Goal: Task Accomplishment & Management: Complete application form

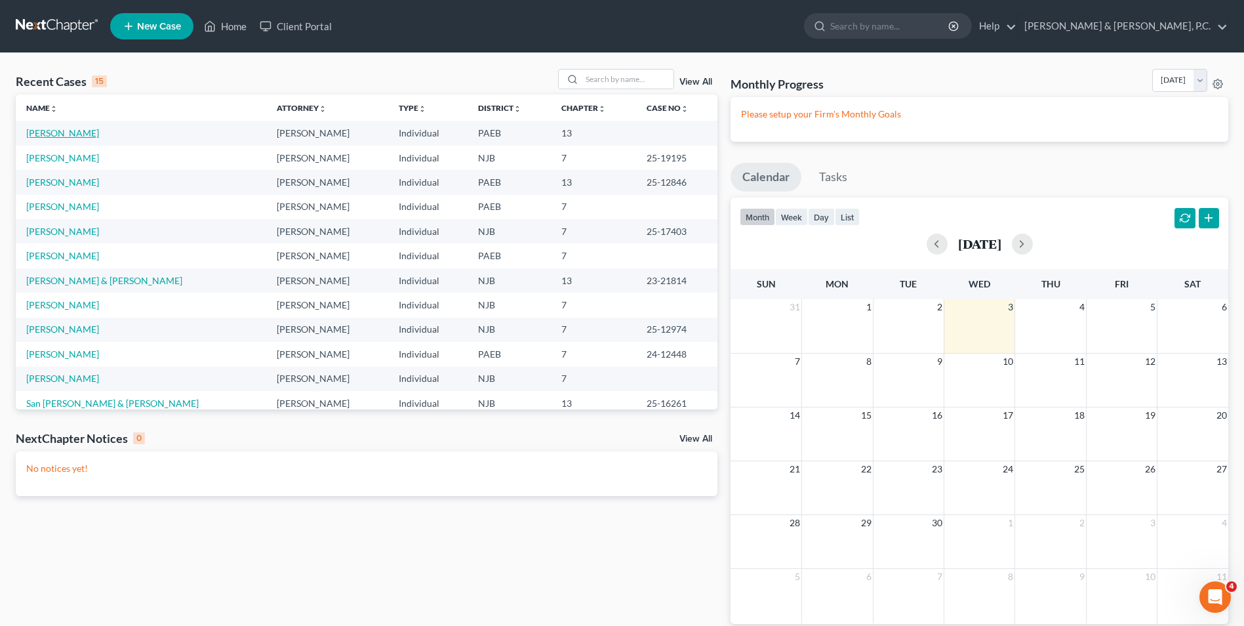
drag, startPoint x: 48, startPoint y: 135, endPoint x: 85, endPoint y: 135, distance: 36.7
click at [48, 135] on link "[PERSON_NAME]" at bounding box center [62, 132] width 73 height 11
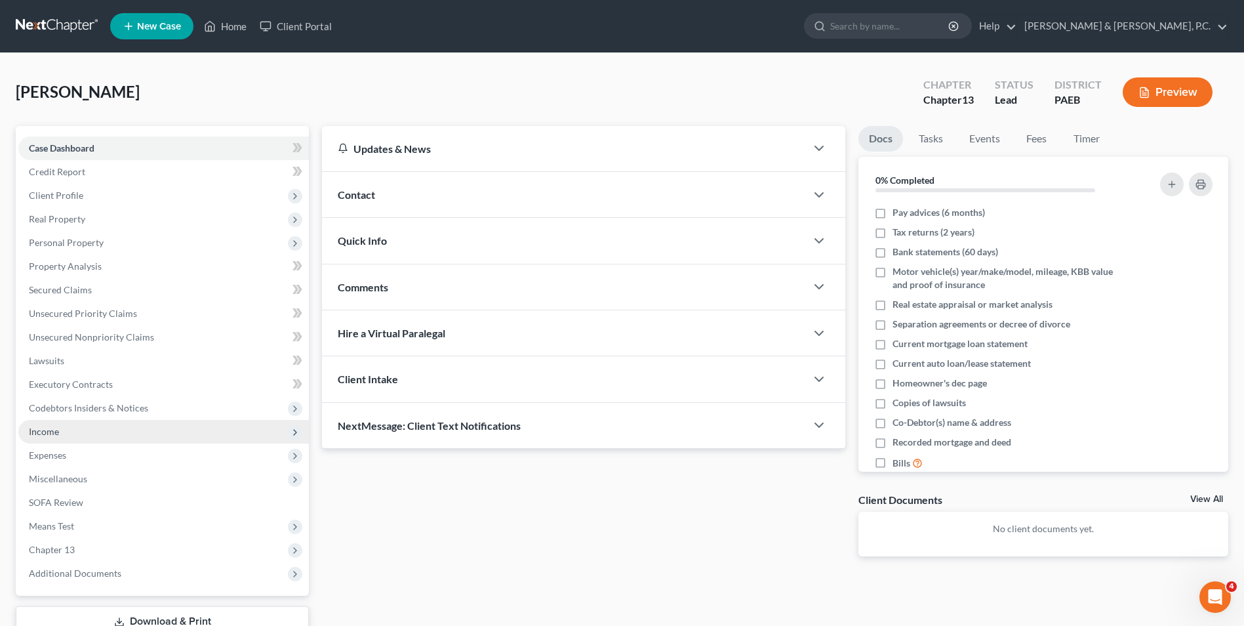
click at [58, 436] on span "Income" at bounding box center [44, 431] width 30 height 11
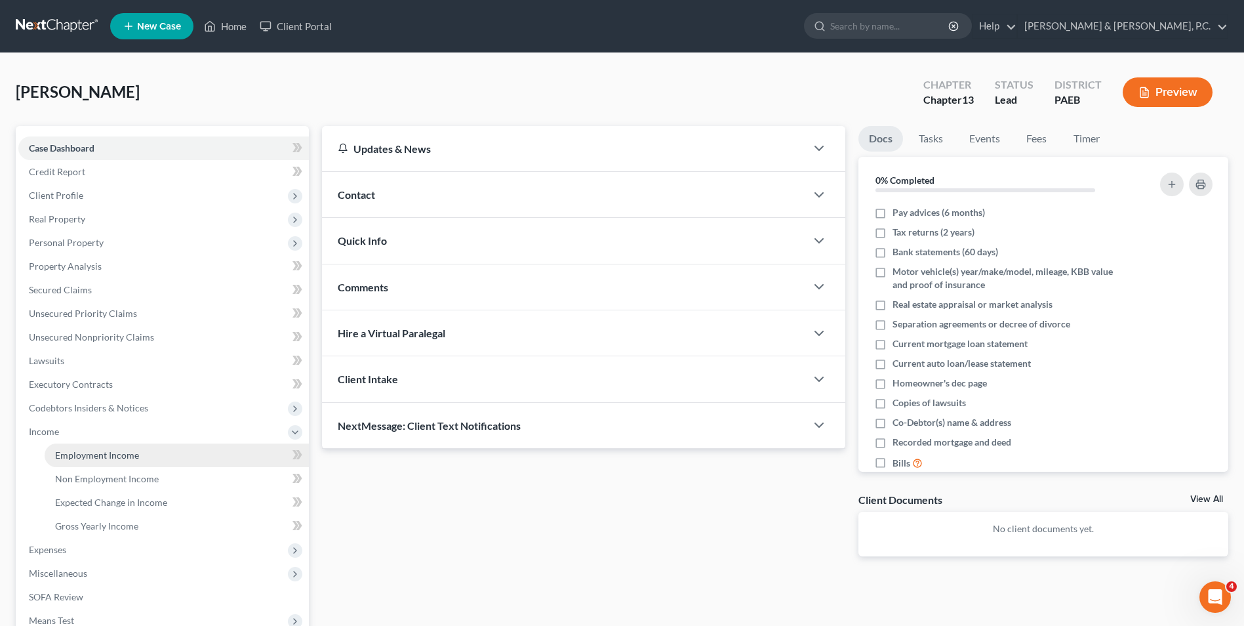
click at [83, 455] on span "Employment Income" at bounding box center [97, 454] width 84 height 11
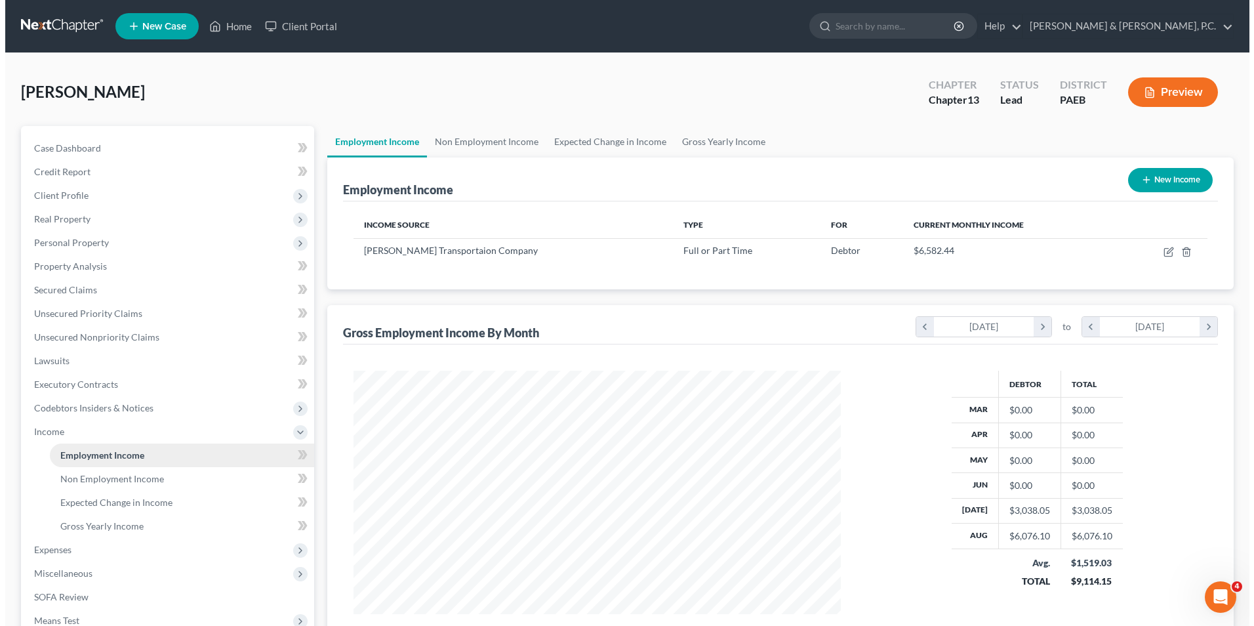
scroll to position [243, 513]
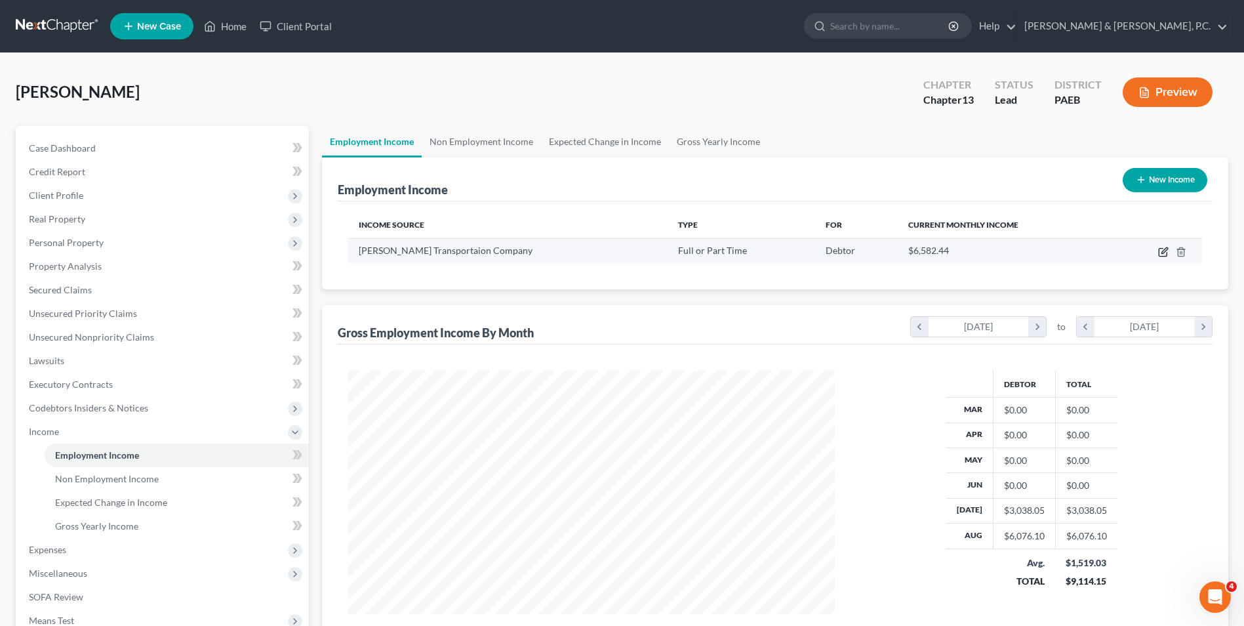
click at [1164, 249] on icon "button" at bounding box center [1163, 252] width 10 height 10
select select "0"
select select "16"
select select "2"
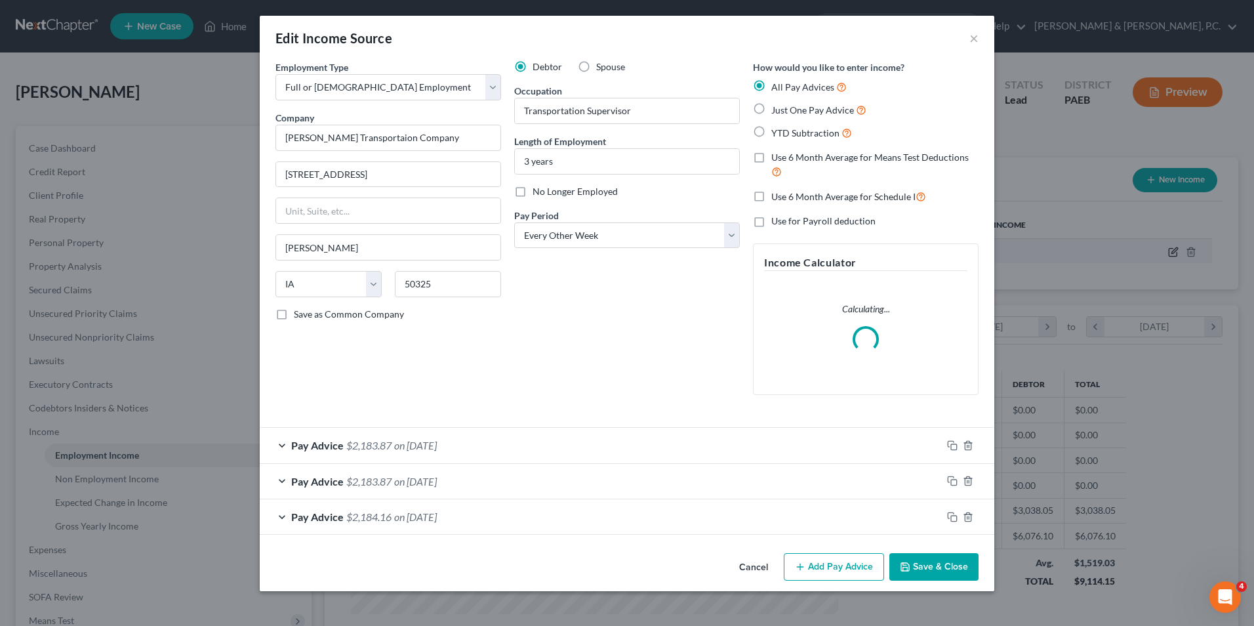
scroll to position [245, 518]
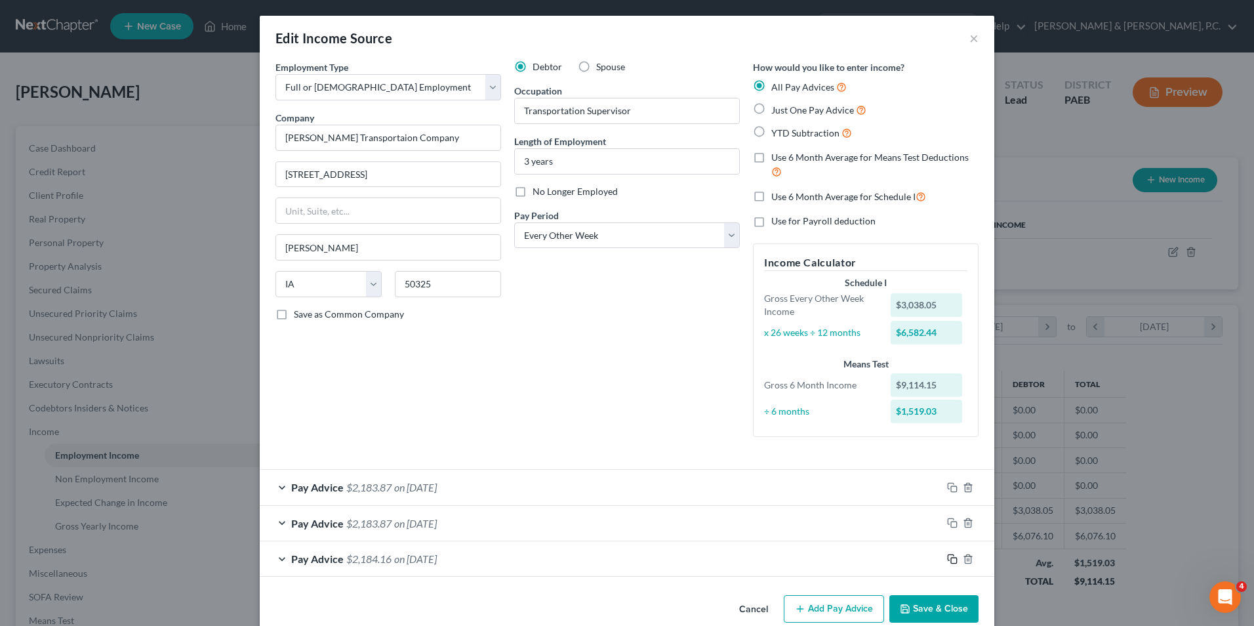
click at [949, 563] on icon "button" at bounding box center [952, 559] width 10 height 10
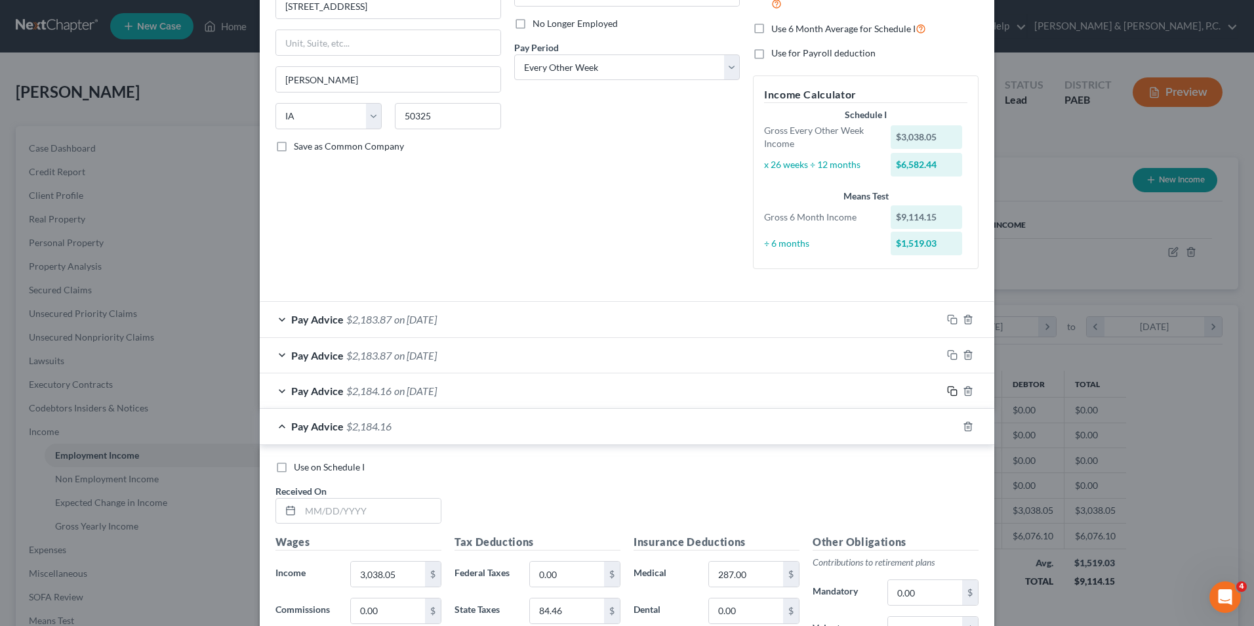
scroll to position [197, 0]
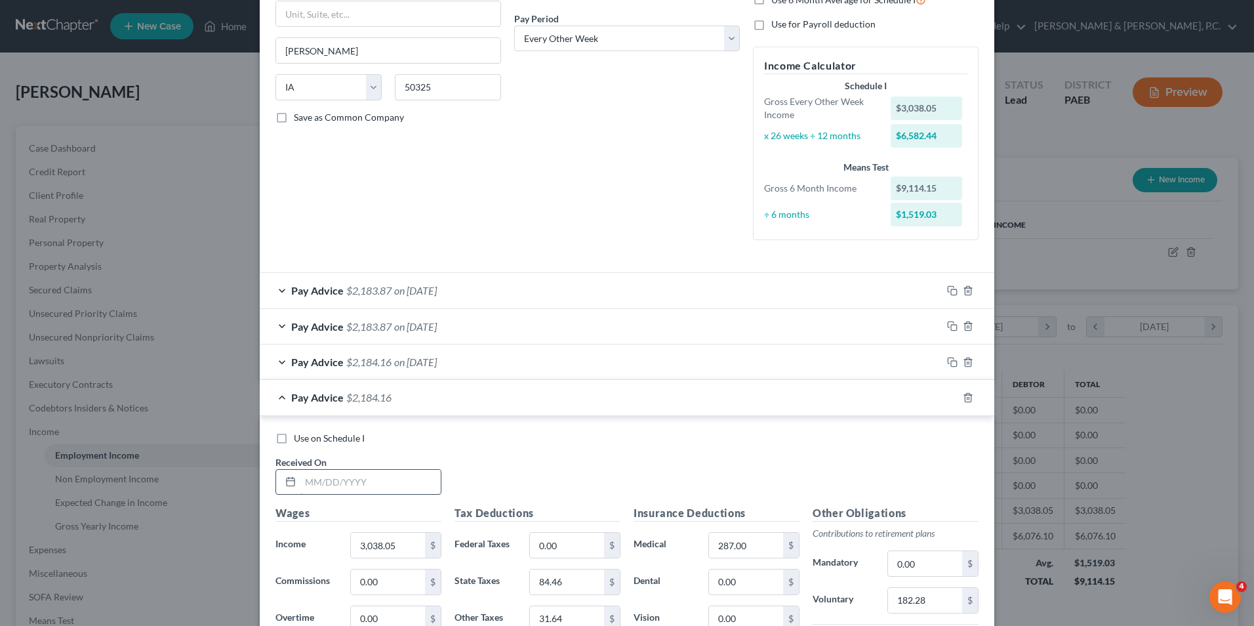
click at [398, 493] on input "text" at bounding box center [370, 482] width 140 height 25
type input "[DATE]"
click at [406, 551] on input "3,038.05" at bounding box center [388, 545] width 74 height 25
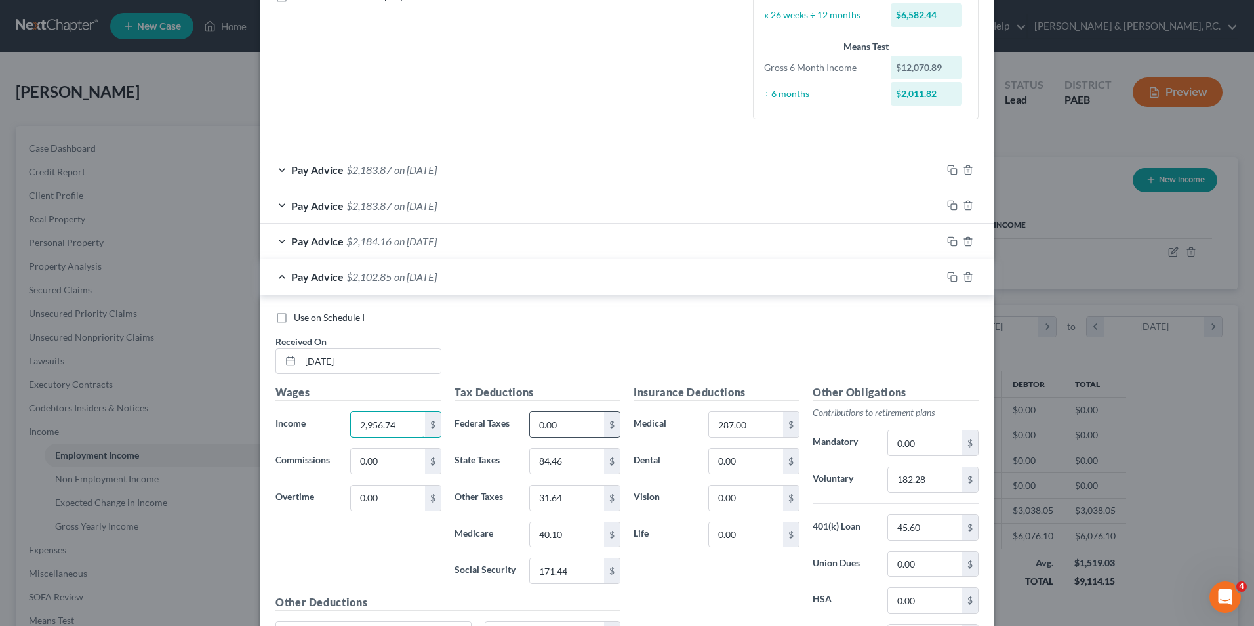
scroll to position [328, 0]
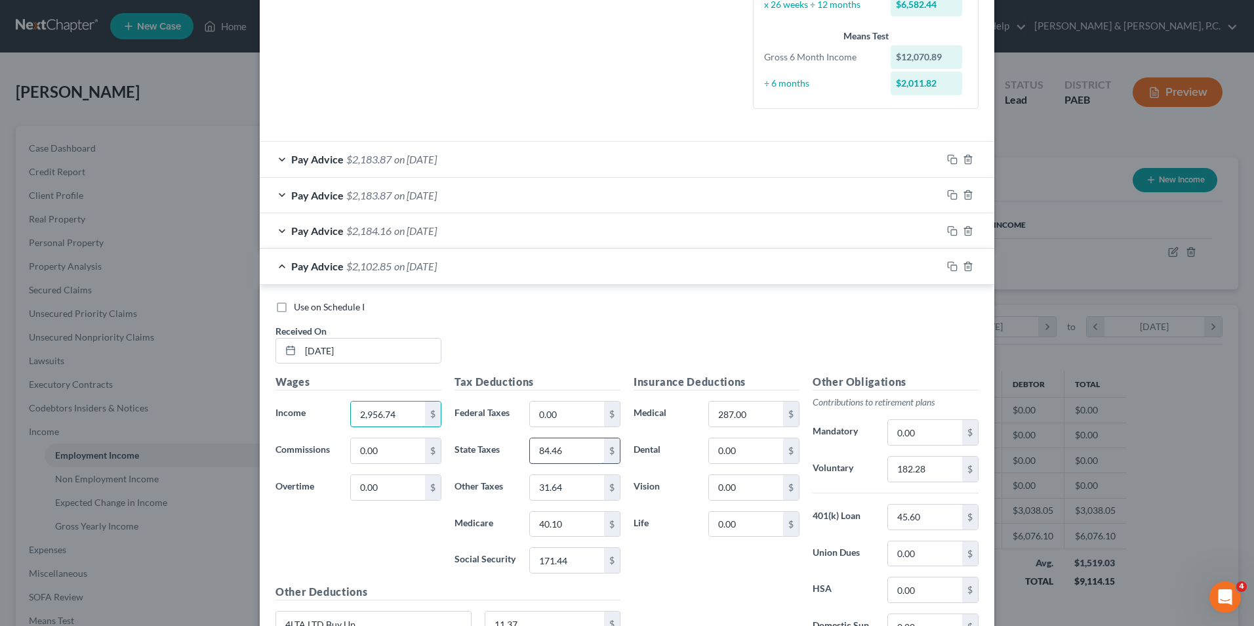
type input "2,956.74"
click at [560, 447] on input "84.46" at bounding box center [567, 450] width 74 height 25
click at [573, 567] on input "171.44" at bounding box center [567, 560] width 74 height 25
type input "166.4"
click at [563, 525] on input "40.10" at bounding box center [567, 524] width 74 height 25
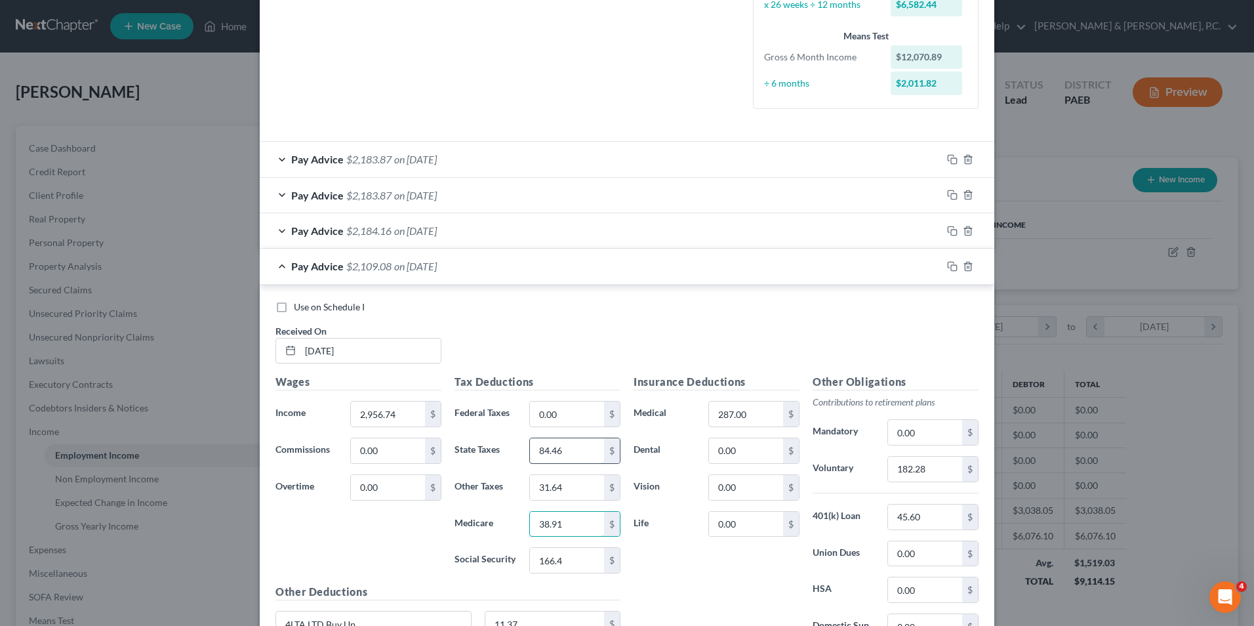
type input "38.91"
click at [565, 452] on input "84.46" at bounding box center [567, 450] width 74 height 25
type input "9"
type input "81.96"
click at [560, 486] on input "31.64" at bounding box center [567, 487] width 74 height 25
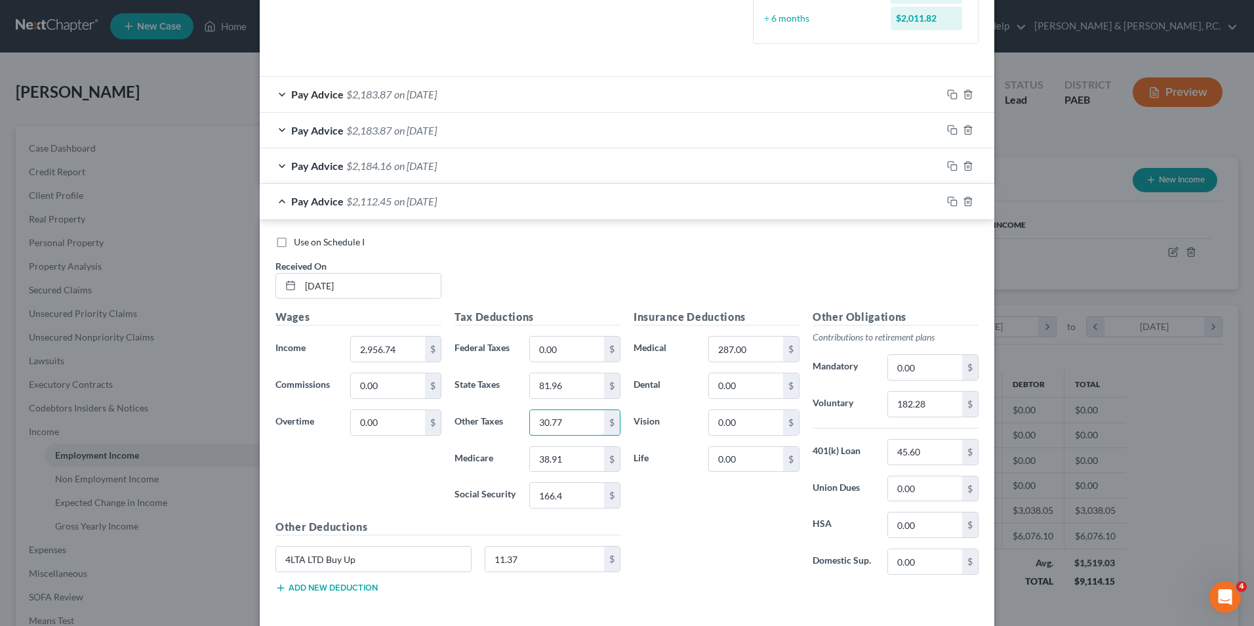
scroll to position [394, 0]
type input "30.77"
click at [922, 407] on input "182.28" at bounding box center [925, 403] width 74 height 25
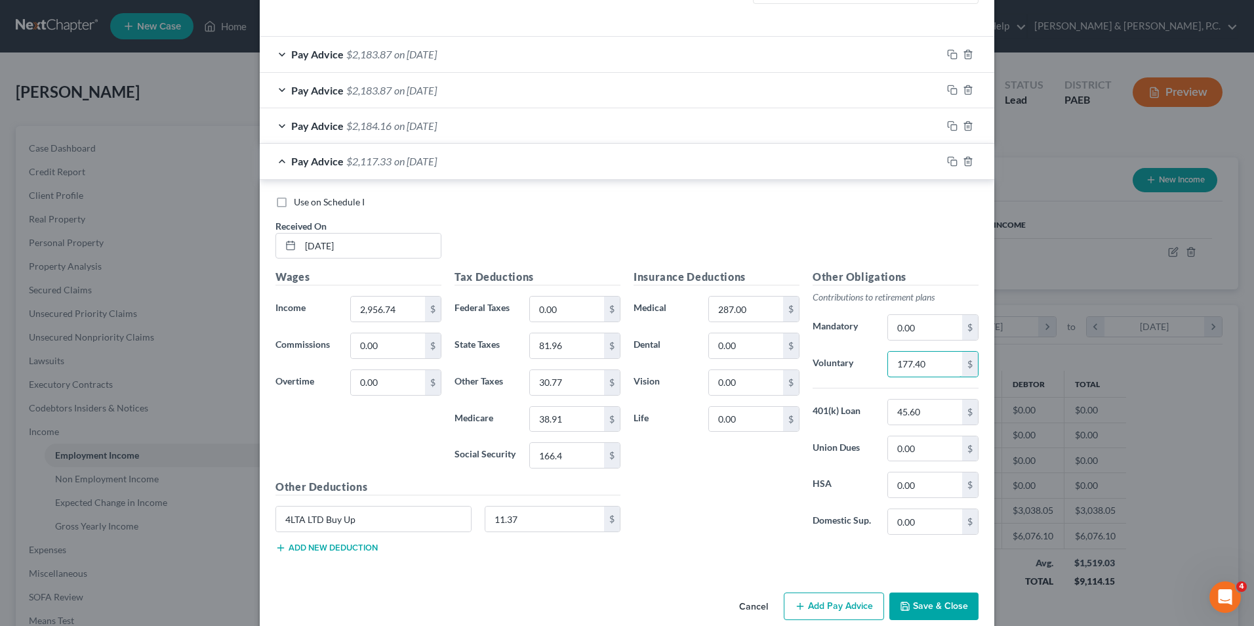
scroll to position [453, 0]
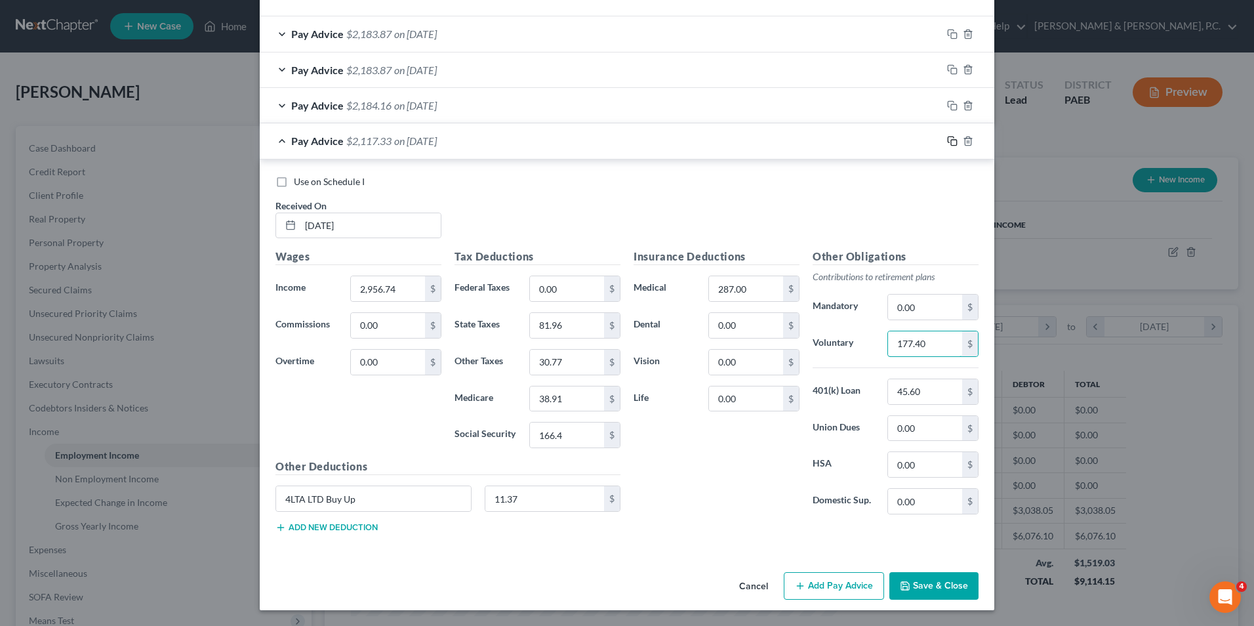
type input "177.40"
click at [952, 138] on icon "button" at bounding box center [952, 141] width 10 height 10
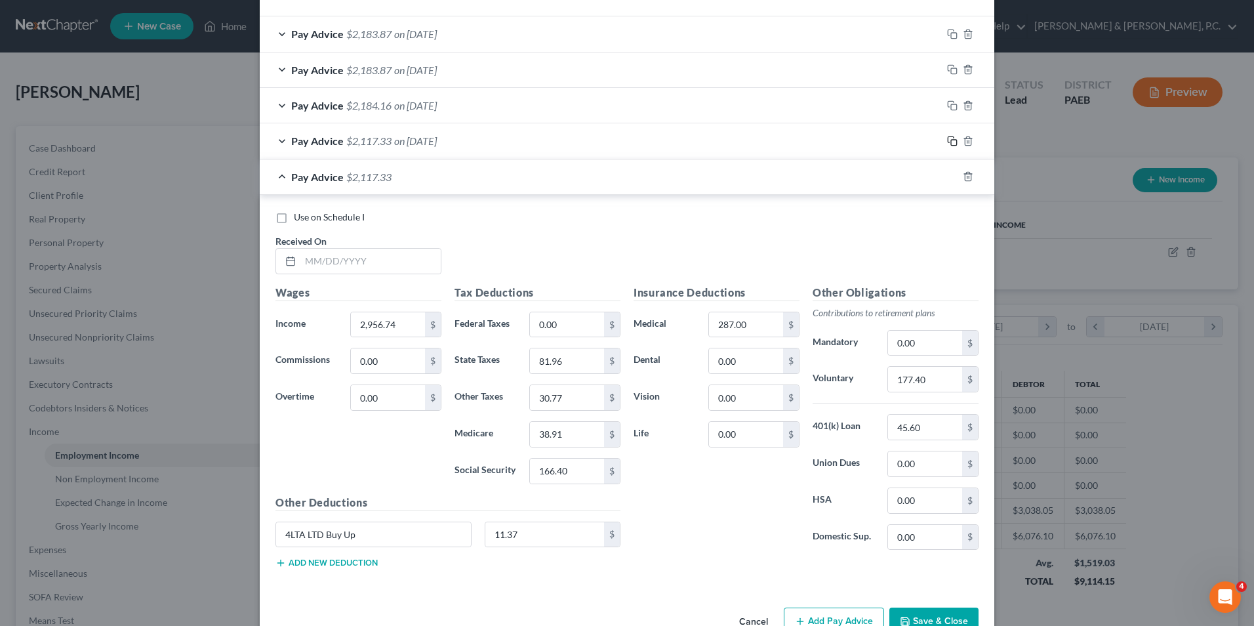
scroll to position [489, 0]
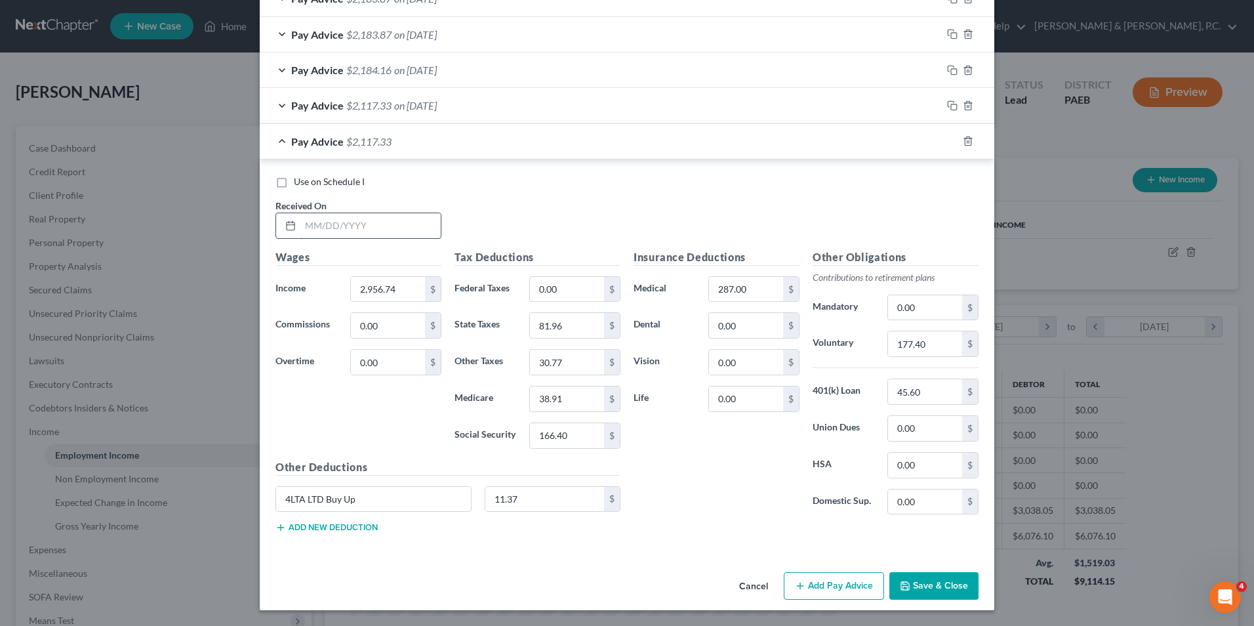
click at [399, 230] on input "text" at bounding box center [370, 225] width 140 height 25
type input "[DATE]"
click at [577, 428] on input "166.40" at bounding box center [567, 435] width 74 height 25
type input "166.39"
click at [560, 400] on input "38.91" at bounding box center [567, 398] width 74 height 25
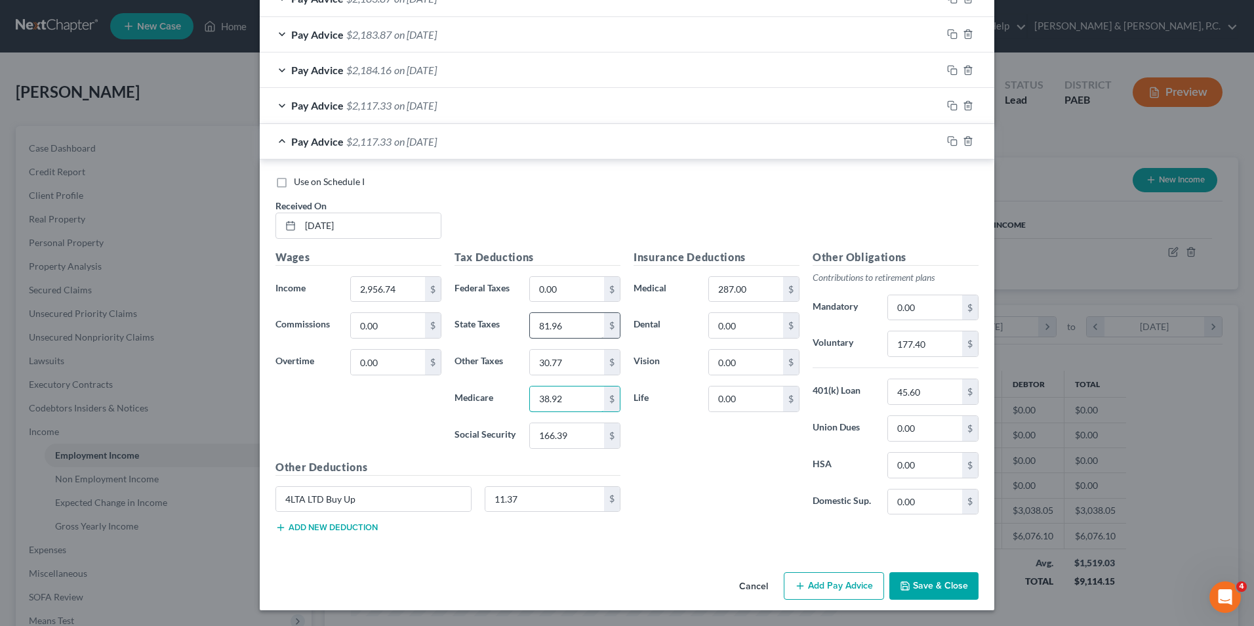
type input "38.92"
click at [577, 321] on input "81.96" at bounding box center [567, 325] width 74 height 25
click at [951, 142] on rect "button" at bounding box center [954, 143] width 6 height 6
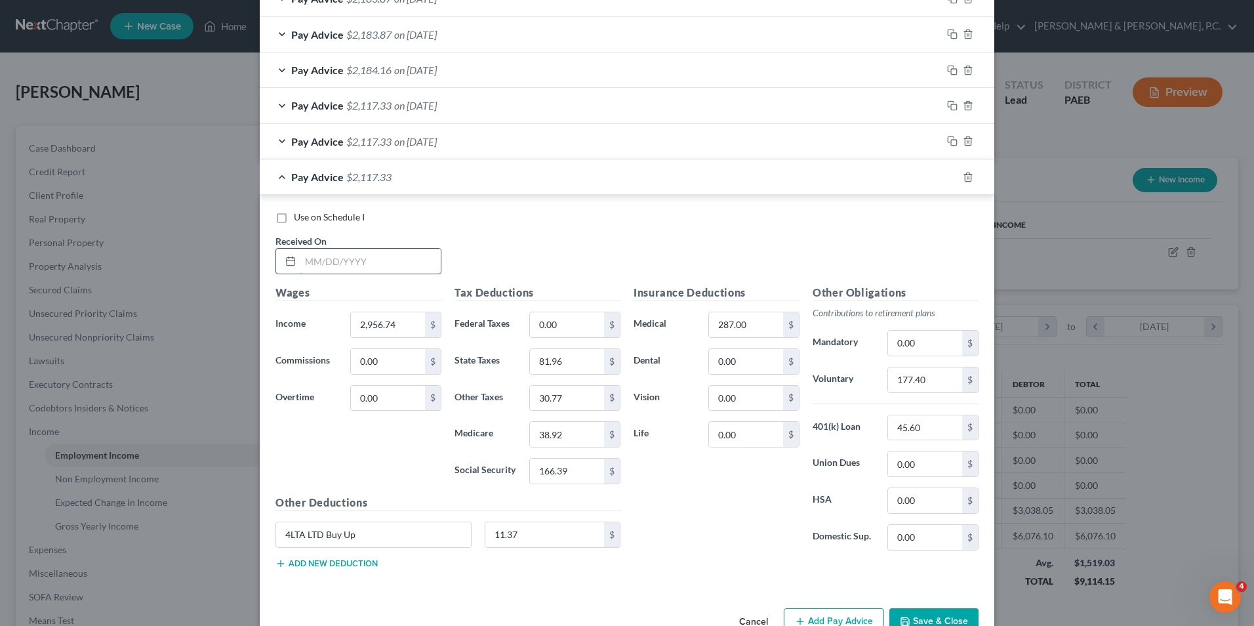
click at [363, 260] on input "text" at bounding box center [370, 261] width 140 height 25
type input "[DATE]"
click at [393, 321] on input "2,956.74" at bounding box center [388, 324] width 74 height 25
click at [582, 358] on input "81.96" at bounding box center [567, 361] width 74 height 25
click at [584, 471] on input "166.39" at bounding box center [567, 471] width 74 height 25
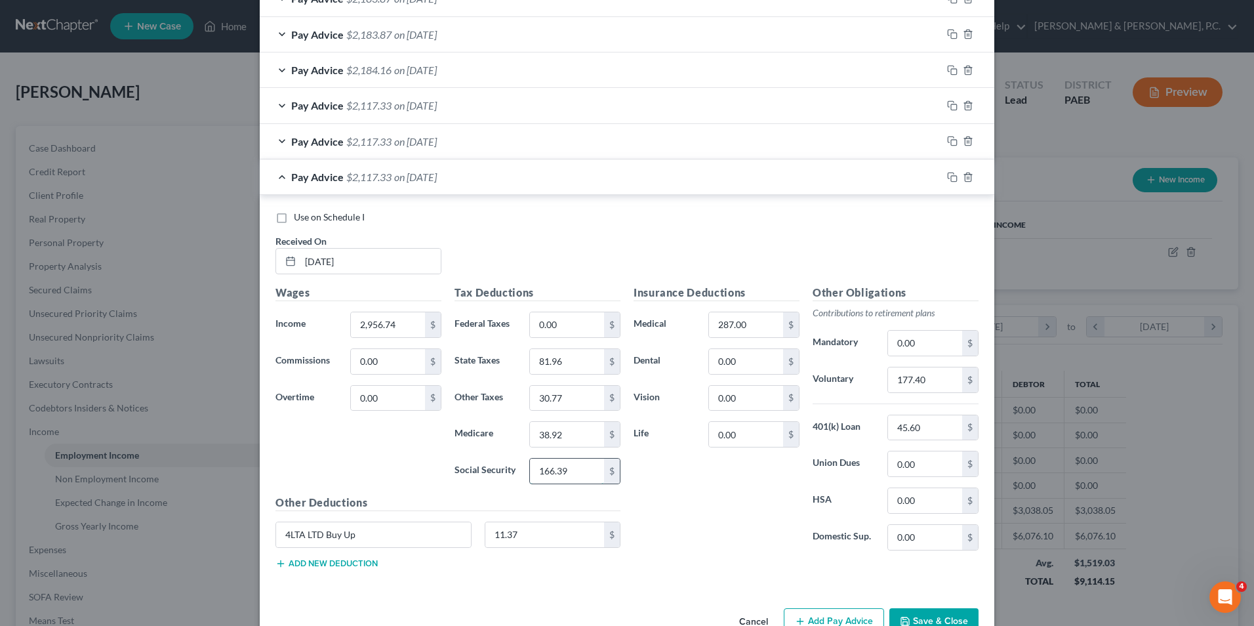
click at [584, 472] on input "166.39" at bounding box center [567, 471] width 74 height 25
type input "166.40"
click at [571, 432] on input "38.92" at bounding box center [567, 434] width 74 height 25
click at [565, 359] on input "81.96" at bounding box center [567, 361] width 74 height 25
click at [555, 400] on input "30.77" at bounding box center [567, 398] width 74 height 25
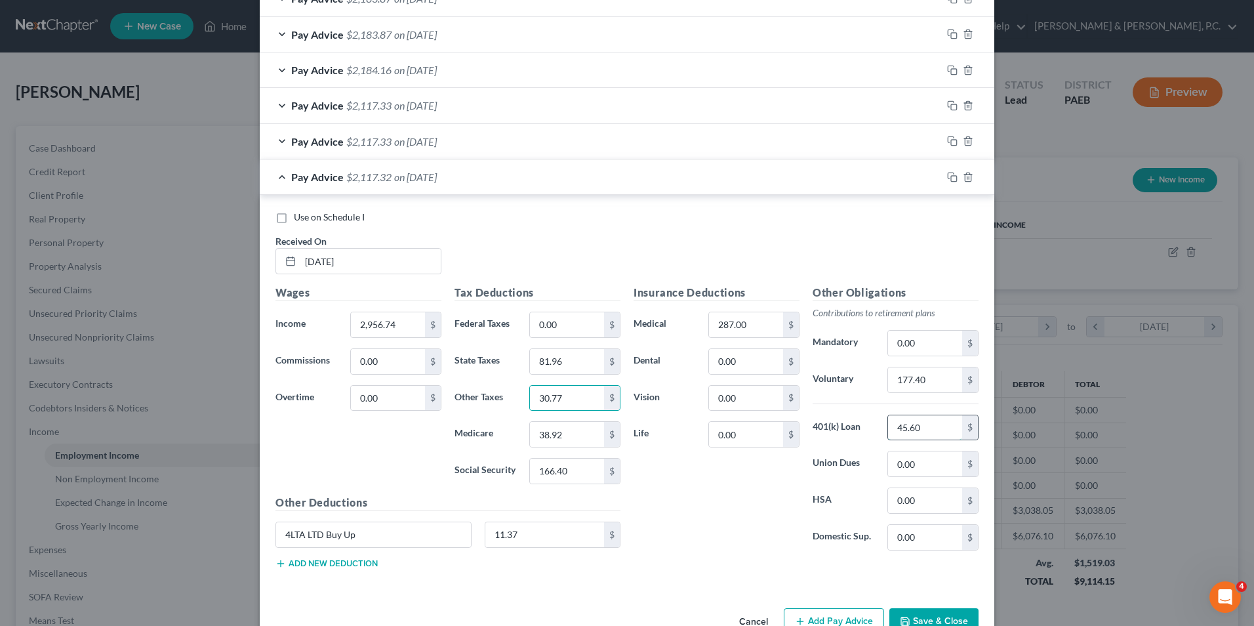
click at [917, 428] on input "45.60" at bounding box center [925, 427] width 74 height 25
click at [950, 180] on icon "button" at bounding box center [952, 177] width 10 height 10
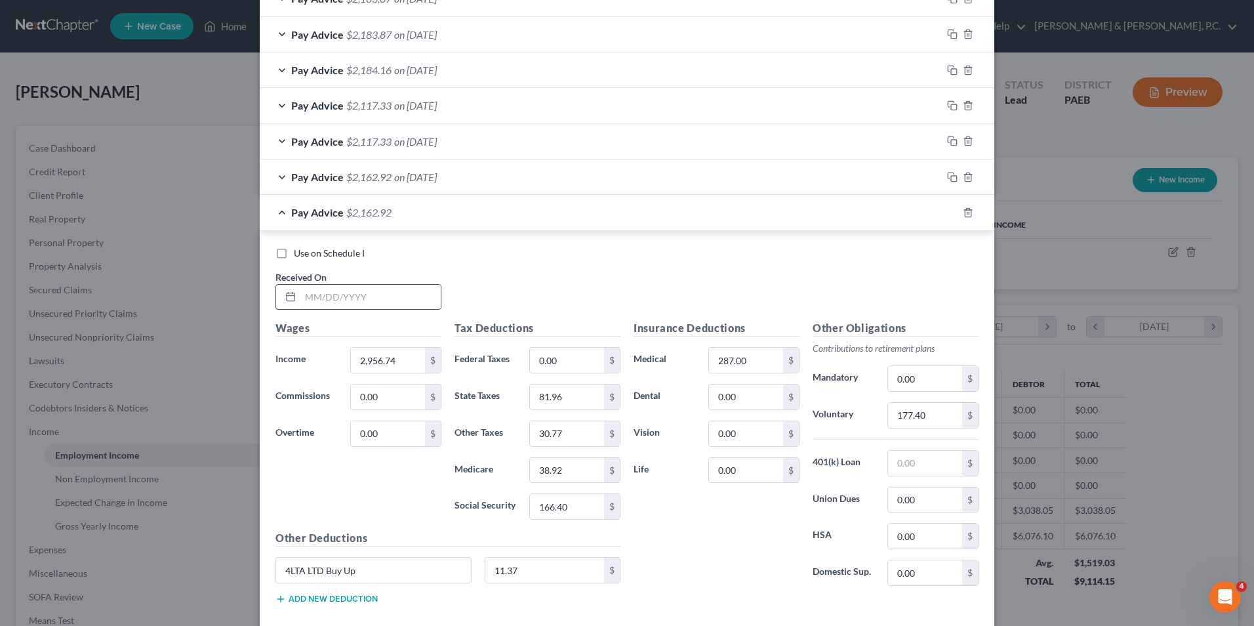
click at [367, 302] on input "text" at bounding box center [370, 297] width 140 height 25
type input "[DATE]"
click at [415, 361] on input "2,956.74" at bounding box center [388, 360] width 74 height 25
type input "3,725.49"
click at [583, 365] on input "0.00" at bounding box center [567, 360] width 74 height 25
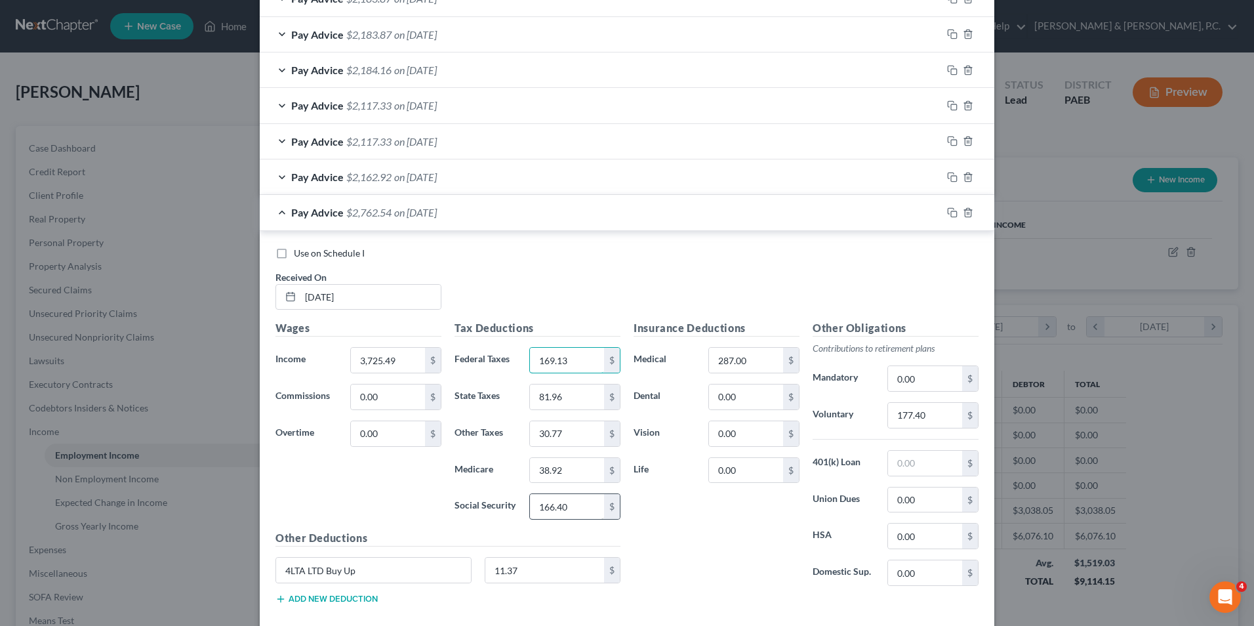
type input "169.13"
click at [561, 511] on input "166.40" at bounding box center [567, 506] width 74 height 25
type input "230.98"
click at [571, 468] on input "38.92" at bounding box center [567, 470] width 74 height 25
type input "54.02"
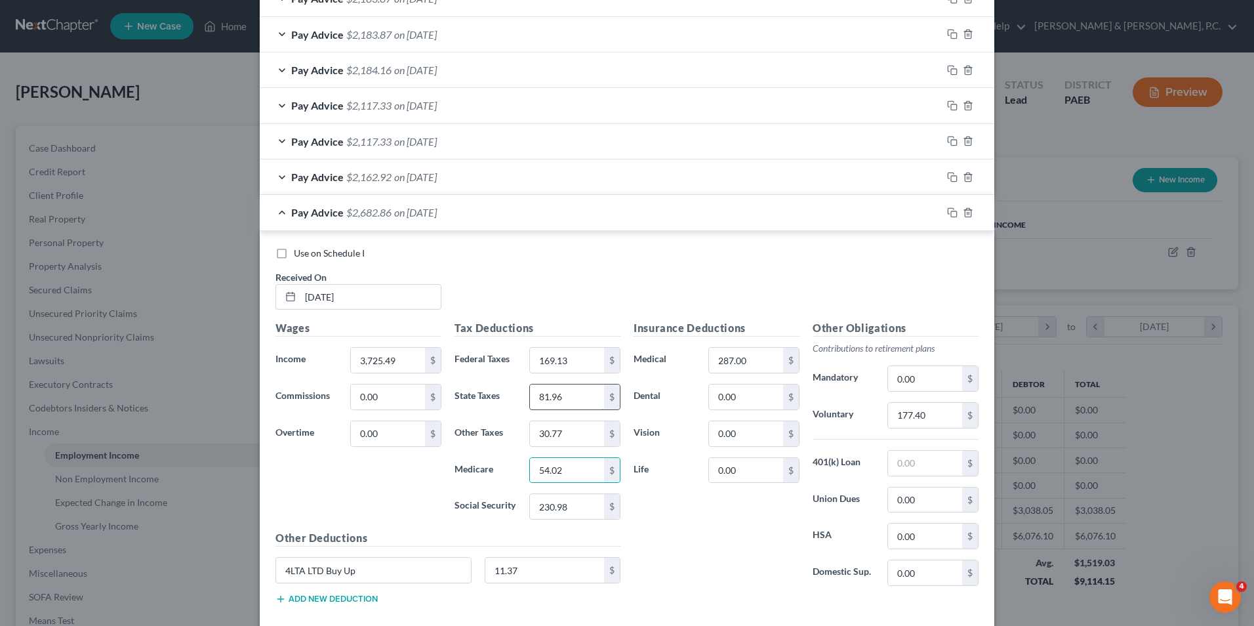
click at [569, 386] on input "81.96" at bounding box center [567, 396] width 74 height 25
type input "114.37"
click at [573, 435] on input "30.77" at bounding box center [567, 433] width 74 height 25
type input "41.87"
click at [545, 561] on input "11.37" at bounding box center [544, 570] width 119 height 25
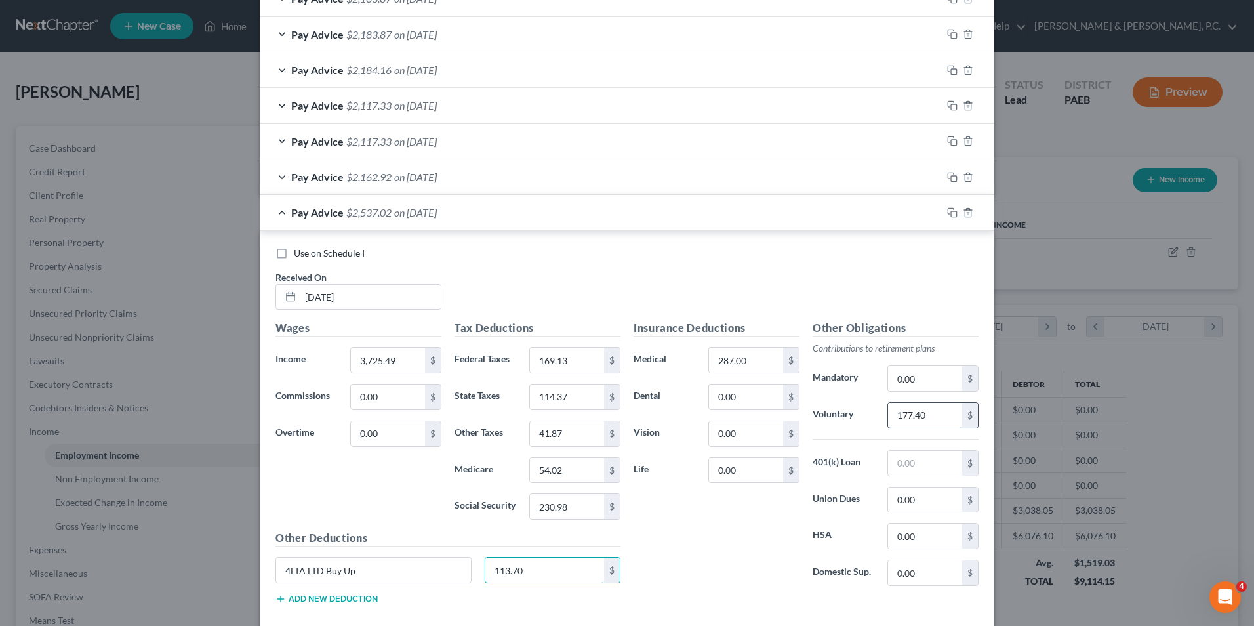
type input "113.70"
click at [936, 417] on input "177.40" at bounding box center [925, 415] width 74 height 25
type input "223.53"
click at [501, 569] on input "113.70" at bounding box center [544, 570] width 119 height 25
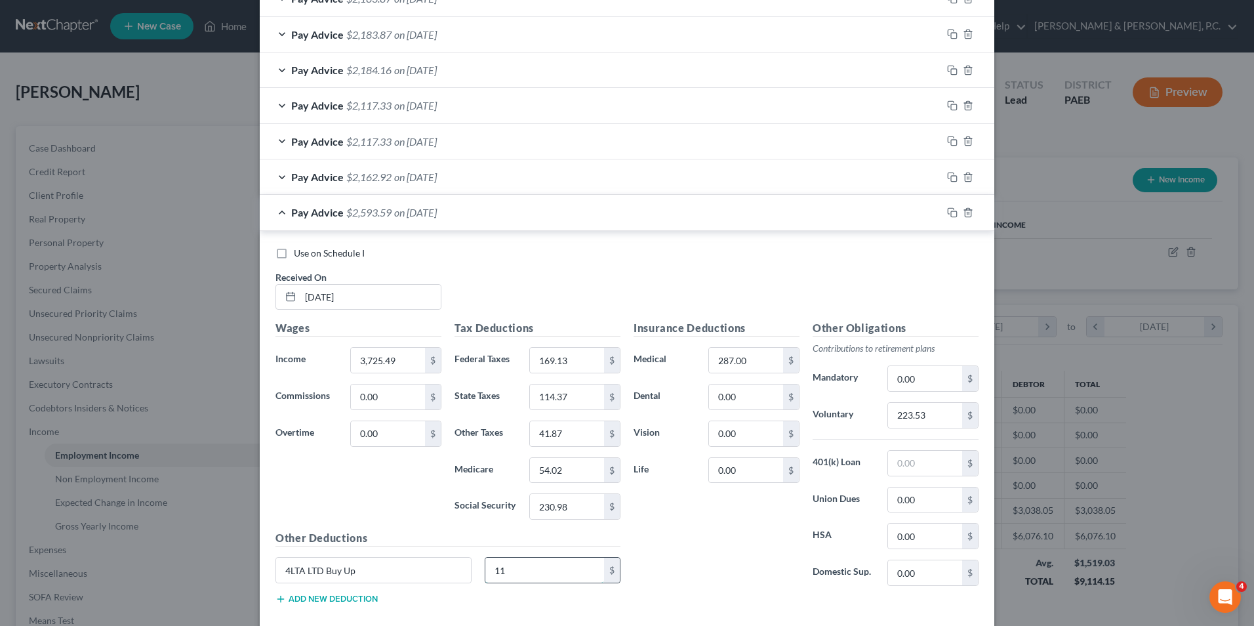
type input "1"
type input "113.70"
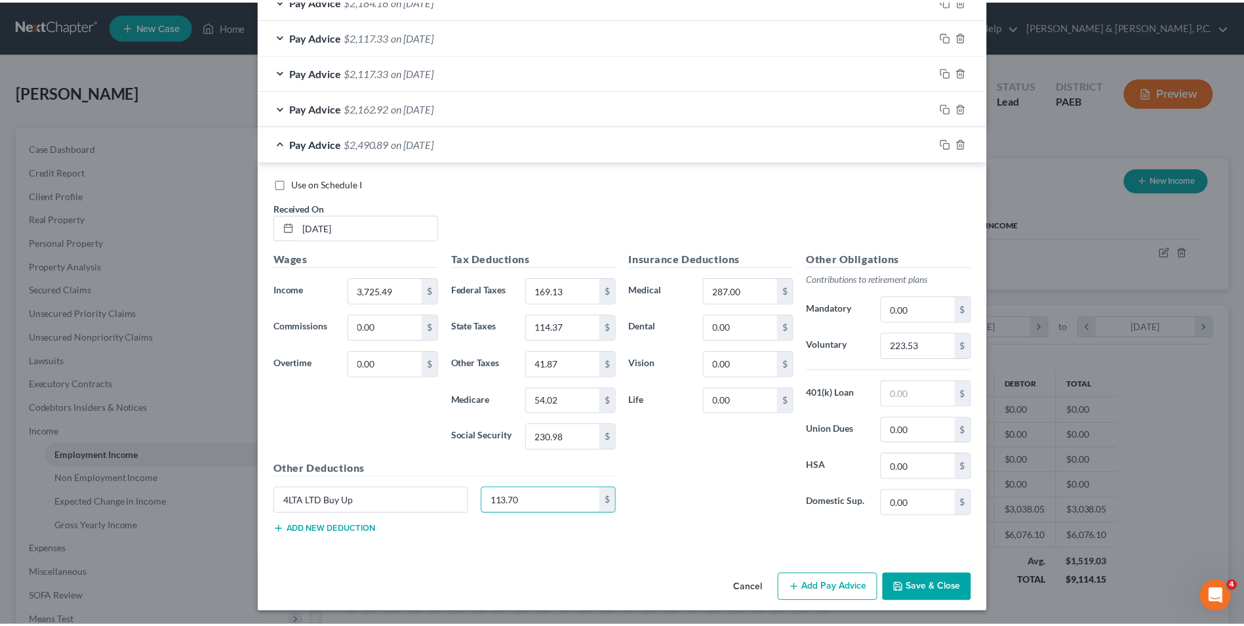
scroll to position [560, 0]
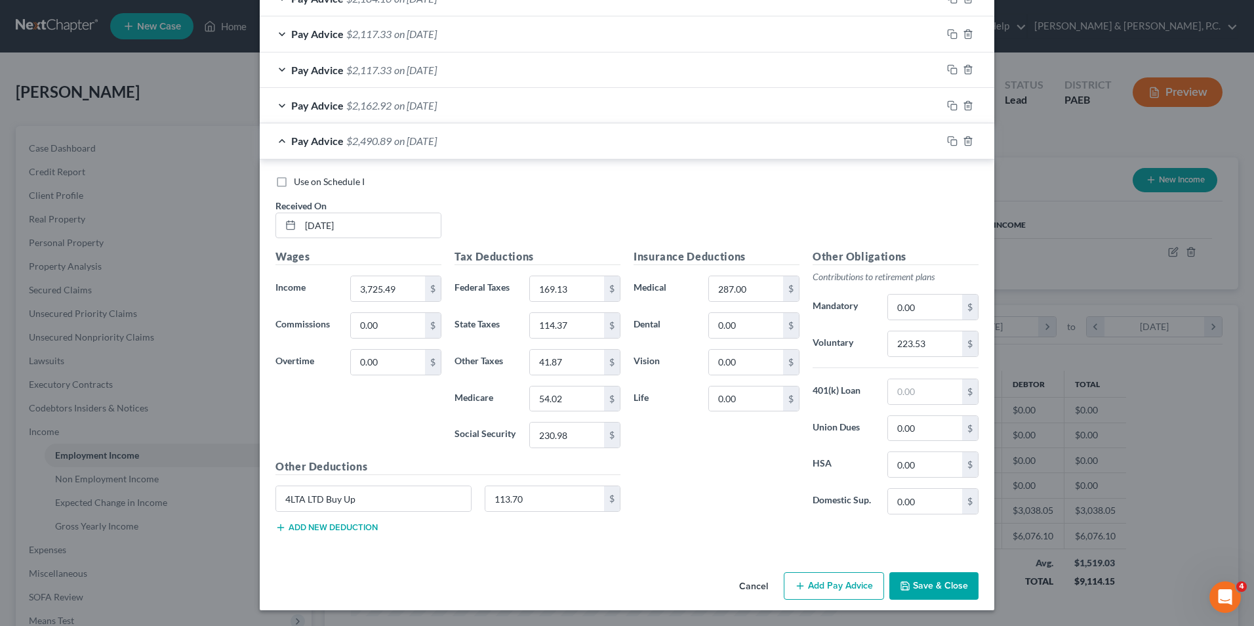
click at [914, 588] on button "Save & Close" at bounding box center [934, 586] width 89 height 28
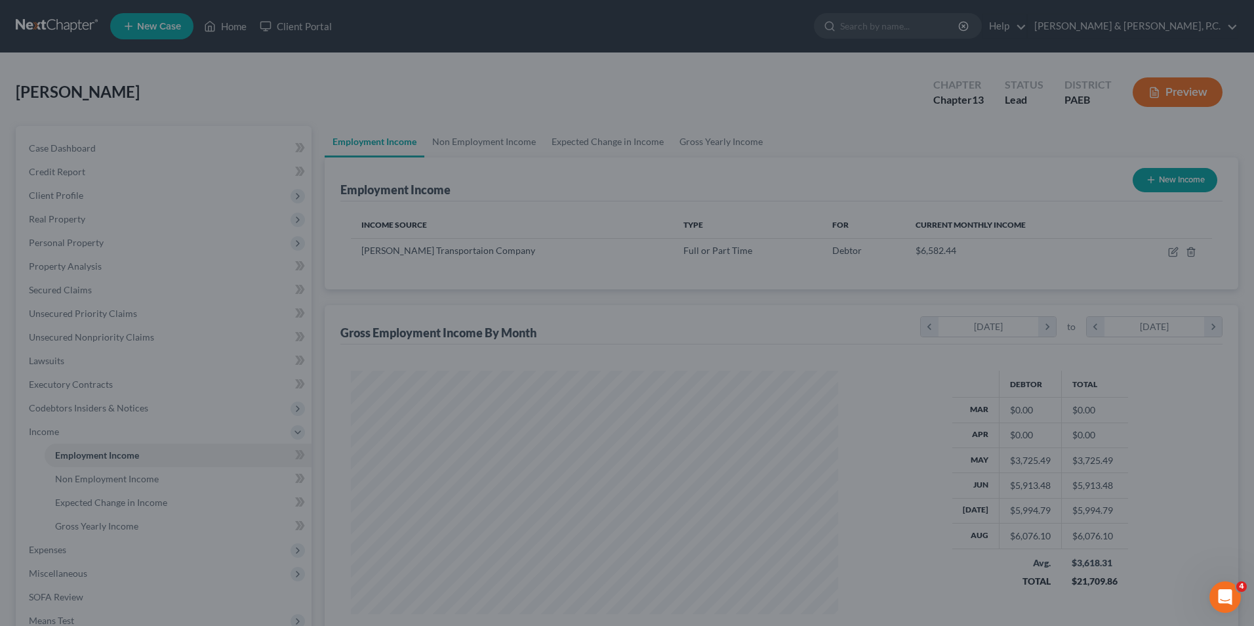
scroll to position [655737, 655467]
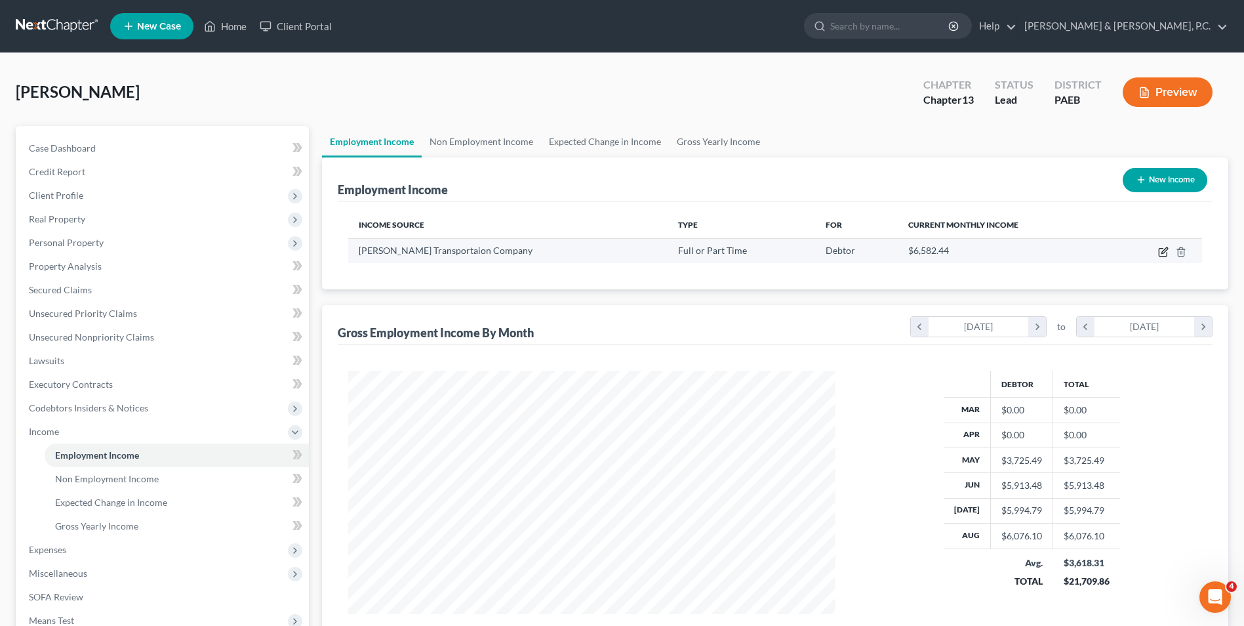
click at [1162, 253] on icon "button" at bounding box center [1165, 250] width 6 height 6
select select "0"
select select "16"
select select "2"
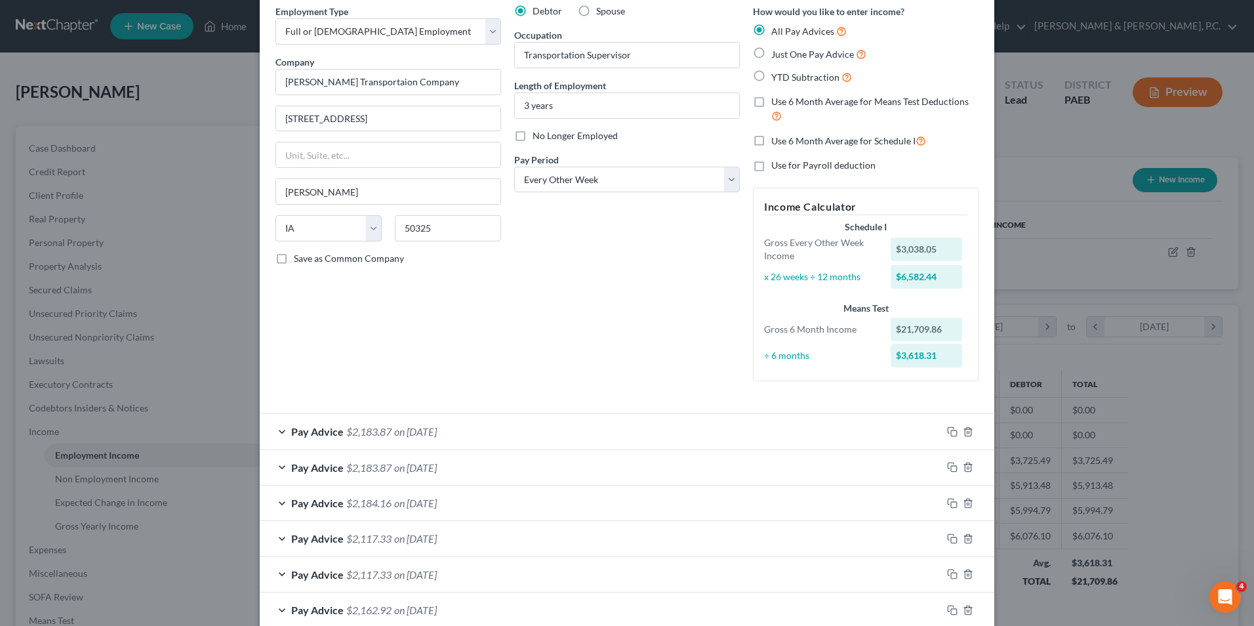
scroll to position [165, 0]
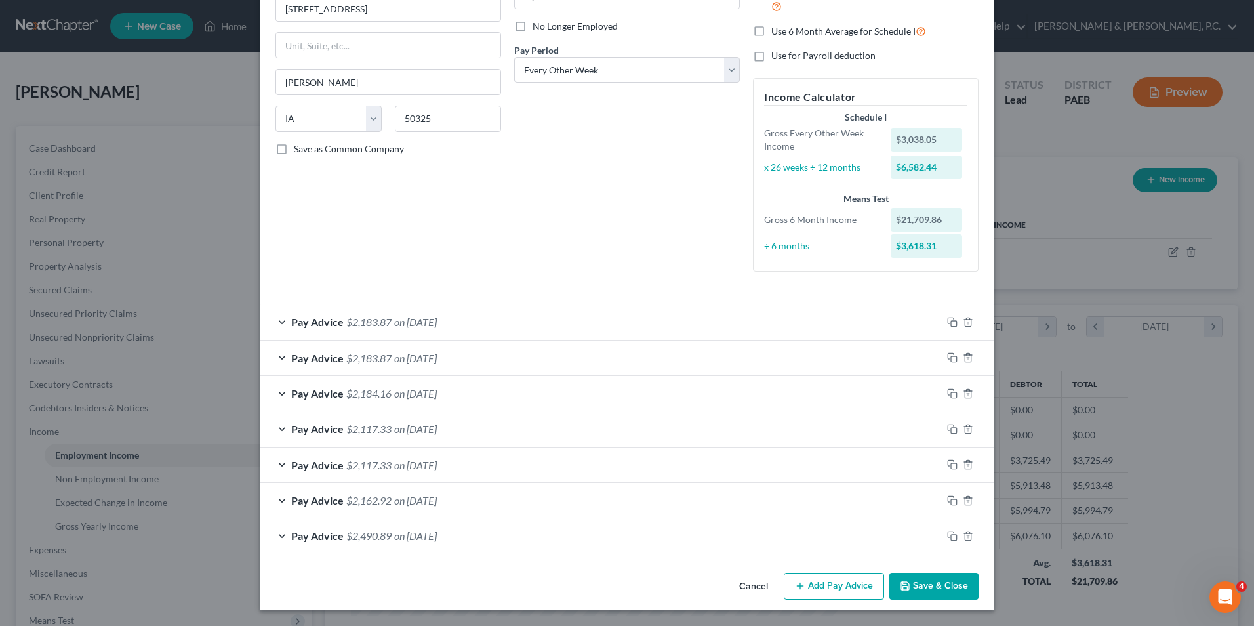
click at [274, 535] on div "Pay Advice $2,490.89 on [DATE]" at bounding box center [601, 535] width 682 height 35
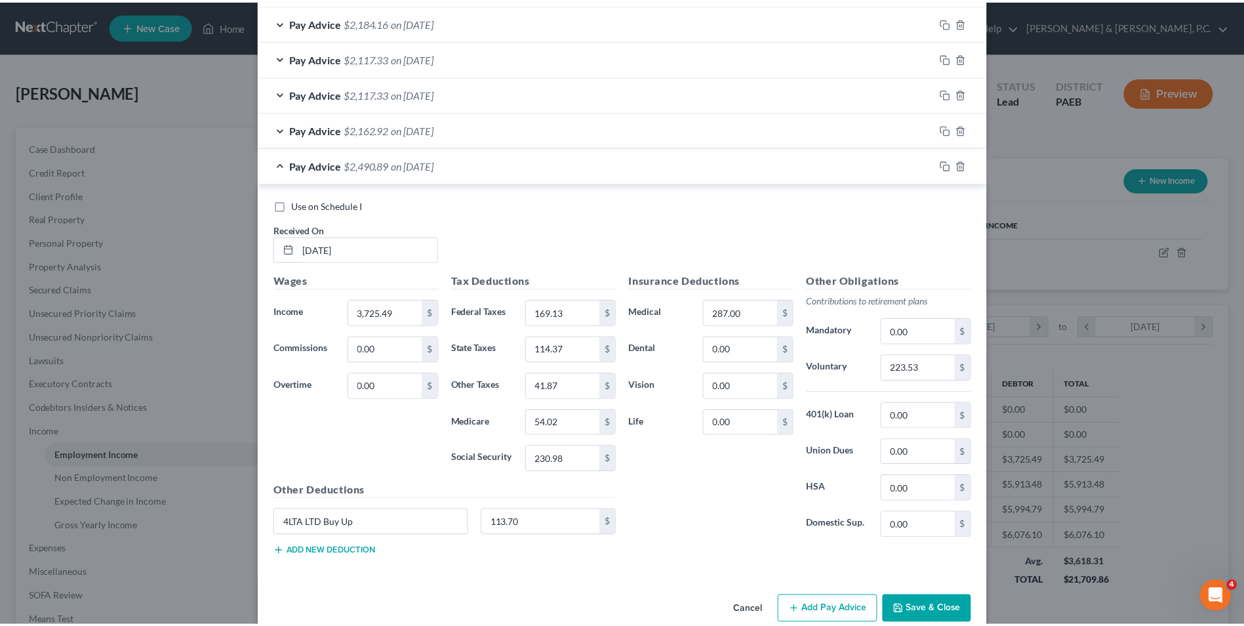
scroll to position [560, 0]
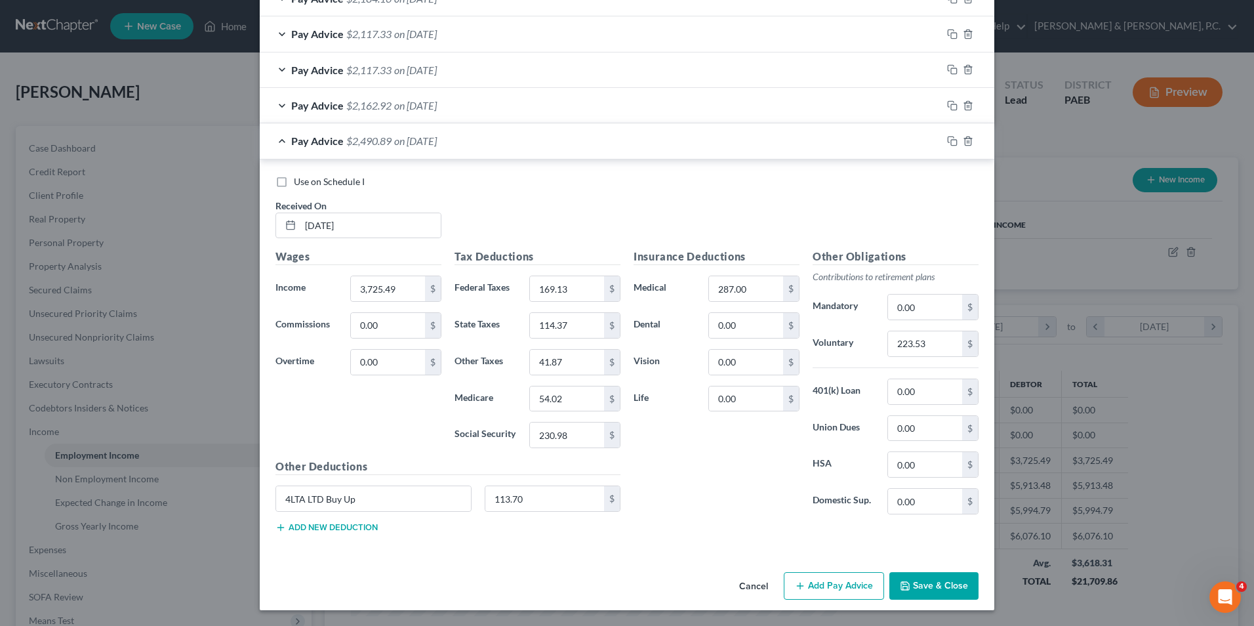
click at [911, 579] on button "Save & Close" at bounding box center [934, 586] width 89 height 28
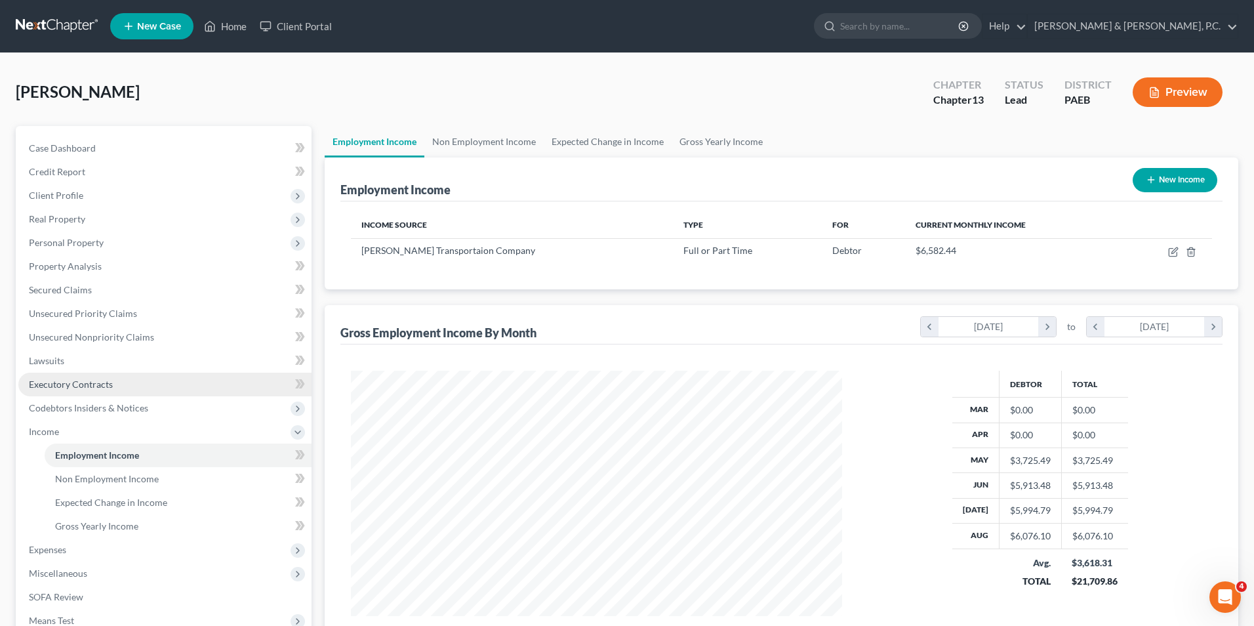
scroll to position [655737, 655467]
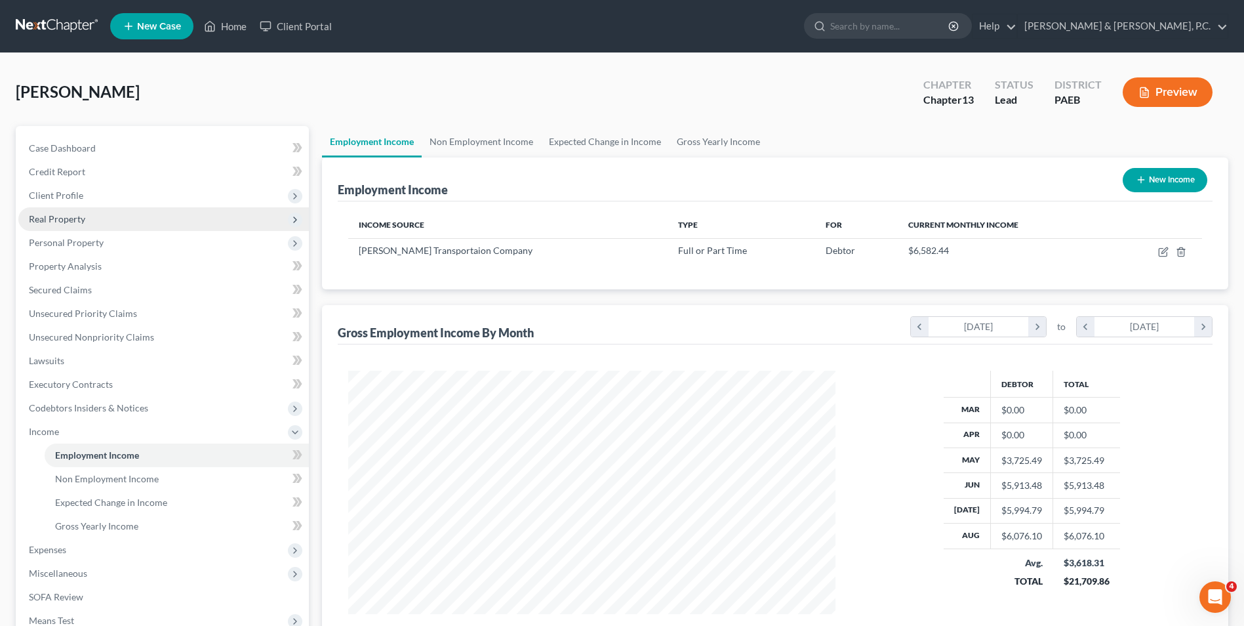
click at [60, 223] on span "Real Property" at bounding box center [57, 218] width 56 height 11
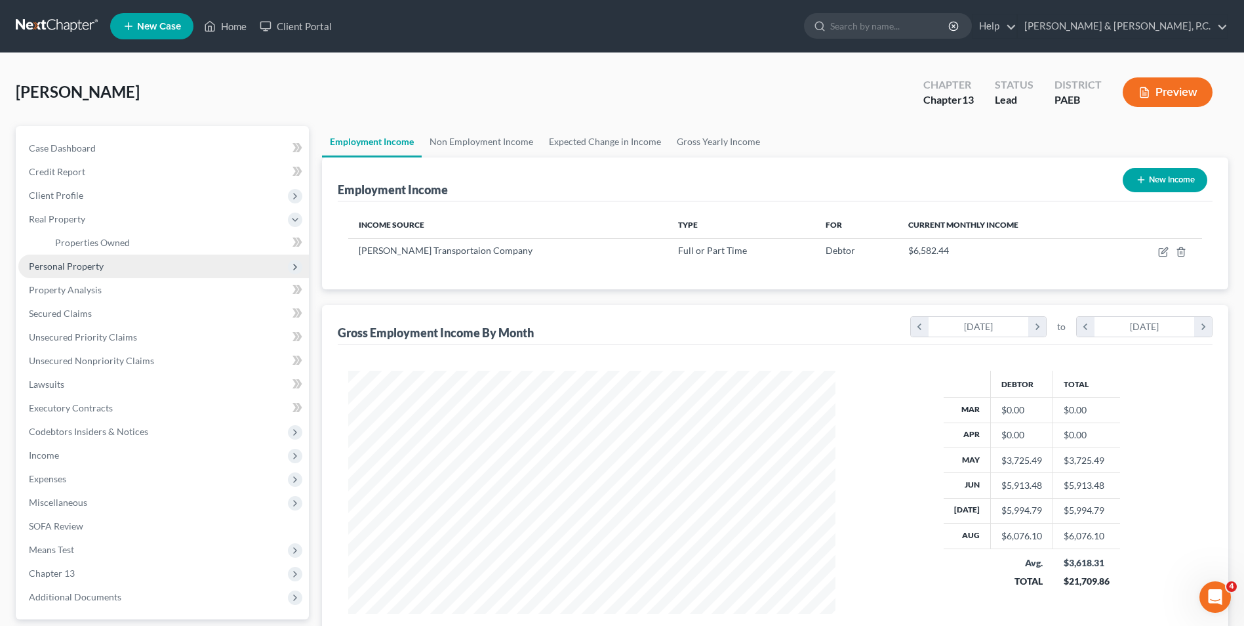
click at [71, 267] on span "Personal Property" at bounding box center [66, 265] width 75 height 11
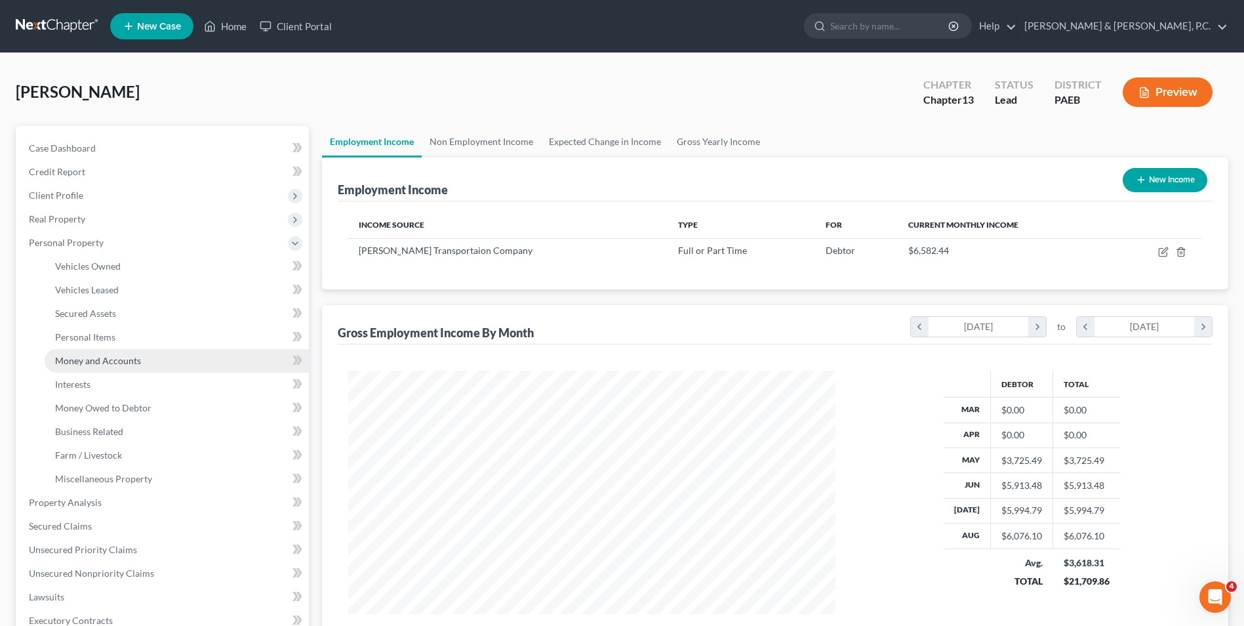
click at [107, 358] on span "Money and Accounts" at bounding box center [98, 360] width 86 height 11
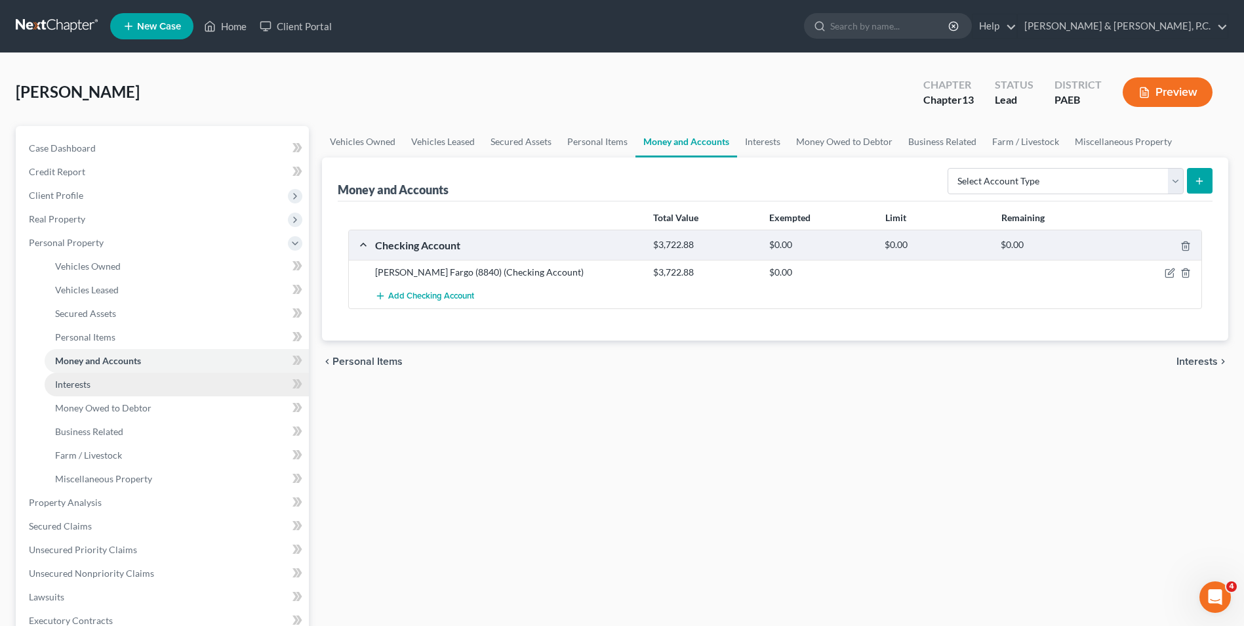
click at [94, 390] on link "Interests" at bounding box center [177, 385] width 264 height 24
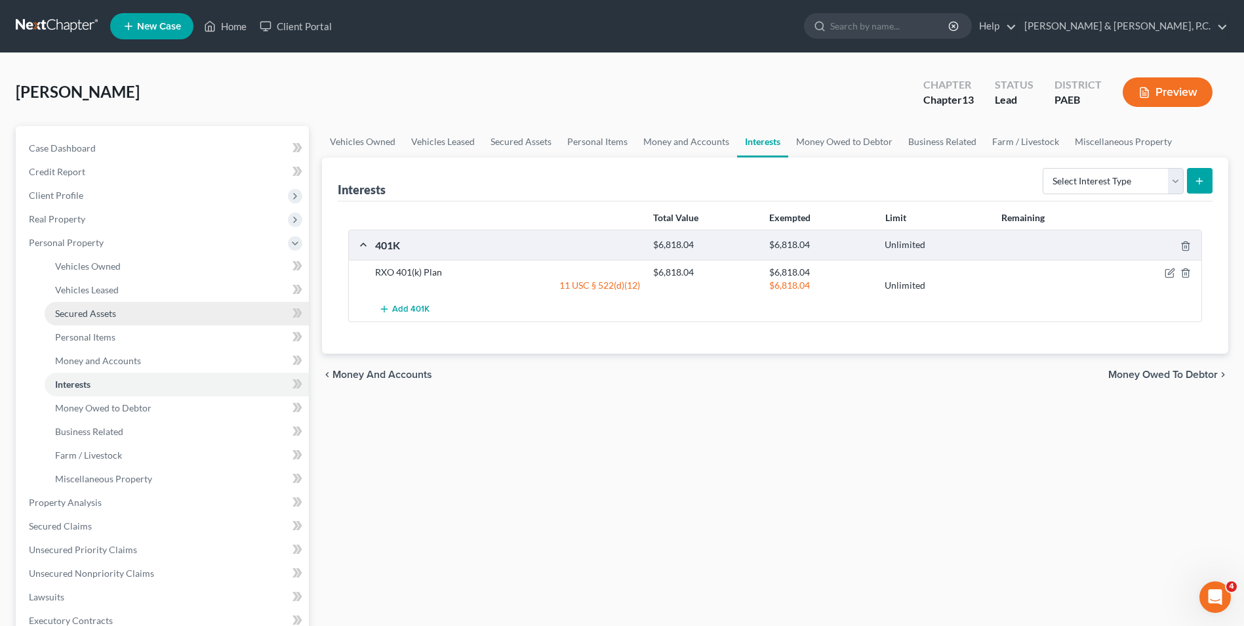
click at [97, 316] on span "Secured Assets" at bounding box center [85, 313] width 61 height 11
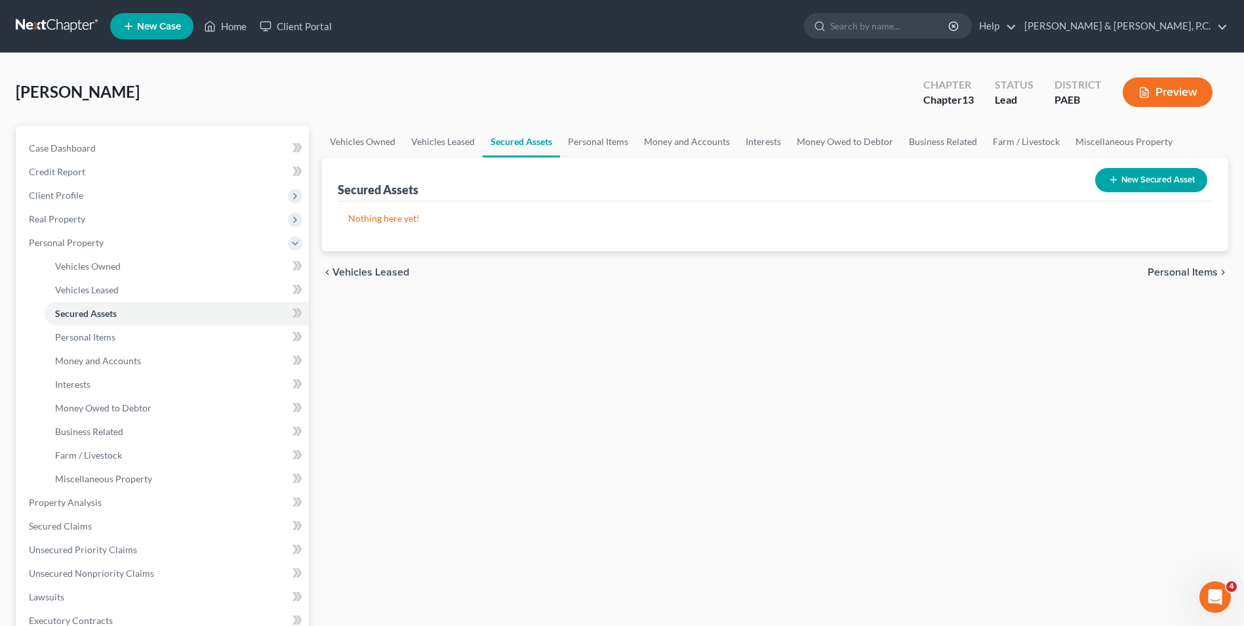
click at [1128, 181] on button "New Secured Asset" at bounding box center [1151, 180] width 112 height 24
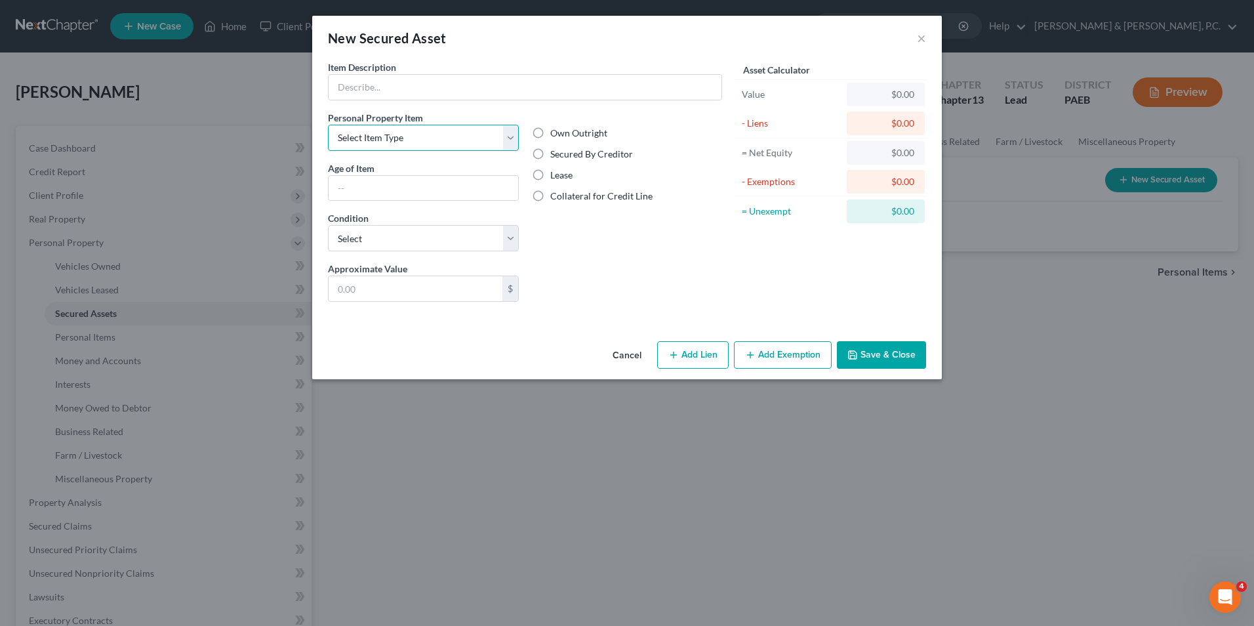
click at [515, 133] on select "Select Item Type Clothing Collectibles Of Value Electronics Firearms Household …" at bounding box center [423, 138] width 191 height 26
drag, startPoint x: 636, startPoint y: 357, endPoint x: 651, endPoint y: 349, distance: 16.4
click at [636, 357] on button "Cancel" at bounding box center [627, 355] width 50 height 26
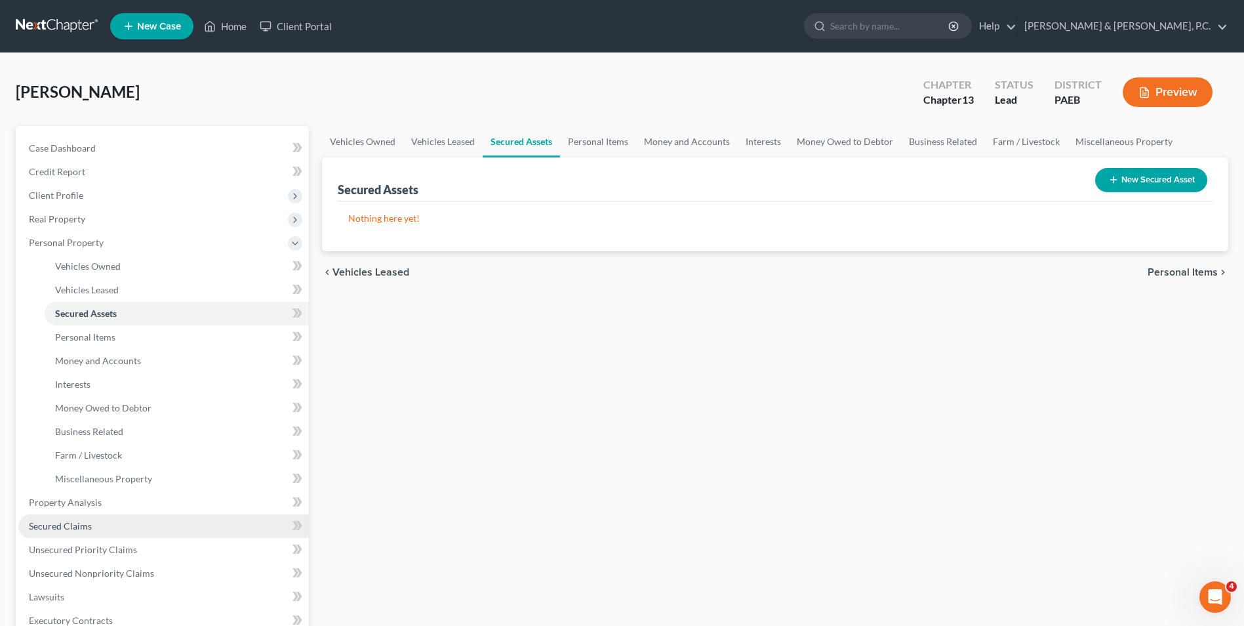
click at [79, 529] on span "Secured Claims" at bounding box center [60, 525] width 63 height 11
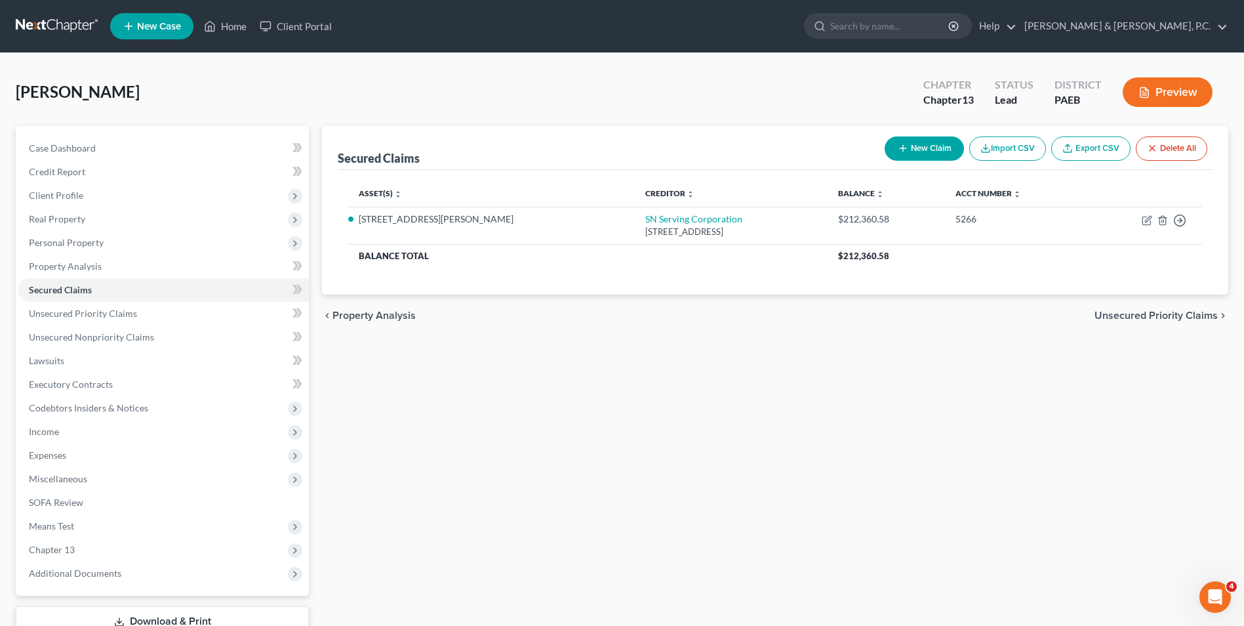
click at [922, 149] on button "New Claim" at bounding box center [924, 148] width 79 height 24
select select "0"
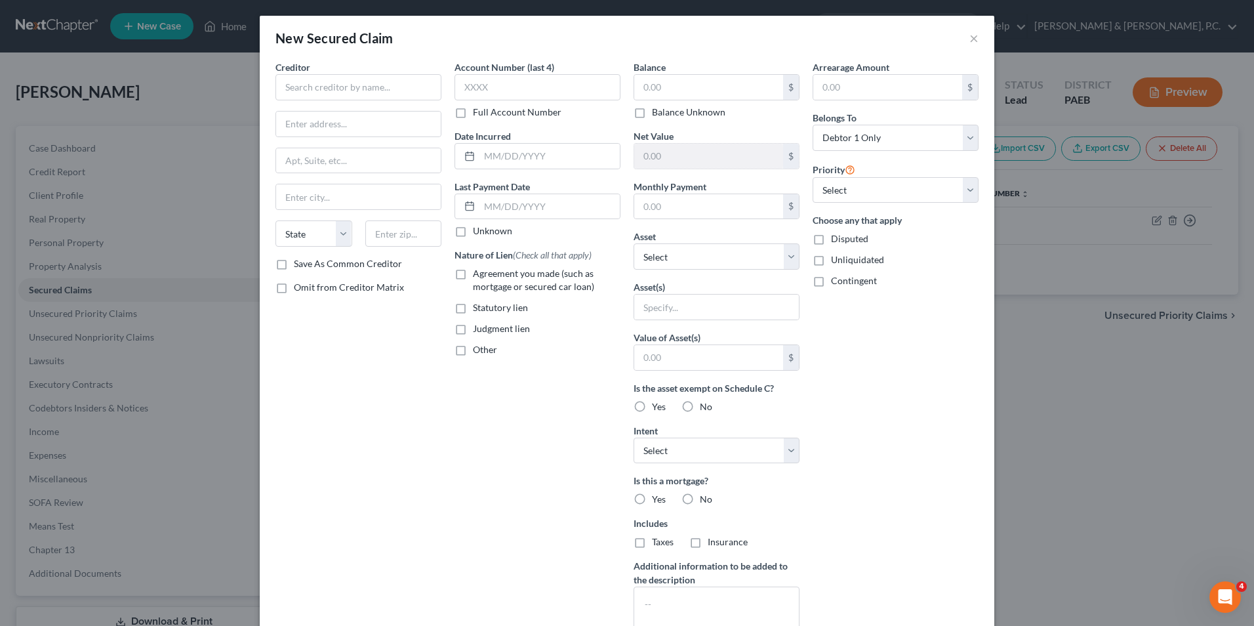
click at [473, 350] on label "Other" at bounding box center [485, 349] width 24 height 13
click at [478, 350] on input "Other" at bounding box center [482, 347] width 9 height 9
checkbox input "true"
click at [520, 377] on input "text" at bounding box center [537, 379] width 165 height 25
type input "401(k) loan"
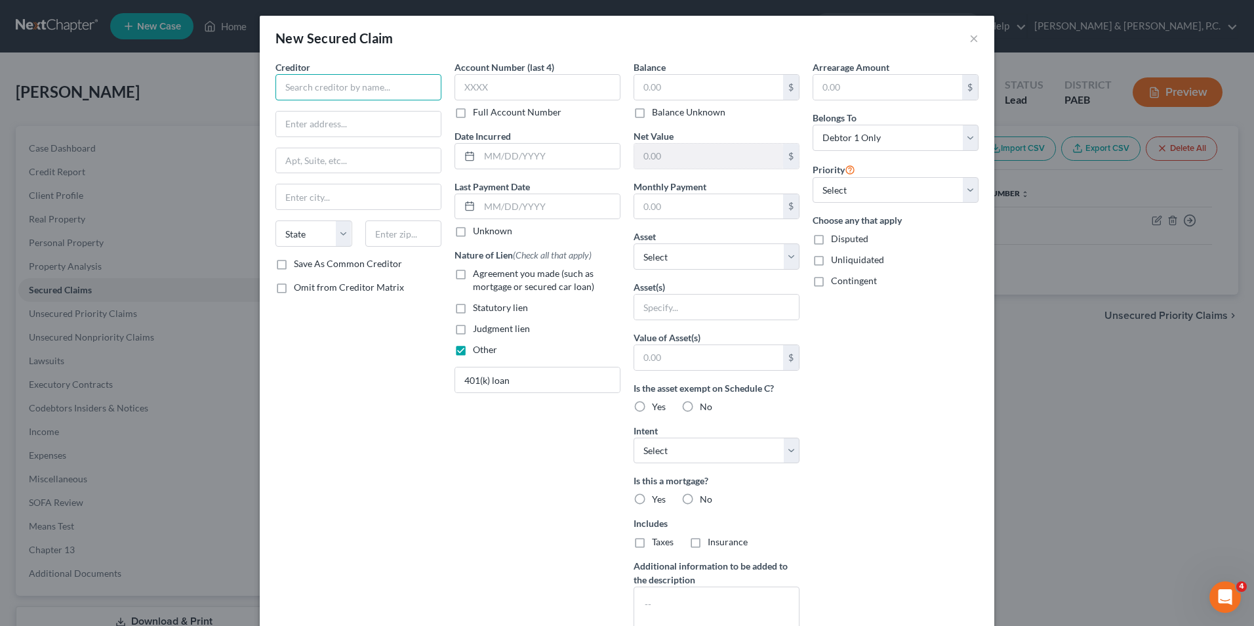
click at [300, 85] on input "text" at bounding box center [359, 87] width 166 height 26
type input "RXO- Fidelity Brokerage Services, LLC"
click at [718, 89] on input "text" at bounding box center [708, 87] width 149 height 25
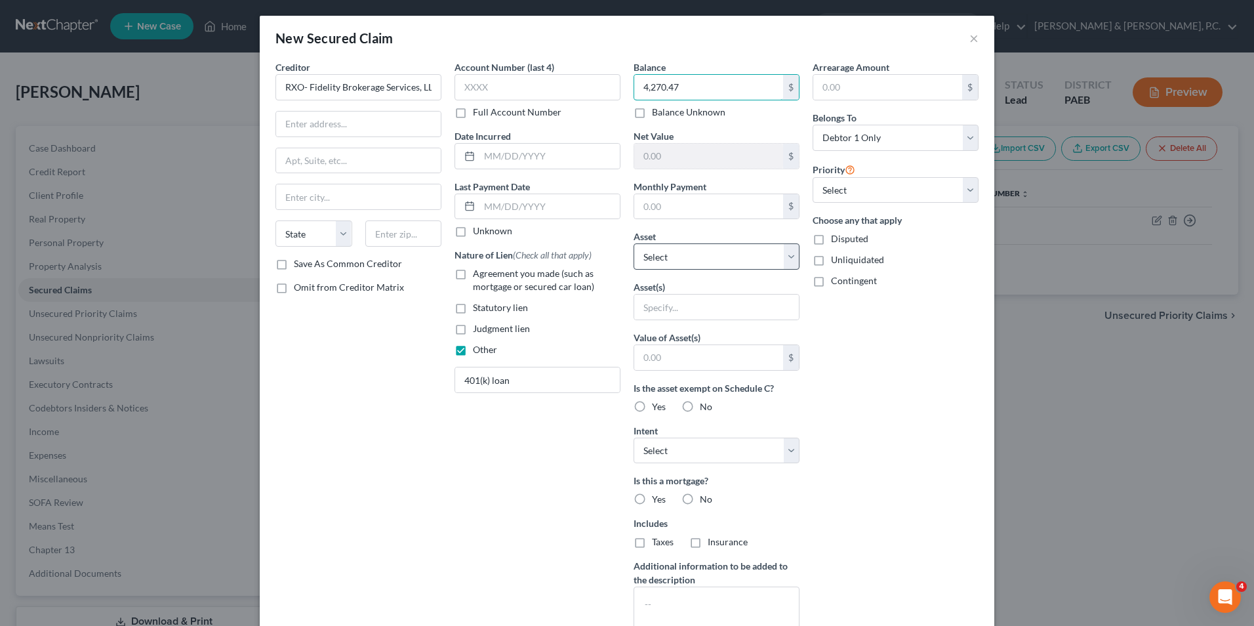
type input "4,270.47"
click at [696, 255] on select "Select Other Multiple Assets RXO 401(k) Plan - $6818.04 [STREET_ADDRESS][PERSON…" at bounding box center [717, 256] width 166 height 26
select select "2"
click at [634, 243] on select "Select Other Multiple Assets RXO 401(k) Plan - $6818.04 [STREET_ADDRESS][PERSON…" at bounding box center [717, 256] width 166 height 26
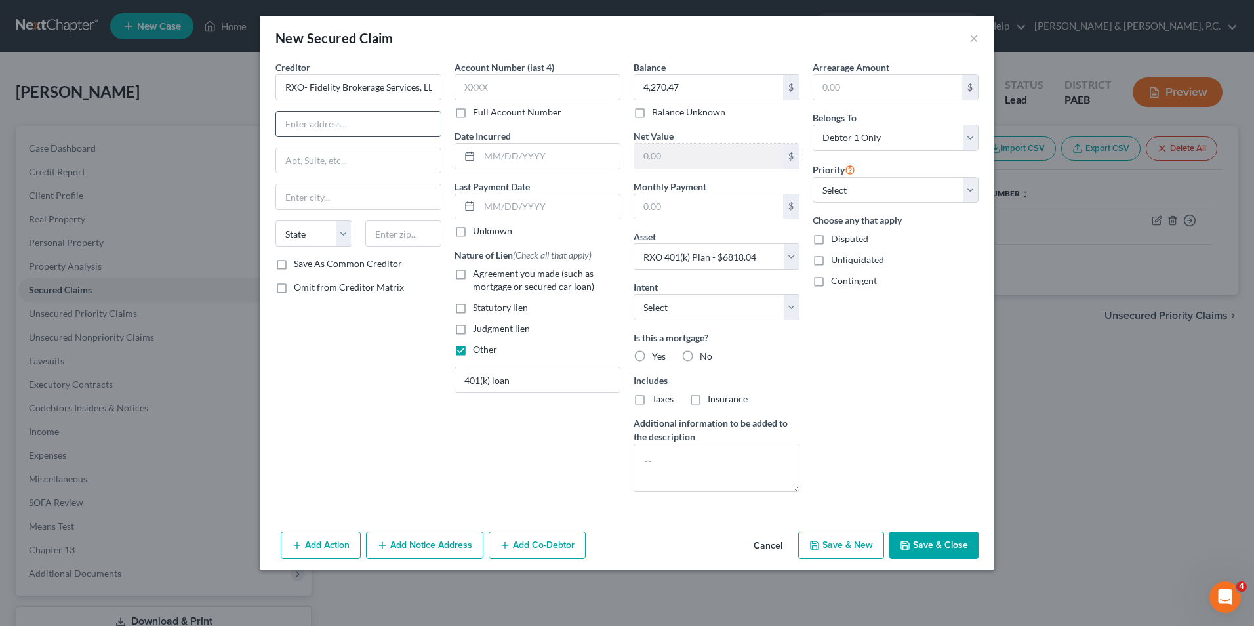
drag, startPoint x: 311, startPoint y: 127, endPoint x: 325, endPoint y: 127, distance: 13.8
click at [311, 127] on input "text" at bounding box center [358, 124] width 165 height 25
type input "[STREET_ADDRESS]"
type input "Smithfield"
select select "41"
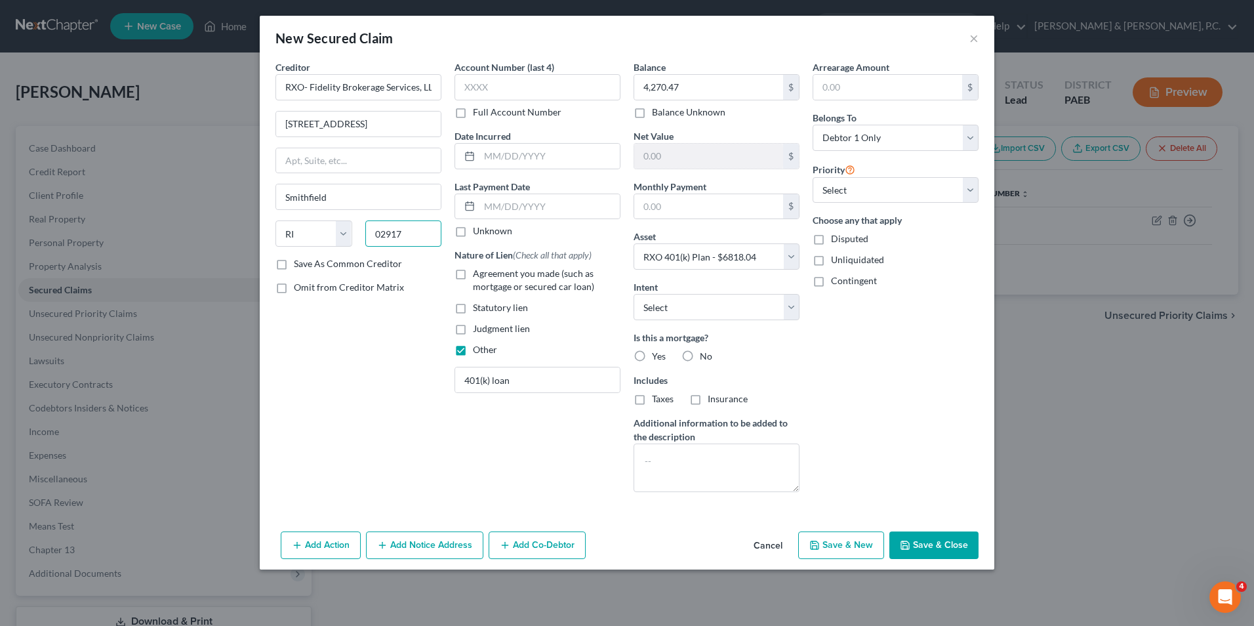
type input "02917"
click at [700, 354] on label "No" at bounding box center [706, 356] width 12 height 13
click at [705, 354] on input "No" at bounding box center [709, 354] width 9 height 9
radio input "true"
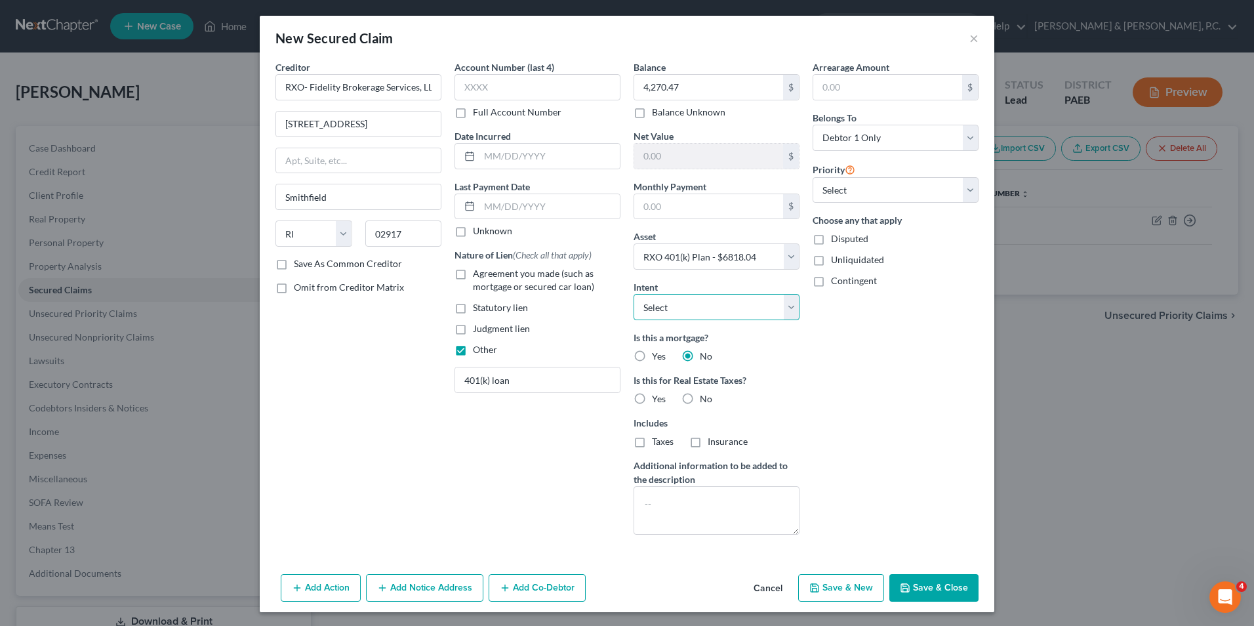
click at [790, 303] on select "Select Surrender Redeem Reaffirm Avoid Other" at bounding box center [717, 307] width 166 height 26
select select "2"
click at [634, 294] on select "Select Surrender Redeem Reaffirm Avoid Other" at bounding box center [717, 307] width 166 height 26
click at [705, 508] on textarea at bounding box center [717, 510] width 166 height 49
click at [639, 506] on textarea "continue paying loan" at bounding box center [717, 510] width 166 height 49
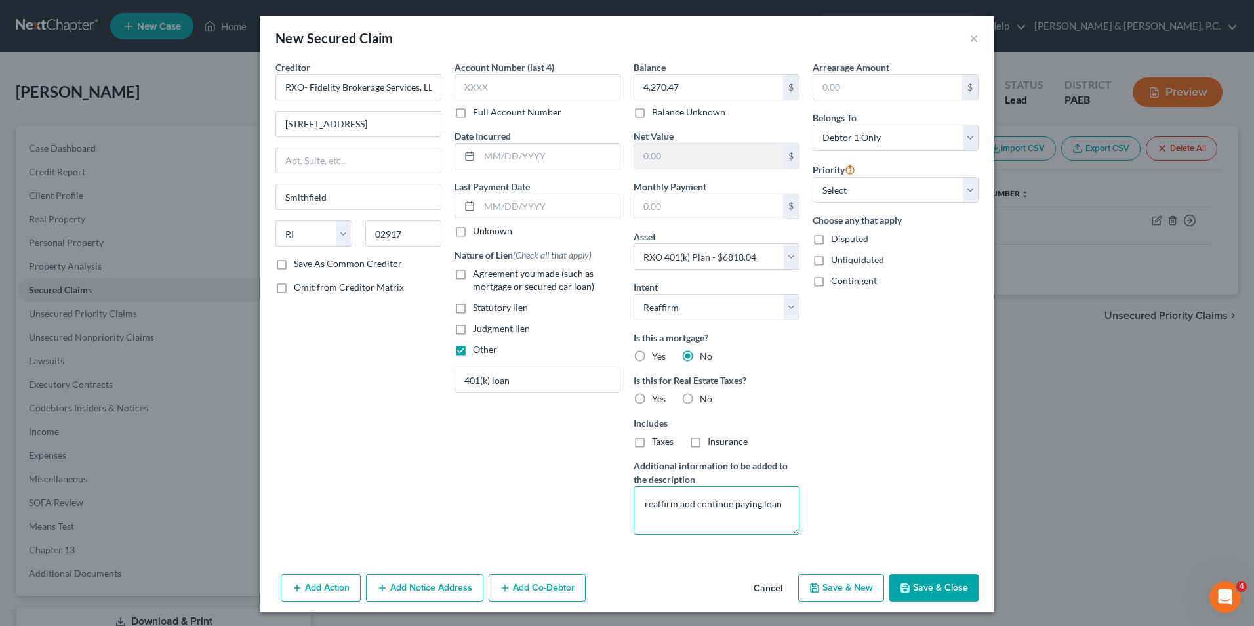
click at [750, 524] on textarea "reaffirm and continue paying loan" at bounding box center [717, 510] width 166 height 49
type textarea "reaffirm and continue paying loan"
click at [535, 216] on input "text" at bounding box center [550, 206] width 140 height 25
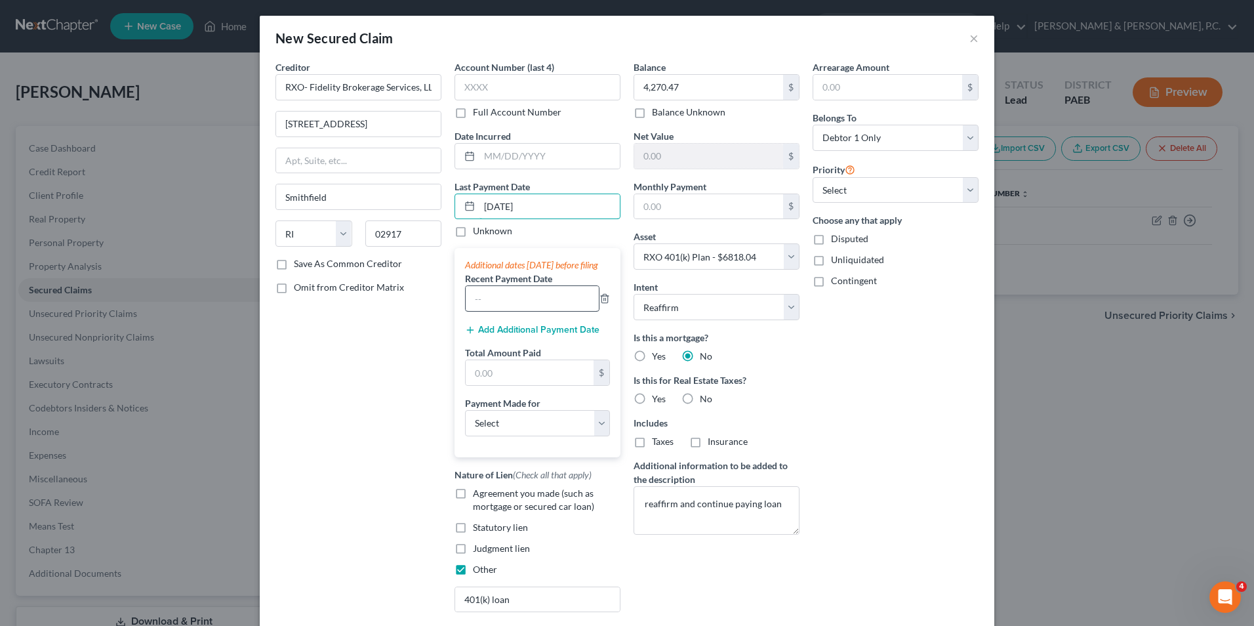
type input "[DATE]"
click at [541, 311] on input "text" at bounding box center [532, 298] width 133 height 25
type input "[DATE]"
click at [467, 335] on icon "button" at bounding box center [470, 330] width 10 height 10
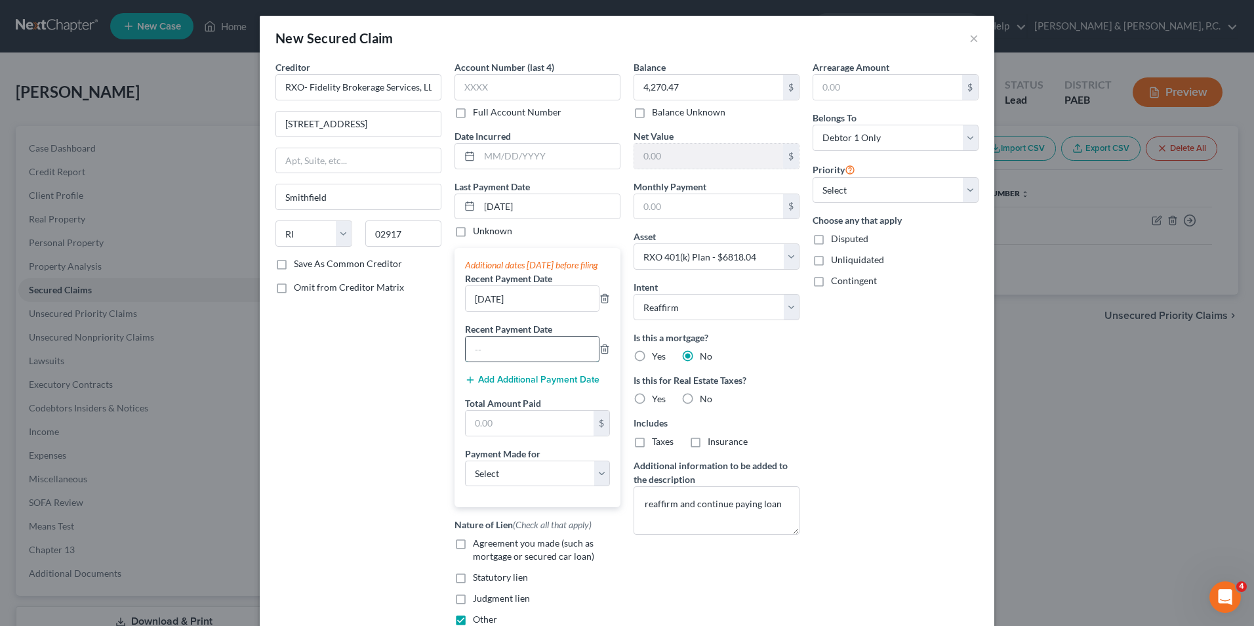
click at [494, 361] on input "text" at bounding box center [532, 349] width 133 height 25
type input "[DATE]"
click at [557, 385] on button "Add Additional Payment Date" at bounding box center [532, 380] width 134 height 10
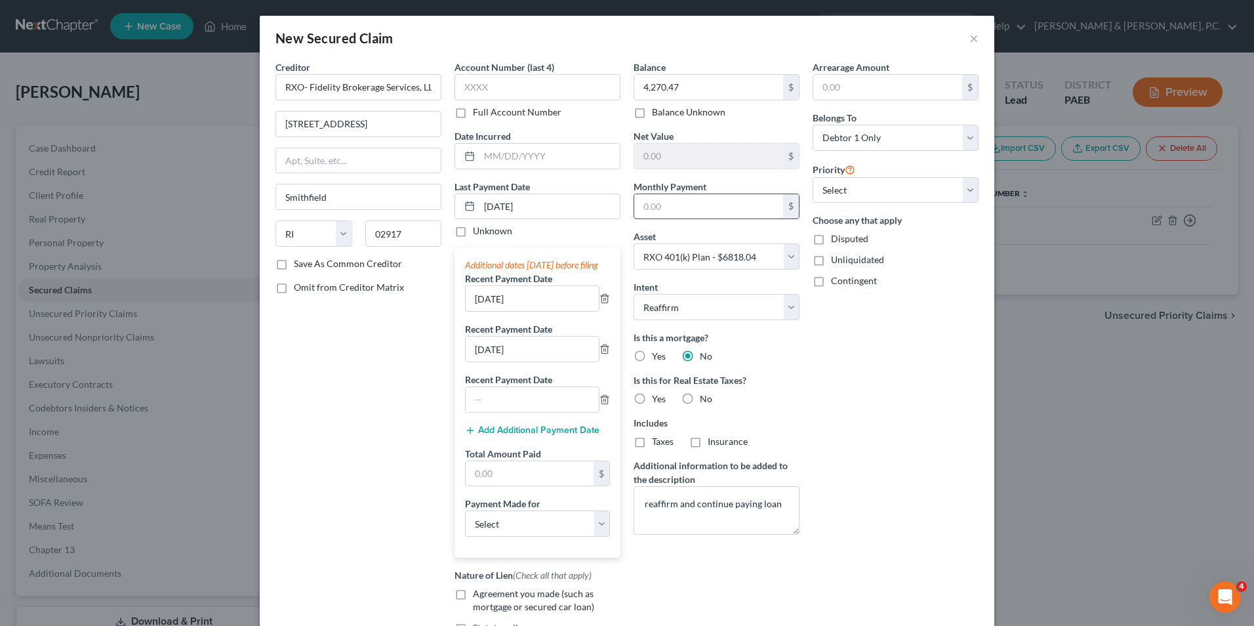
click at [678, 201] on input "text" at bounding box center [708, 206] width 149 height 25
type input "91.20"
click at [537, 412] on input "text" at bounding box center [532, 399] width 133 height 25
type input "[DATE]"
click at [537, 436] on button "Add Additional Payment Date" at bounding box center [532, 430] width 134 height 10
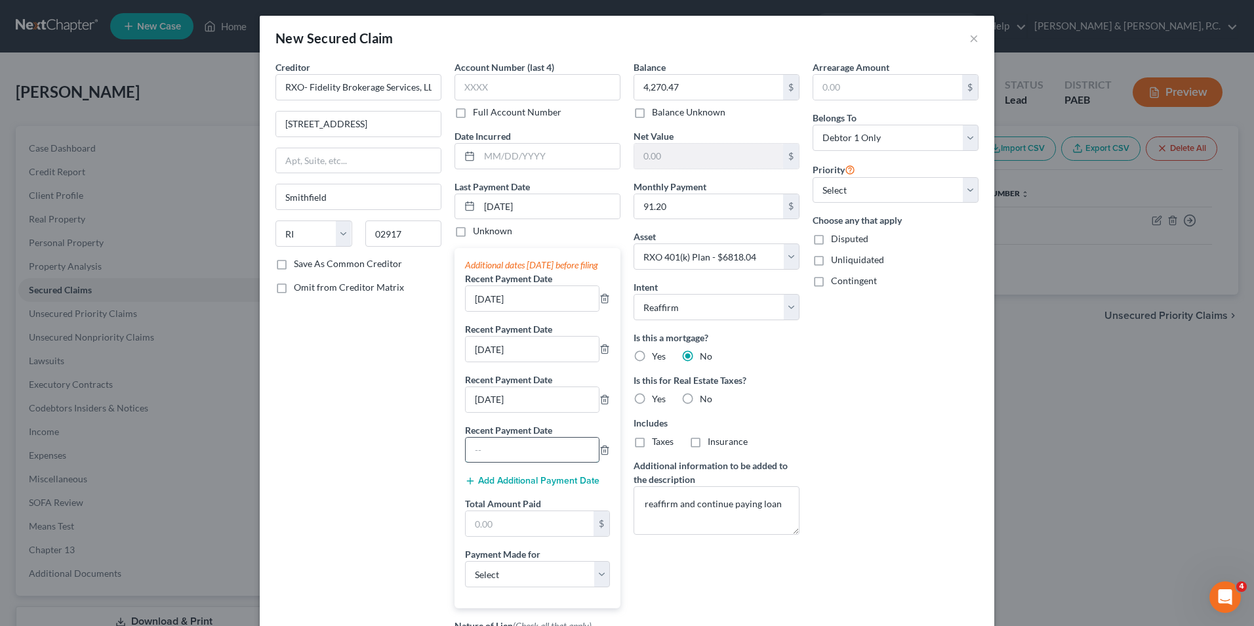
click at [541, 457] on input "text" at bounding box center [532, 450] width 133 height 25
type input "[DATE]"
click at [502, 536] on input "text" at bounding box center [530, 523] width 128 height 25
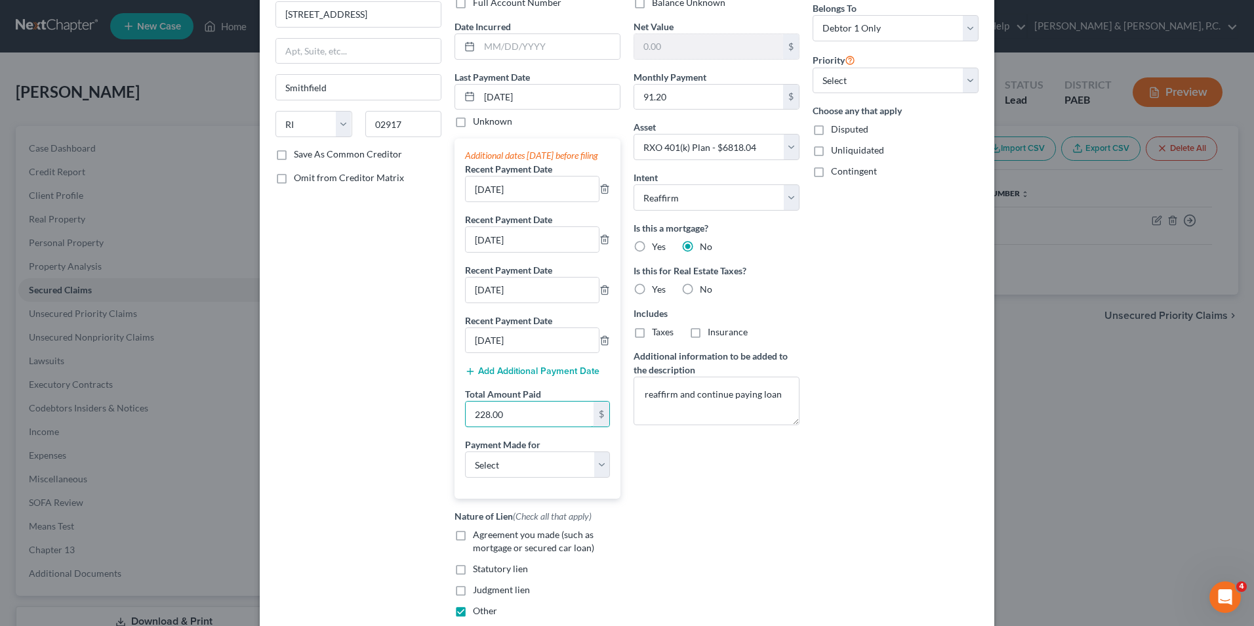
scroll to position [197, 0]
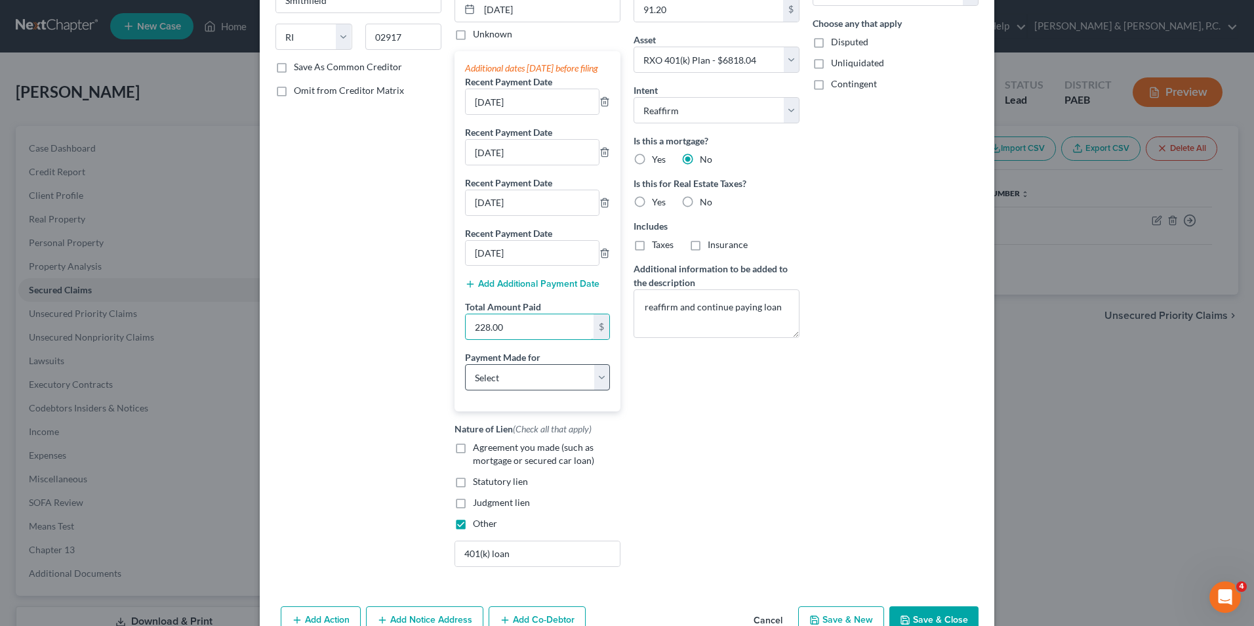
type input "228.00"
click at [588, 390] on select "Select Car Credit Card Loan Repayment Mortgage Other Suppliers Or Vendors" at bounding box center [537, 377] width 145 height 26
select select "2"
click at [465, 377] on select "Select Car Credit Card Loan Repayment Mortgage Other Suppliers Or Vendors" at bounding box center [537, 377] width 145 height 26
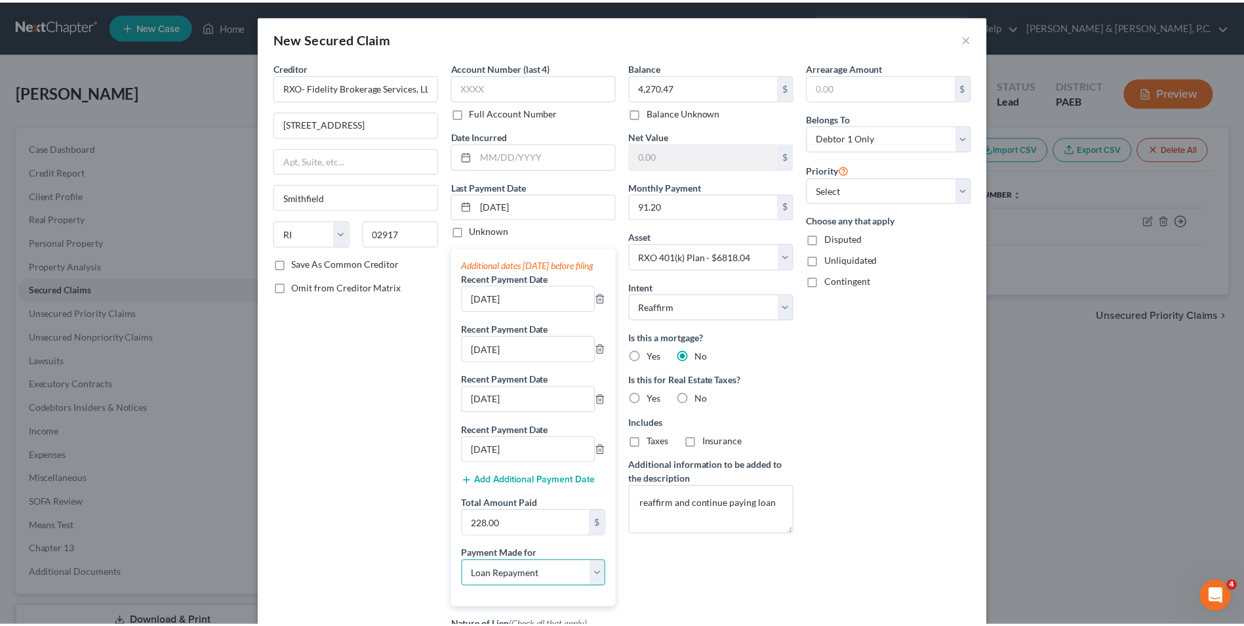
scroll to position [243, 0]
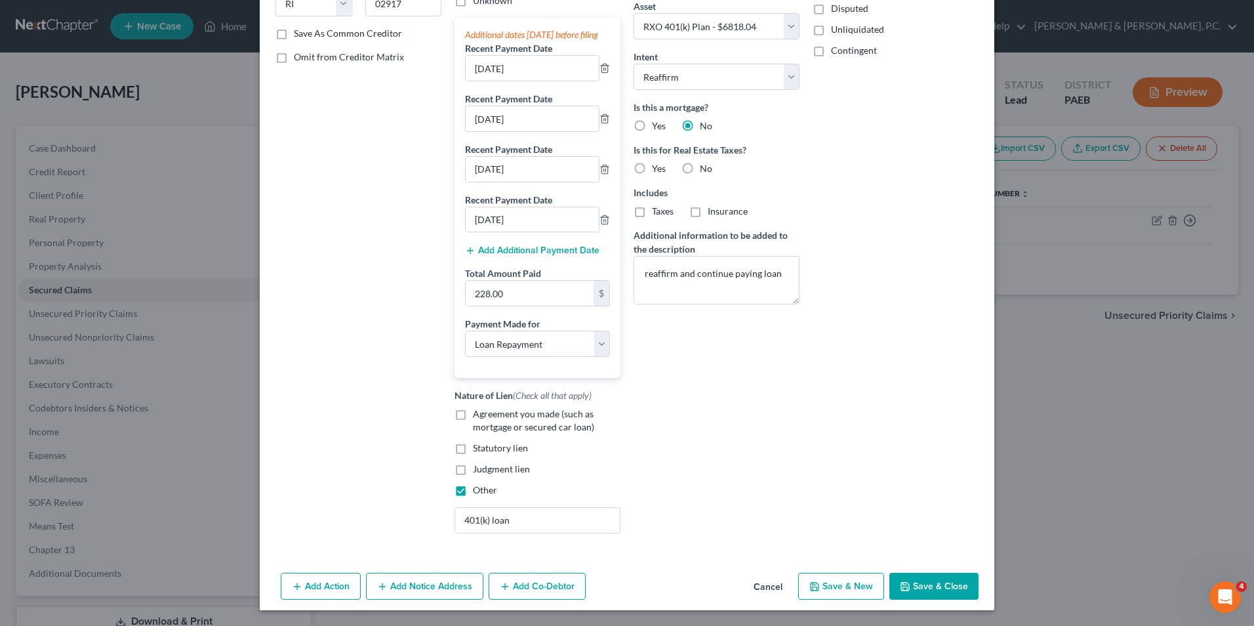
click at [932, 586] on button "Save & Close" at bounding box center [934, 587] width 89 height 28
select select
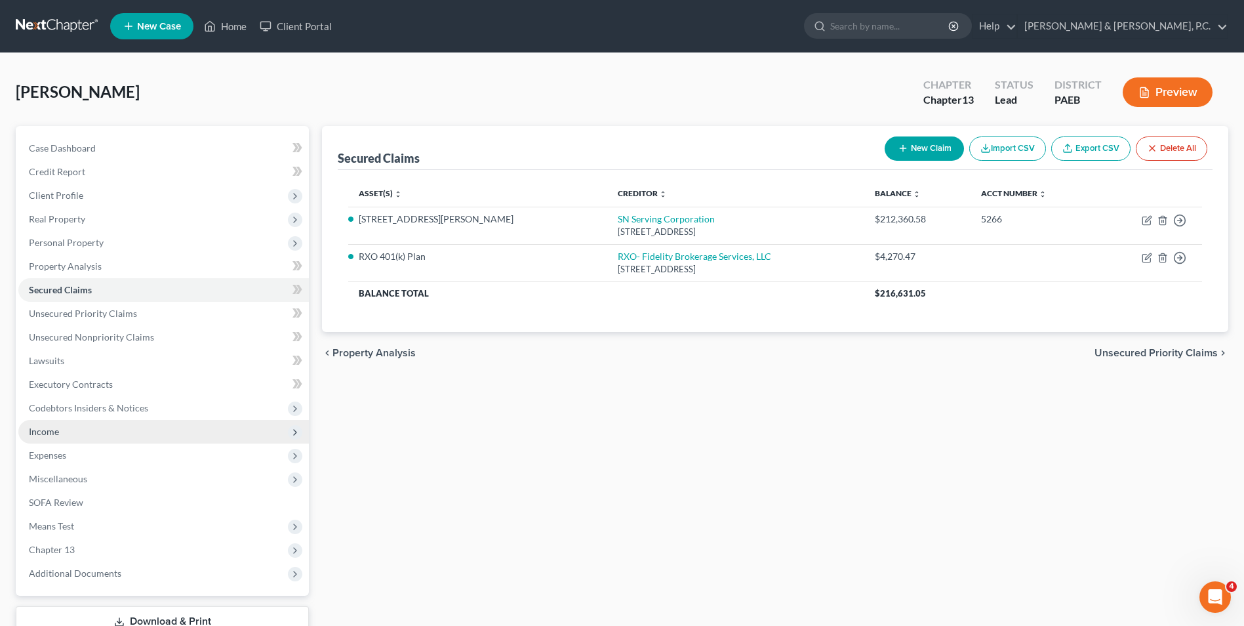
click at [61, 429] on span "Income" at bounding box center [163, 432] width 291 height 24
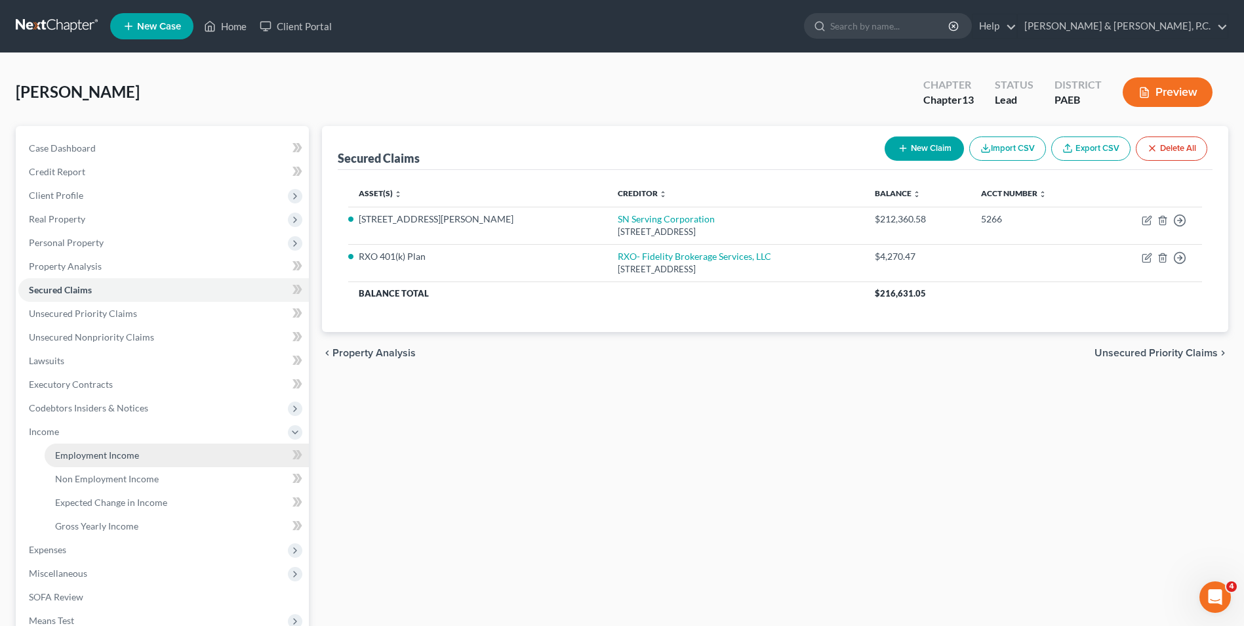
click at [118, 458] on span "Employment Income" at bounding box center [97, 454] width 84 height 11
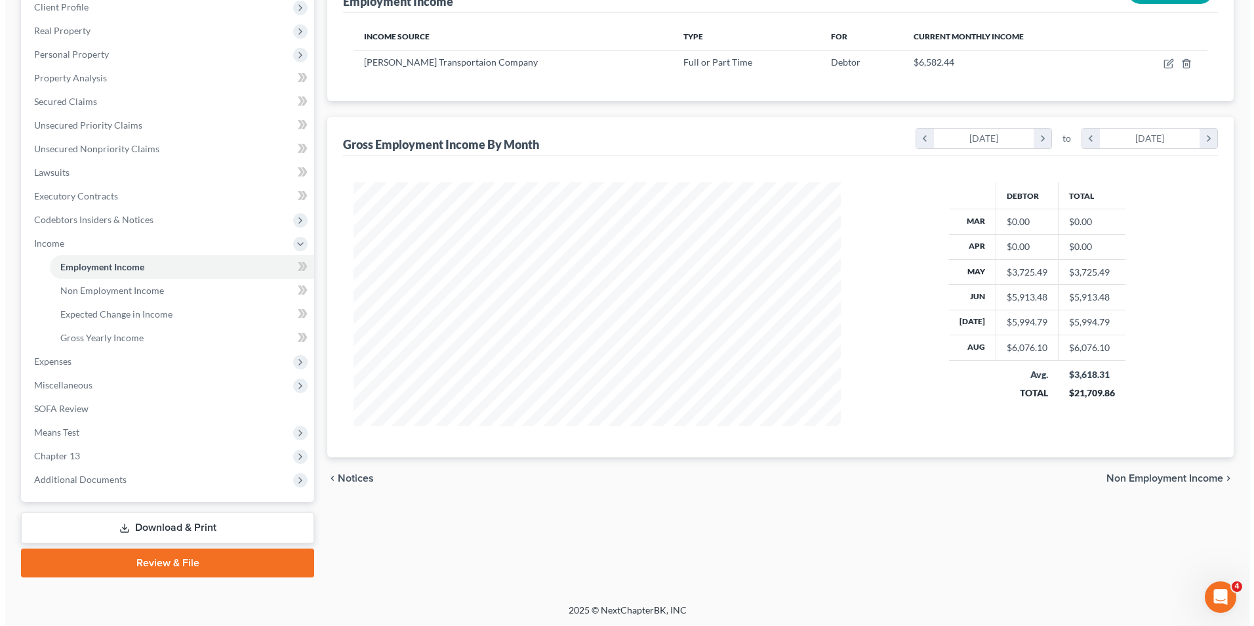
scroll to position [190, 0]
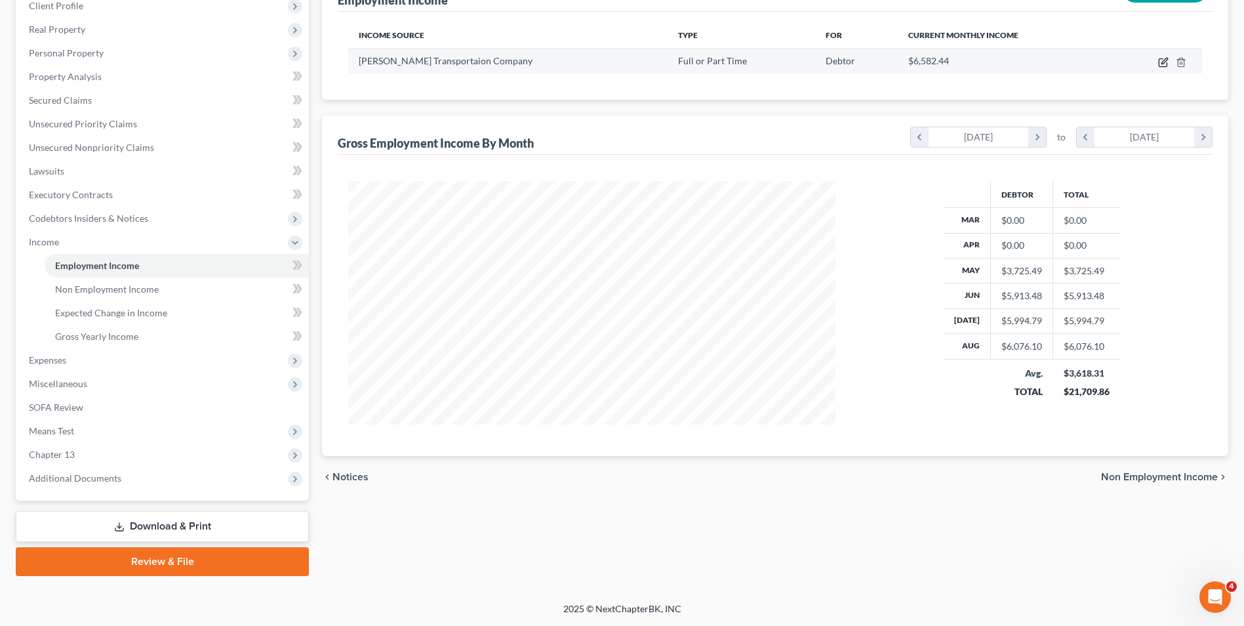
click at [1165, 64] on icon "button" at bounding box center [1163, 62] width 10 height 10
select select "0"
select select "16"
select select "2"
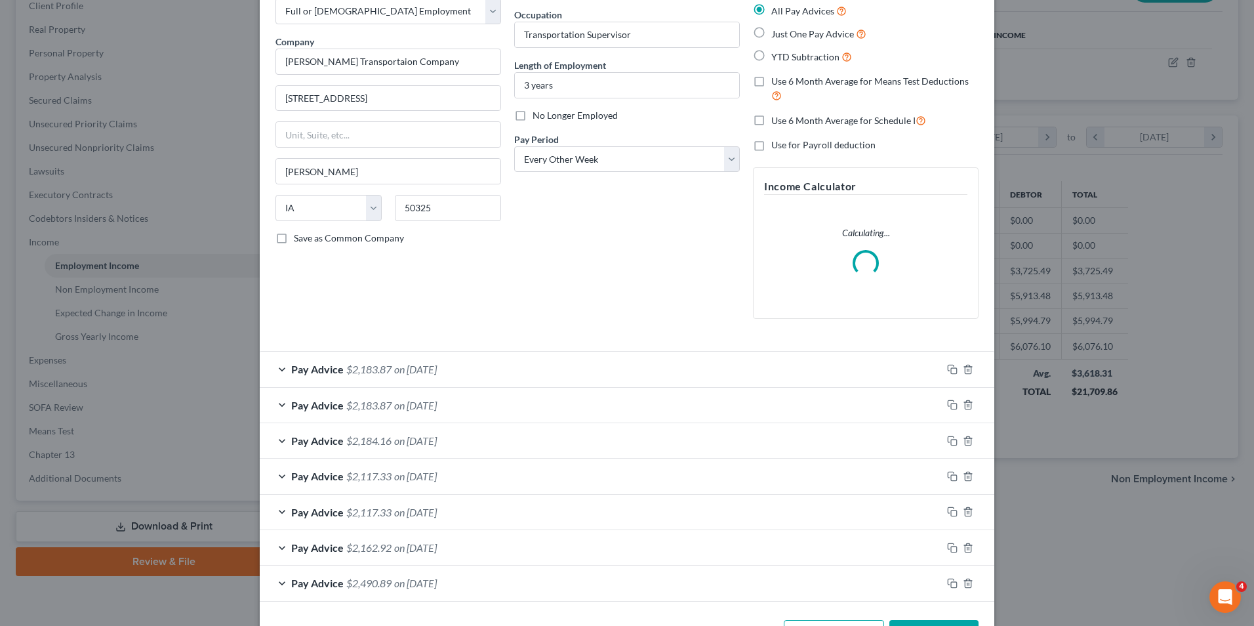
scroll to position [123, 0]
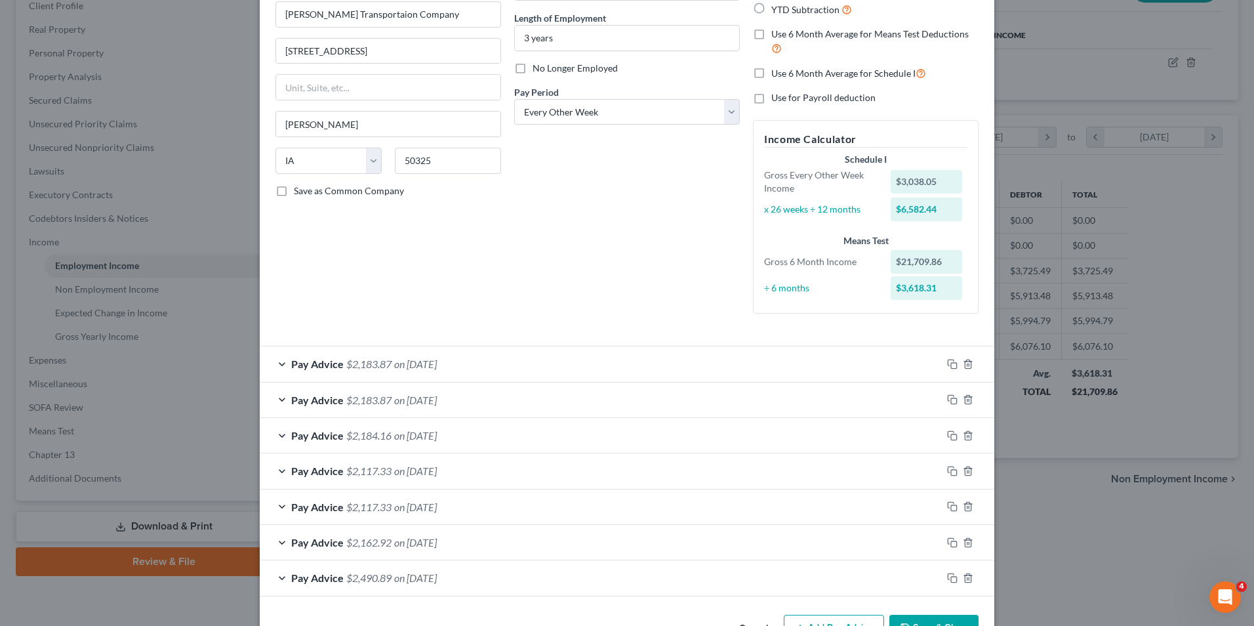
click at [280, 578] on div "Pay Advice $2,490.89 on [DATE]" at bounding box center [601, 577] width 682 height 35
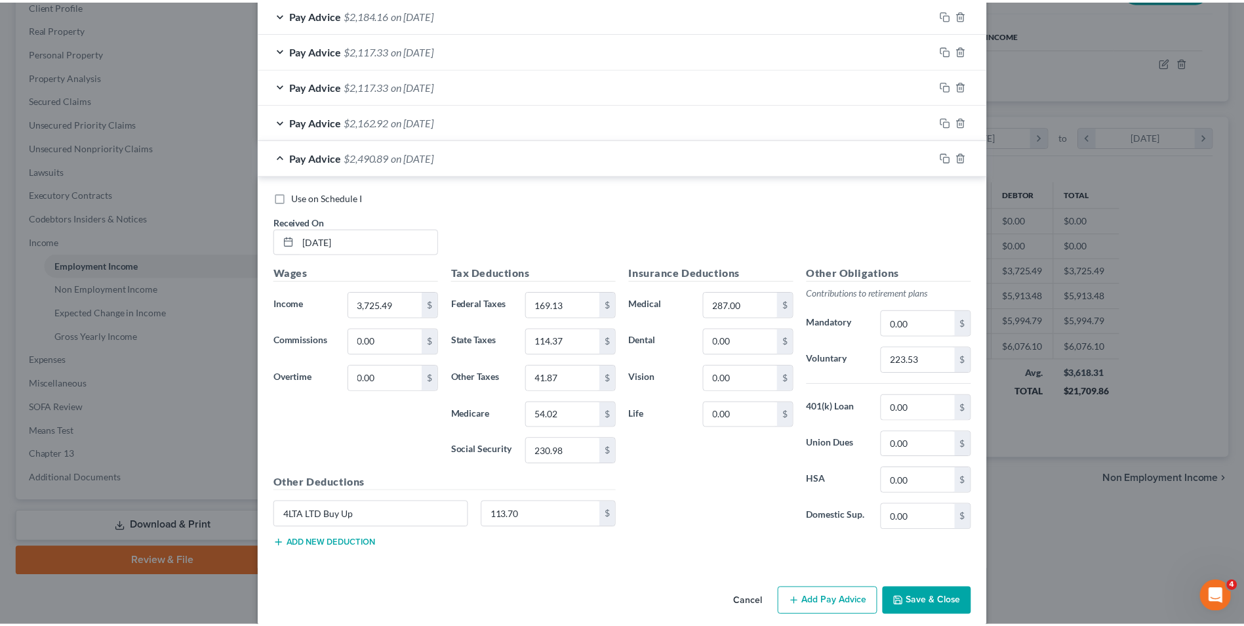
scroll to position [560, 0]
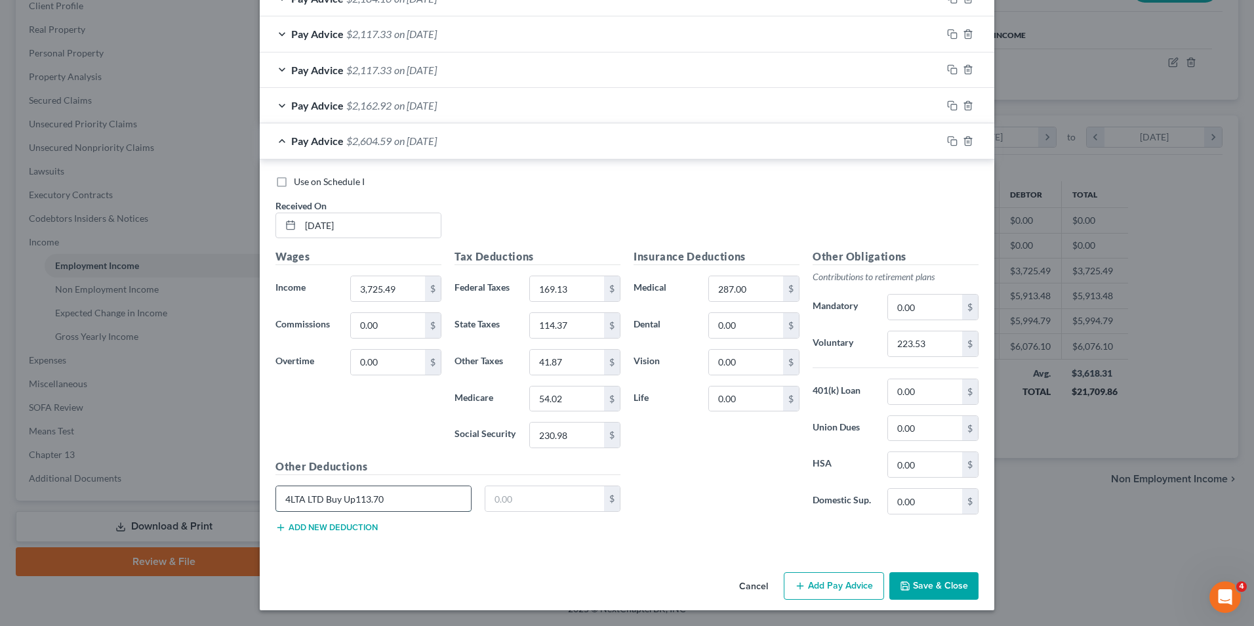
type input "4LTA LTD Buy Up"
click at [718, 516] on div "Insurance Deductions Medical 287.00 $ Dental 0.00 $ Vision 0.00 $ Life 0.00 $" at bounding box center [716, 387] width 179 height 276
click at [535, 497] on input "text" at bounding box center [544, 498] width 119 height 25
type input "113.70"
click at [699, 493] on div "Insurance Deductions Medical 287.00 $ Dental 0.00 $ Vision 0.00 $ Life 0.00 $" at bounding box center [716, 387] width 179 height 276
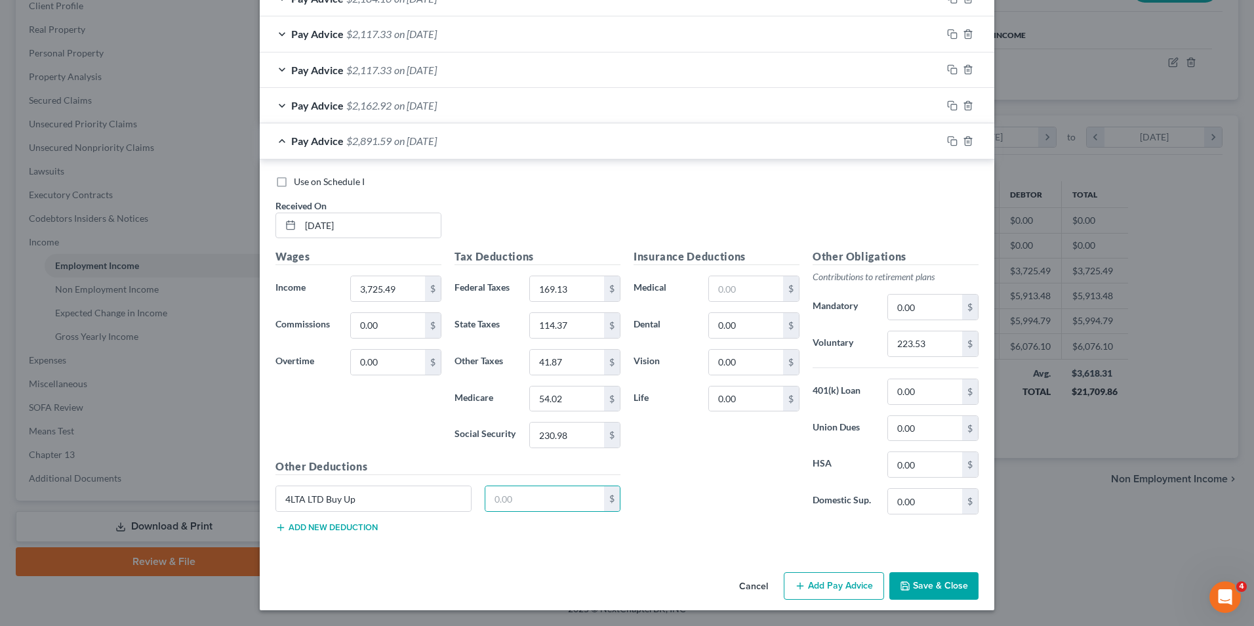
click at [939, 579] on button "Save & Close" at bounding box center [934, 586] width 89 height 28
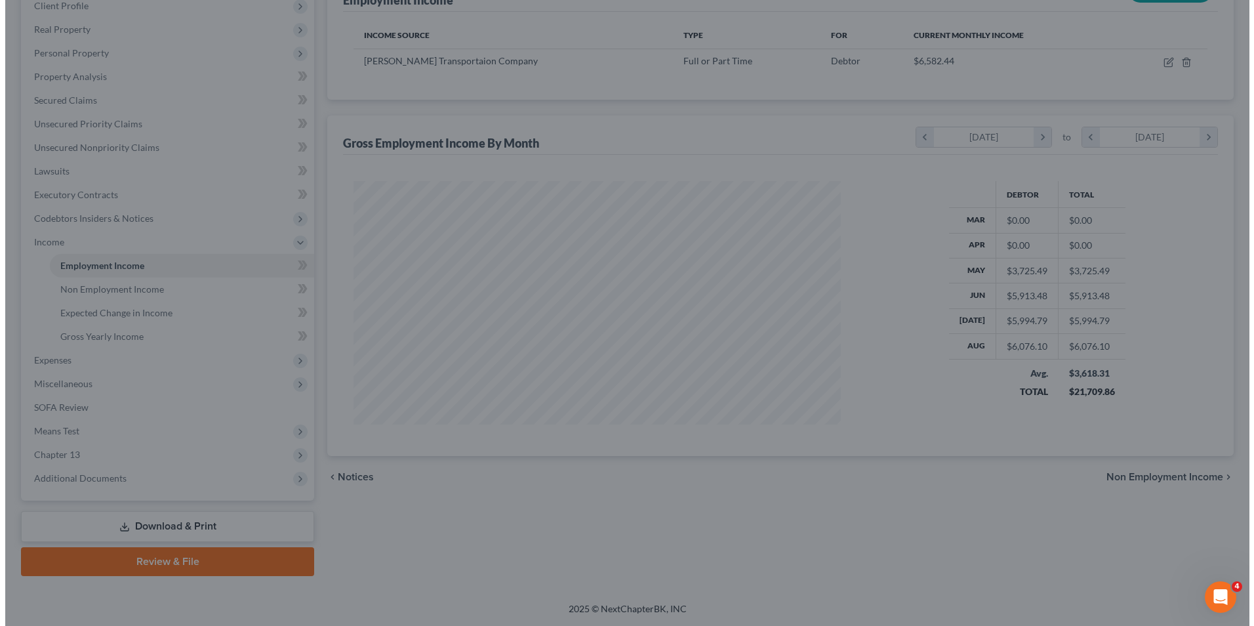
scroll to position [655737, 655467]
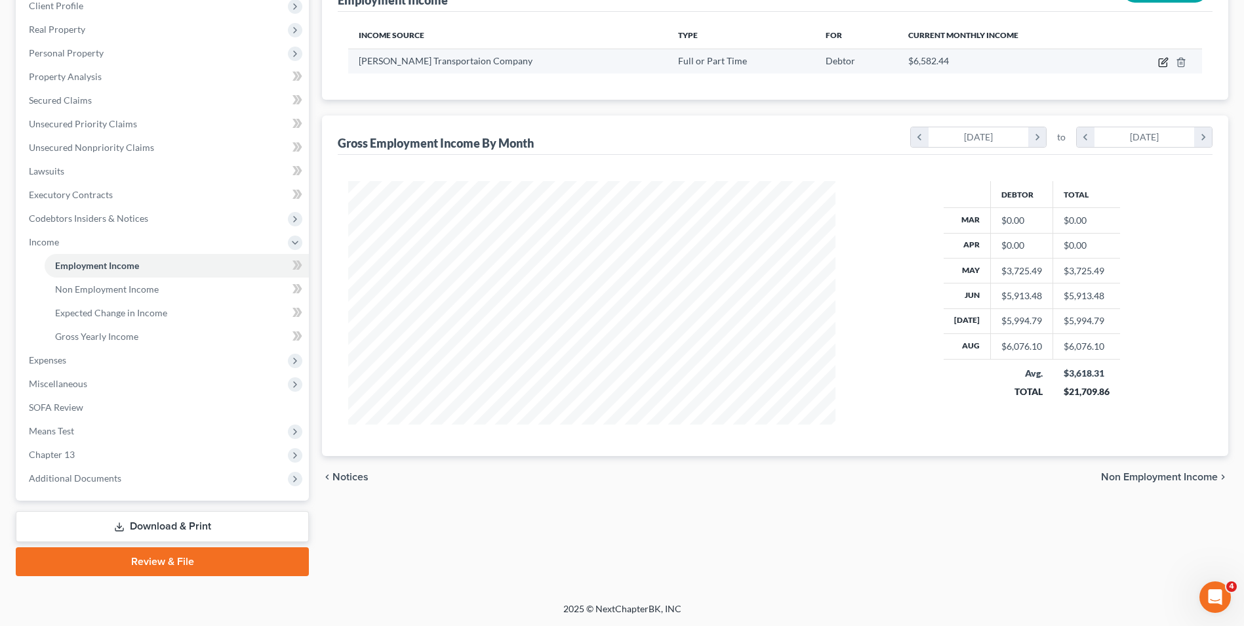
click at [1162, 60] on icon "button" at bounding box center [1163, 62] width 10 height 10
select select "0"
select select "16"
select select "2"
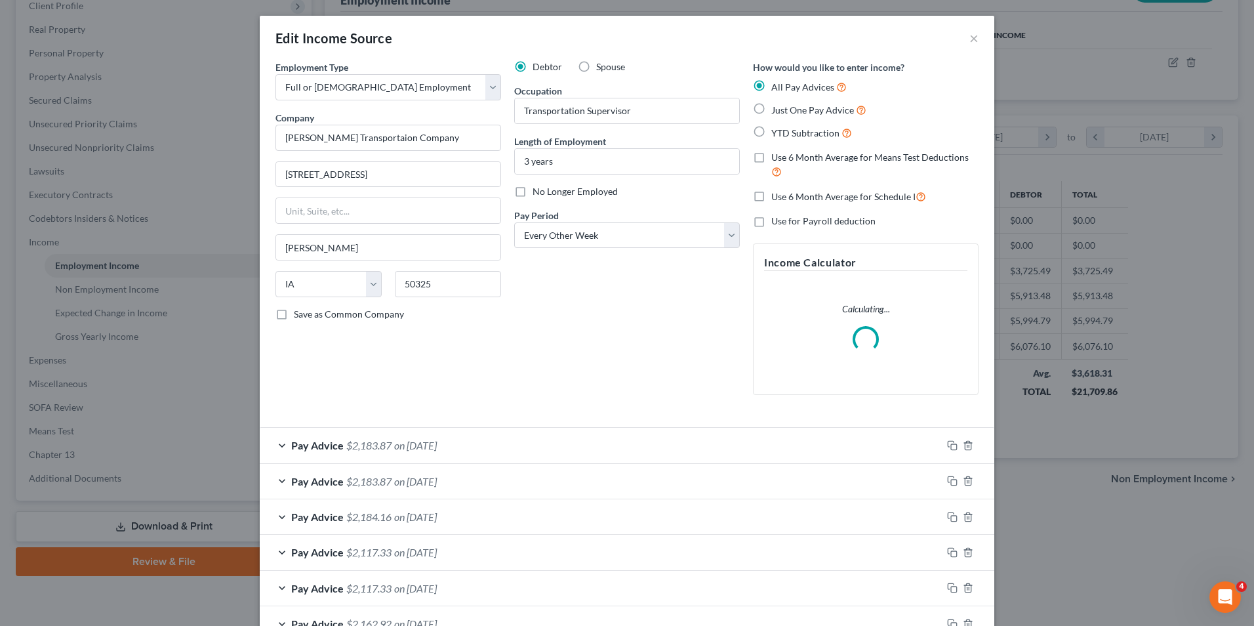
scroll to position [123, 0]
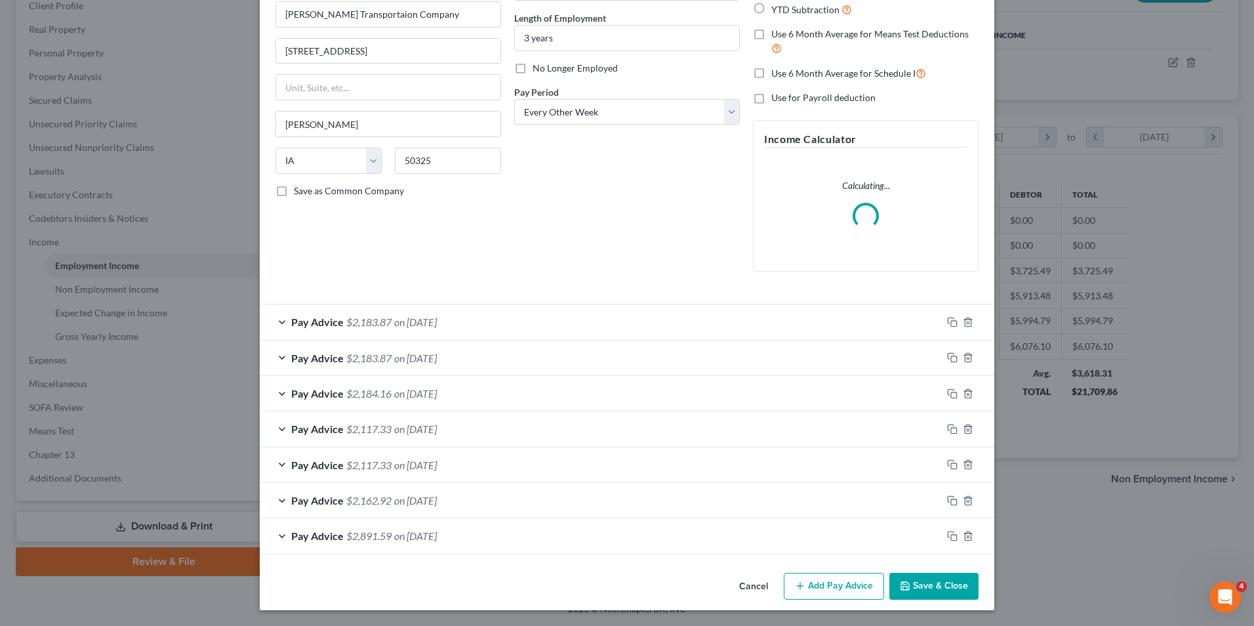
click at [839, 588] on button "Add Pay Advice" at bounding box center [834, 587] width 100 height 28
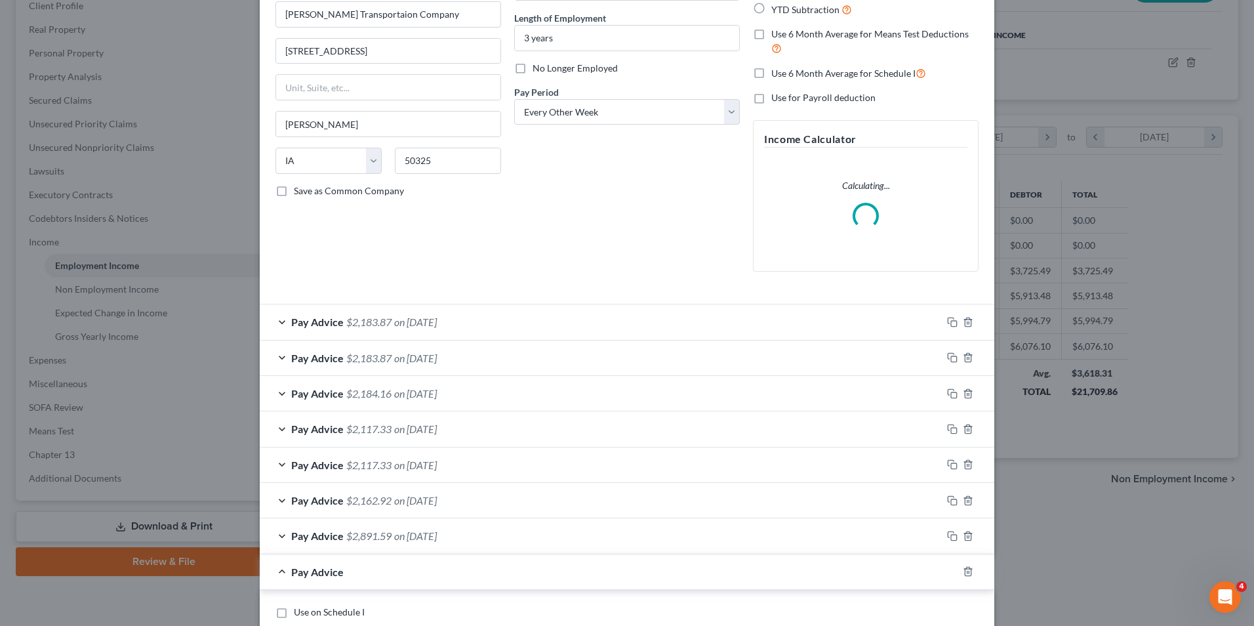
scroll to position [386, 0]
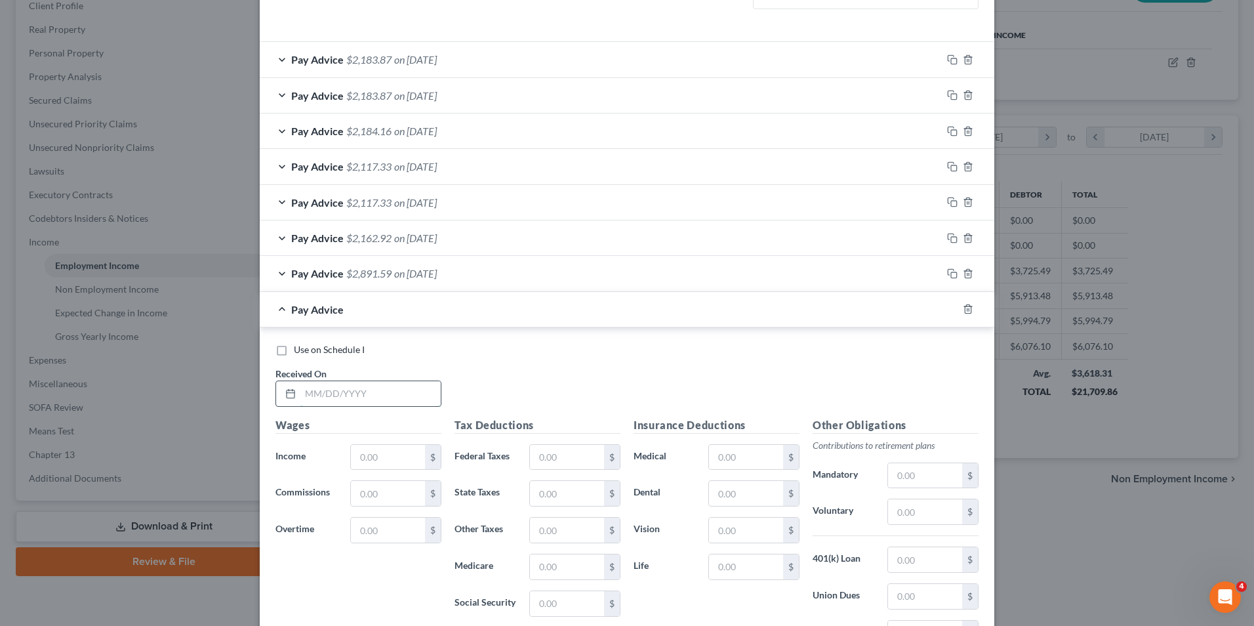
click at [375, 395] on input "text" at bounding box center [370, 393] width 140 height 25
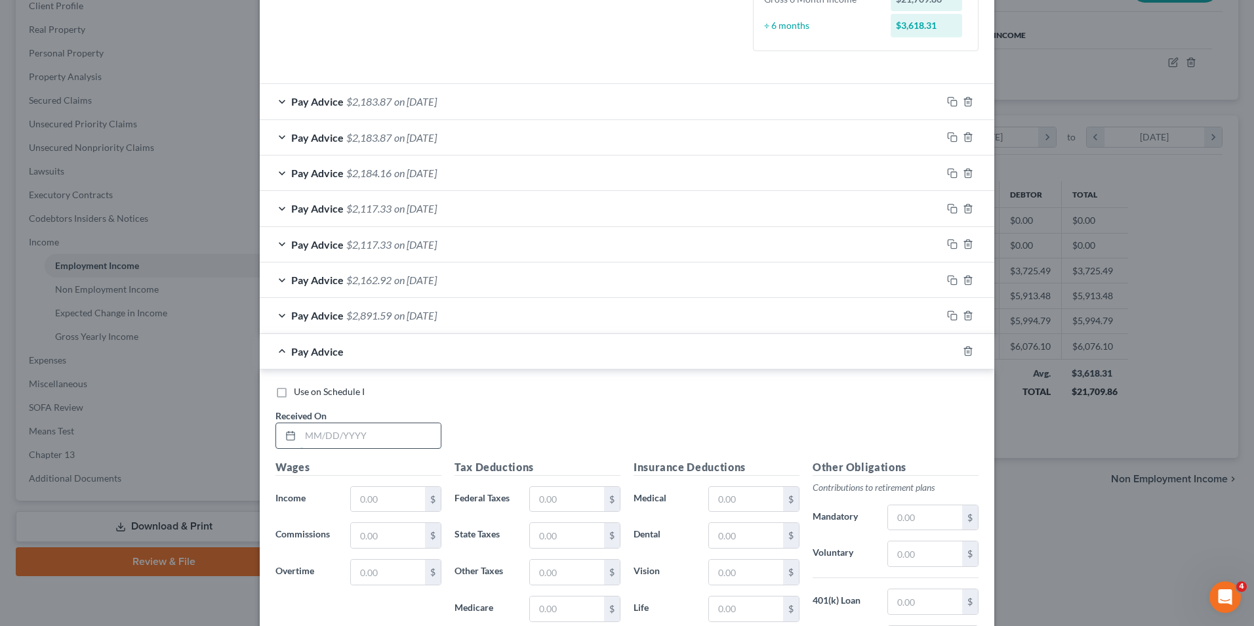
click at [363, 443] on input "text" at bounding box center [370, 435] width 140 height 25
type input "[DATE]"
click at [394, 503] on input "text" at bounding box center [388, 499] width 74 height 25
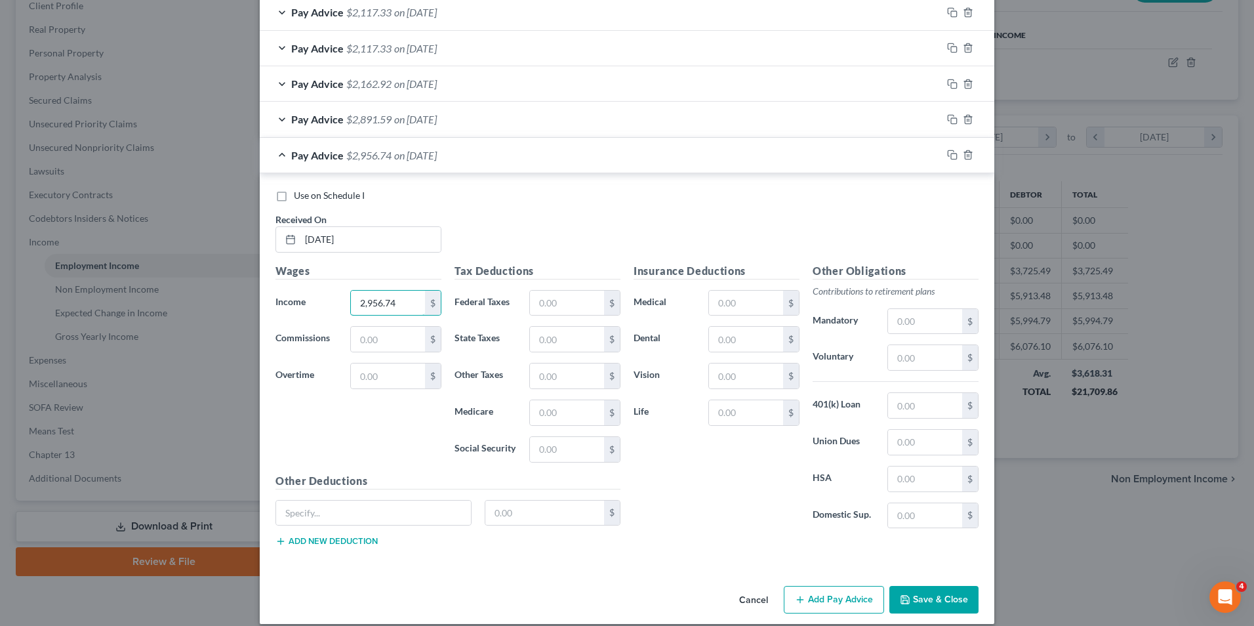
scroll to position [583, 0]
type input "2,956.74"
click at [567, 448] on input "text" at bounding box center [567, 448] width 74 height 25
type input "166.40"
click at [584, 419] on input "text" at bounding box center [567, 411] width 74 height 25
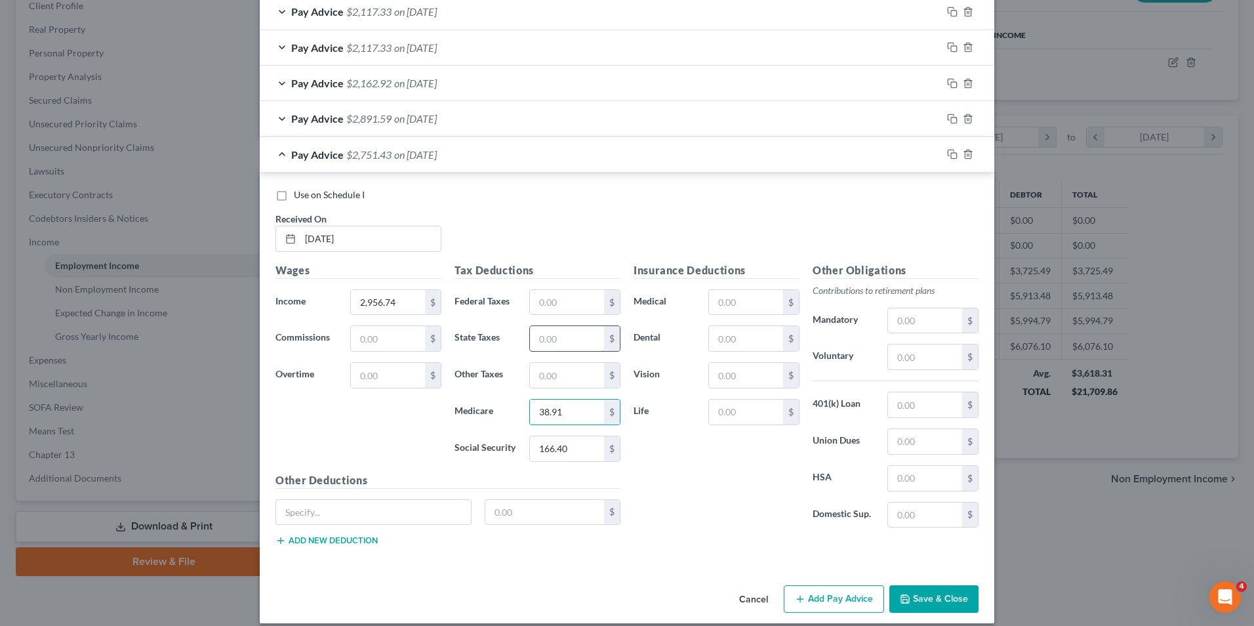
type input "38.91"
click at [571, 338] on input "text" at bounding box center [567, 338] width 74 height 25
type input "81.96"
click at [550, 373] on input "text" at bounding box center [567, 375] width 74 height 25
type input "30.77"
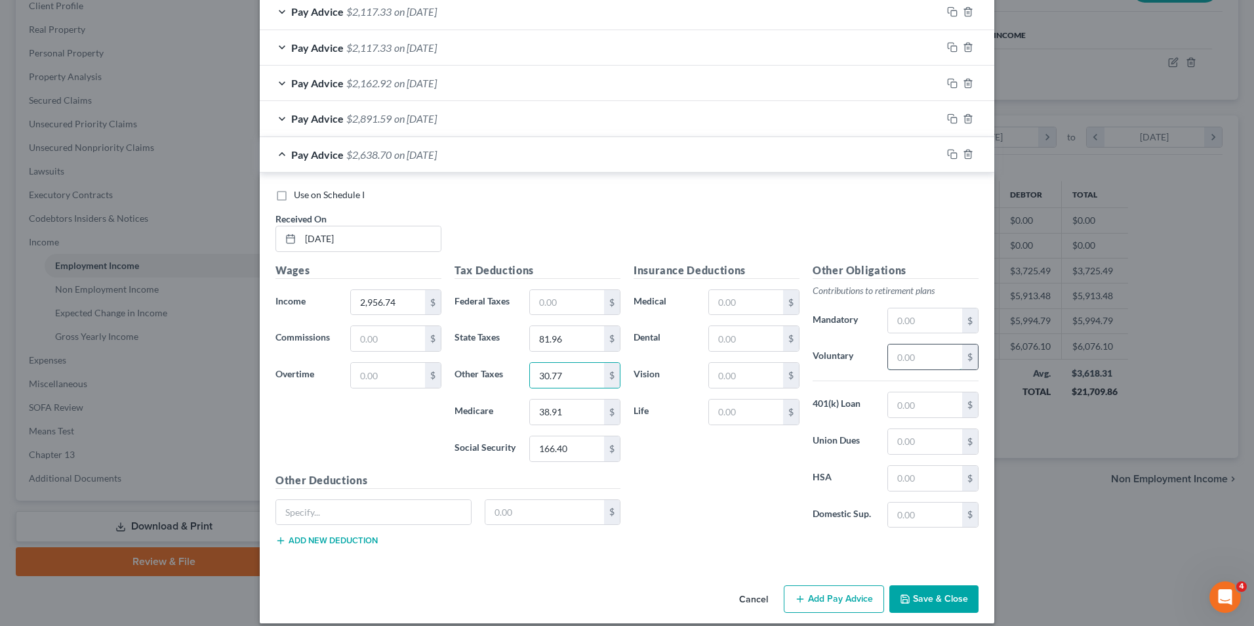
click at [903, 351] on input "text" at bounding box center [925, 356] width 74 height 25
type input "177.40"
click at [434, 502] on input "text" at bounding box center [373, 512] width 195 height 25
type input "4LTA LTD Buy Up"
type input "0.00"
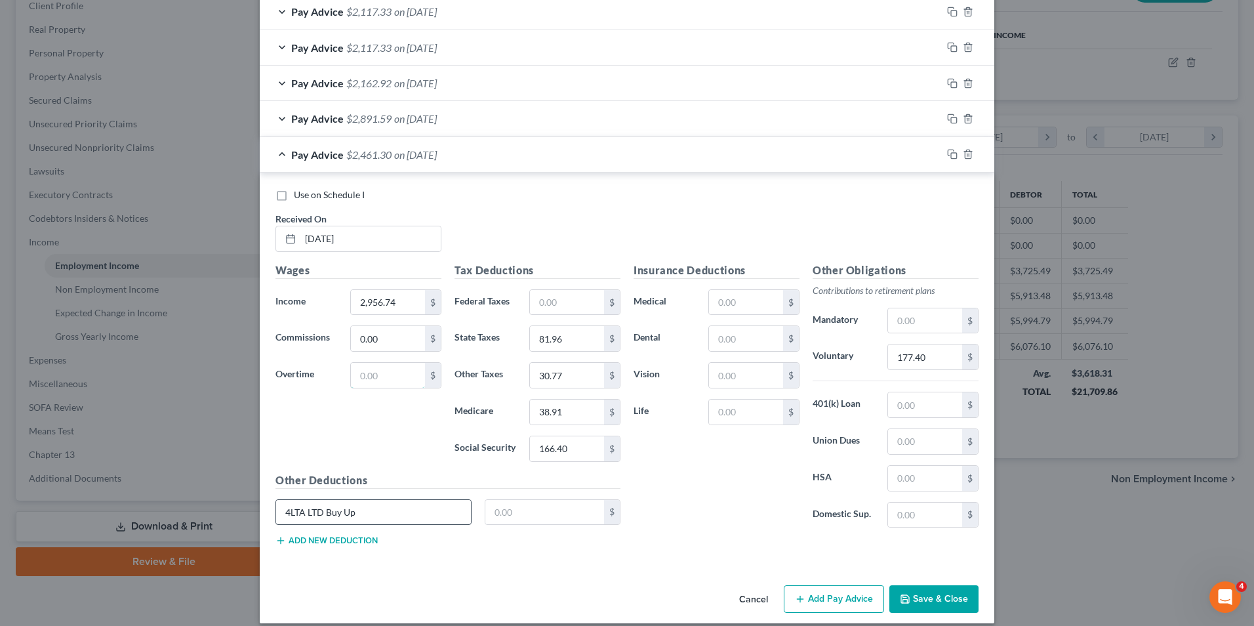
type input "0.00"
type input "169.13"
type input "0.00"
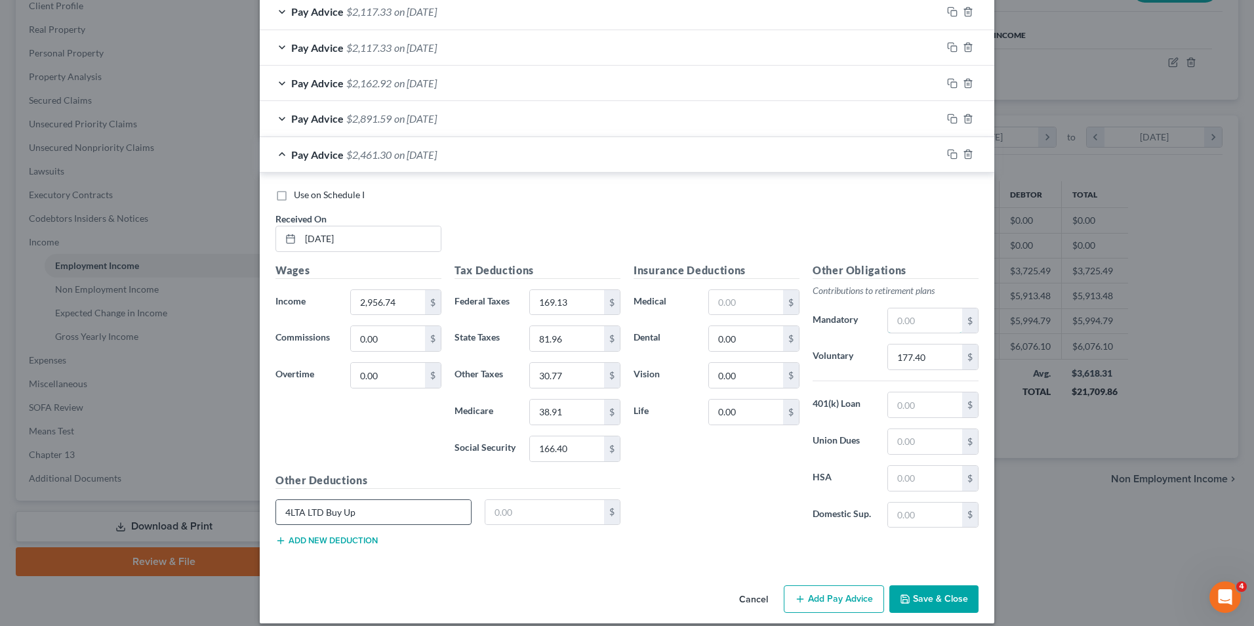
type input "0.00"
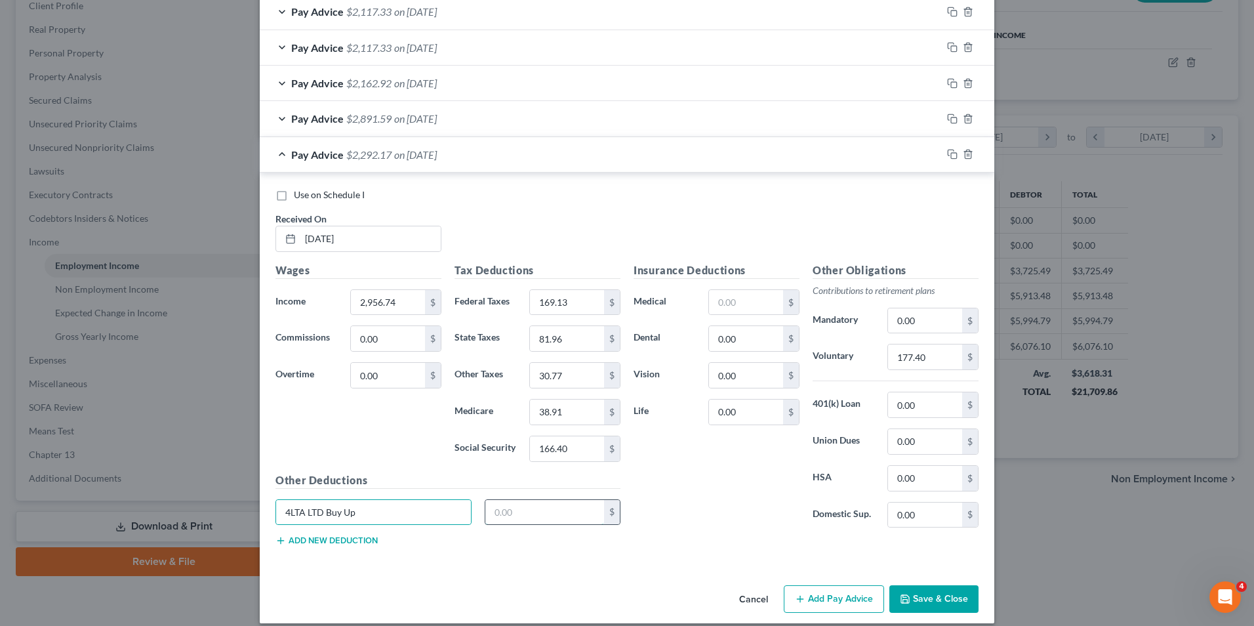
click at [544, 515] on input "text" at bounding box center [544, 512] width 119 height 25
type input "11.37"
click at [730, 297] on input "text" at bounding box center [746, 302] width 74 height 25
click at [731, 506] on div "Insurance Deductions Medical 287 $ Dental 0.00 $ Vision 0.00 $ Life 0.00 $" at bounding box center [716, 400] width 179 height 276
click at [748, 302] on input "287" at bounding box center [746, 302] width 74 height 25
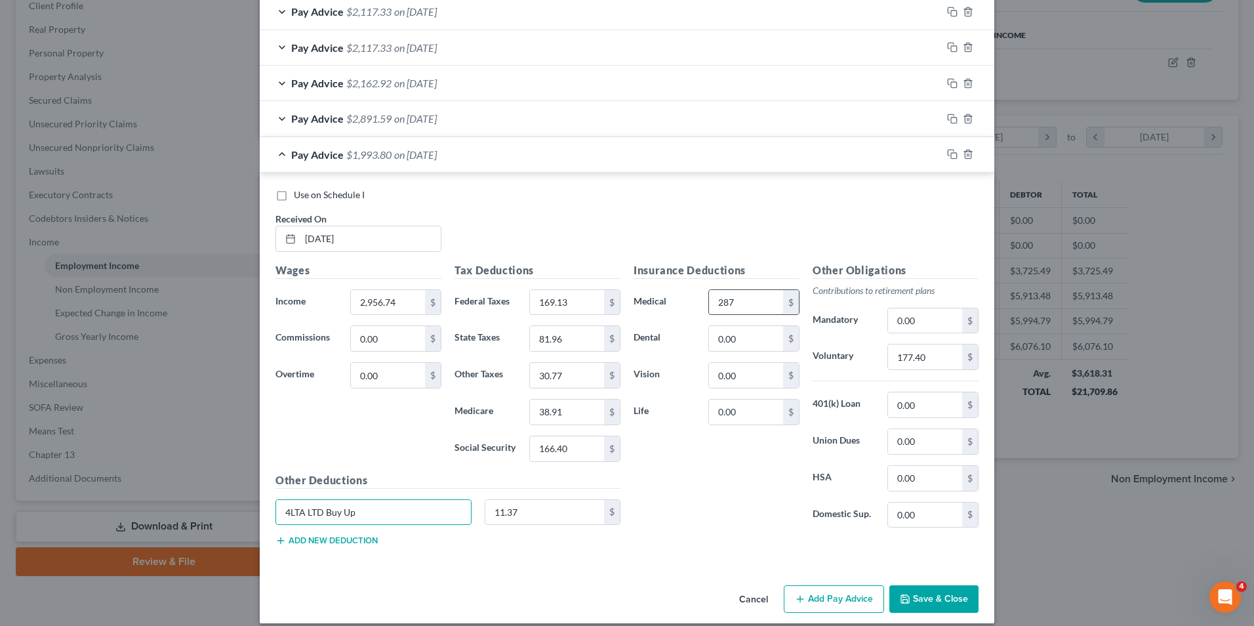
click at [748, 302] on input "287" at bounding box center [746, 302] width 74 height 25
type input "287.00"
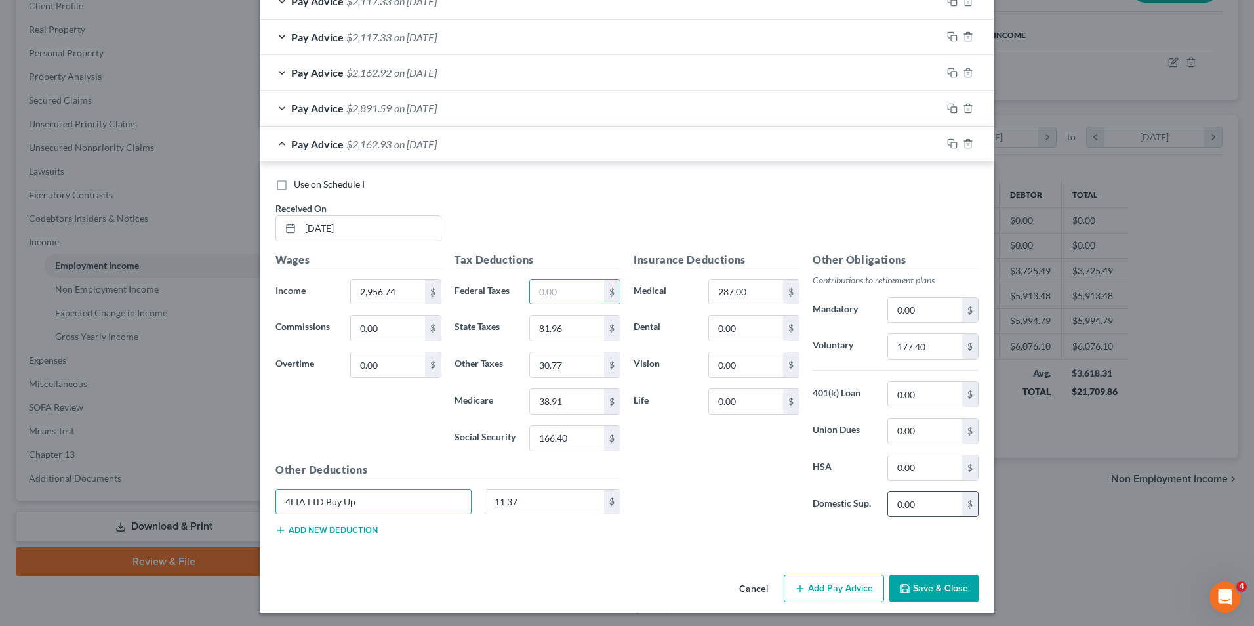
scroll to position [596, 0]
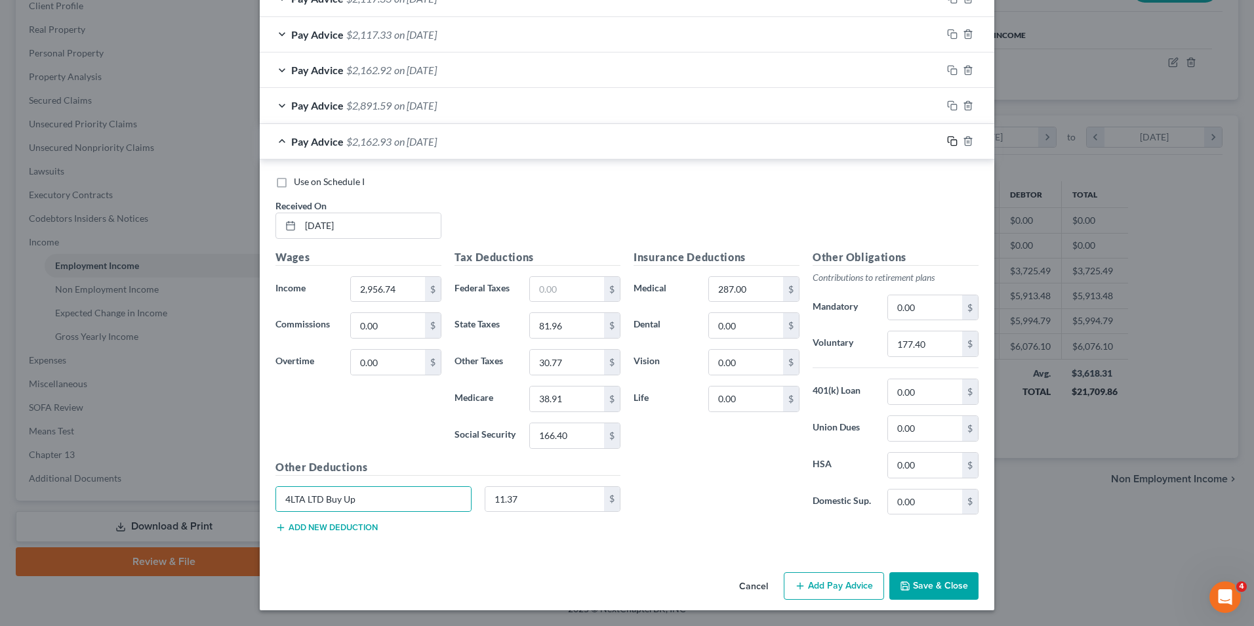
click at [949, 144] on icon "button" at bounding box center [952, 141] width 10 height 10
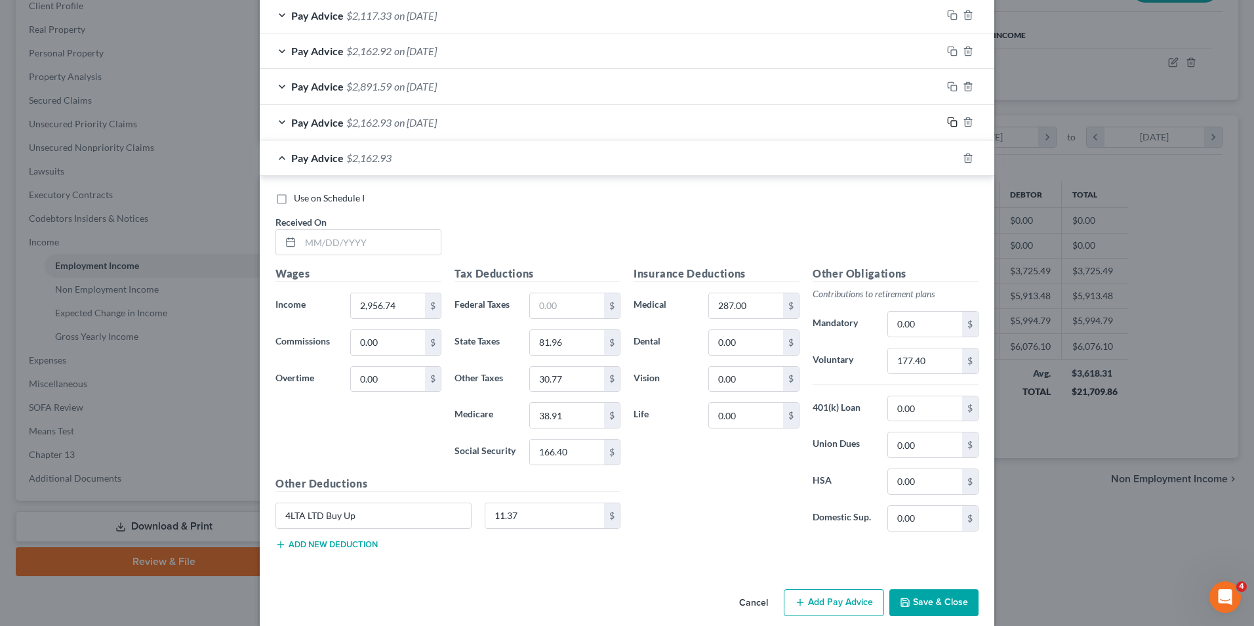
scroll to position [631, 0]
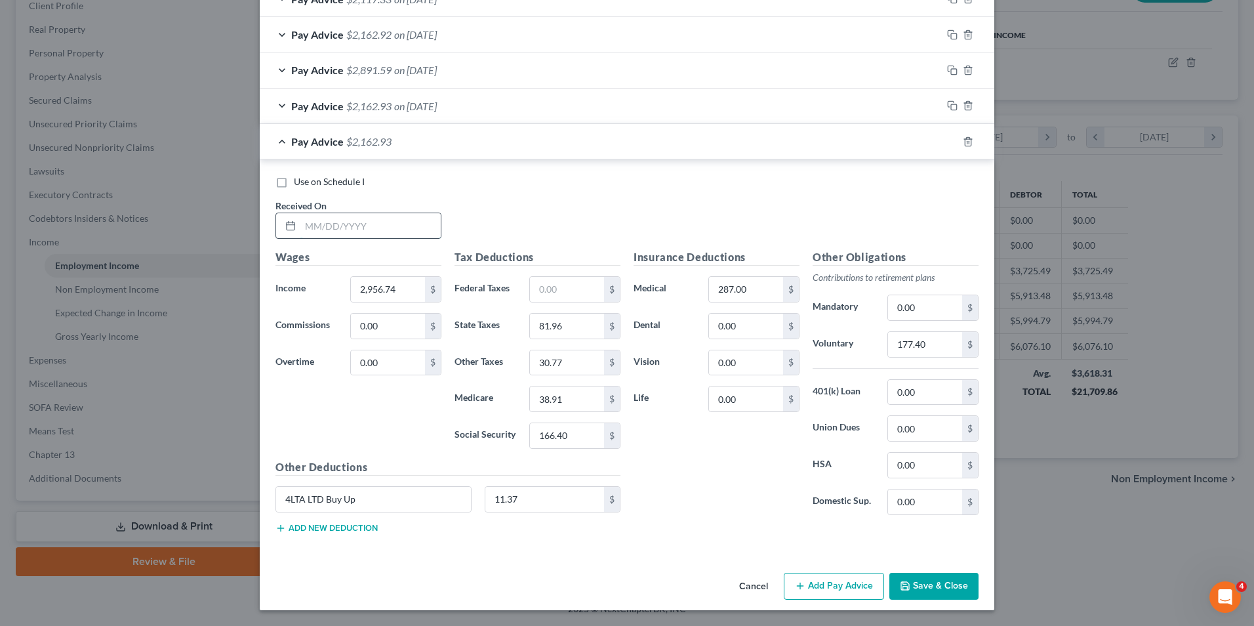
click at [356, 222] on input "text" at bounding box center [370, 225] width 140 height 25
type input "[DATE]"
click at [584, 432] on input "166.40" at bounding box center [567, 435] width 74 height 25
click at [571, 434] on input "166.40" at bounding box center [567, 435] width 74 height 25
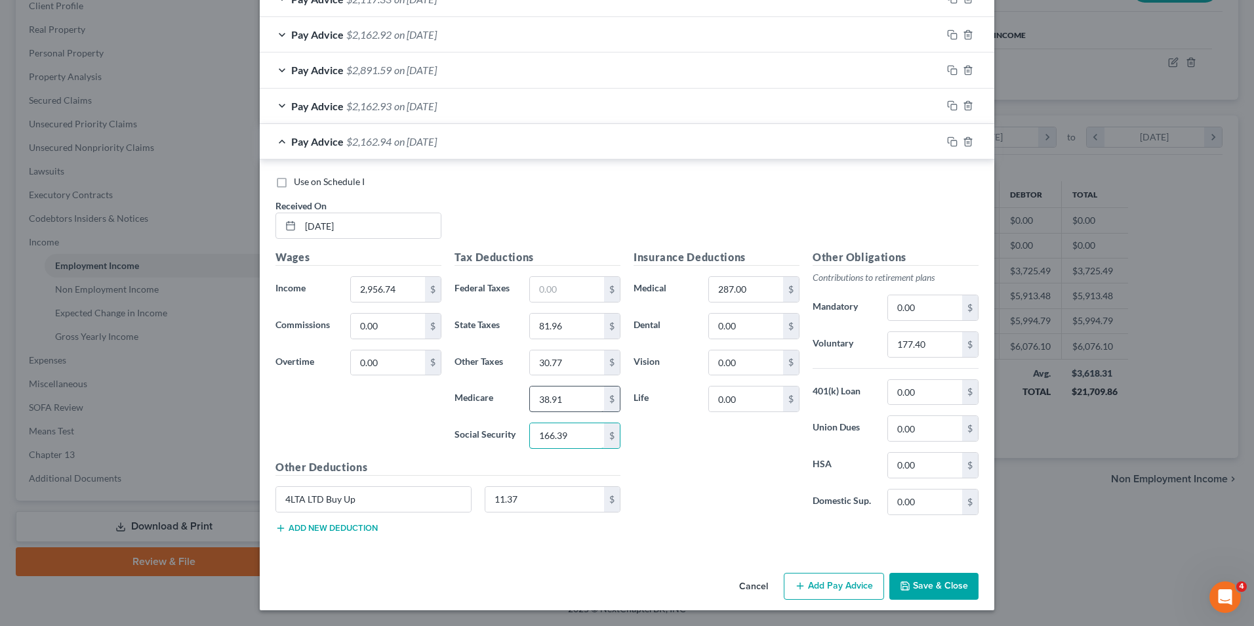
type input "166.39"
click at [561, 395] on input "38.91" at bounding box center [567, 398] width 74 height 25
type input "38.92"
click at [565, 326] on input "81.96" at bounding box center [567, 326] width 74 height 25
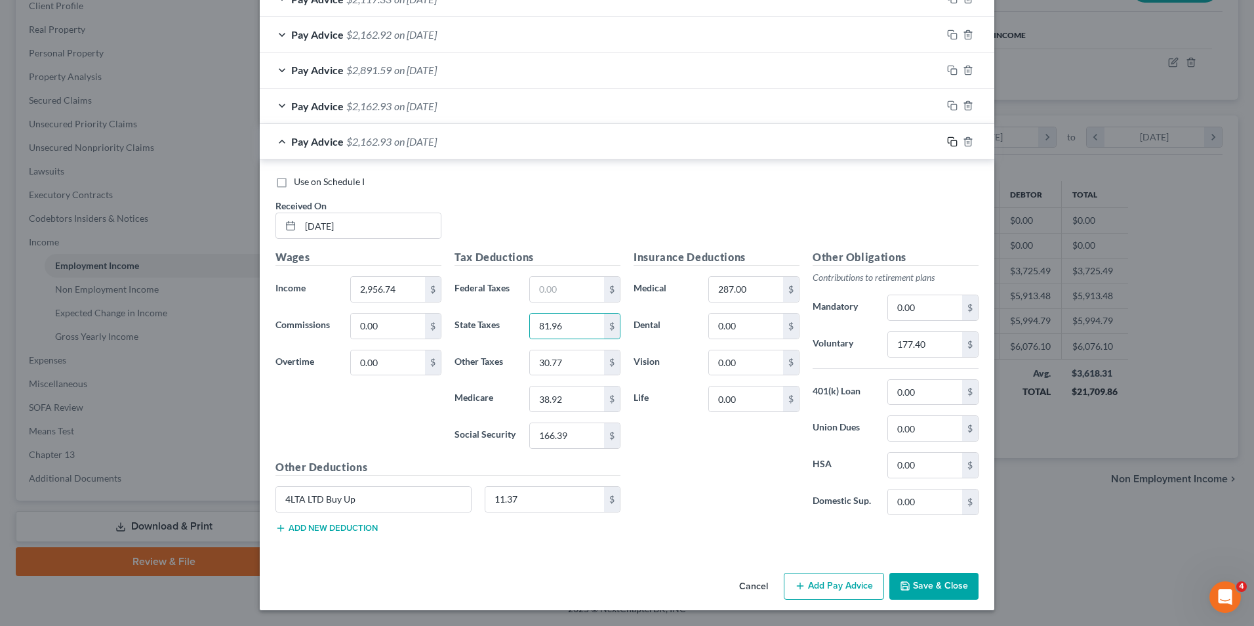
click at [950, 142] on icon "button" at bounding box center [952, 141] width 10 height 10
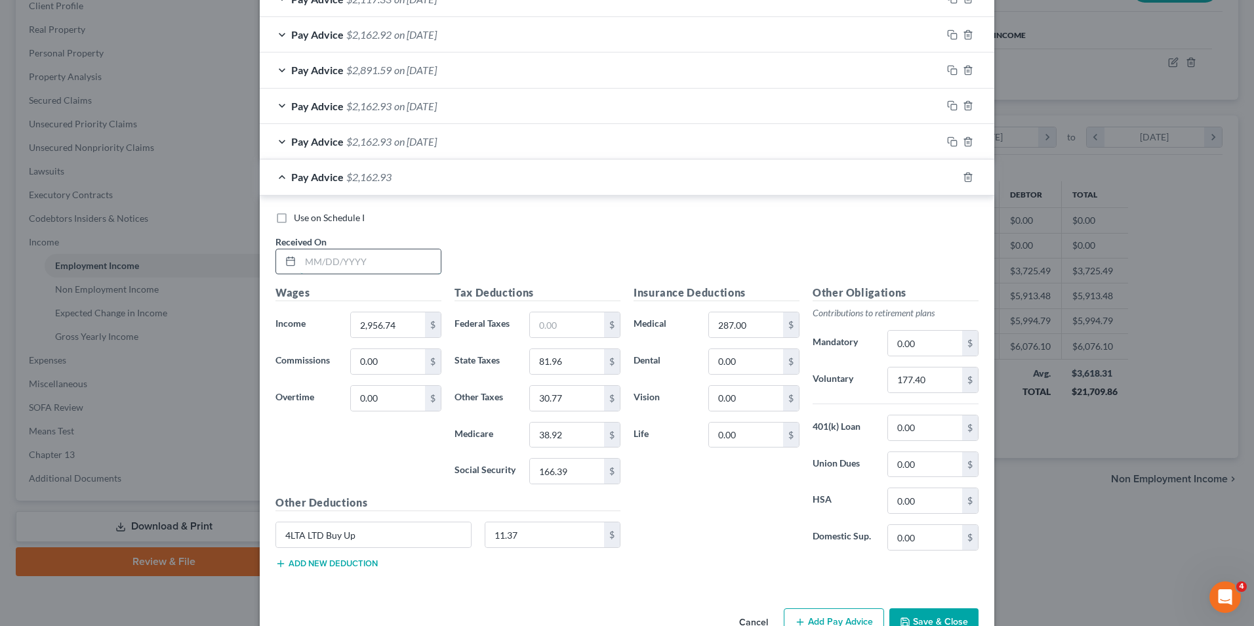
click at [409, 260] on input "text" at bounding box center [370, 261] width 140 height 25
type input "[DATE]"
click at [564, 468] on input "166.39" at bounding box center [567, 471] width 74 height 25
type input "166.40"
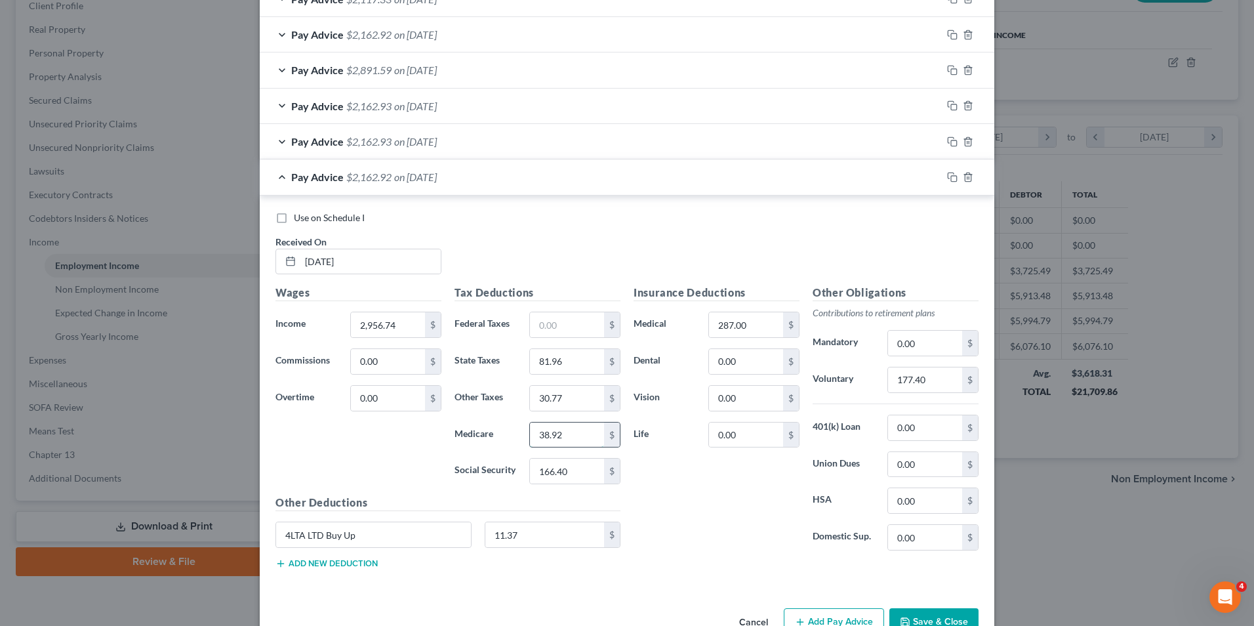
click at [568, 428] on input "38.92" at bounding box center [567, 434] width 74 height 25
click at [567, 436] on input "38.92" at bounding box center [567, 434] width 74 height 25
type input "38.91"
click at [950, 178] on icon "button" at bounding box center [952, 177] width 10 height 10
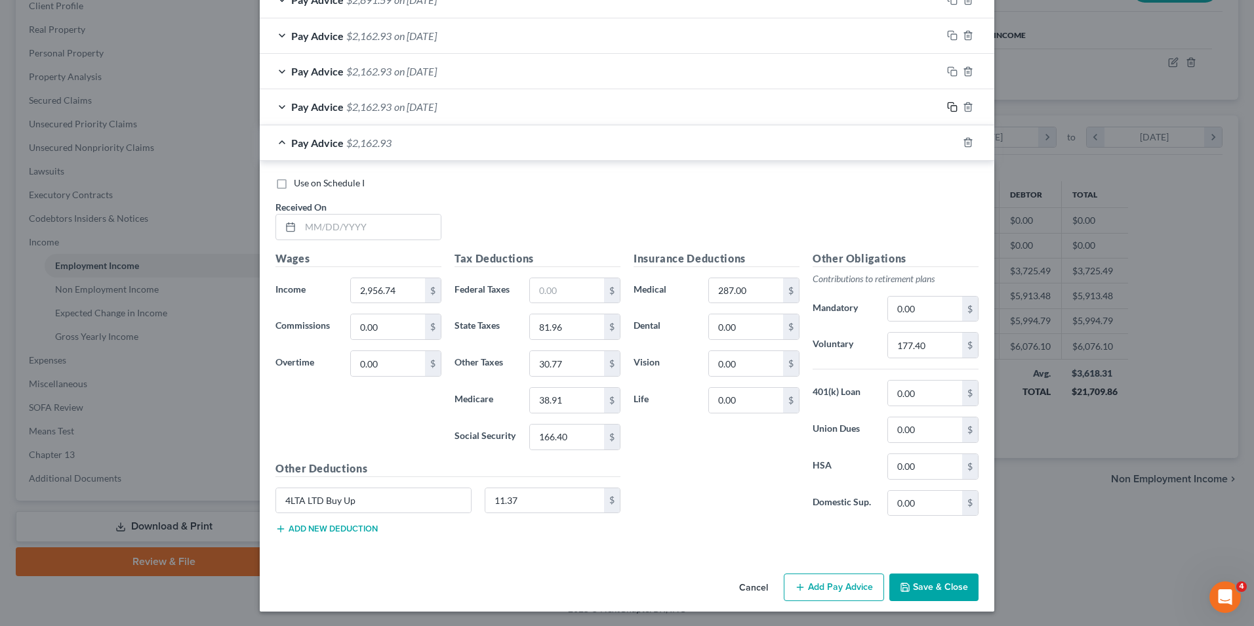
scroll to position [703, 0]
click at [396, 229] on input "text" at bounding box center [370, 225] width 140 height 25
type input "6"
type input "[DATE]"
click at [573, 401] on input "38.91" at bounding box center [567, 398] width 74 height 25
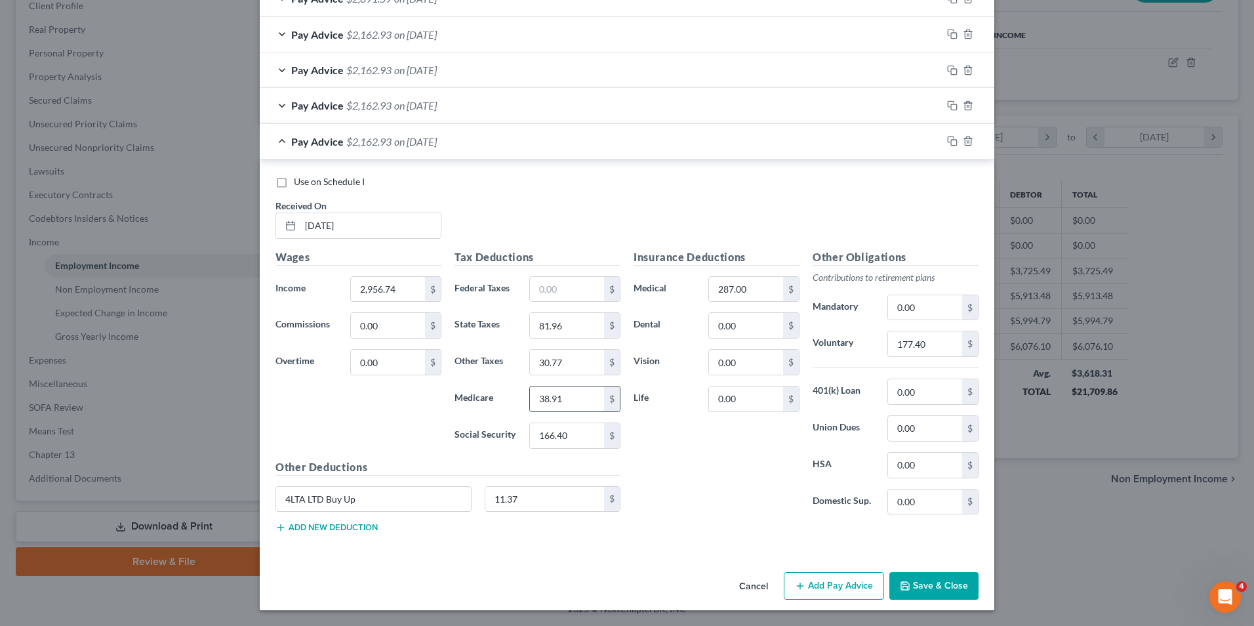
click at [573, 401] on input "38.91" at bounding box center [567, 398] width 74 height 25
type input "38.92"
click at [949, 142] on icon "button" at bounding box center [952, 141] width 10 height 10
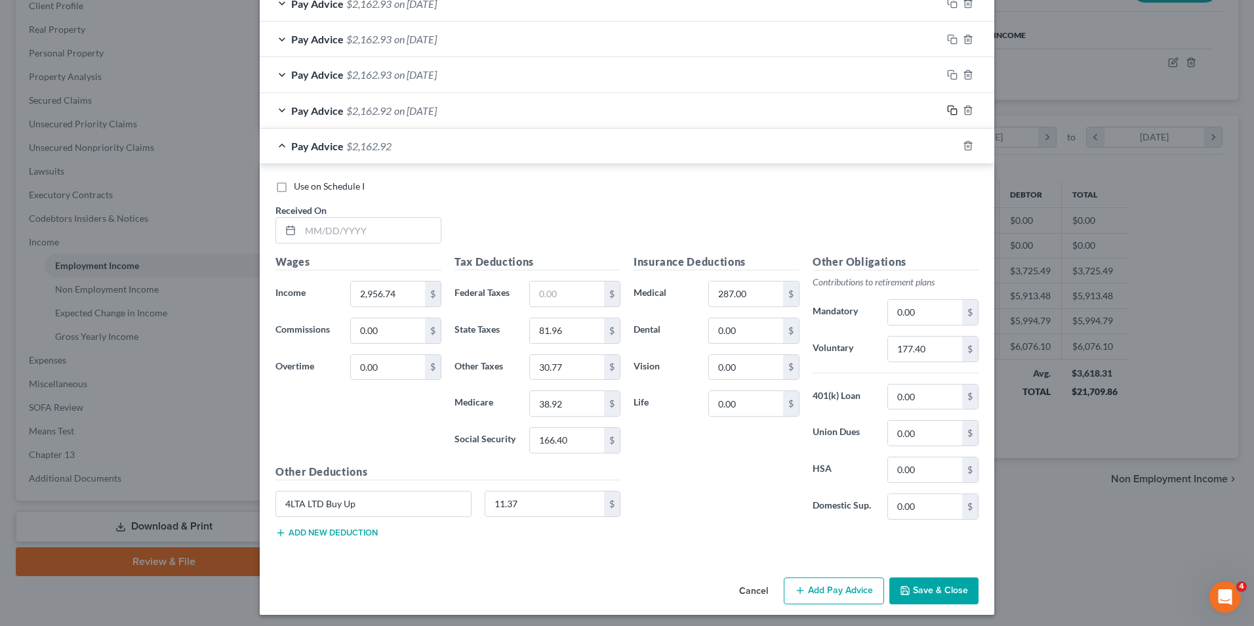
scroll to position [738, 0]
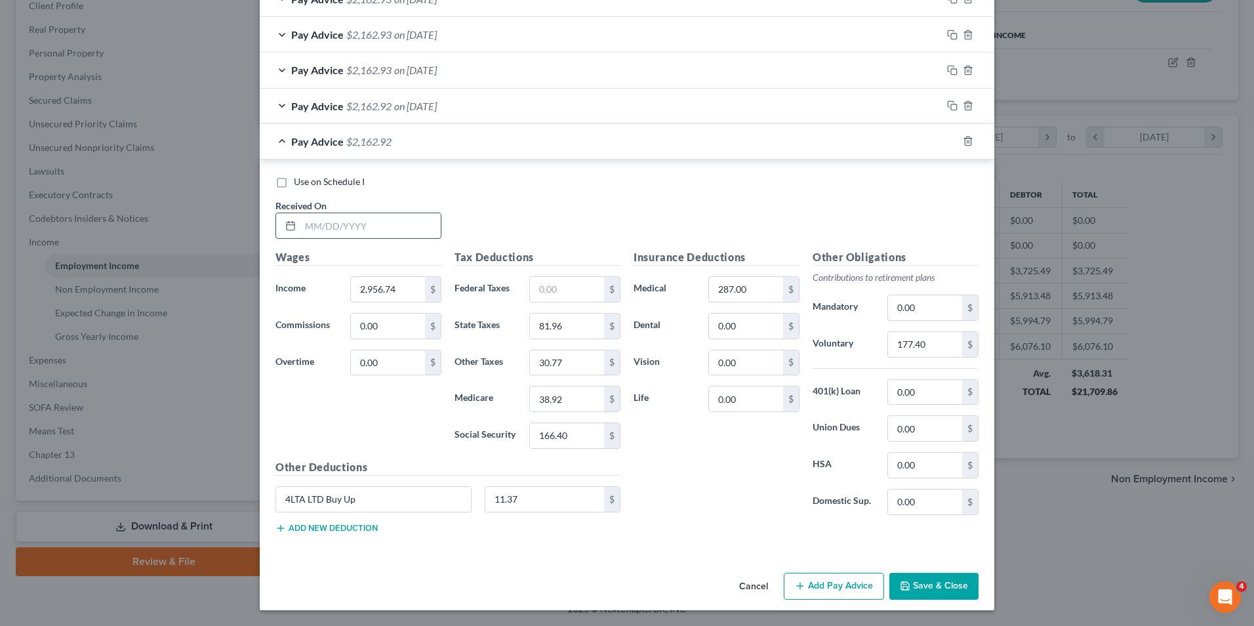
click at [382, 226] on input "text" at bounding box center [370, 225] width 140 height 25
type input "[DATE]"
click at [566, 440] on input "166.40" at bounding box center [567, 435] width 74 height 25
click at [567, 440] on input "166.40" at bounding box center [567, 435] width 74 height 25
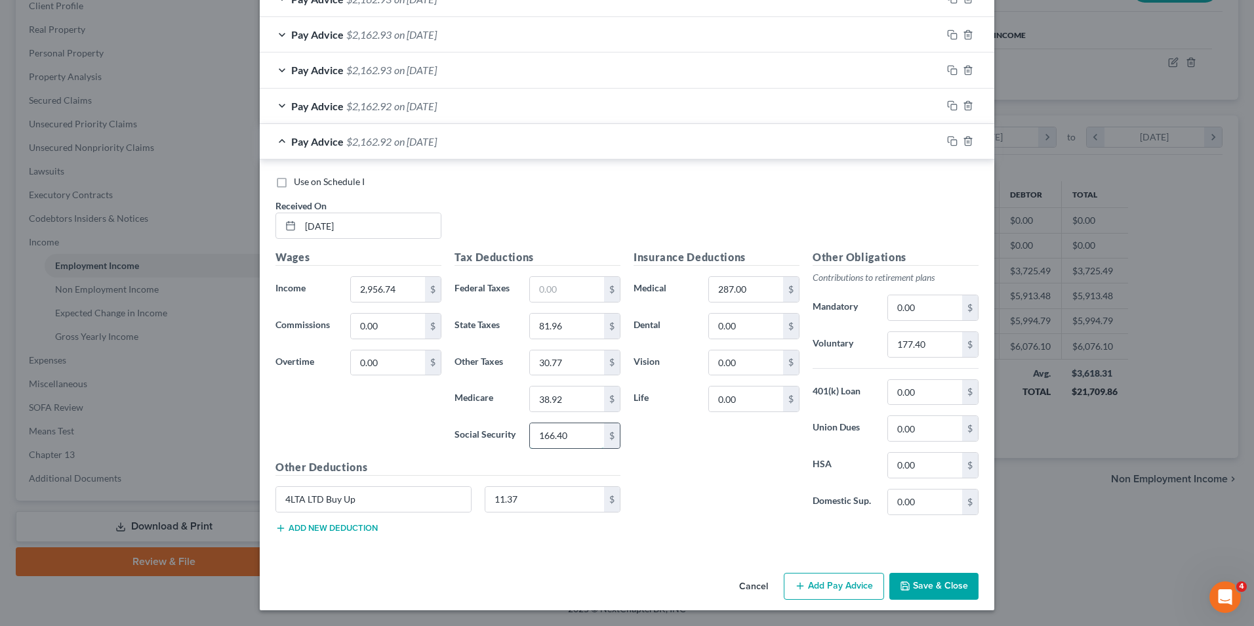
click at [572, 428] on input "166.40" at bounding box center [567, 435] width 74 height 25
type input "166.39"
click at [557, 396] on input "38.92" at bounding box center [567, 398] width 74 height 25
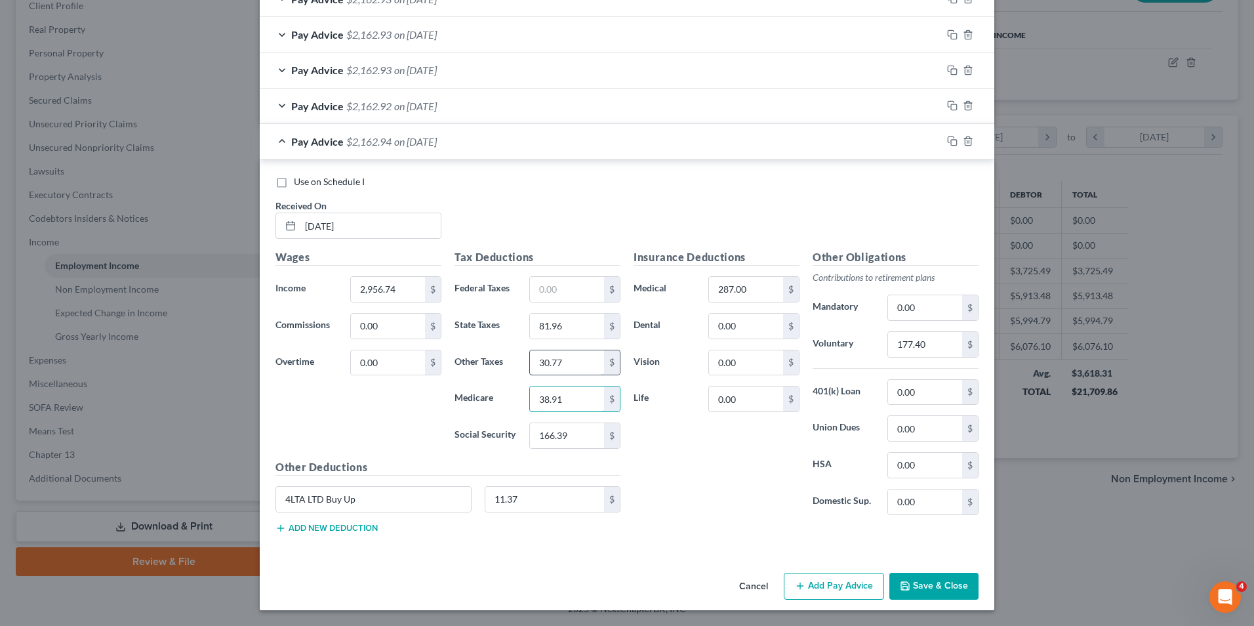
type input "38.91"
click at [559, 366] on input "30.77" at bounding box center [567, 362] width 74 height 25
type input "2"
type input "30.77"
click at [948, 142] on icon "button" at bounding box center [951, 140] width 6 height 6
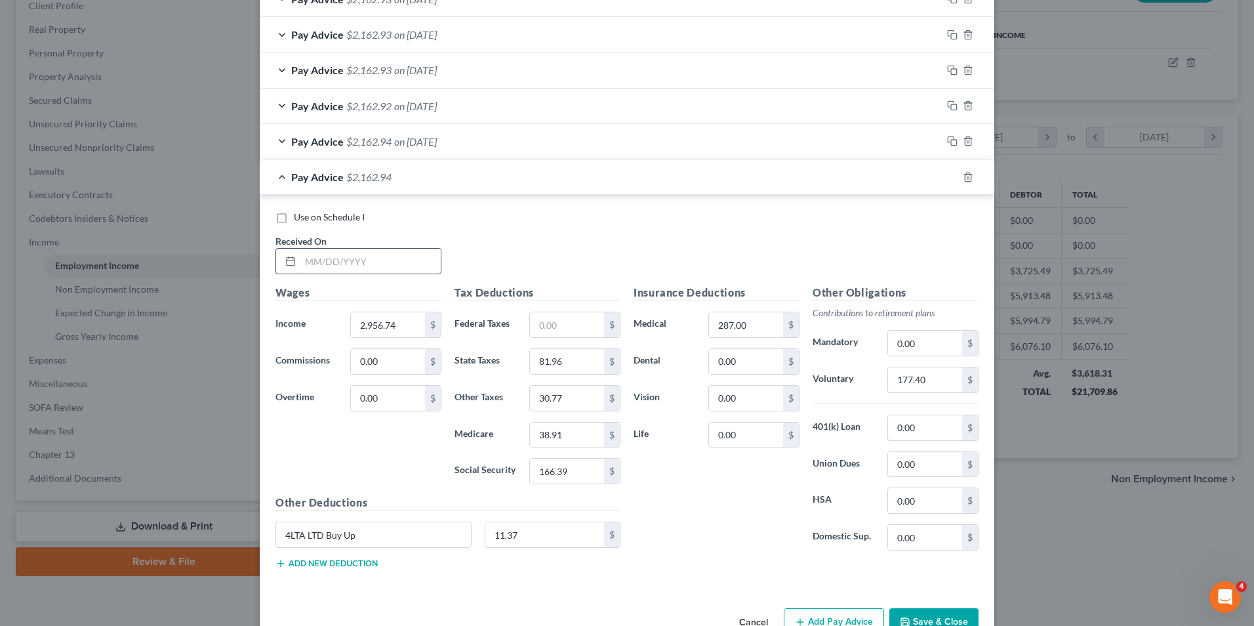
click at [353, 257] on input "text" at bounding box center [370, 261] width 140 height 25
type input "[DATE]"
click at [403, 325] on input "2,956.74" at bounding box center [388, 324] width 74 height 25
type input "4,820.96"
click at [542, 326] on input "text" at bounding box center [567, 324] width 74 height 25
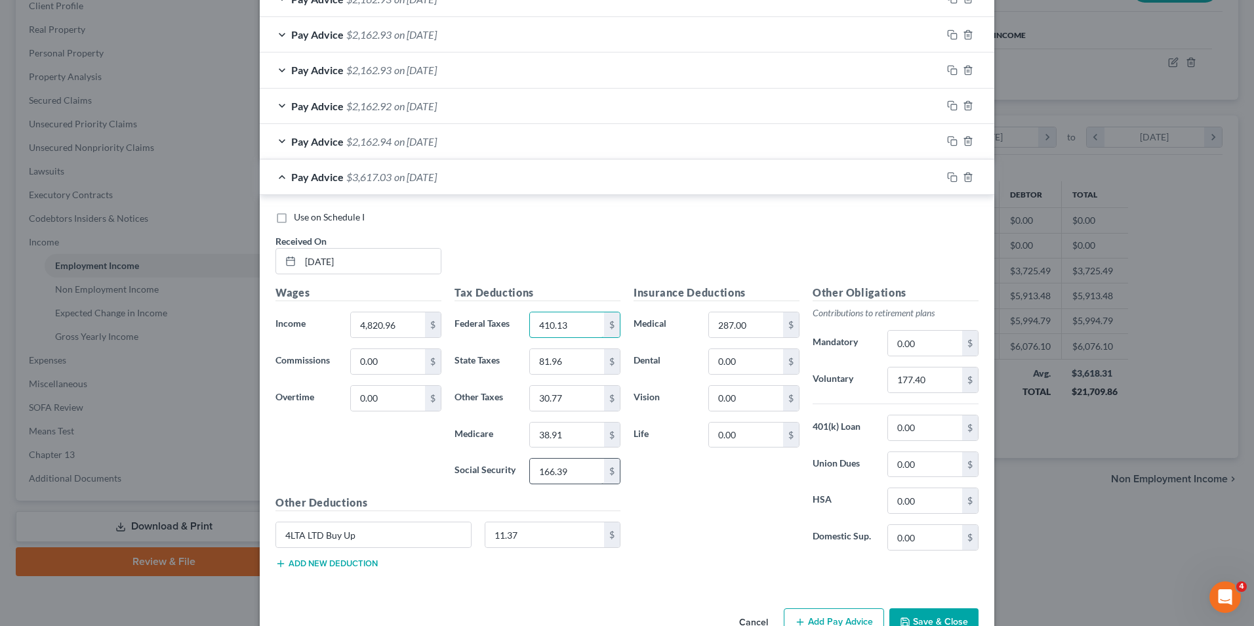
type input "410.13"
click at [583, 475] on input "166.39" at bounding box center [567, 471] width 74 height 25
type input "281.98"
click at [560, 433] on input "38.91" at bounding box center [567, 434] width 74 height 25
type input "65.95"
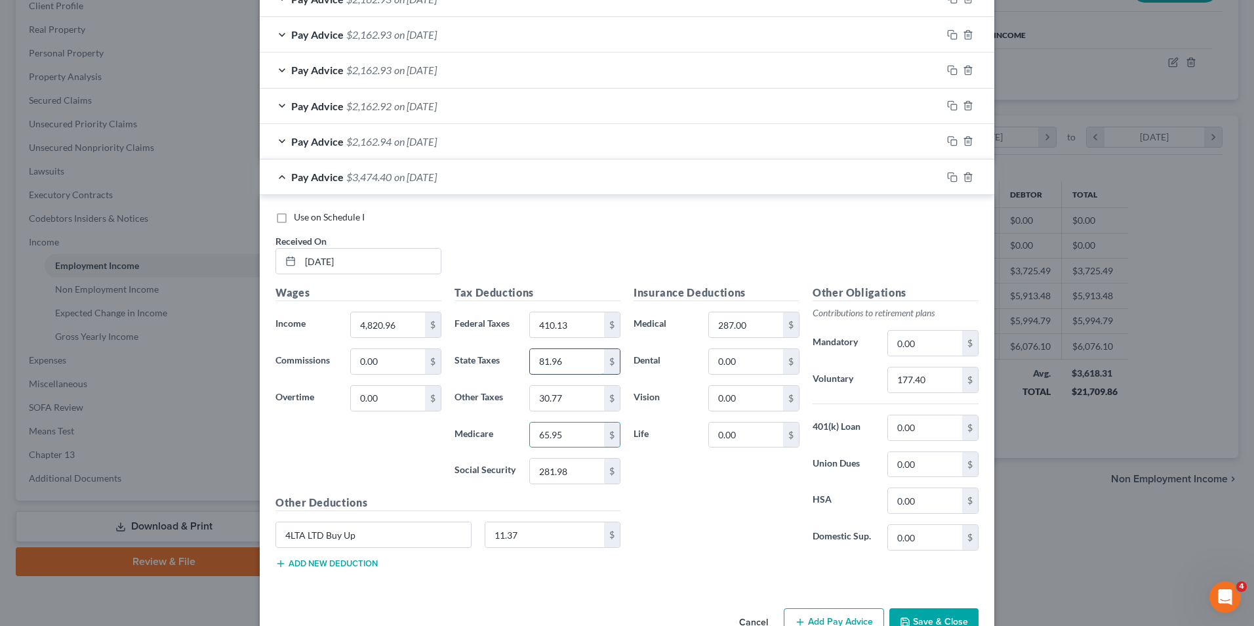
click at [576, 363] on input "81.96" at bounding box center [567, 361] width 74 height 25
type input "139.19"
click at [575, 398] on input "30.77" at bounding box center [567, 398] width 74 height 25
type input "50.71"
click at [930, 380] on input "177.40" at bounding box center [925, 379] width 74 height 25
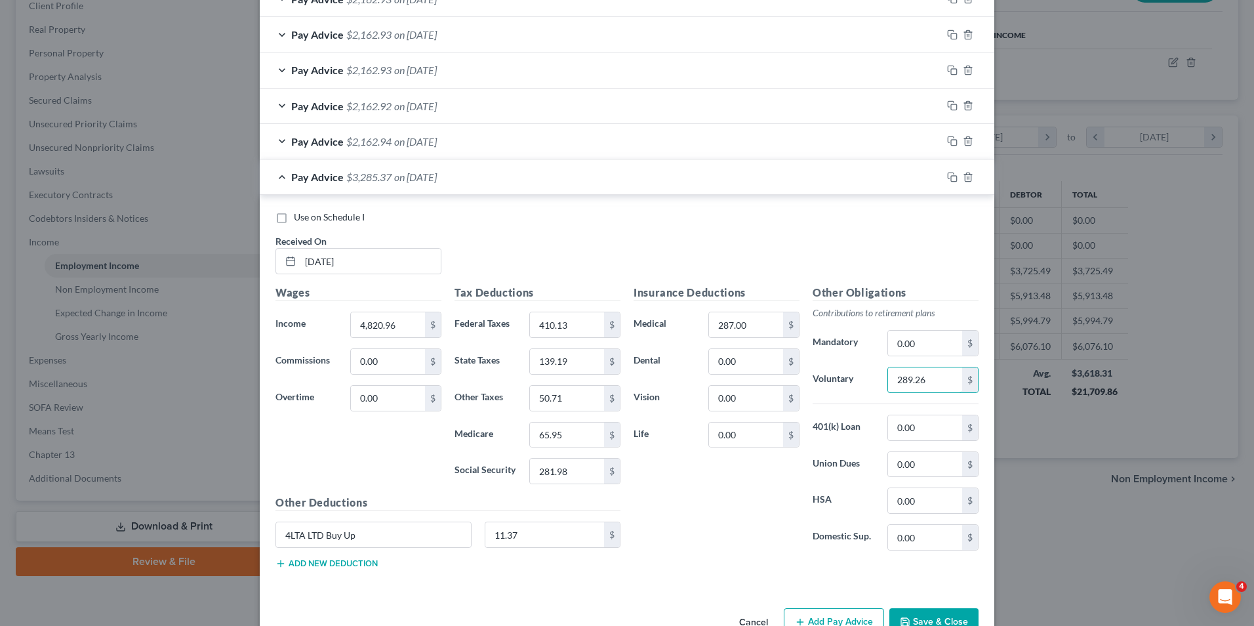
type input "289.26"
click at [912, 617] on button "Save & Close" at bounding box center [934, 622] width 89 height 28
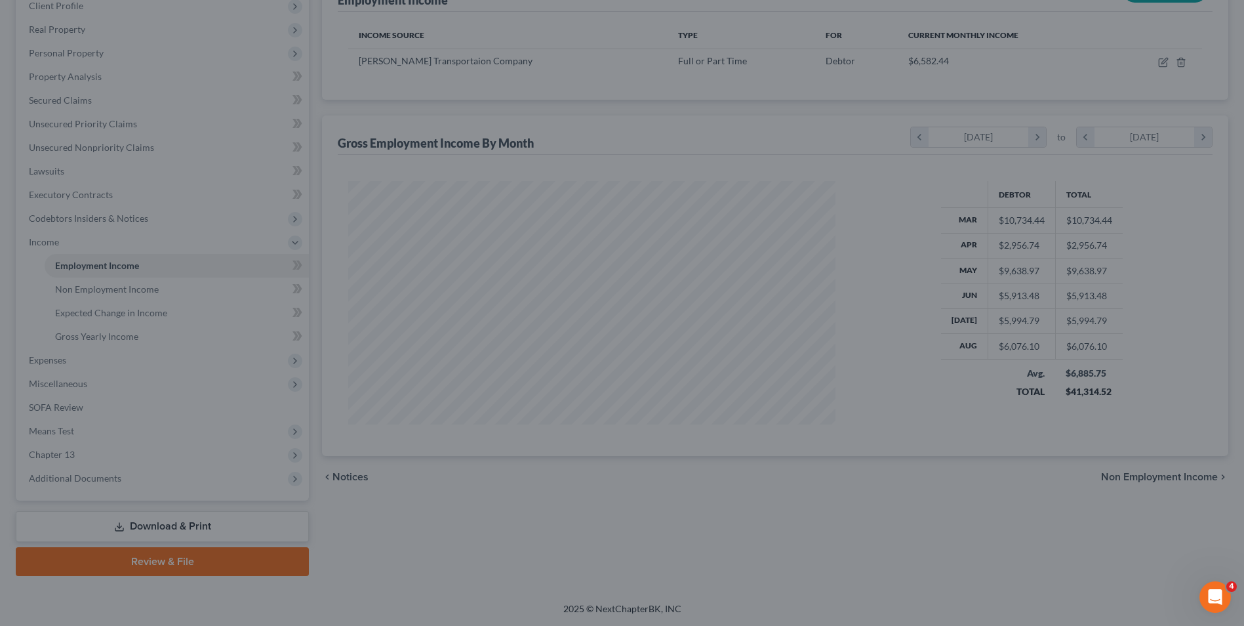
scroll to position [655737, 655467]
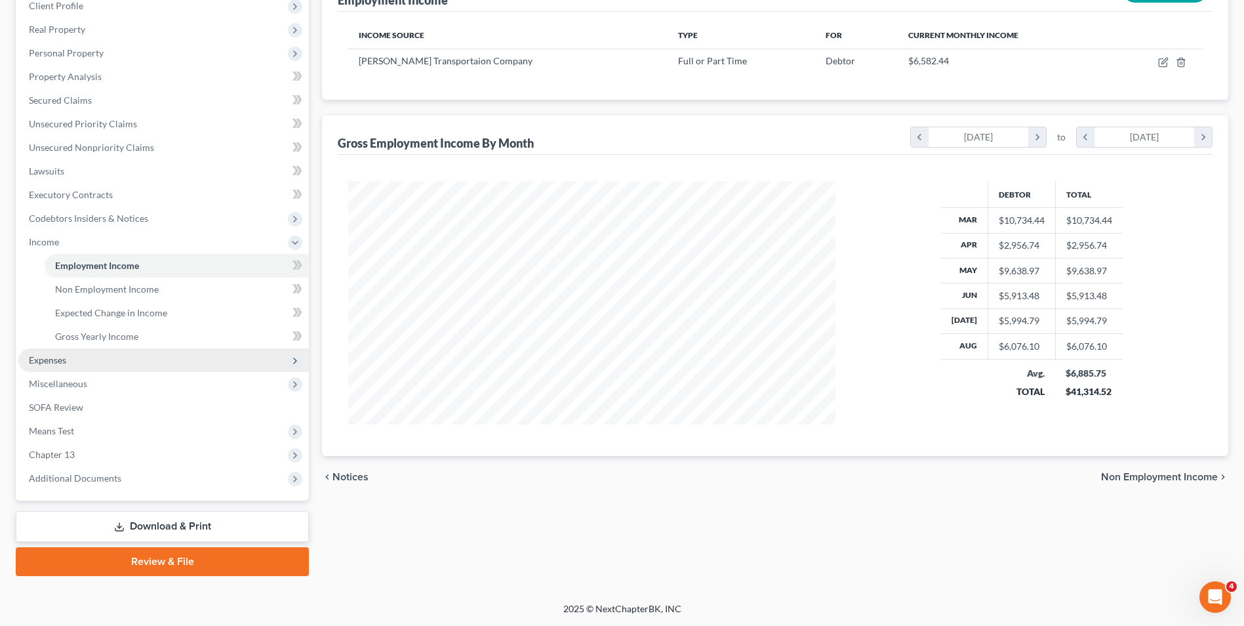
click at [47, 358] on span "Expenses" at bounding box center [47, 359] width 37 height 11
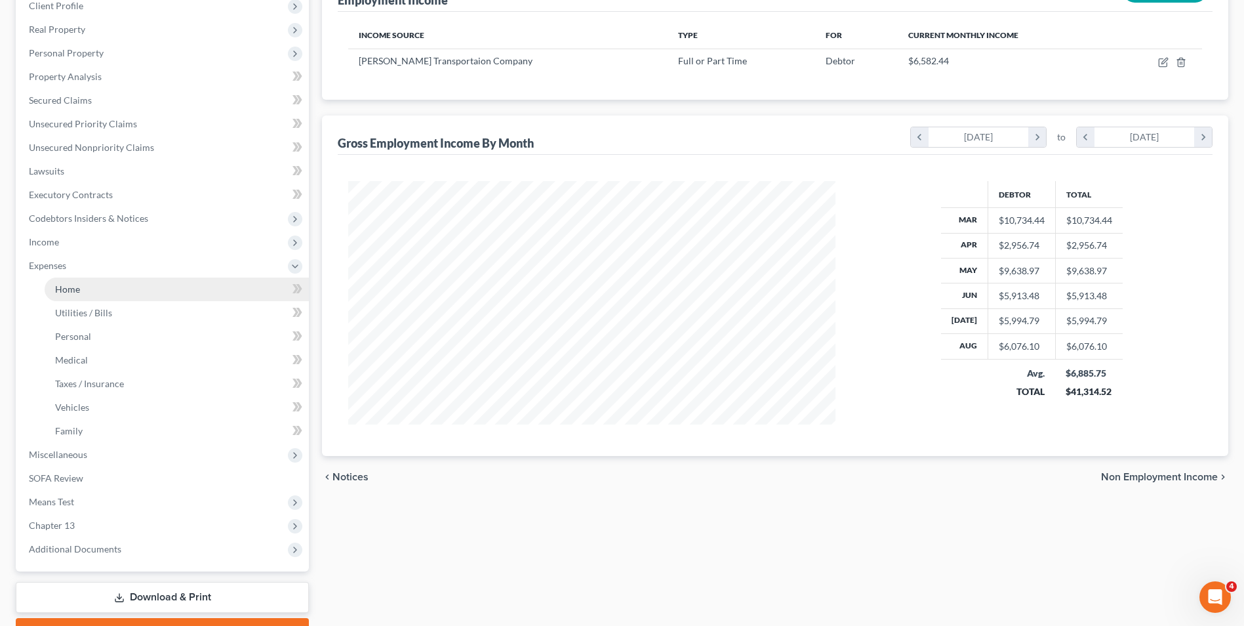
click at [100, 287] on link "Home" at bounding box center [177, 289] width 264 height 24
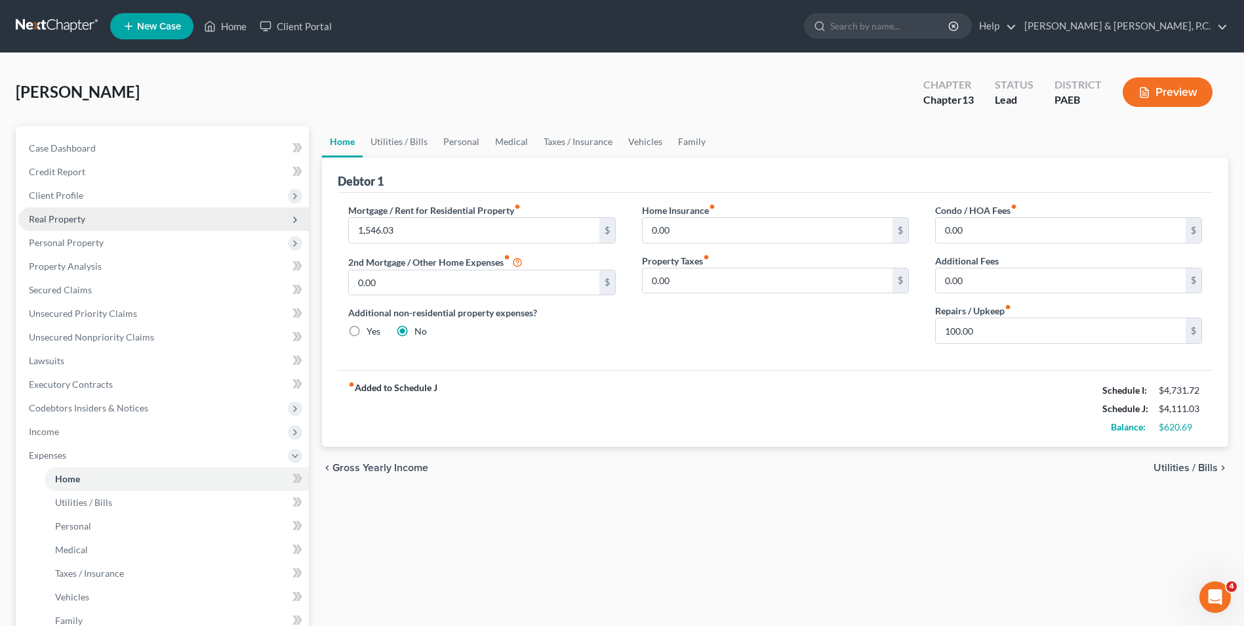
click at [76, 223] on span "Real Property" at bounding box center [57, 218] width 56 height 11
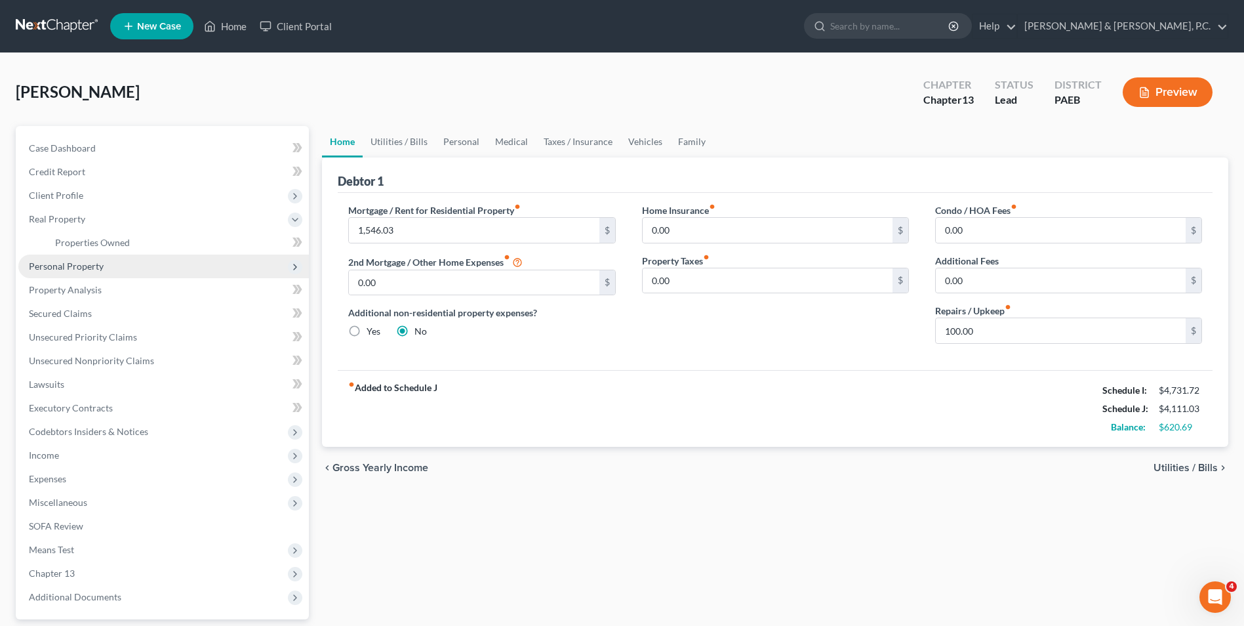
click at [83, 270] on span "Personal Property" at bounding box center [66, 265] width 75 height 11
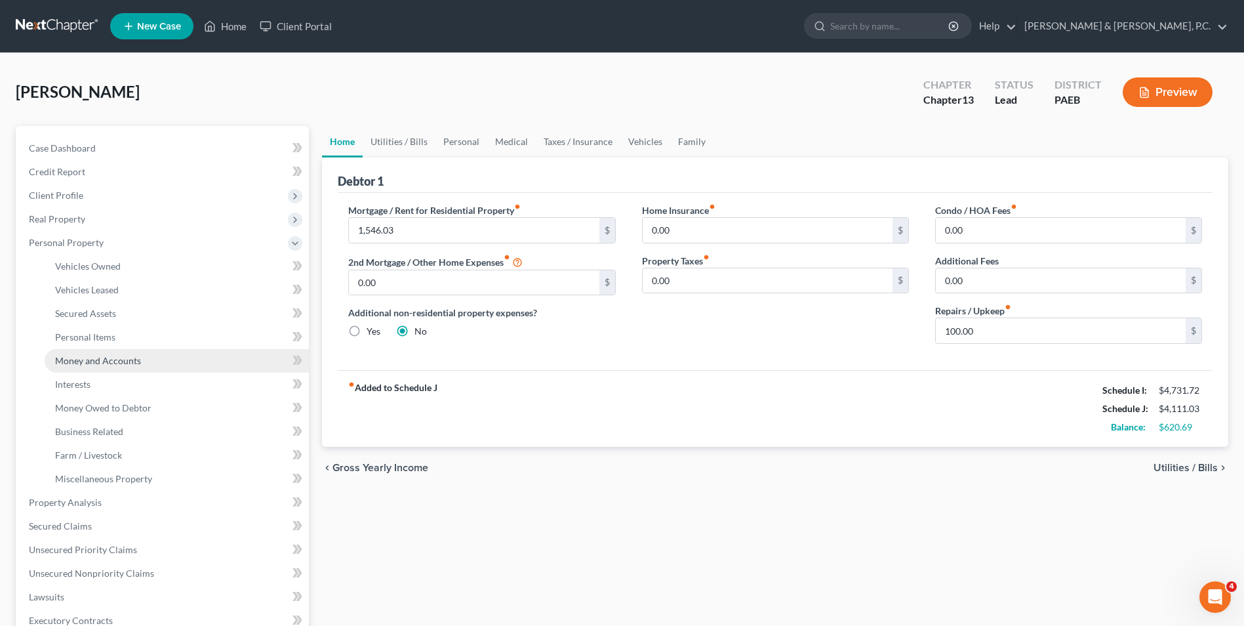
click at [106, 359] on span "Money and Accounts" at bounding box center [98, 360] width 86 height 11
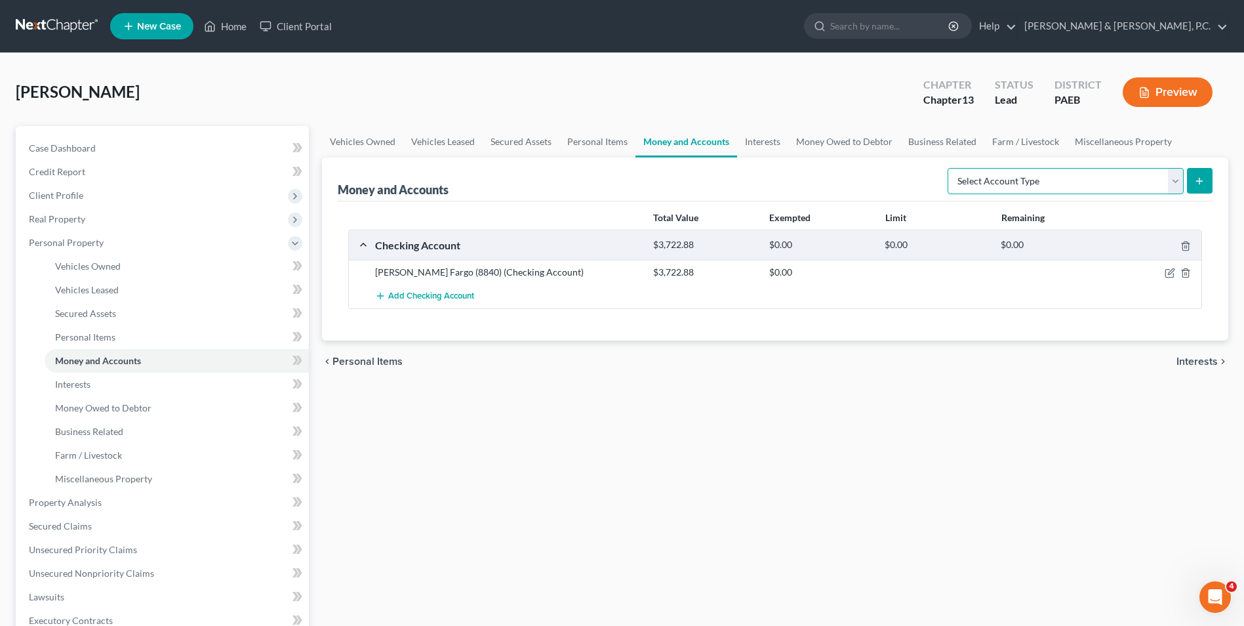
click at [1172, 186] on select "Select Account Type Brokerage Cash on Hand Certificates of Deposit Checking Acc…" at bounding box center [1066, 181] width 236 height 26
select select "savings"
click at [951, 168] on select "Select Account Type Brokerage Cash on Hand Certificates of Deposit Checking Acc…" at bounding box center [1066, 181] width 236 height 26
click at [1193, 184] on button "submit" at bounding box center [1200, 181] width 26 height 26
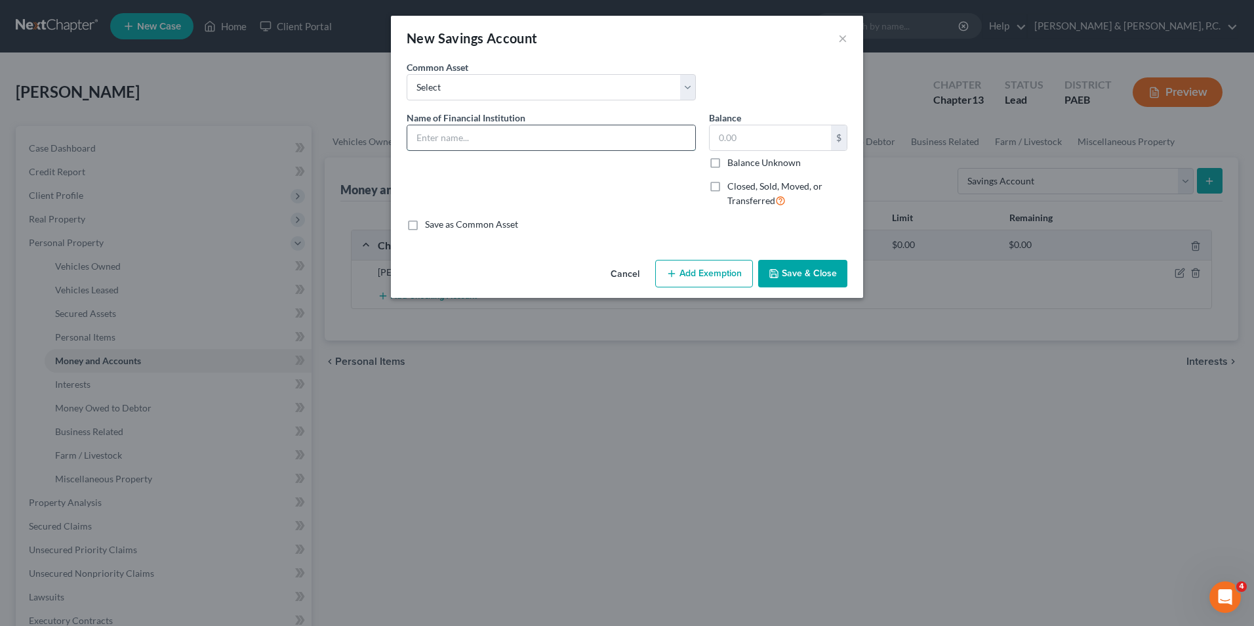
click at [602, 140] on input "text" at bounding box center [551, 137] width 288 height 25
type input "PNC (7750)"
click at [769, 141] on input "text" at bounding box center [770, 137] width 121 height 25
type input "25,500.37"
click at [709, 275] on button "Add Exemption" at bounding box center [704, 274] width 98 height 28
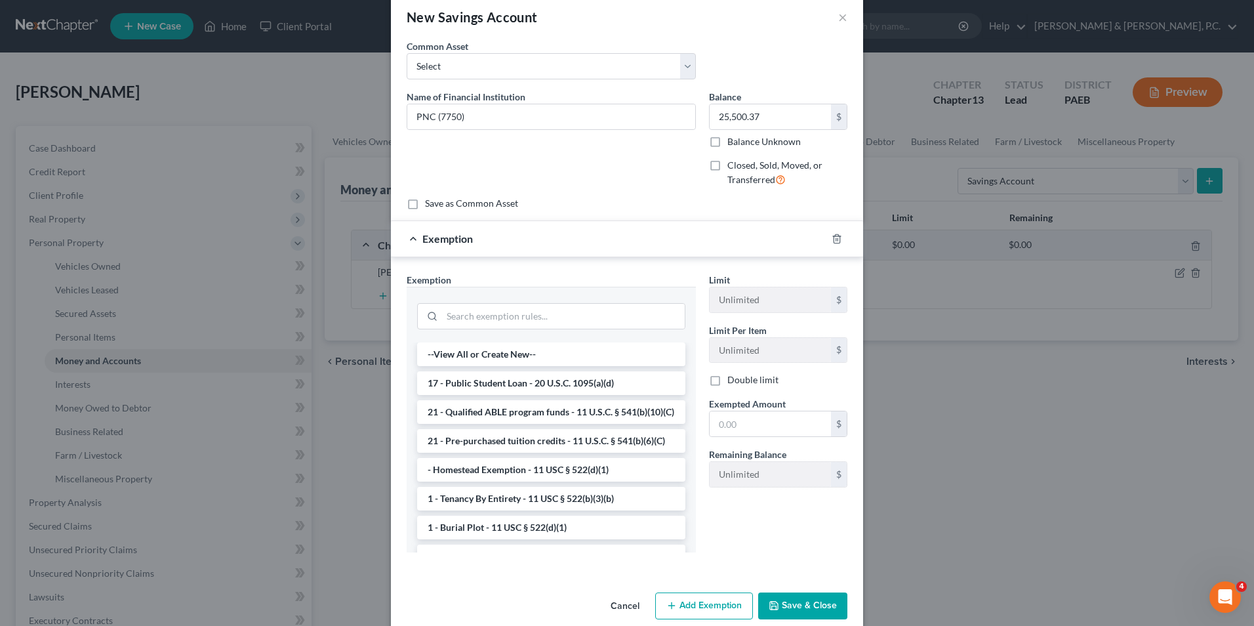
scroll to position [41, 0]
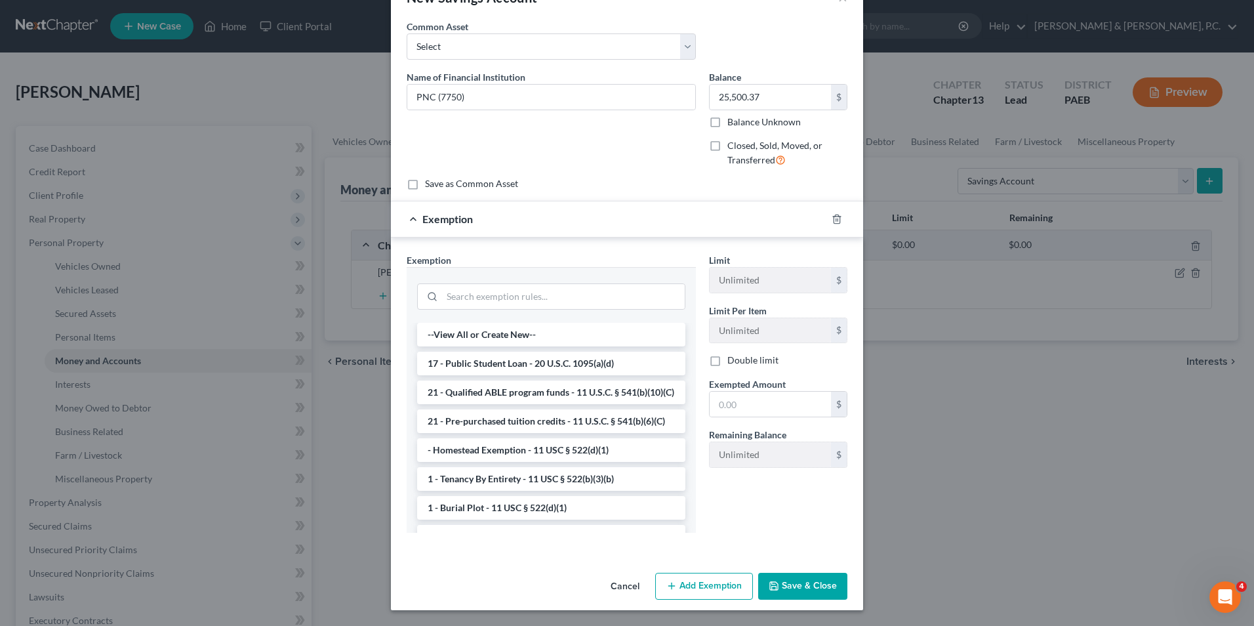
click at [790, 592] on button "Save & Close" at bounding box center [802, 587] width 89 height 28
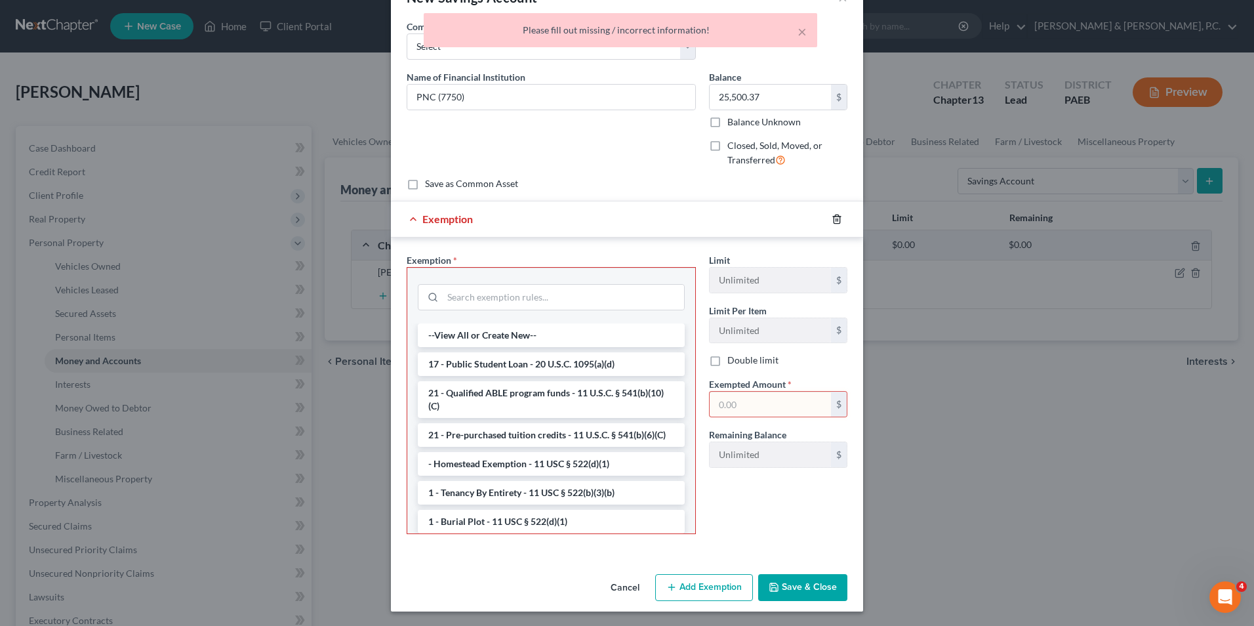
click at [836, 222] on icon "button" at bounding box center [837, 219] width 10 height 10
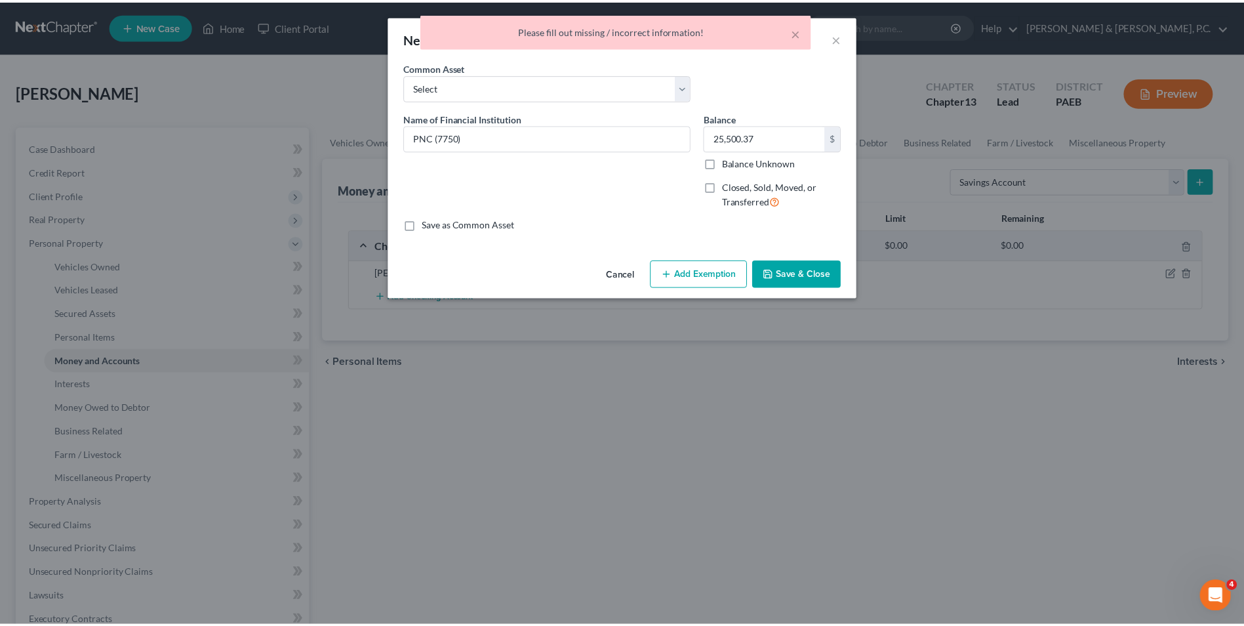
scroll to position [0, 0]
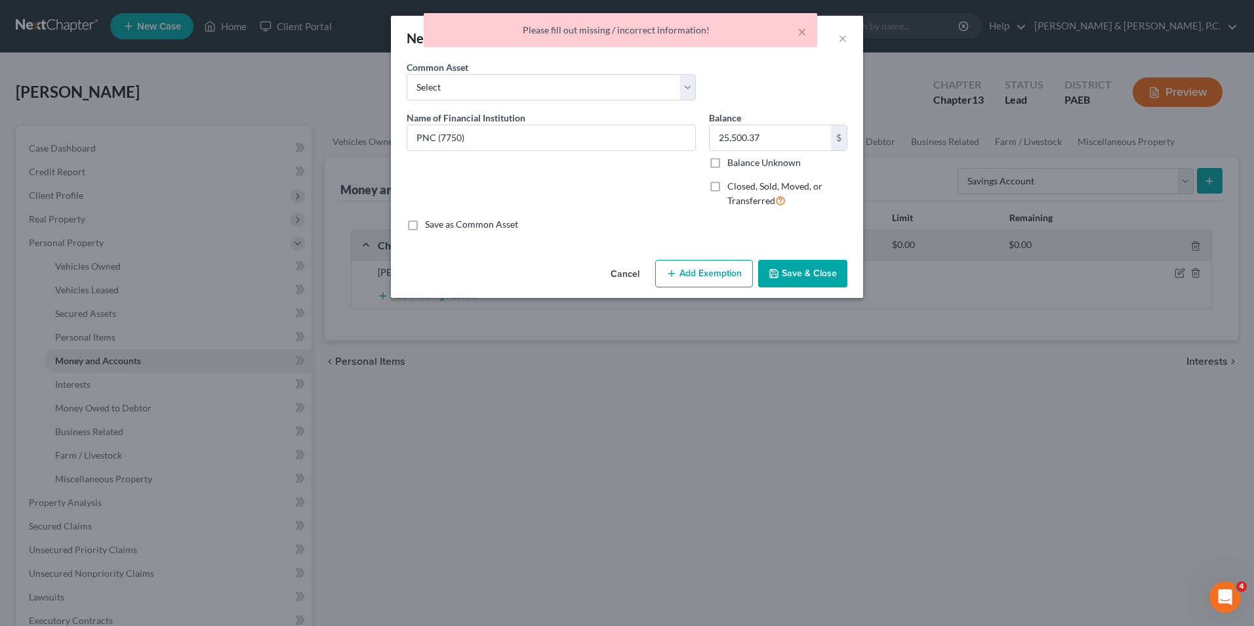
click at [800, 271] on button "Save & Close" at bounding box center [802, 274] width 89 height 28
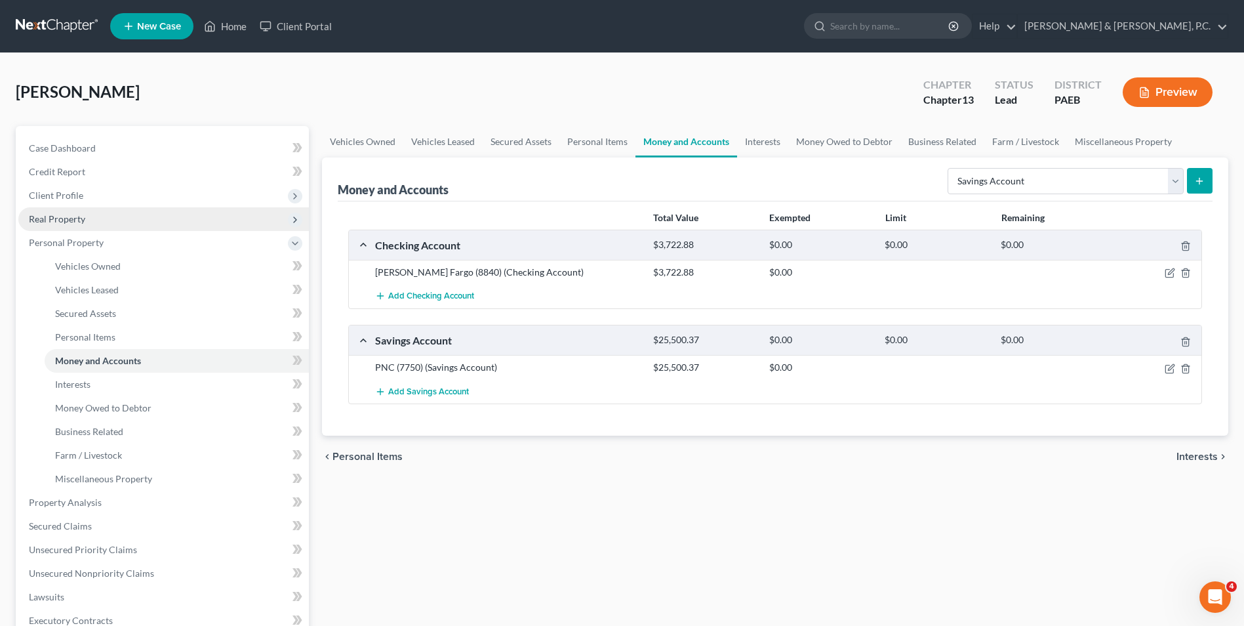
click at [60, 216] on span "Real Property" at bounding box center [57, 218] width 56 height 11
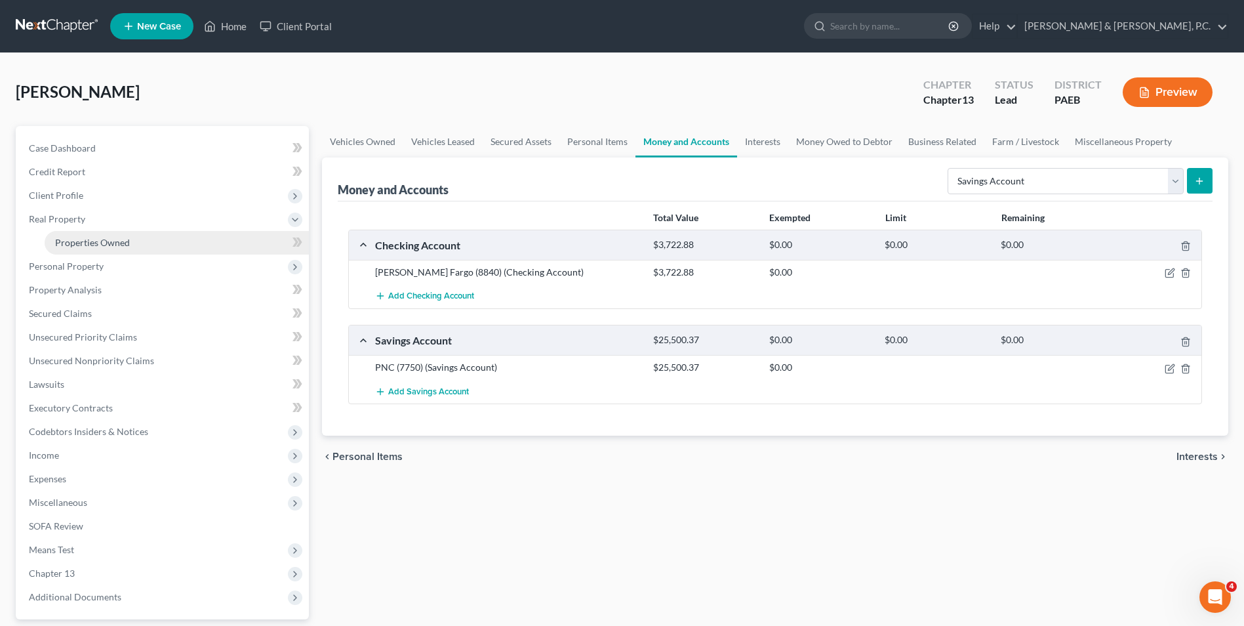
click at [91, 243] on span "Properties Owned" at bounding box center [92, 242] width 75 height 11
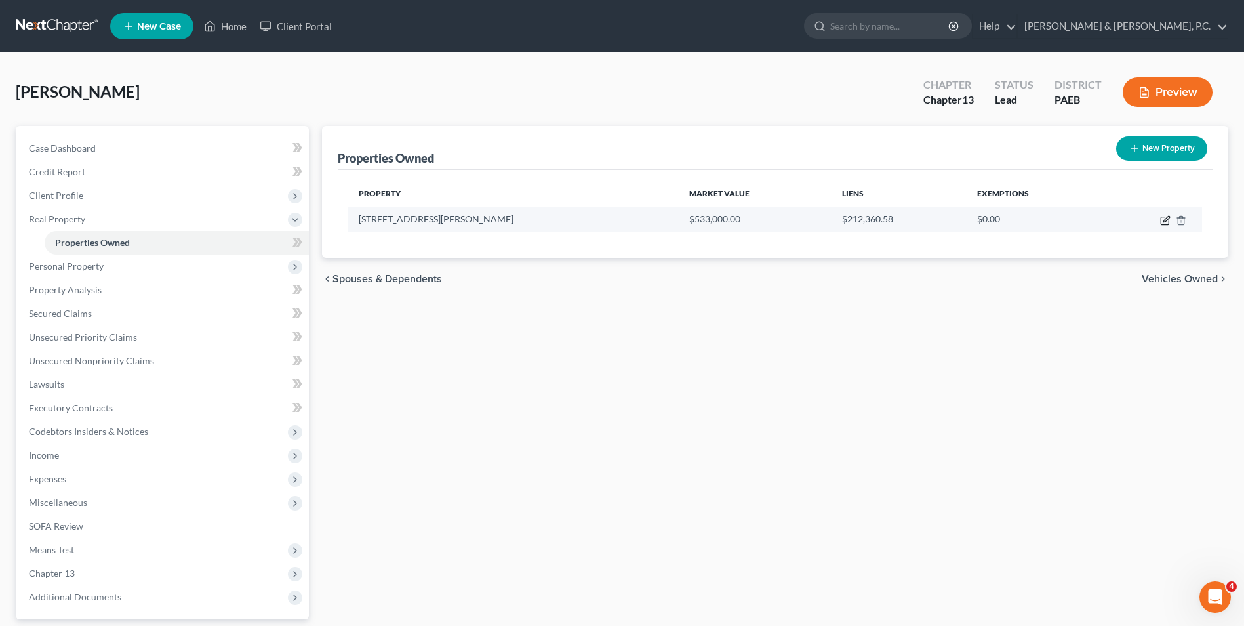
click at [1164, 218] on icon "button" at bounding box center [1165, 220] width 10 height 10
select select "39"
select select "0"
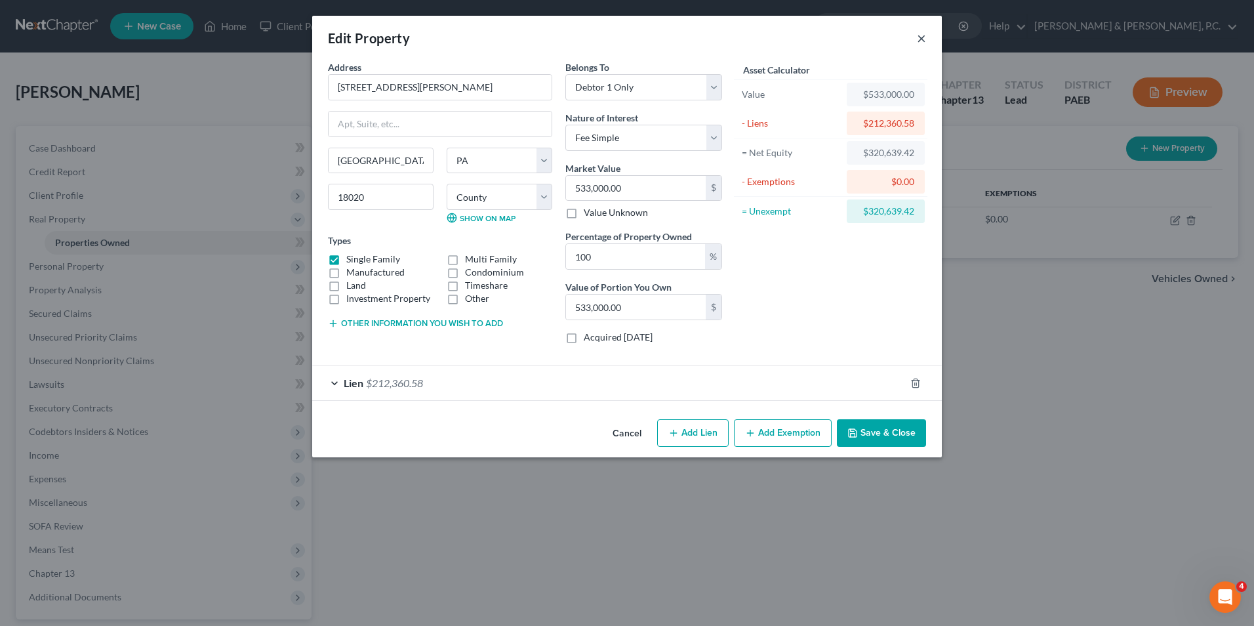
click at [917, 41] on button "×" at bounding box center [921, 38] width 9 height 16
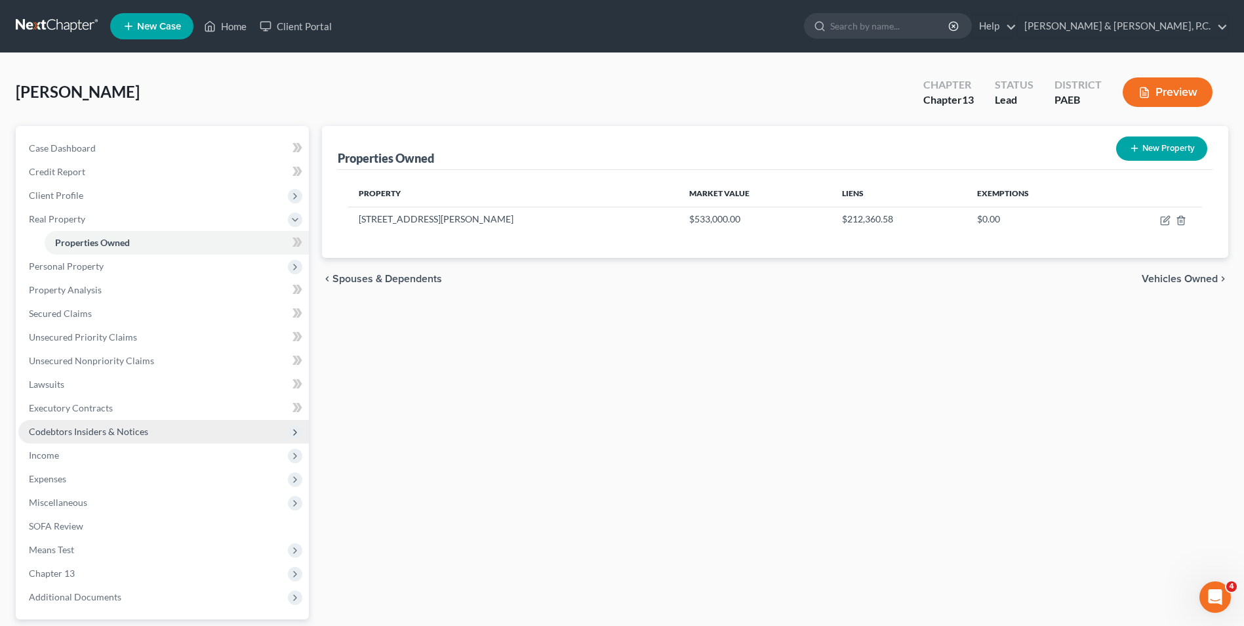
click at [92, 434] on span "Codebtors Insiders & Notices" at bounding box center [88, 431] width 119 height 11
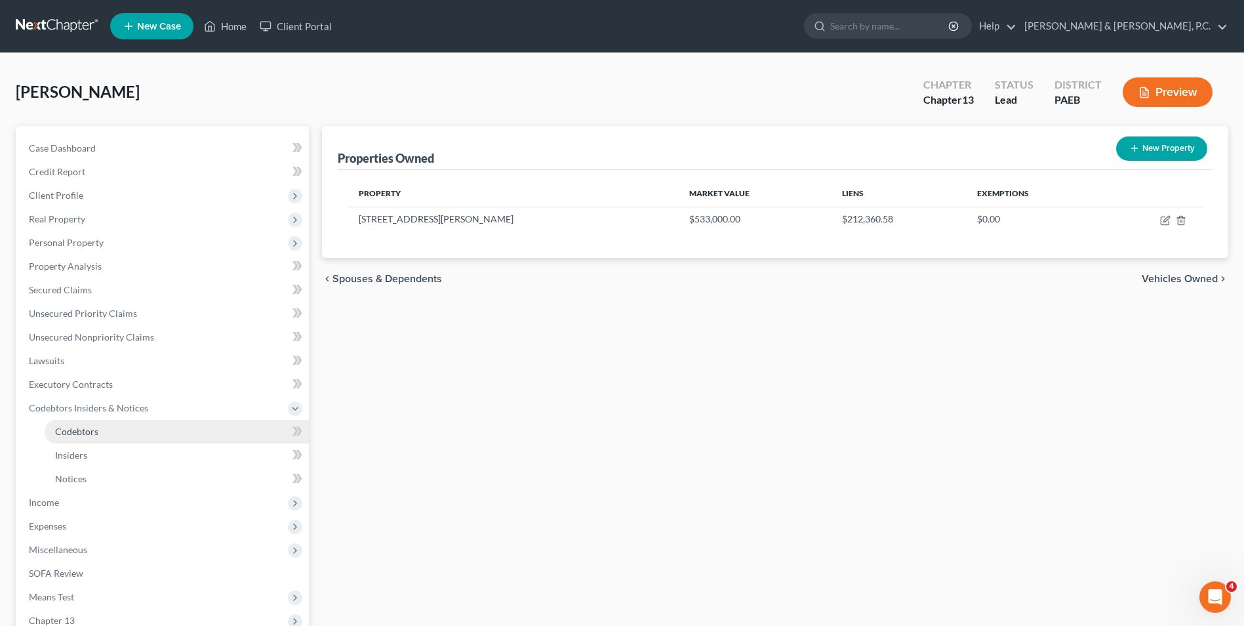
click at [87, 433] on span "Codebtors" at bounding box center [76, 431] width 43 height 11
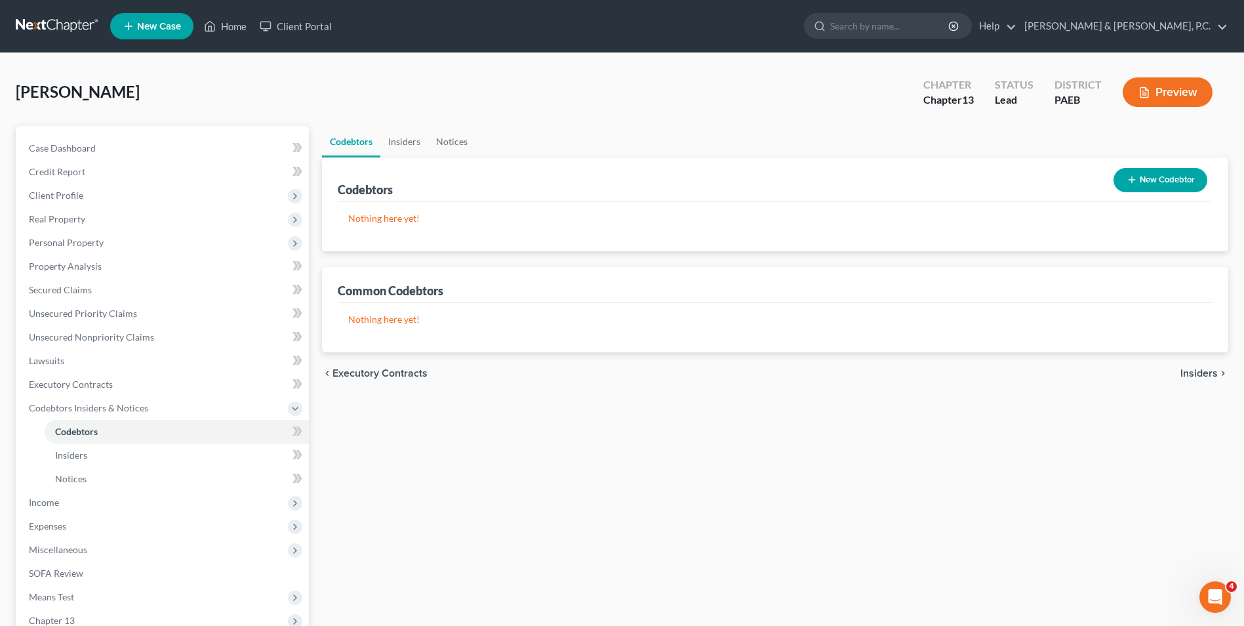
click at [1175, 182] on button "New Codebtor" at bounding box center [1161, 180] width 94 height 24
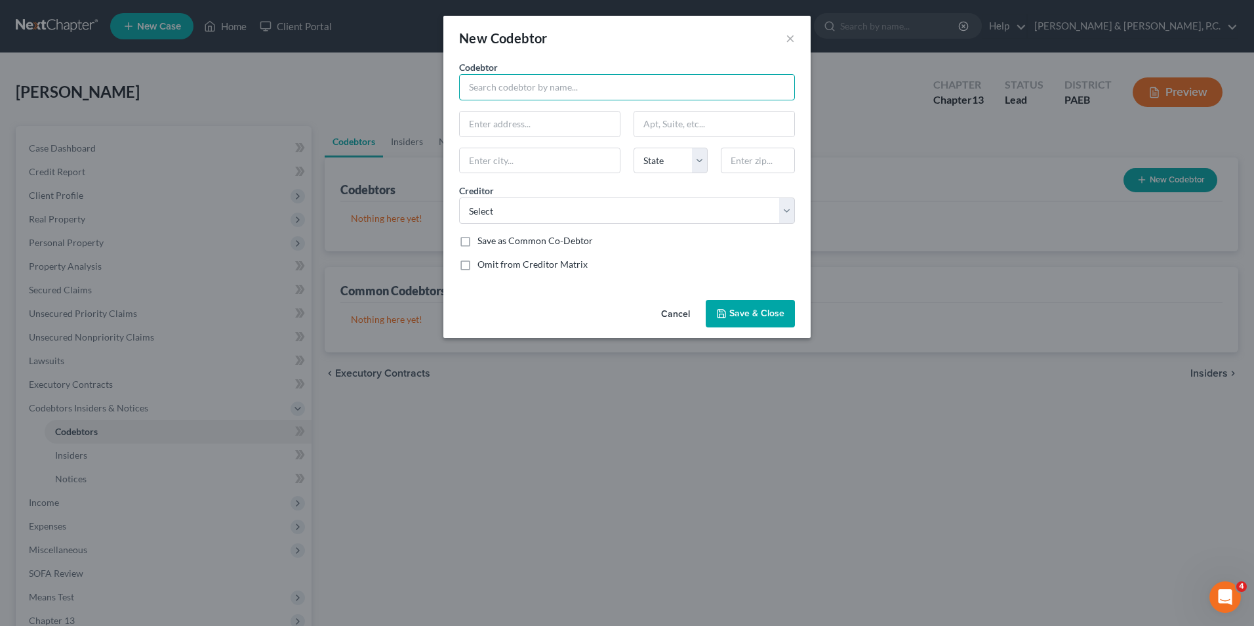
click at [587, 79] on input "text" at bounding box center [627, 87] width 336 height 26
type input "[PERSON_NAME]"
click at [478, 240] on label "Save as Common Co-Debtor" at bounding box center [535, 240] width 115 height 13
click at [483, 240] on input "Save as Common Co-Debtor" at bounding box center [487, 238] width 9 height 9
checkbox input "true"
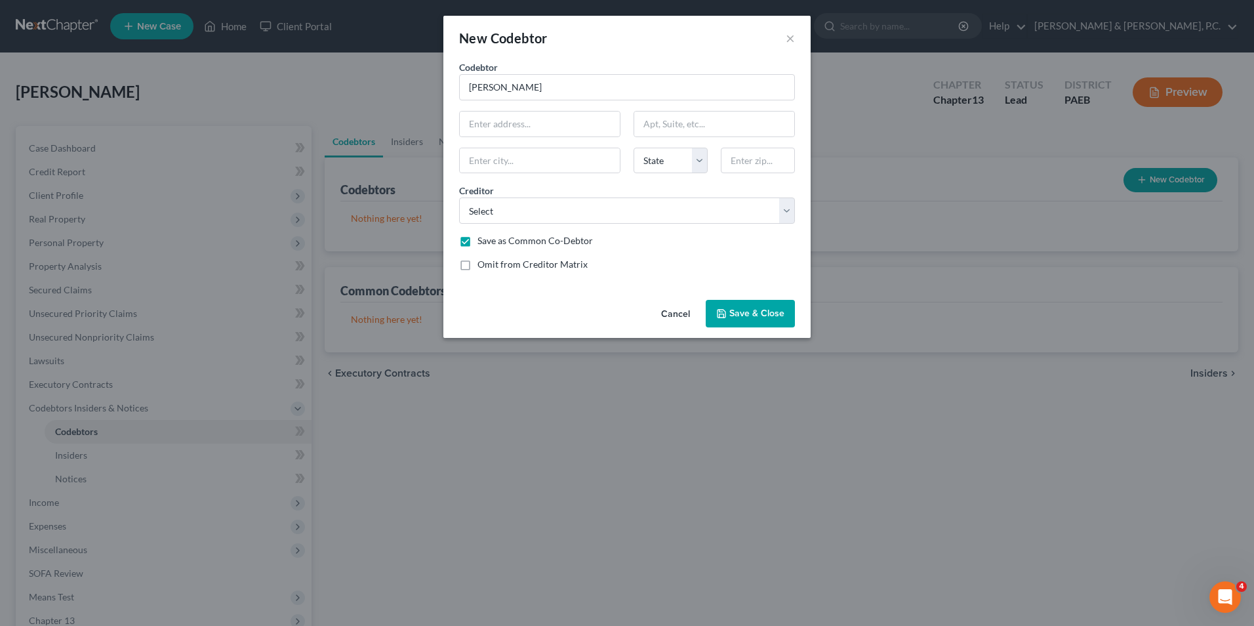
click at [478, 266] on label "Omit from Creditor Matrix" at bounding box center [533, 264] width 110 height 13
click at [483, 266] on input "Omit from Creditor Matrix" at bounding box center [487, 262] width 9 height 9
checkbox input "true"
click at [537, 124] on input "text" at bounding box center [540, 124] width 160 height 25
type input "[STREET_ADDRESS][PERSON_NAME]"
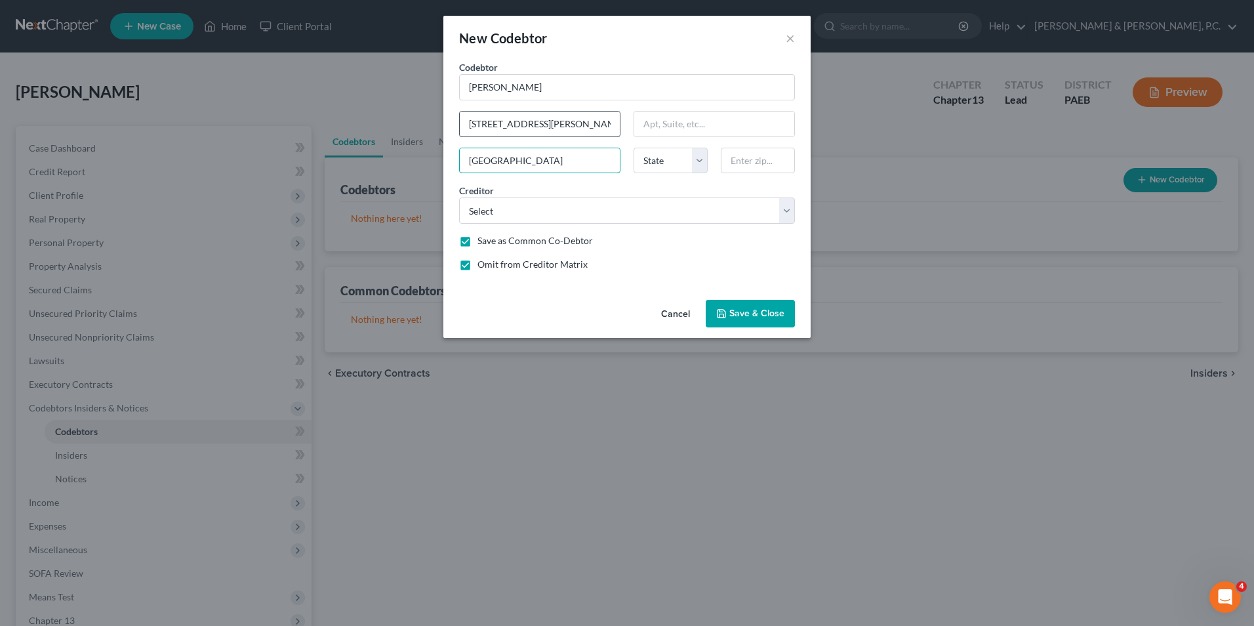
type input "[GEOGRAPHIC_DATA]"
select select "39"
type input "18020"
click at [510, 205] on select "Select Elan Financial Services/Provident Bank Mission Lane, LLC SN Serving Corp…" at bounding box center [627, 210] width 336 height 26
select select "2"
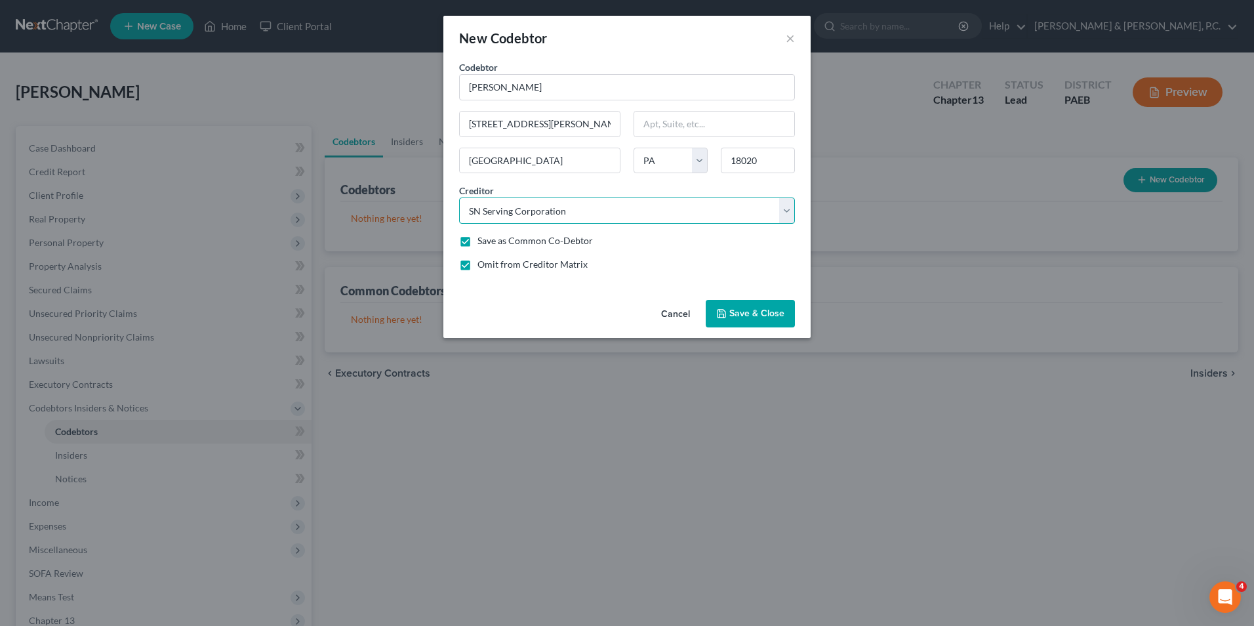
click at [459, 197] on select "Select Elan Financial Services/Provident Bank Mission Lane, LLC SN Serving Corp…" at bounding box center [627, 210] width 336 height 26
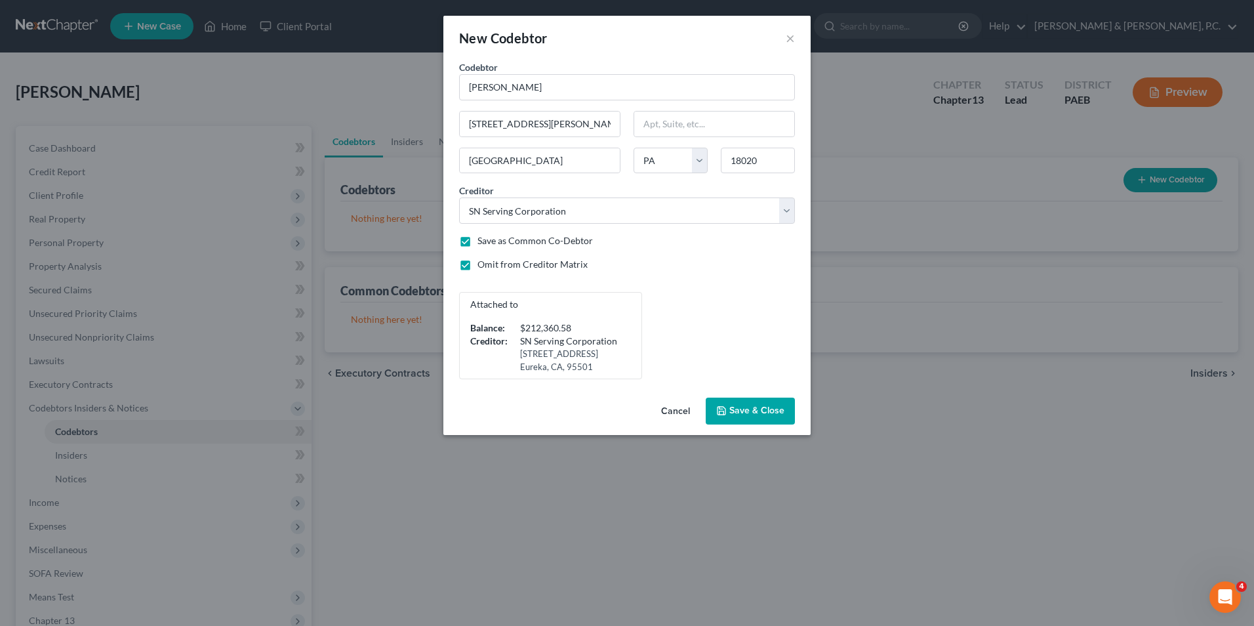
click at [673, 407] on button "Cancel" at bounding box center [676, 412] width 50 height 26
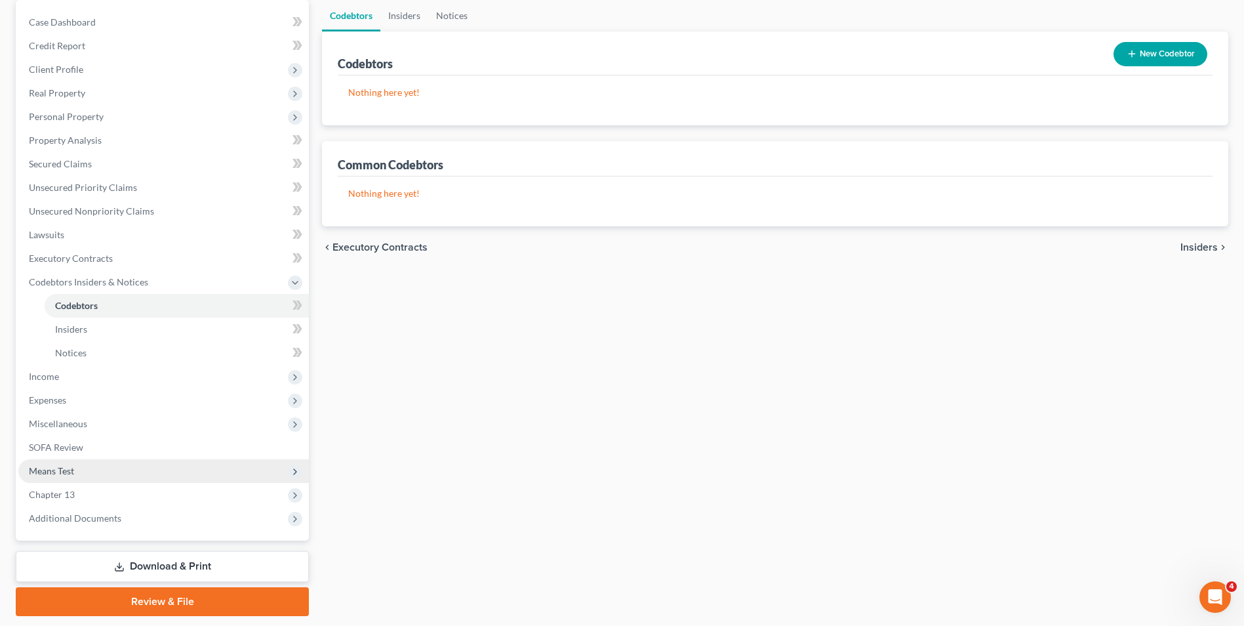
scroll to position [131, 0]
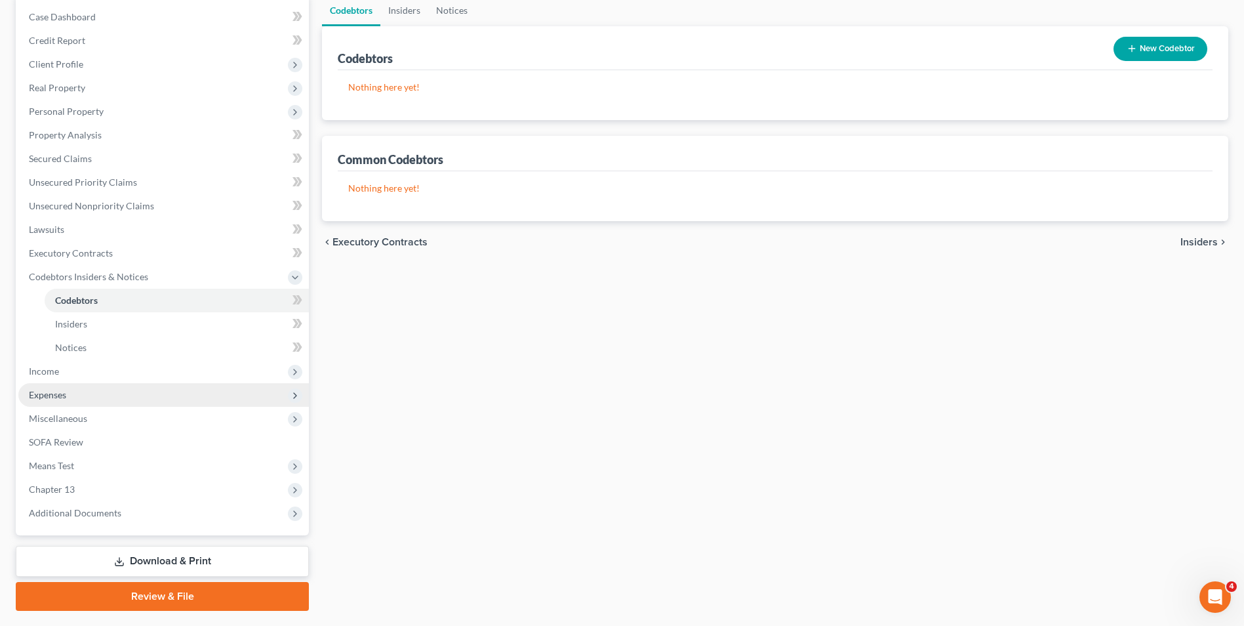
click at [68, 398] on span "Expenses" at bounding box center [163, 395] width 291 height 24
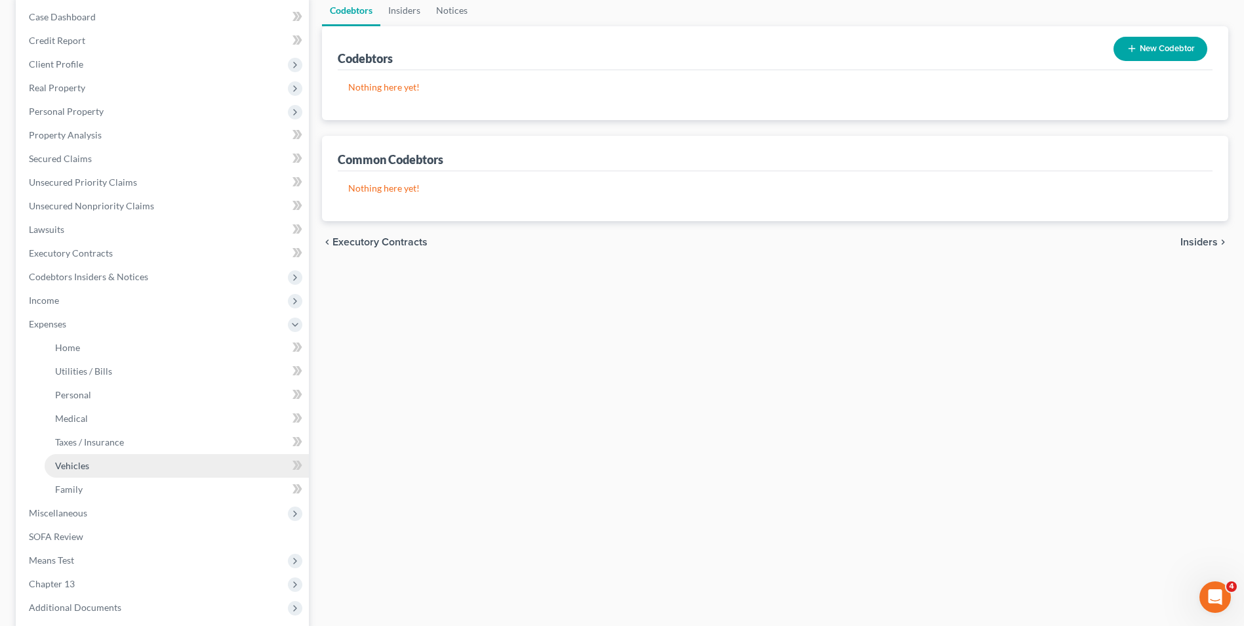
click at [81, 466] on span "Vehicles" at bounding box center [72, 465] width 34 height 11
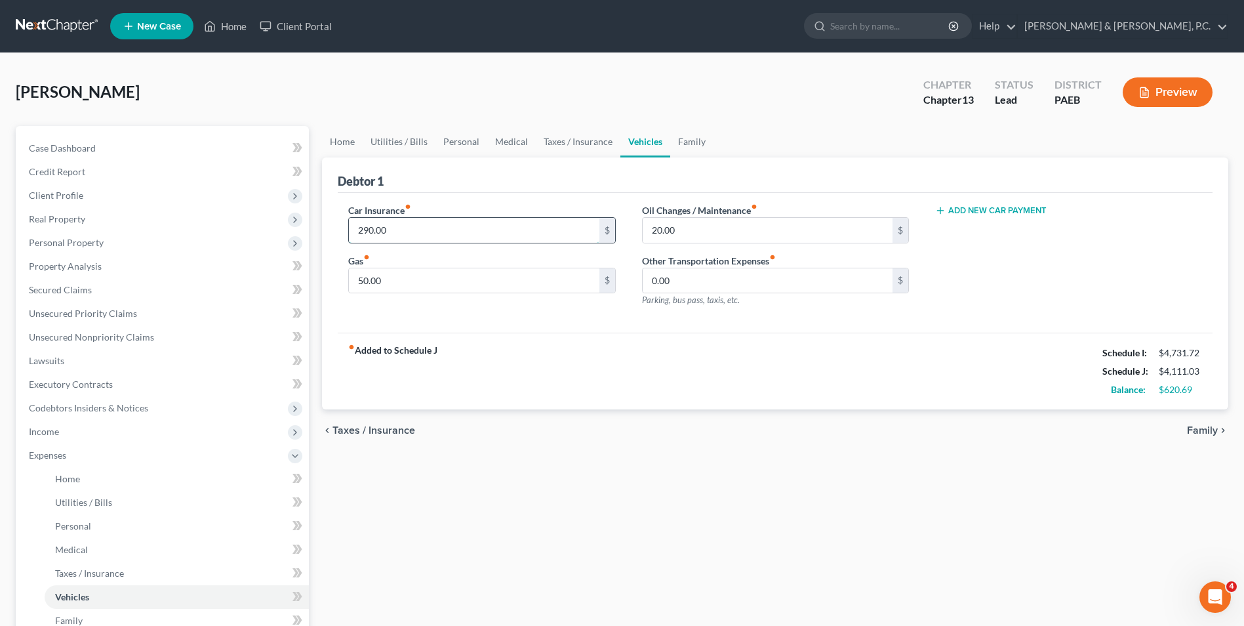
click at [405, 226] on input "290.00" at bounding box center [474, 230] width 250 height 25
click at [590, 337] on div "fiber_manual_record Added to Schedule J Schedule I: $4,731.72 Schedule J: $4,01…" at bounding box center [775, 371] width 875 height 77
type input "200.00"
click at [432, 379] on strong "fiber_manual_record Added to Schedule J" at bounding box center [392, 371] width 89 height 55
click at [1208, 432] on span "Family" at bounding box center [1202, 430] width 31 height 10
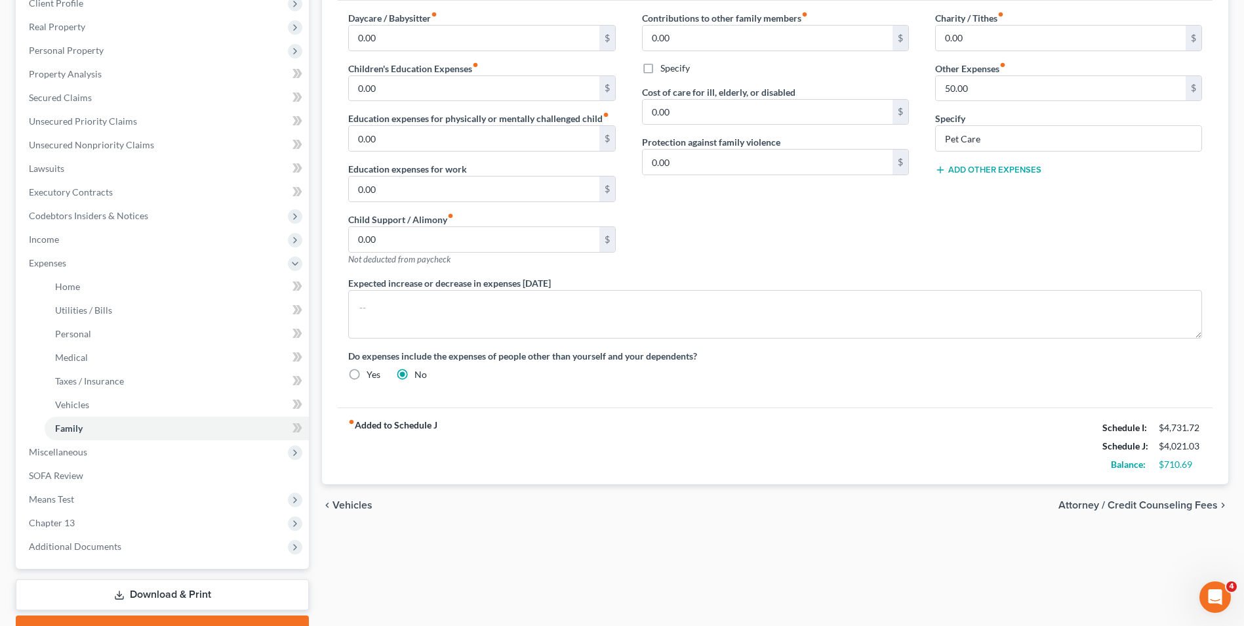
scroll to position [197, 0]
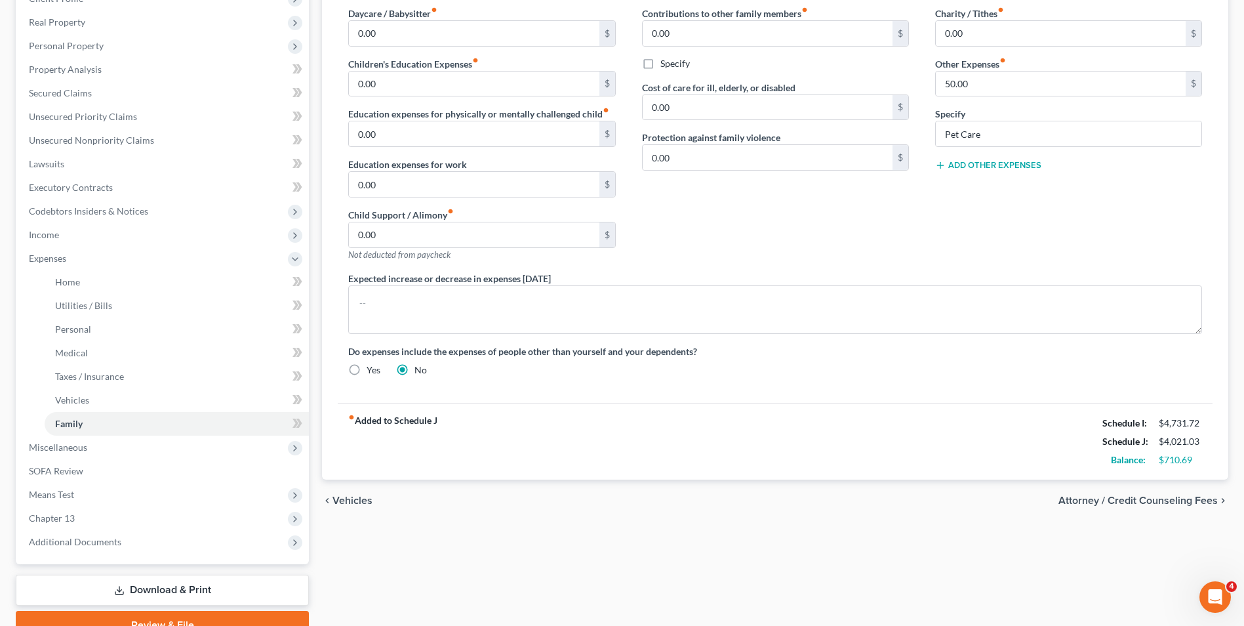
click at [1115, 502] on span "Attorney / Credit Counseling Fees" at bounding box center [1138, 500] width 159 height 10
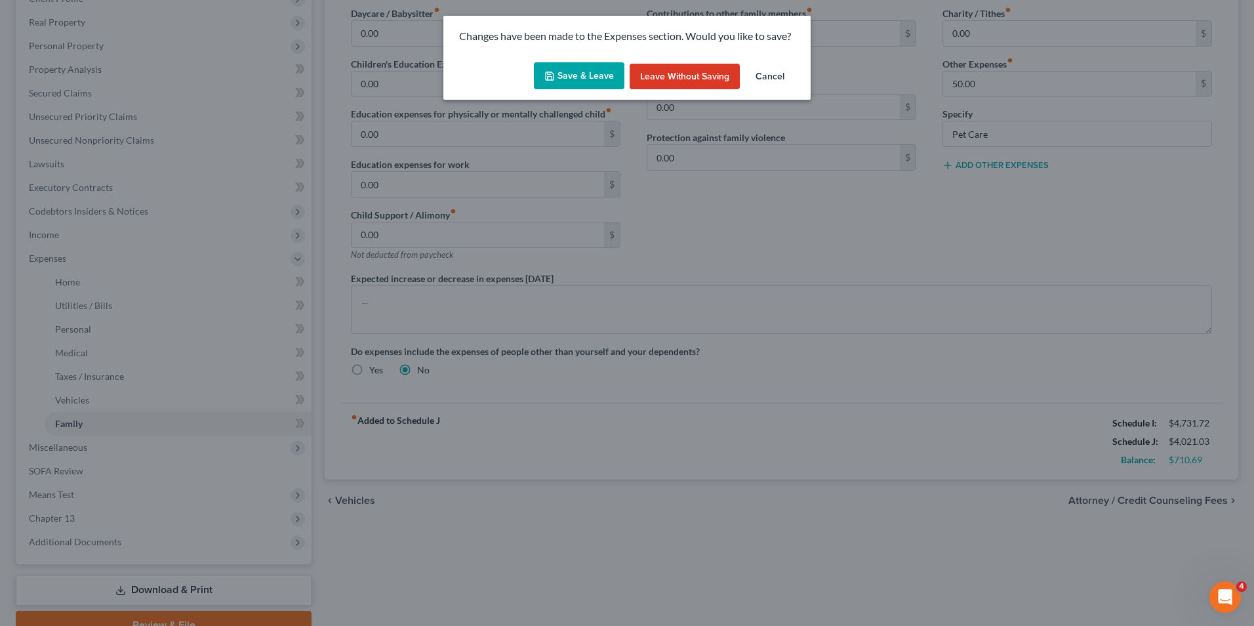
click at [579, 79] on button "Save & Leave" at bounding box center [579, 76] width 91 height 28
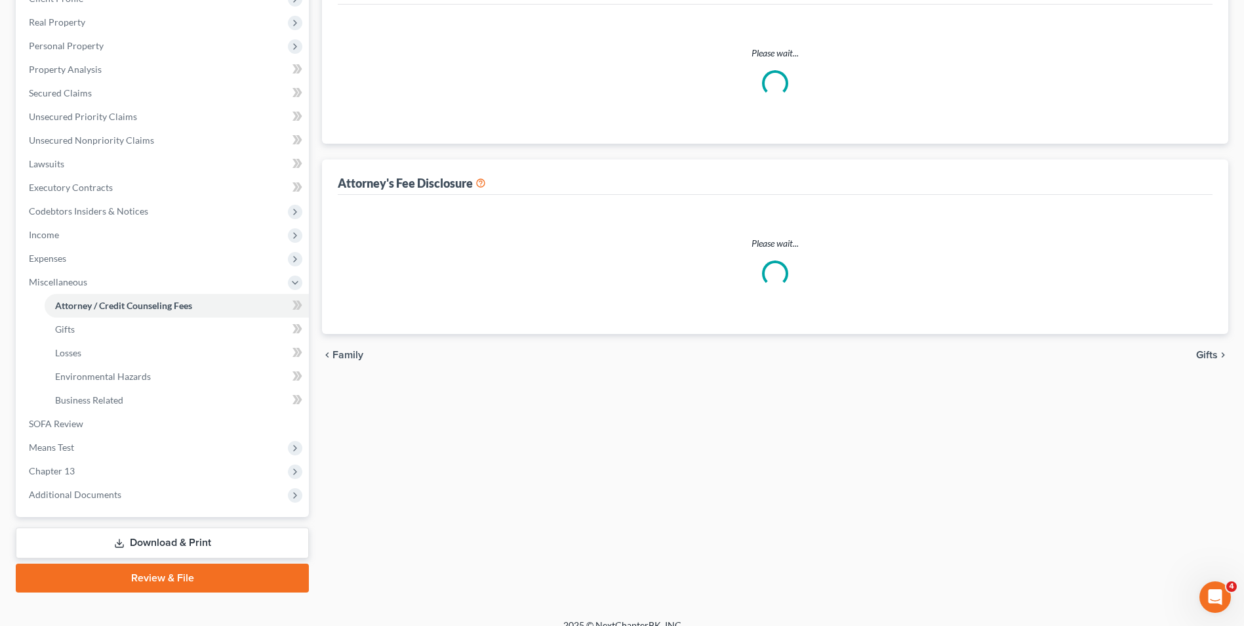
select select "0"
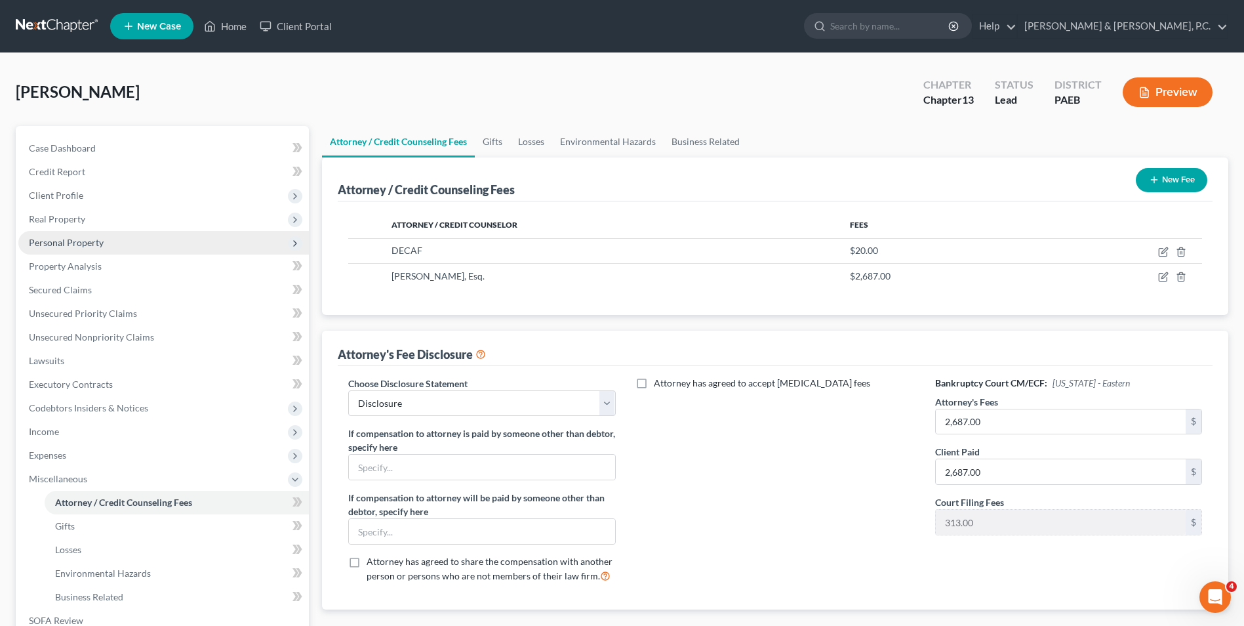
click at [72, 237] on span "Personal Property" at bounding box center [66, 242] width 75 height 11
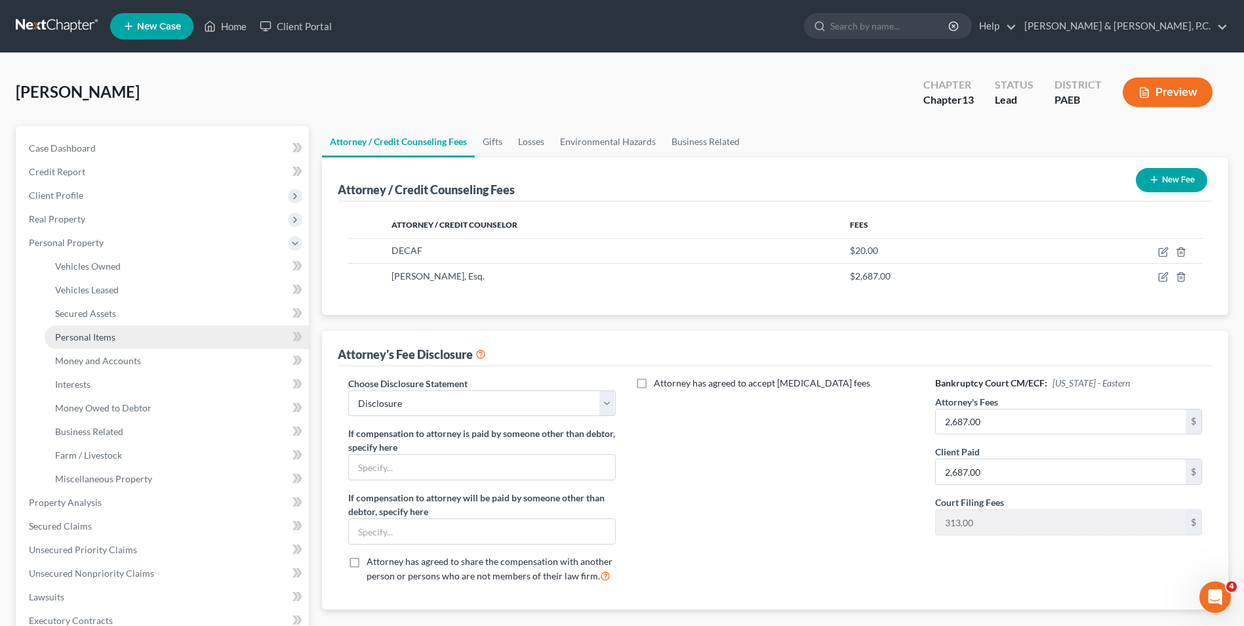
click at [91, 340] on span "Personal Items" at bounding box center [85, 336] width 60 height 11
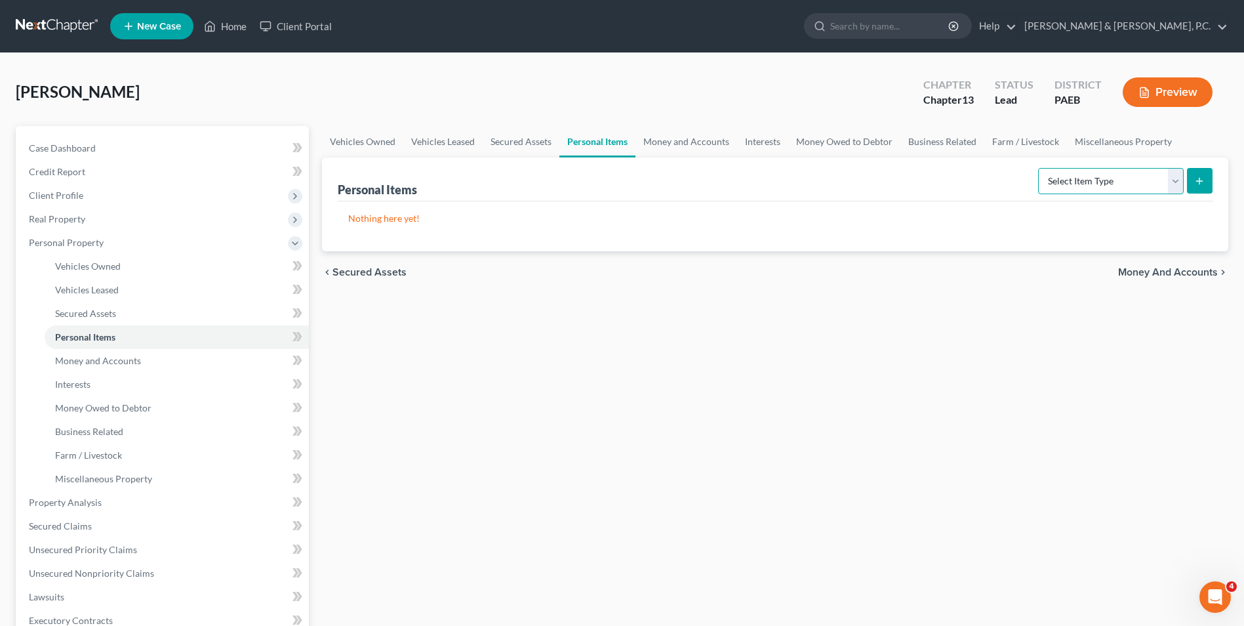
click at [1181, 183] on select "Select Item Type Clothing Collectibles Of Value Electronics Firearms Household …" at bounding box center [1111, 181] width 146 height 26
select select "household_goods"
click at [1040, 168] on select "Select Item Type Clothing Collectibles Of Value Electronics Firearms Household …" at bounding box center [1111, 181] width 146 height 26
click at [1201, 170] on button "submit" at bounding box center [1200, 181] width 26 height 26
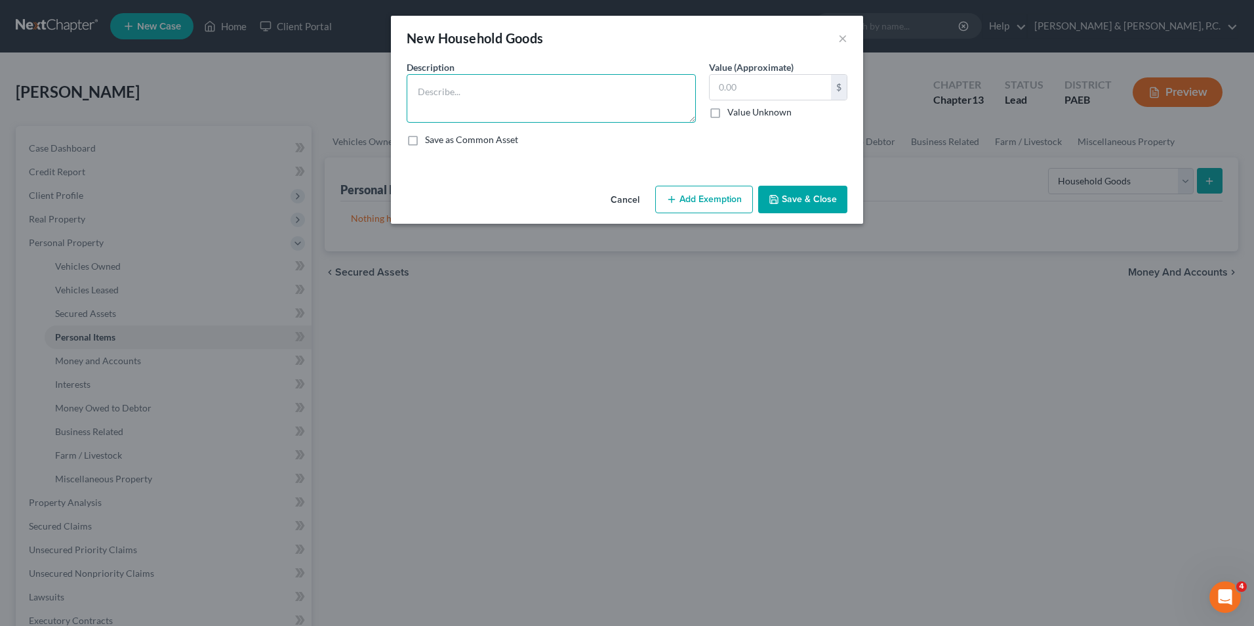
click at [481, 102] on textarea at bounding box center [551, 98] width 289 height 49
type textarea "Misc. household goods"
type input "5,000"
click at [674, 201] on icon "button" at bounding box center [671, 199] width 10 height 10
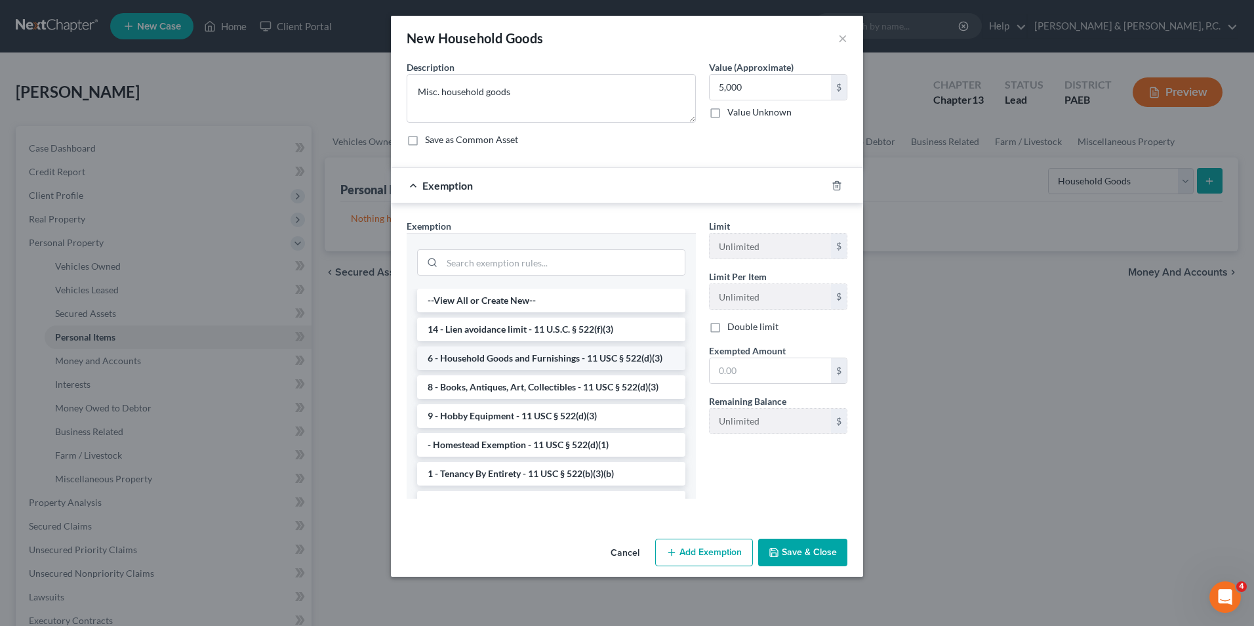
click at [604, 358] on li "6 - Household Goods and Furnishings - 11 USC § 522(d)(3)" at bounding box center [551, 358] width 268 height 24
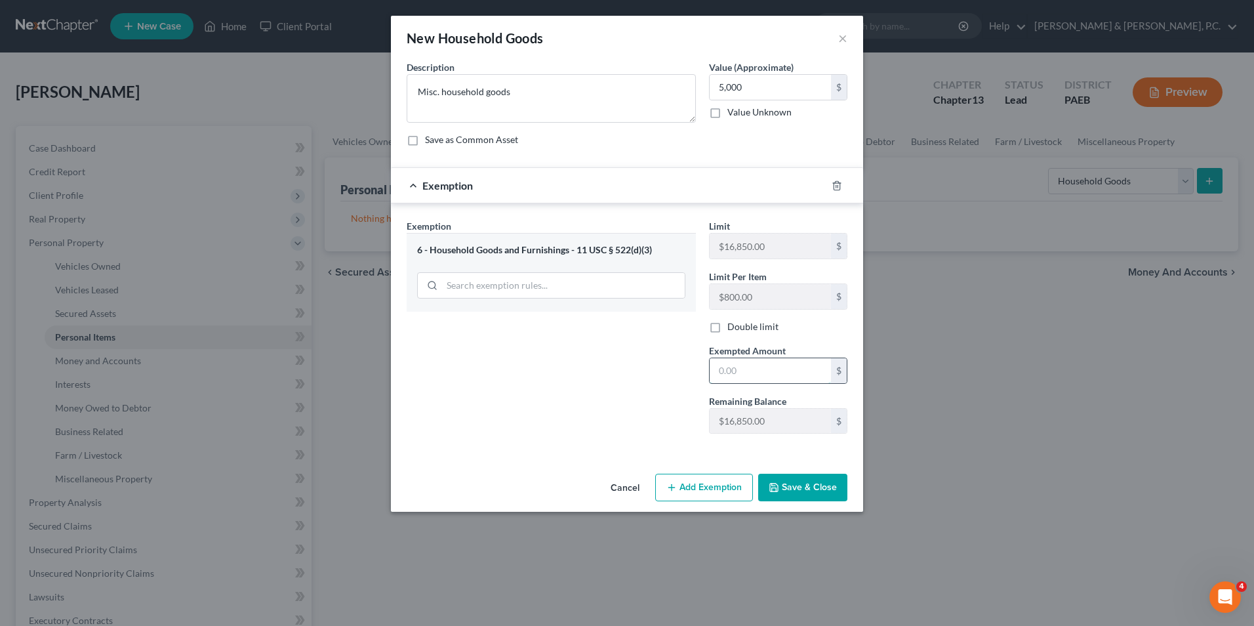
click at [726, 378] on input "text" at bounding box center [770, 370] width 121 height 25
type input "5,000"
click at [818, 493] on button "Save & Close" at bounding box center [802, 488] width 89 height 28
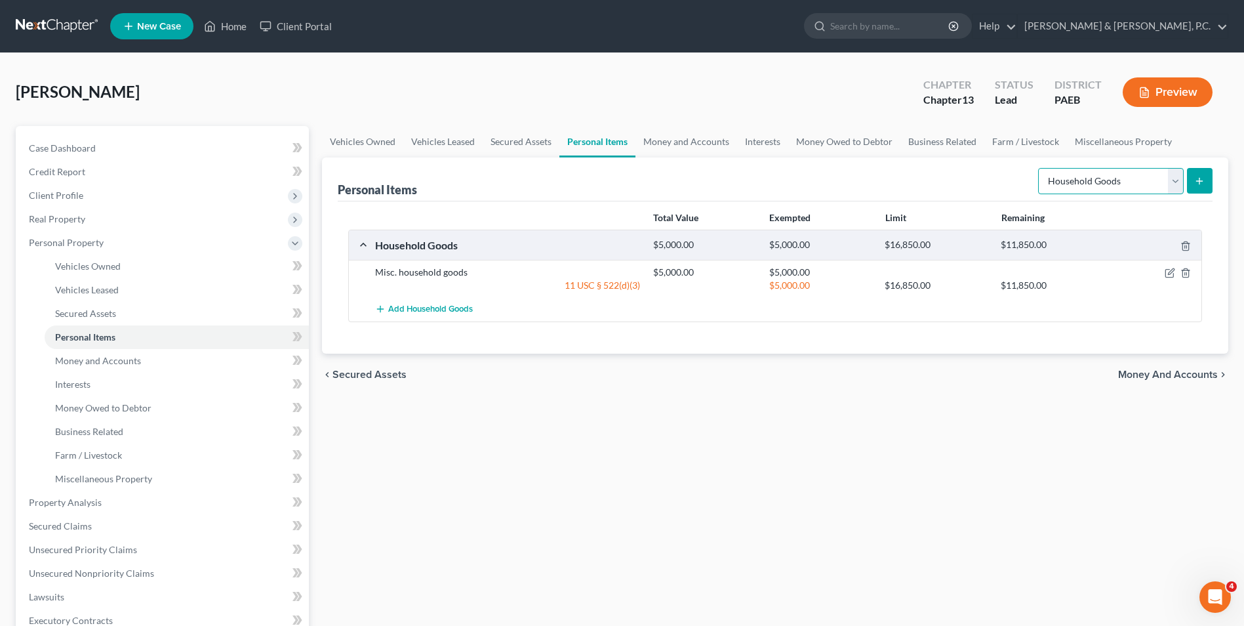
click at [1174, 182] on select "Select Item Type Clothing Collectibles Of Value Electronics Firearms Household …" at bounding box center [1111, 181] width 146 height 26
select select "electronics"
click at [1040, 168] on select "Select Item Type Clothing Collectibles Of Value Electronics Firearms Household …" at bounding box center [1111, 181] width 146 height 26
click at [1197, 180] on icon "submit" at bounding box center [1200, 181] width 10 height 10
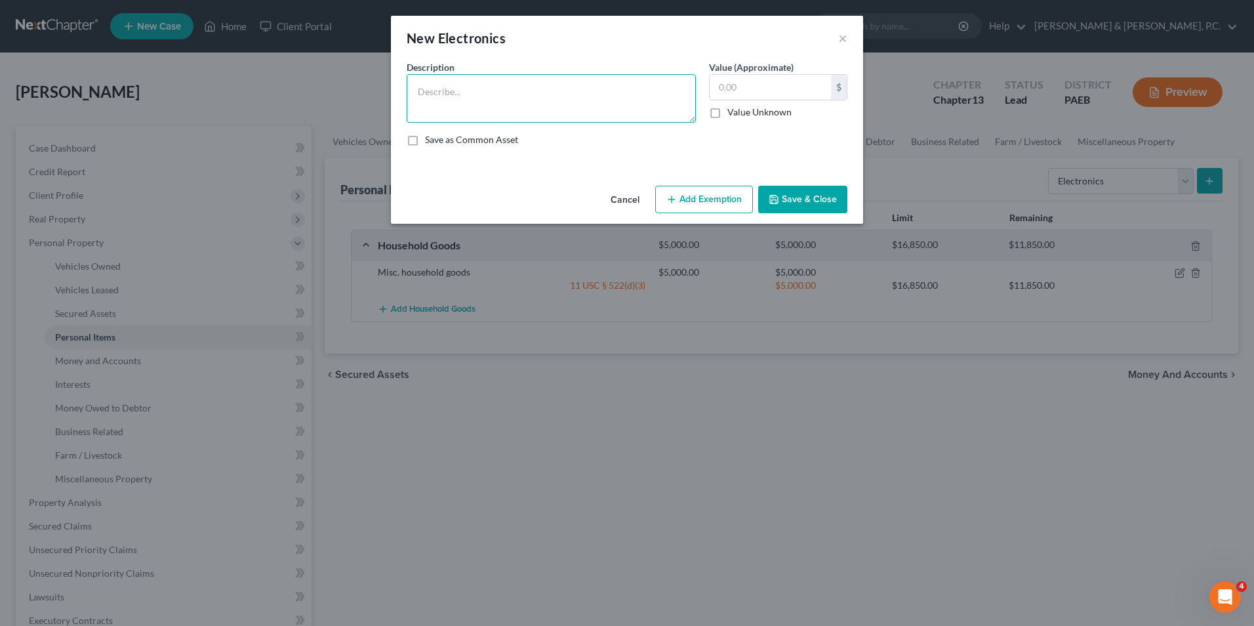
click at [483, 86] on textarea at bounding box center [551, 98] width 289 height 49
type textarea "TV"
click at [730, 85] on input "text" at bounding box center [770, 87] width 121 height 25
type input "200.00"
click at [703, 195] on button "Add Exemption" at bounding box center [704, 200] width 98 height 28
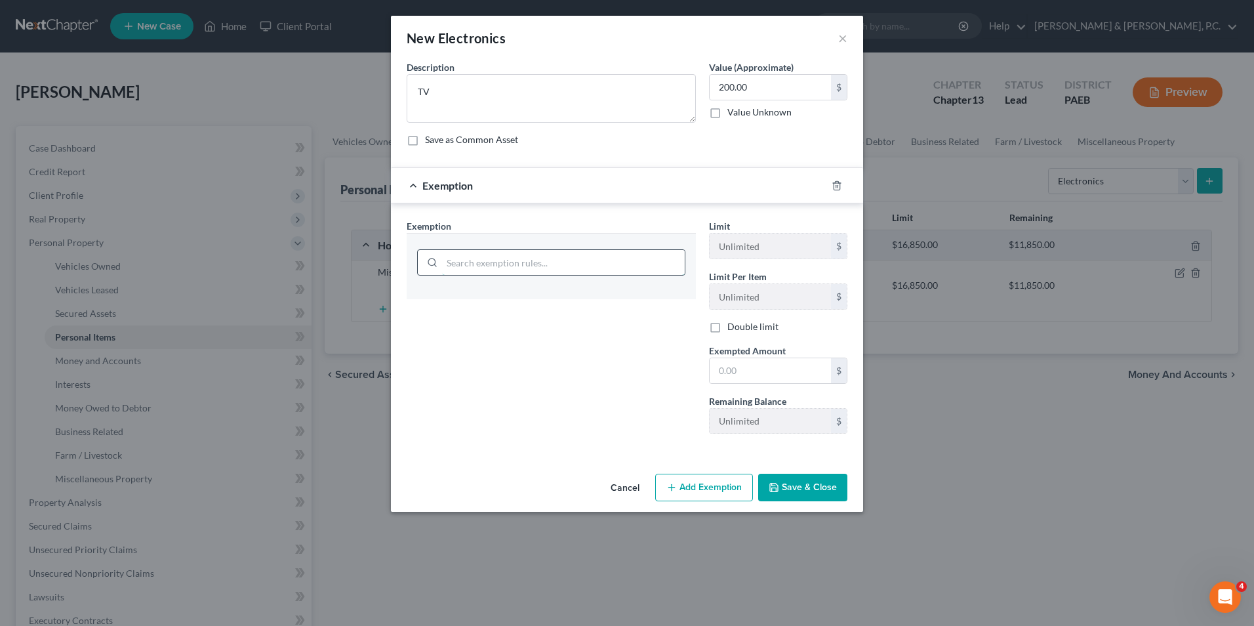
click at [614, 271] on input "search" at bounding box center [563, 262] width 243 height 25
type input "house"
click at [612, 302] on li "6 - Household Goods and Furnishings - 11 USC § 522(d)(3)" at bounding box center [551, 301] width 268 height 24
click at [731, 361] on input "text" at bounding box center [770, 370] width 121 height 25
type input "200.00"
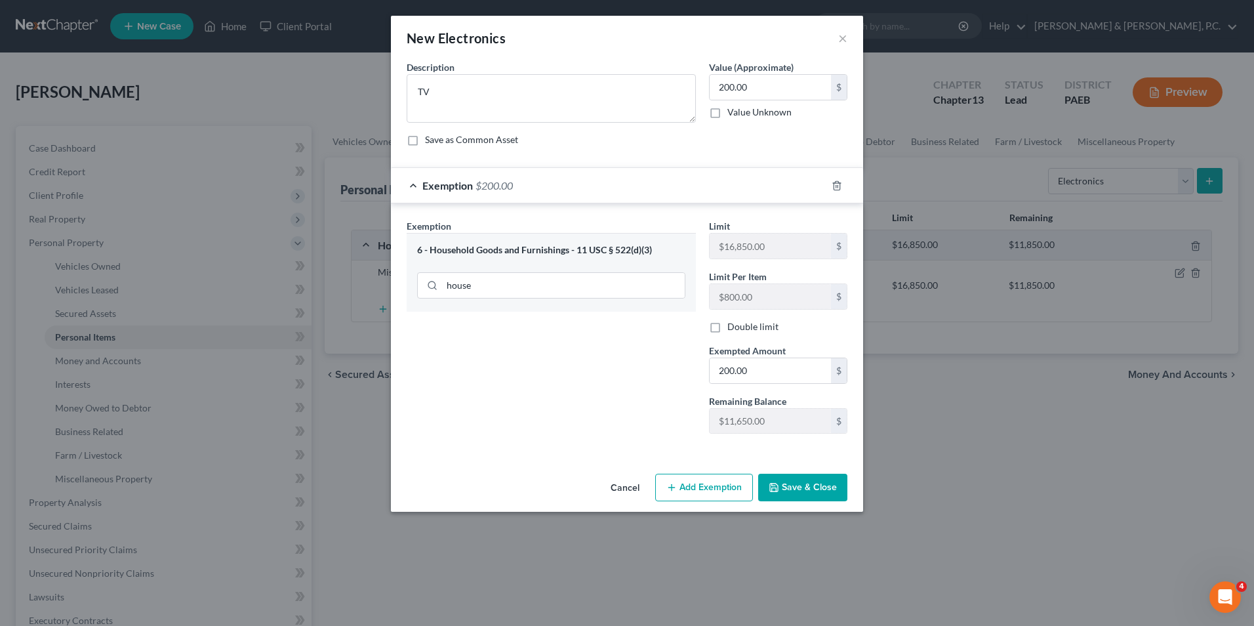
click at [815, 494] on button "Save & Close" at bounding box center [802, 488] width 89 height 28
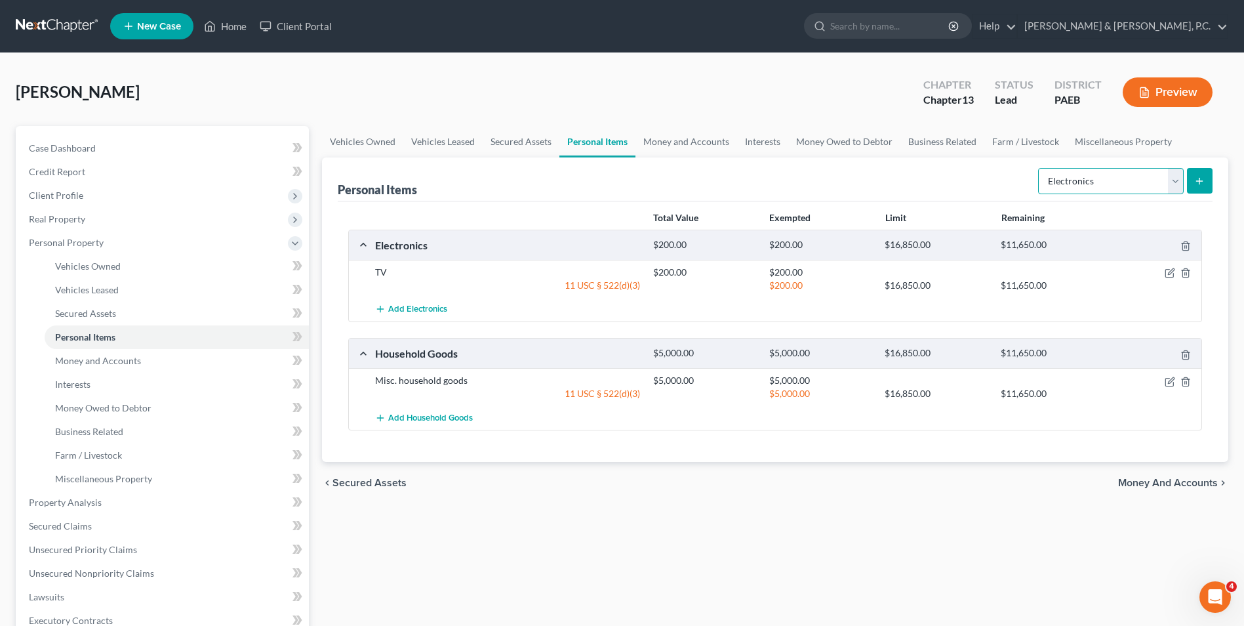
click at [1172, 178] on select "Select Item Type Clothing Collectibles Of Value Electronics Firearms Household …" at bounding box center [1111, 181] width 146 height 26
select select "clothing"
click at [1040, 168] on select "Select Item Type Clothing Collectibles Of Value Electronics Firearms Household …" at bounding box center [1111, 181] width 146 height 26
click at [1197, 178] on icon "submit" at bounding box center [1200, 181] width 10 height 10
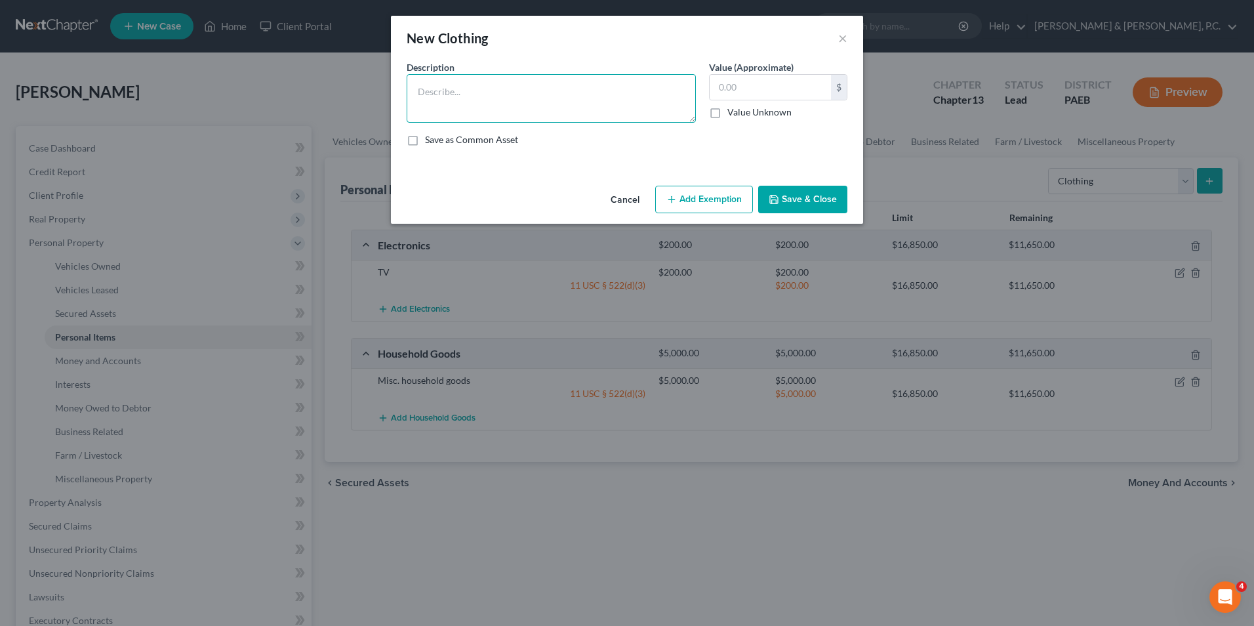
click at [576, 100] on textarea at bounding box center [551, 98] width 289 height 49
type textarea "Misc. clothing"
click at [735, 86] on input "text" at bounding box center [770, 87] width 121 height 25
type input "300"
click at [722, 202] on button "Add Exemption" at bounding box center [704, 200] width 98 height 28
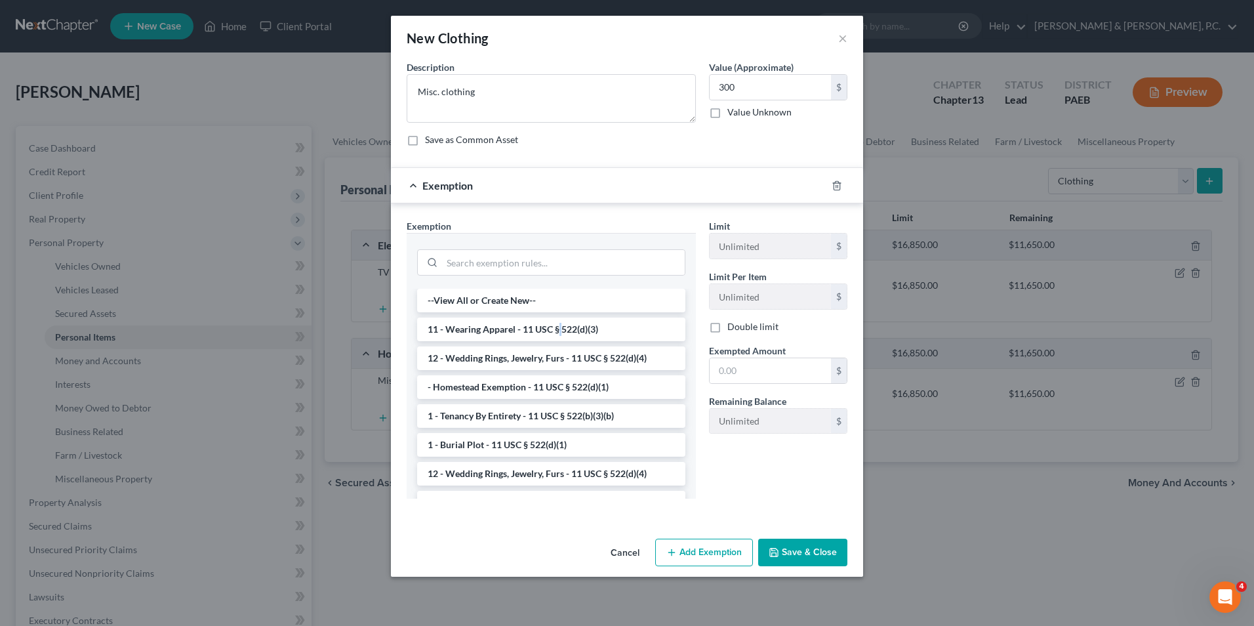
drag, startPoint x: 559, startPoint y: 331, endPoint x: 585, endPoint y: 323, distance: 27.4
click at [560, 331] on li "11 - Wearing Apparel - 11 USC § 522(d)(3)" at bounding box center [551, 329] width 268 height 24
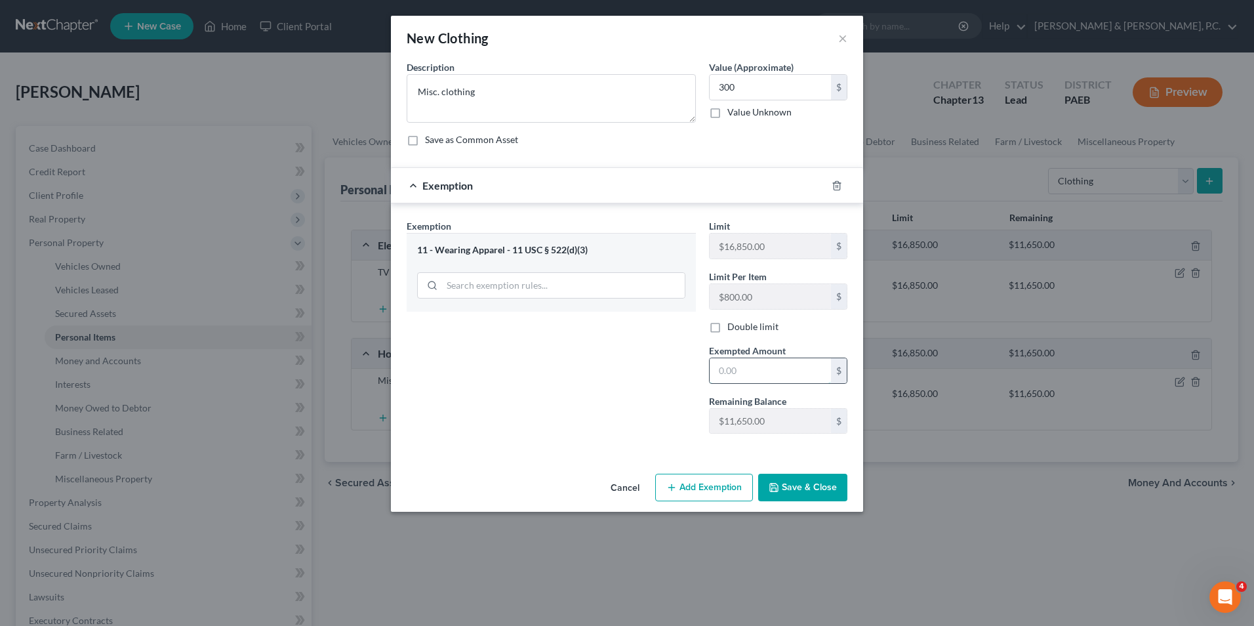
click at [771, 375] on input "text" at bounding box center [770, 370] width 121 height 25
type input "300.00"
click at [808, 486] on button "Save & Close" at bounding box center [802, 488] width 89 height 28
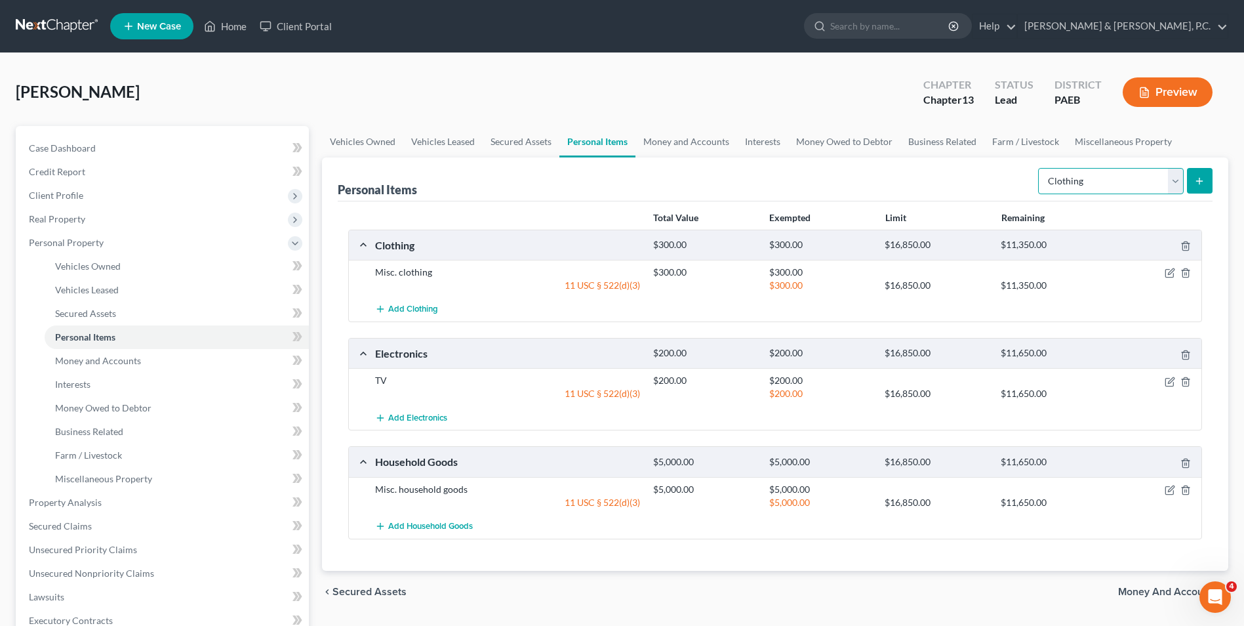
click at [1179, 179] on select "Select Item Type Clothing Collectibles Of Value Electronics Firearms Household …" at bounding box center [1111, 181] width 146 height 26
select select "pets"
click at [1040, 168] on select "Select Item Type Clothing Collectibles Of Value Electronics Firearms Household …" at bounding box center [1111, 181] width 146 height 26
click at [1200, 176] on icon "submit" at bounding box center [1200, 181] width 10 height 10
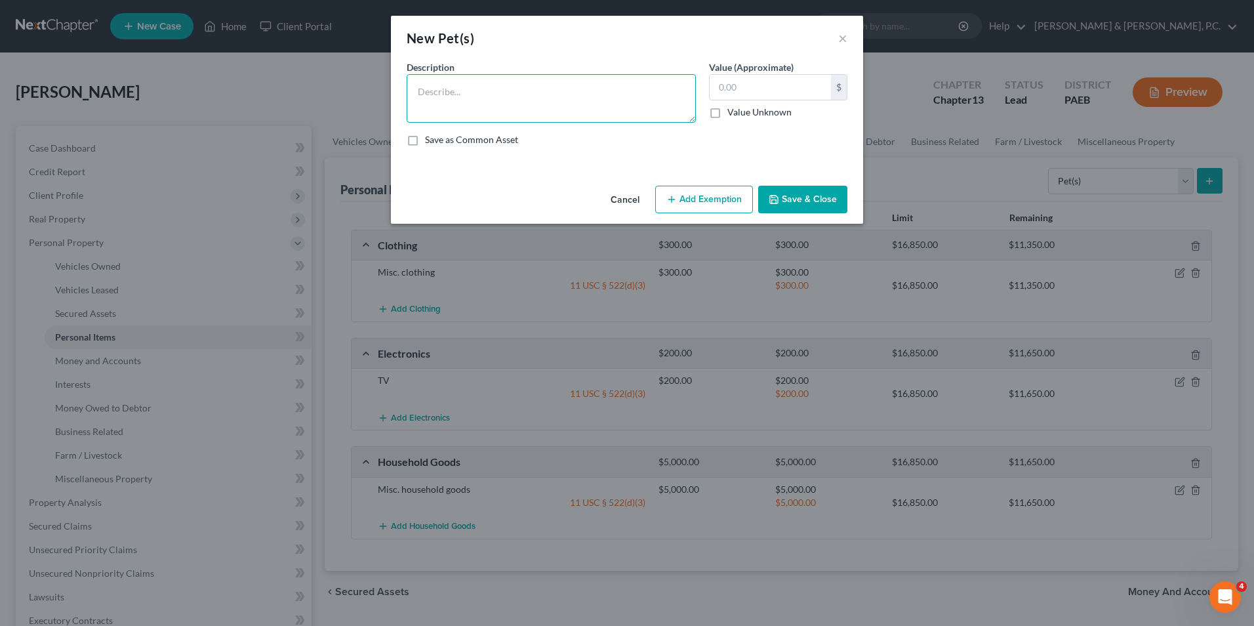
click at [531, 102] on textarea at bounding box center [551, 98] width 289 height 49
type textarea "Dog"
click at [748, 90] on input "text" at bounding box center [770, 87] width 121 height 25
type input "1.00"
click at [705, 197] on button "Add Exemption" at bounding box center [704, 200] width 98 height 28
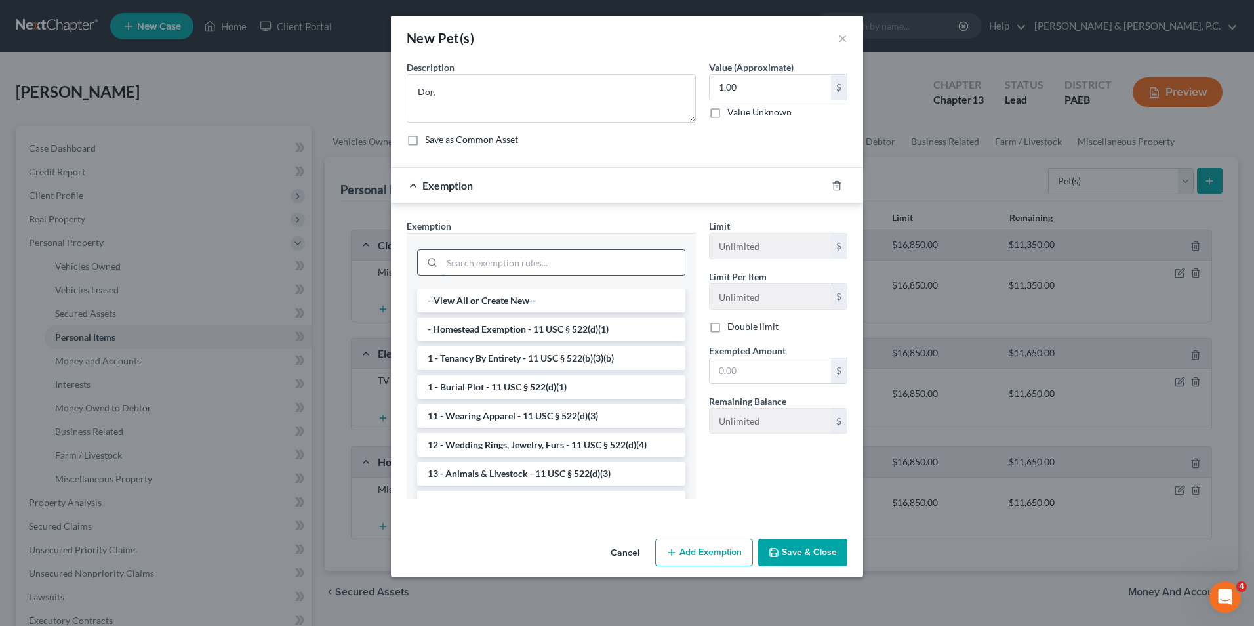
click at [520, 268] on input "search" at bounding box center [563, 262] width 243 height 25
click at [604, 472] on li "13 - Animals & Livestock - 11 USC § 522(d)(3)" at bounding box center [551, 474] width 268 height 24
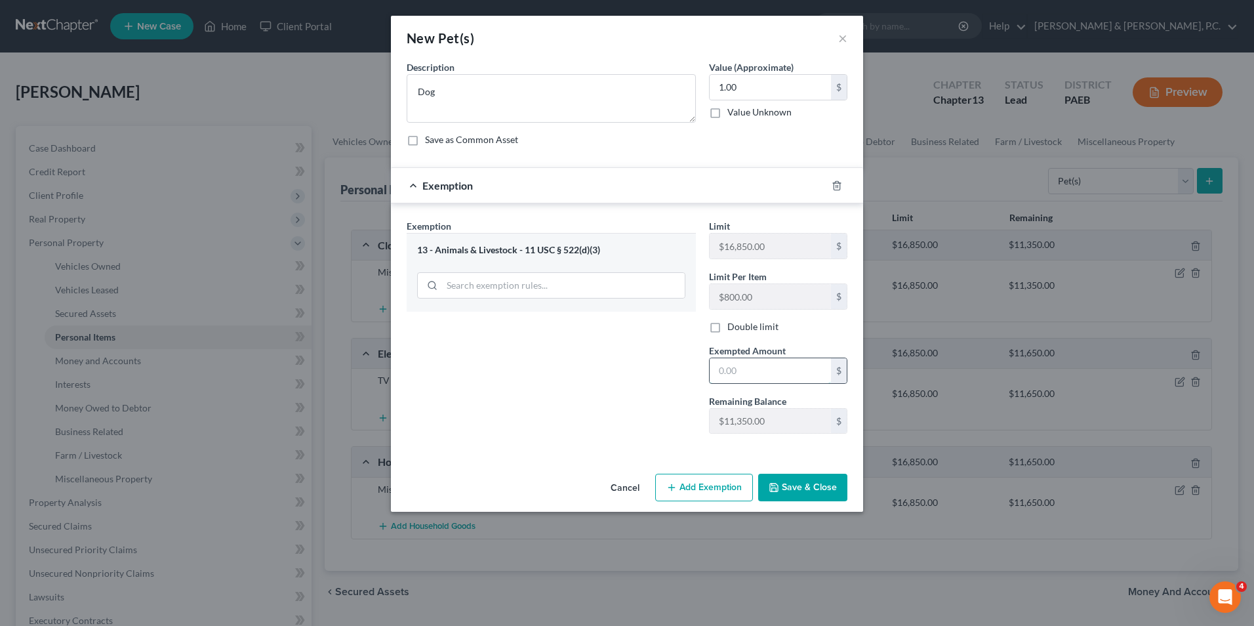
click at [725, 372] on input "text" at bounding box center [770, 370] width 121 height 25
type input "1.00"
click at [800, 493] on button "Save & Close" at bounding box center [802, 488] width 89 height 28
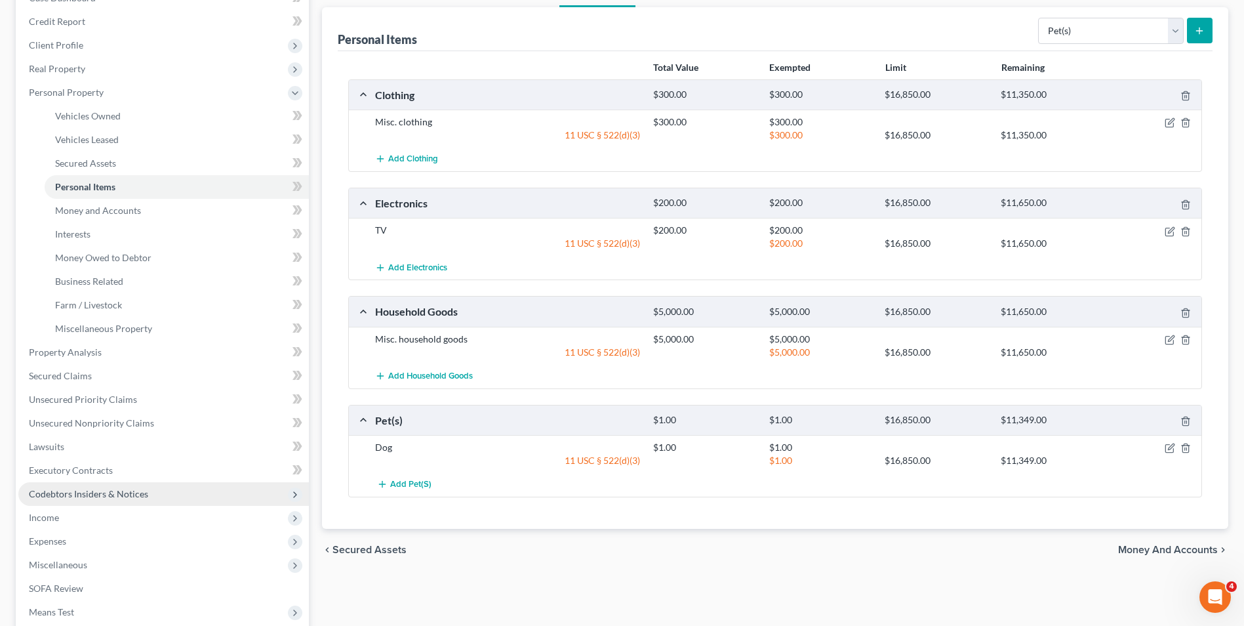
scroll to position [197, 0]
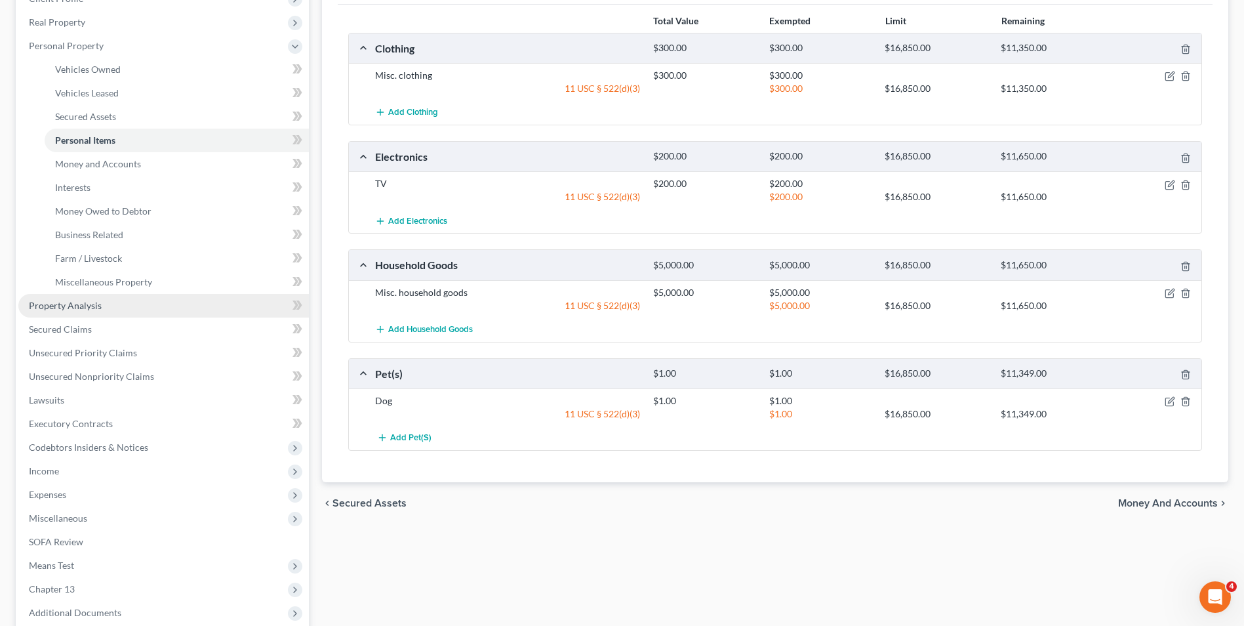
click at [89, 309] on span "Property Analysis" at bounding box center [65, 305] width 73 height 11
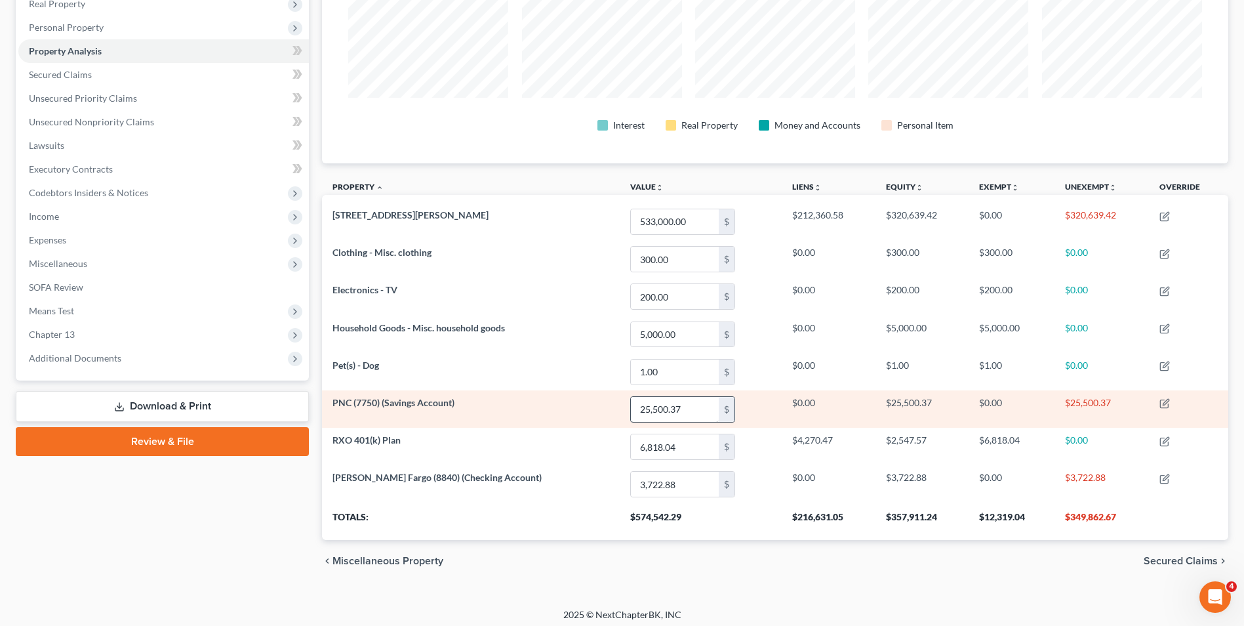
scroll to position [221, 0]
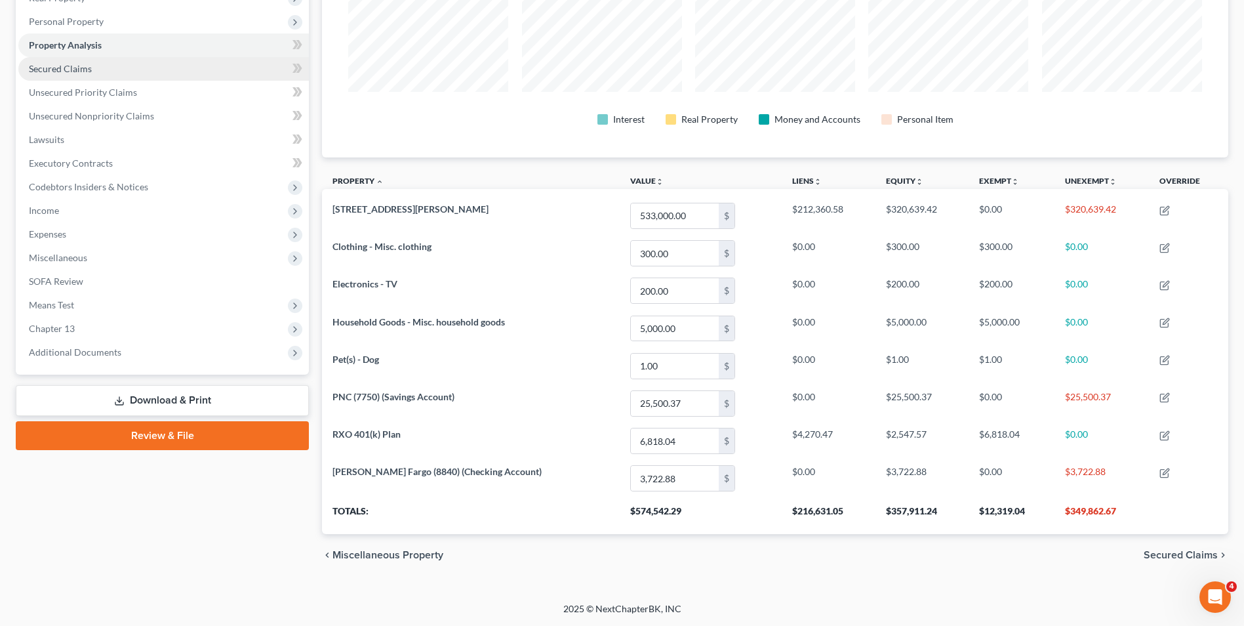
click at [58, 74] on link "Secured Claims" at bounding box center [163, 69] width 291 height 24
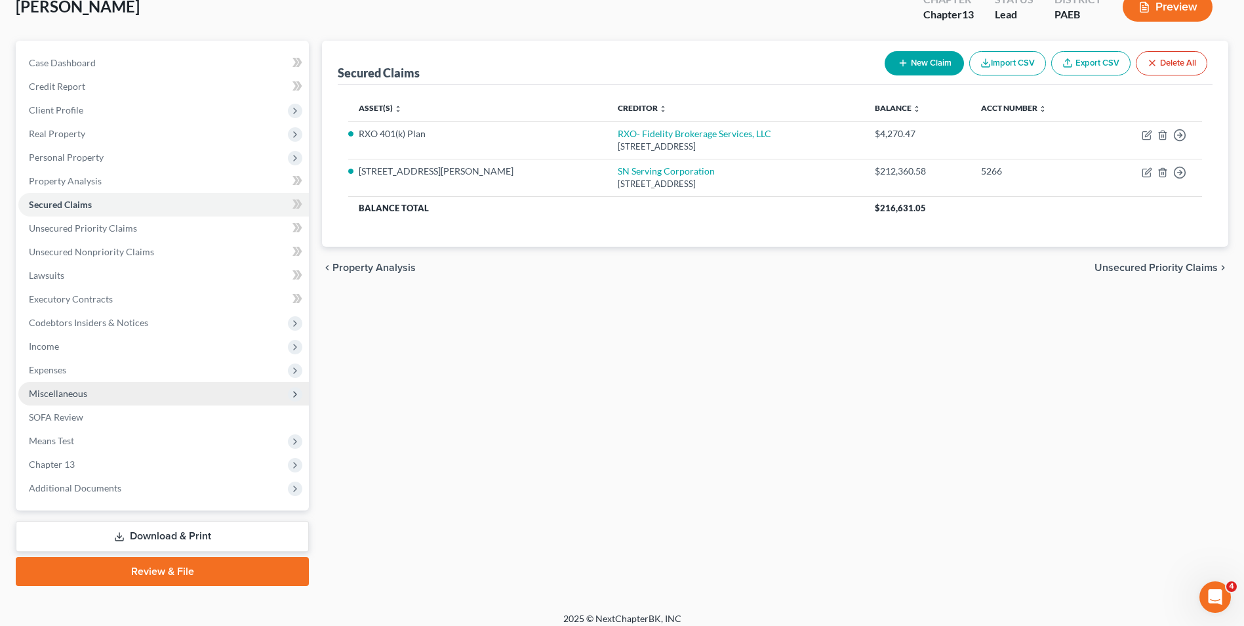
scroll to position [95, 0]
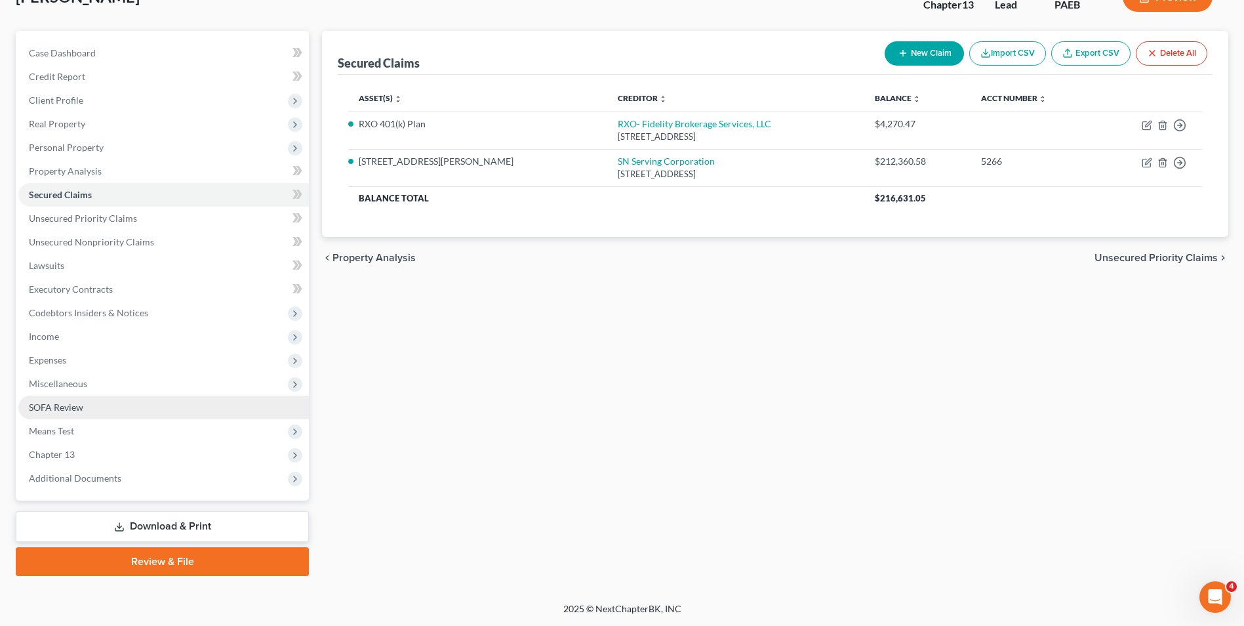
click at [93, 413] on link "SOFA Review" at bounding box center [163, 408] width 291 height 24
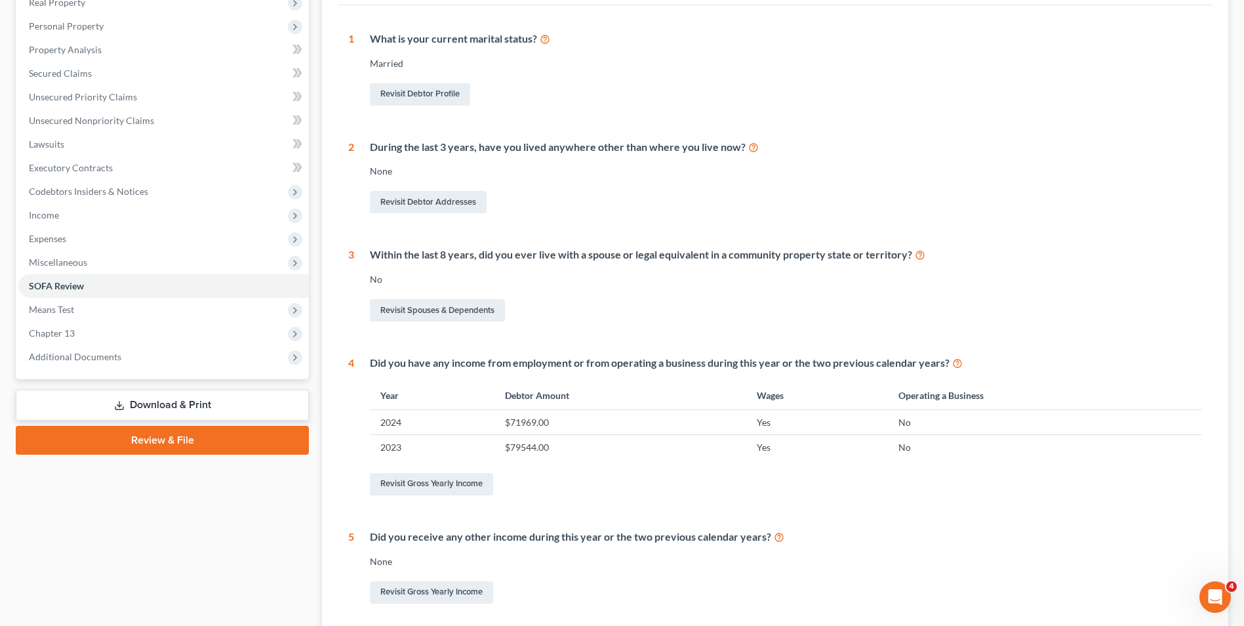
scroll to position [73, 0]
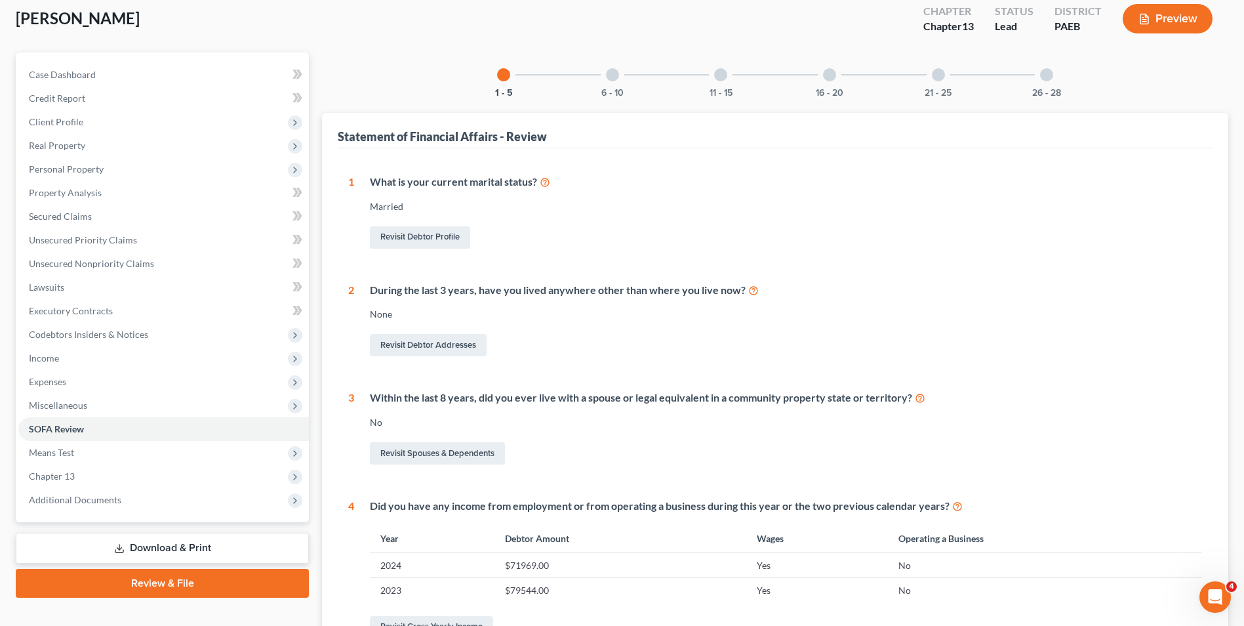
click at [616, 78] on div at bounding box center [612, 74] width 13 height 13
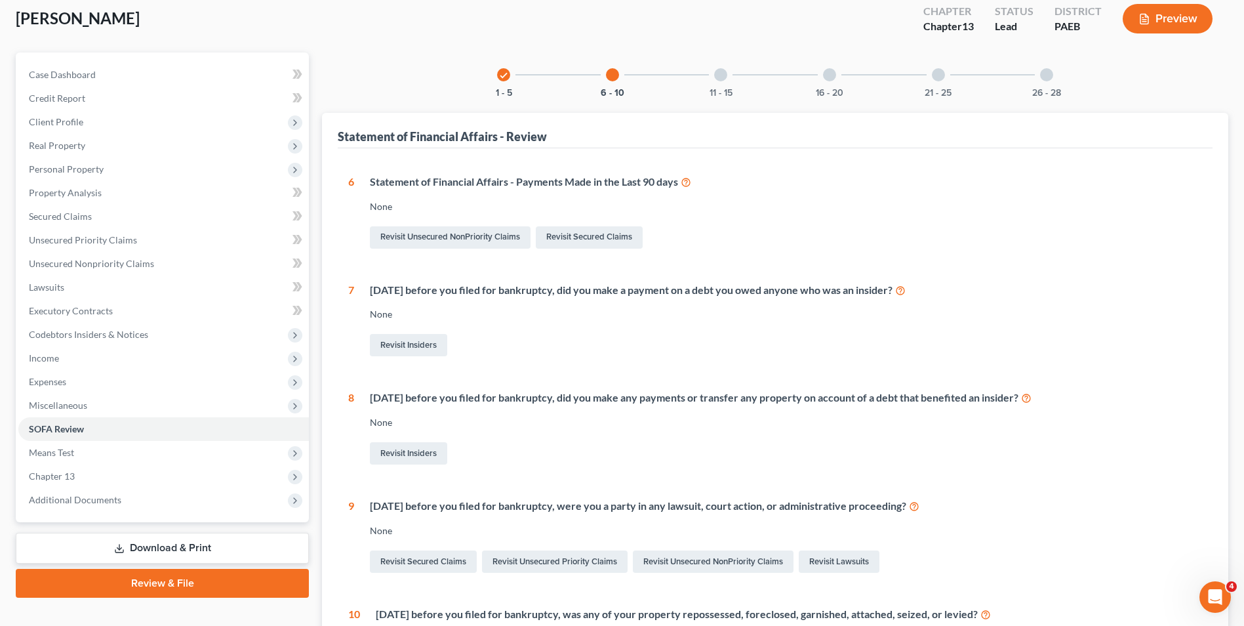
scroll to position [139, 0]
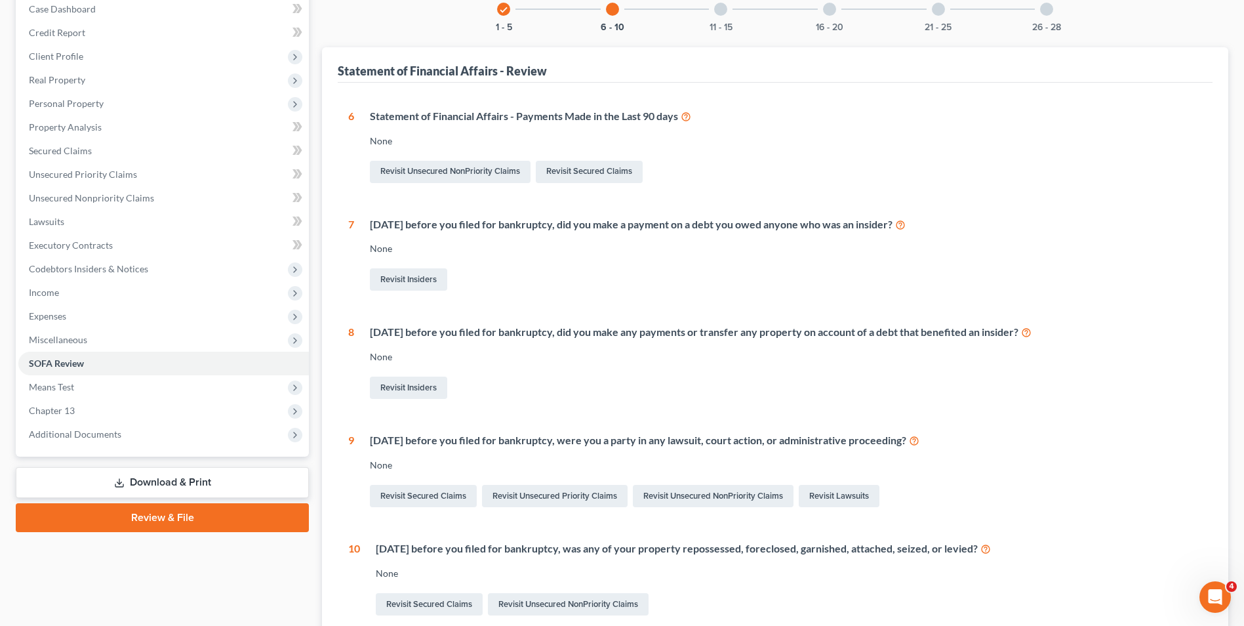
click at [726, 14] on div "11 - 15" at bounding box center [721, 9] width 45 height 45
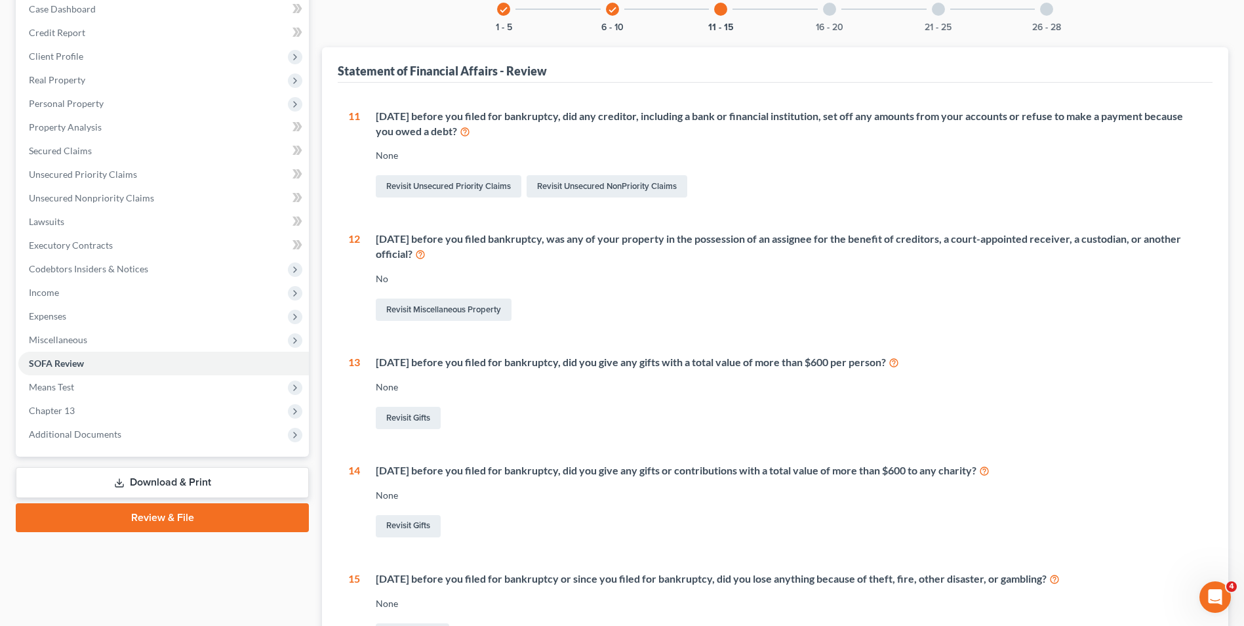
click at [828, 14] on div at bounding box center [829, 9] width 13 height 13
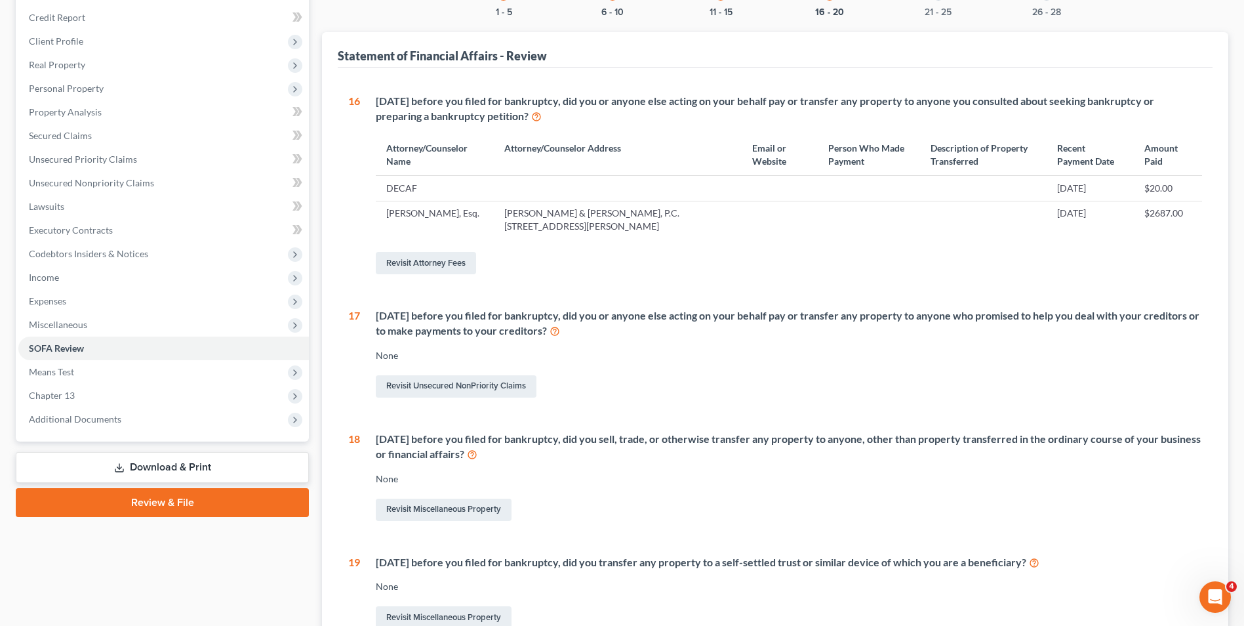
scroll to position [144, 0]
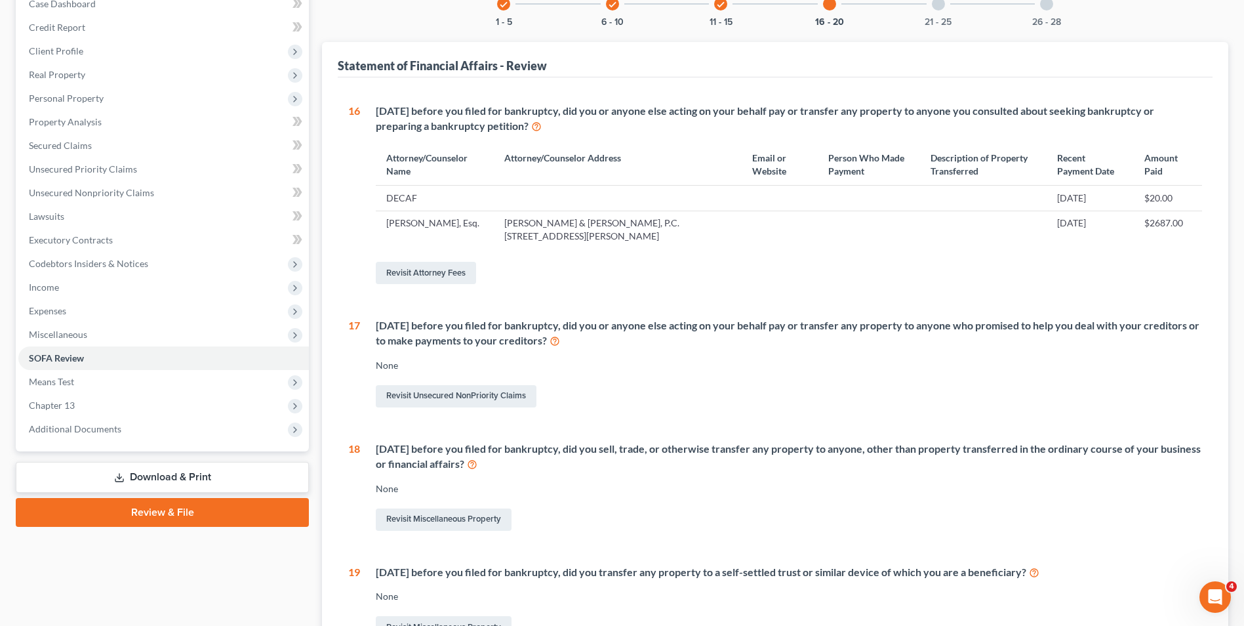
click at [941, 7] on div at bounding box center [938, 3] width 13 height 13
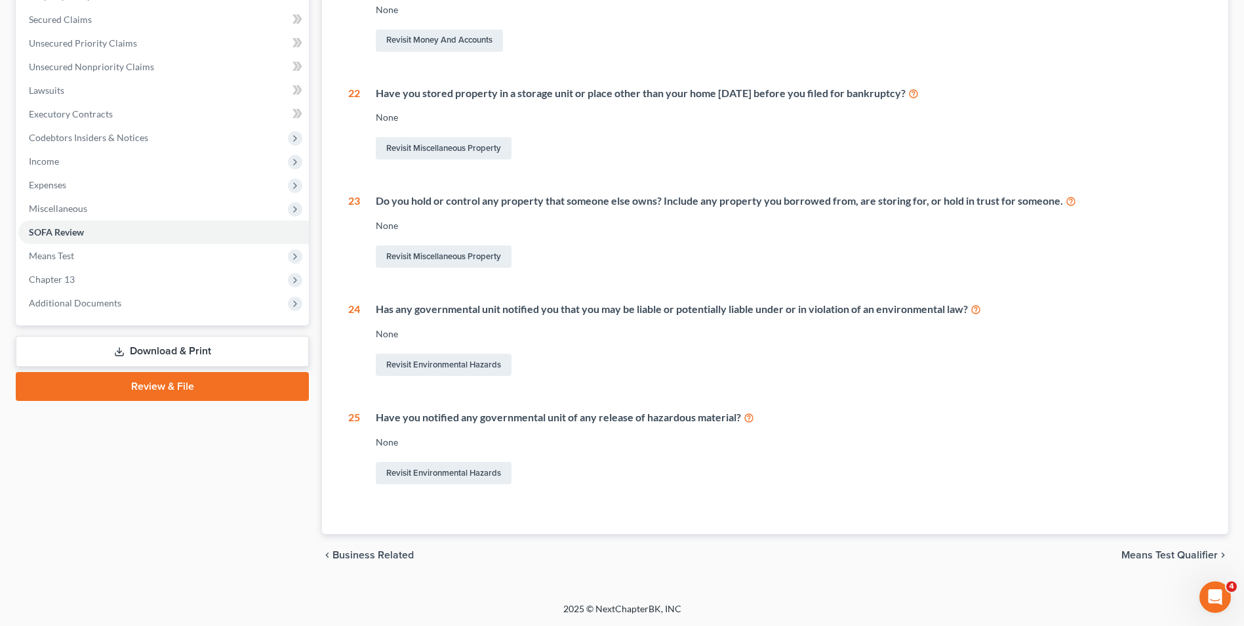
scroll to position [8, 0]
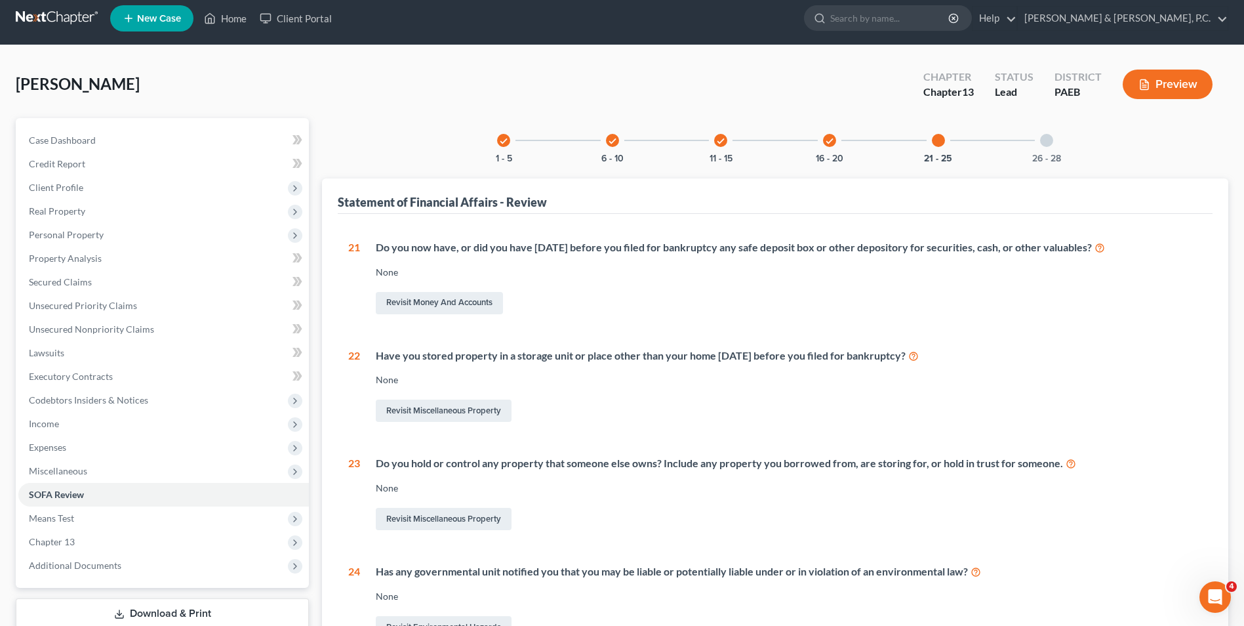
click at [1044, 139] on div at bounding box center [1046, 140] width 13 height 13
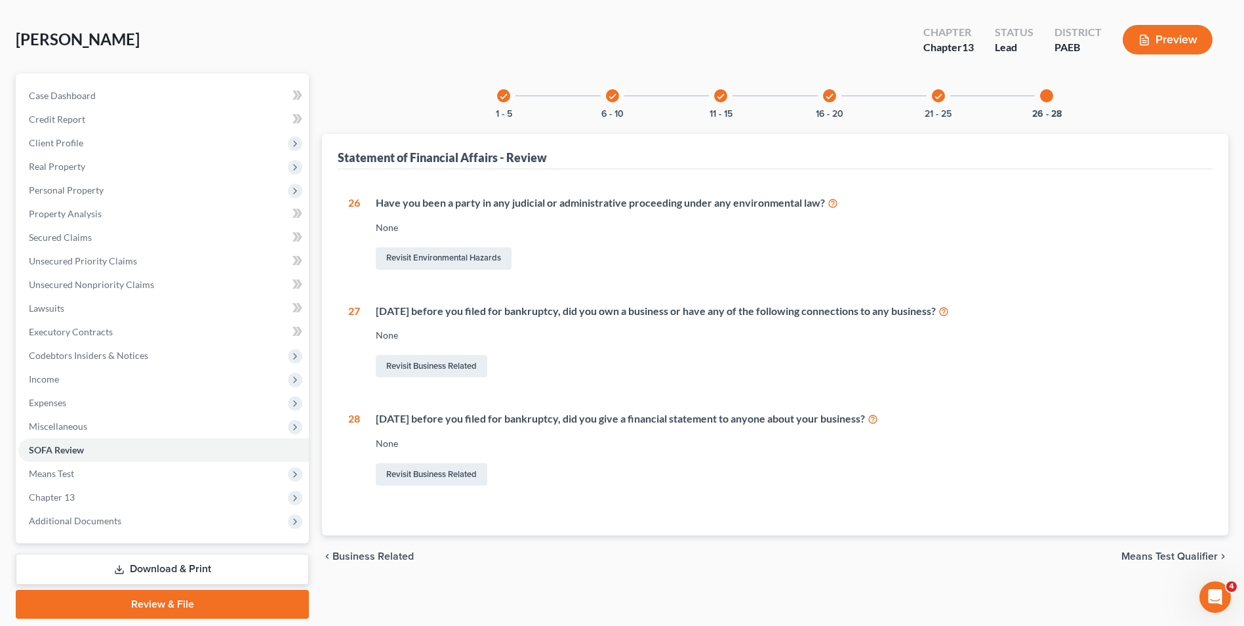
scroll to position [95, 0]
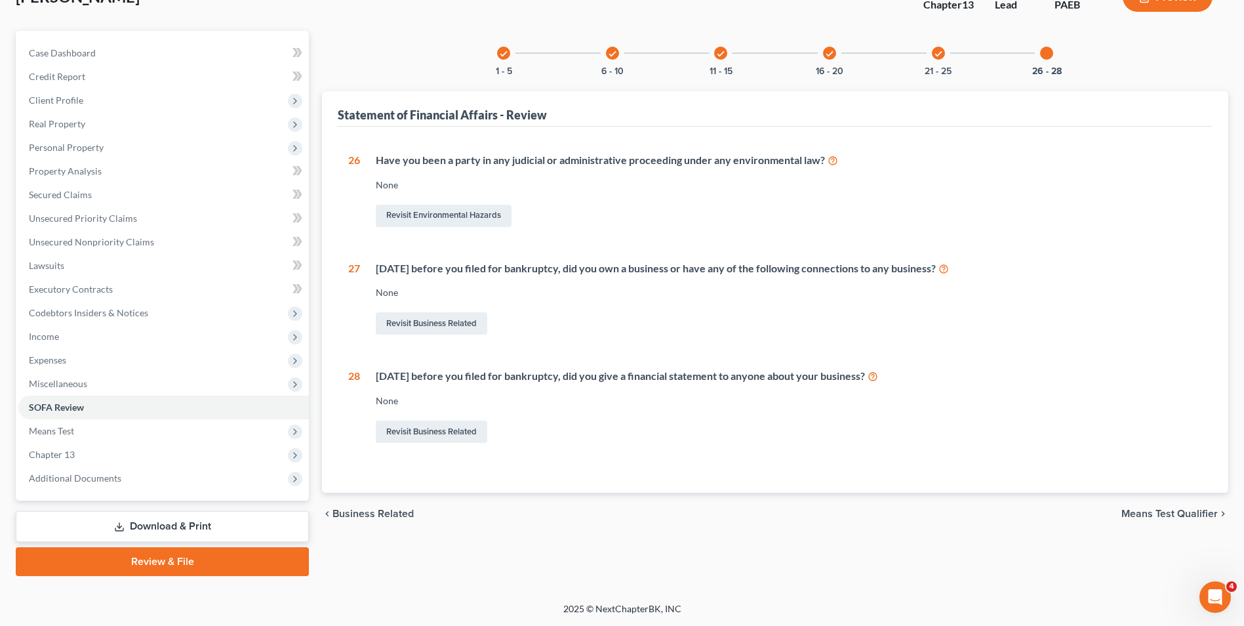
click at [1141, 508] on span "Means Test Qualifier" at bounding box center [1170, 513] width 96 height 10
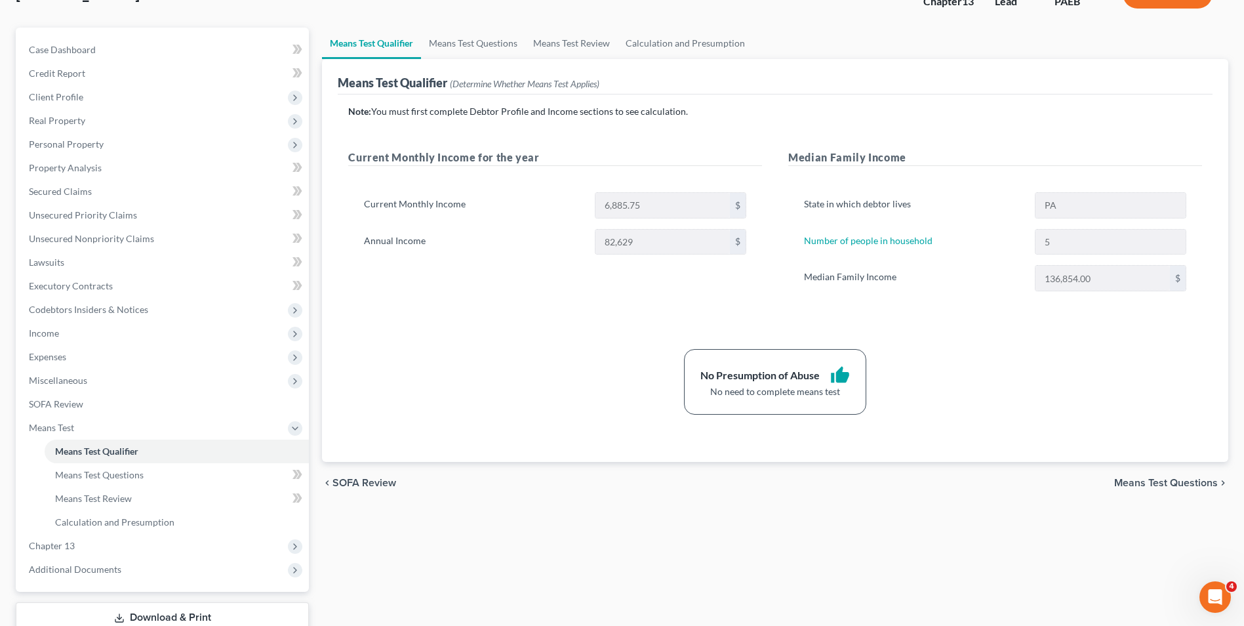
scroll to position [190, 0]
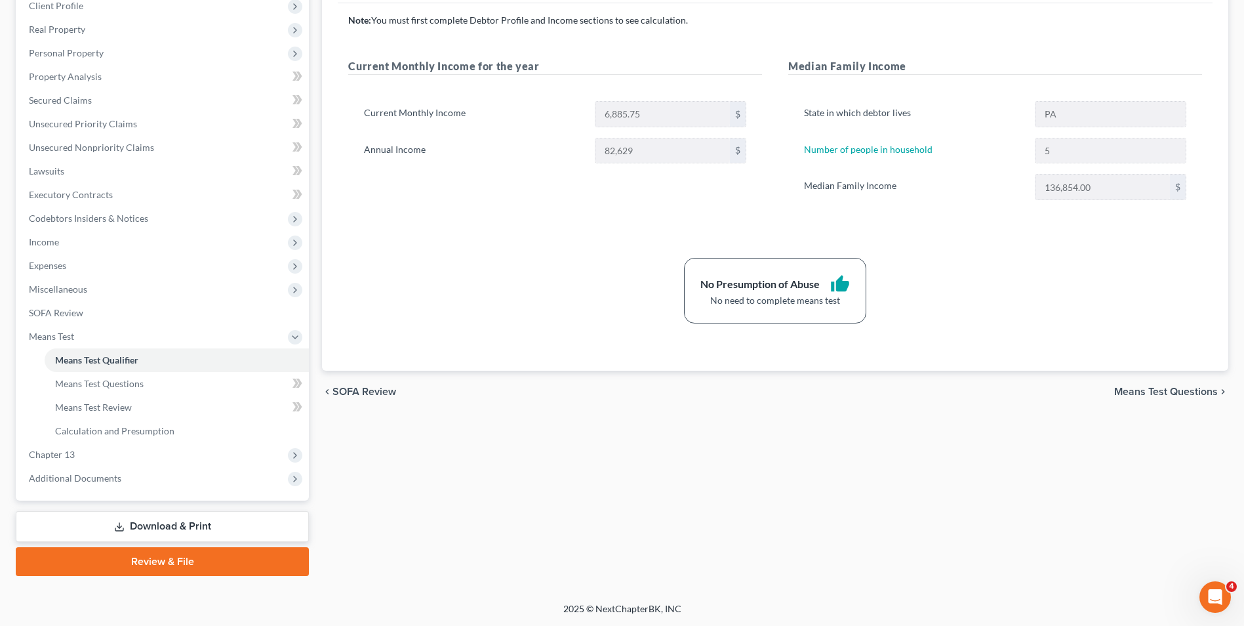
click at [1155, 387] on span "Means Test Questions" at bounding box center [1167, 391] width 104 height 10
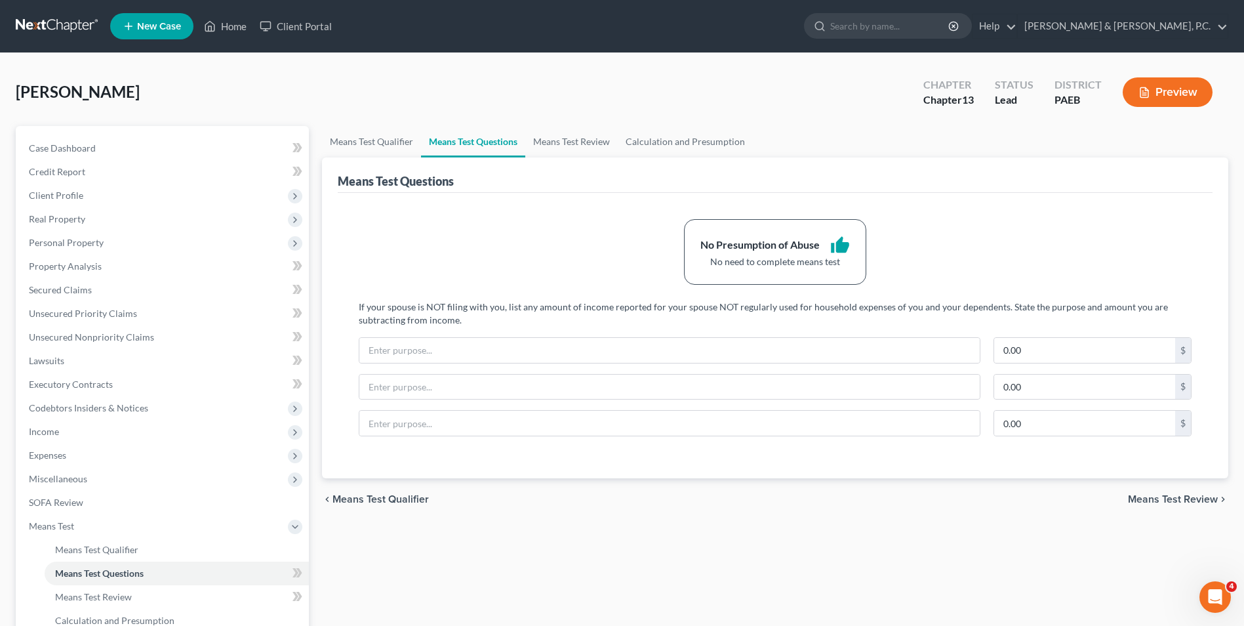
click at [1175, 501] on span "Means Test Review" at bounding box center [1173, 499] width 90 height 10
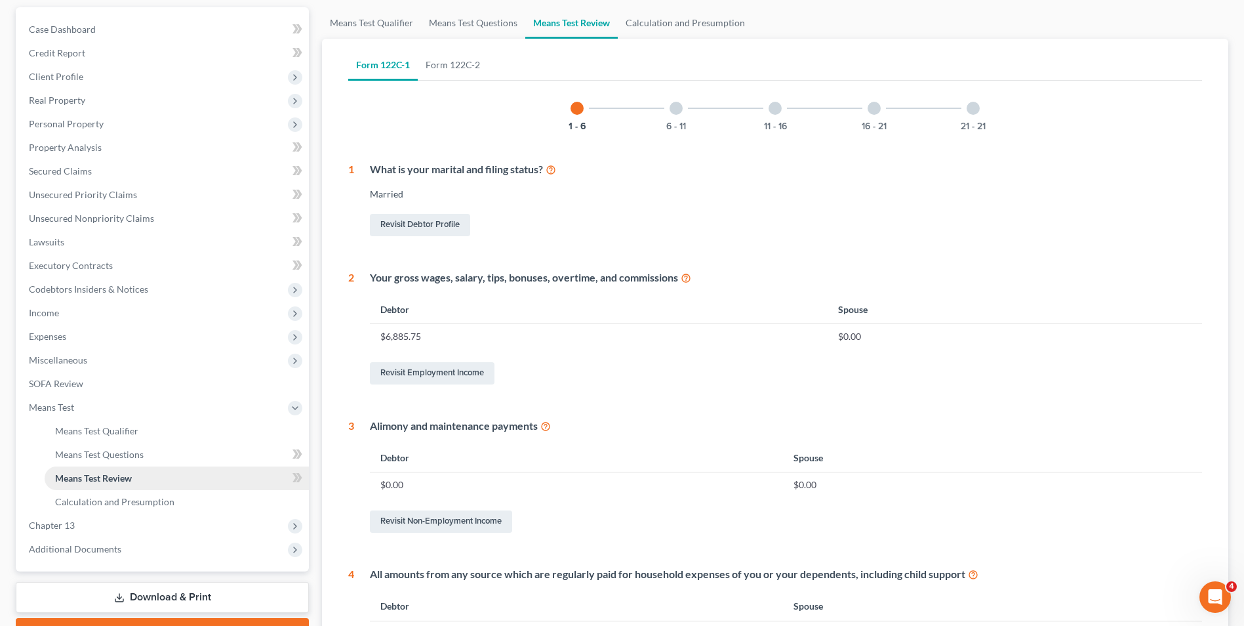
scroll to position [131, 0]
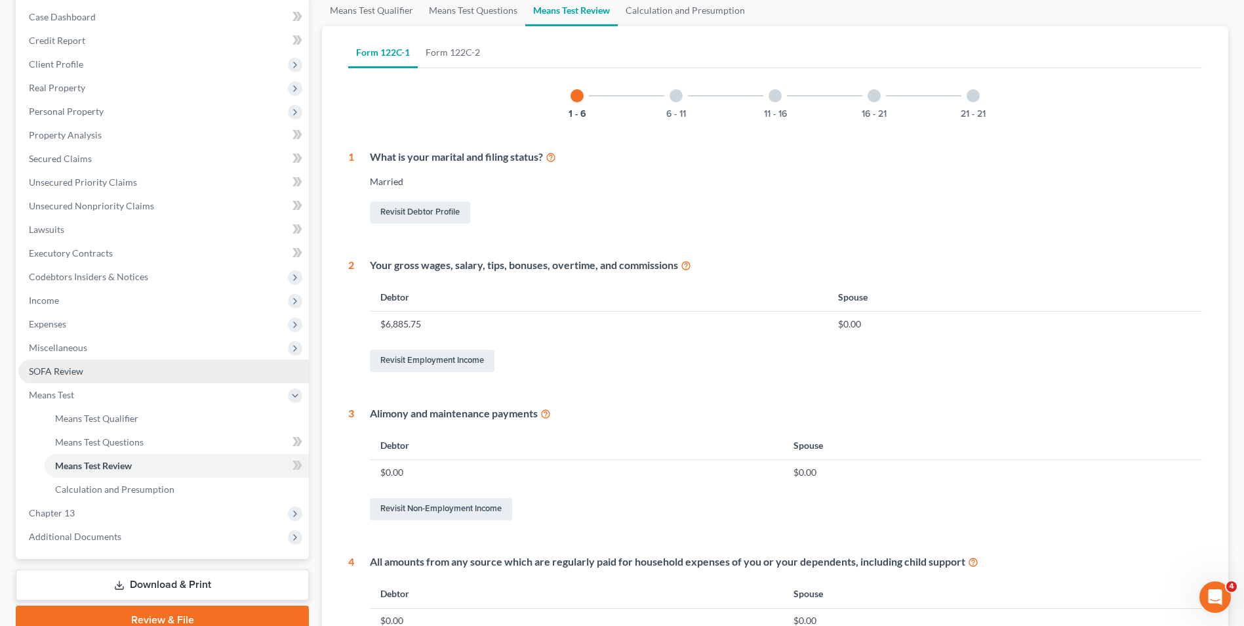
click at [81, 367] on span "SOFA Review" at bounding box center [56, 370] width 54 height 11
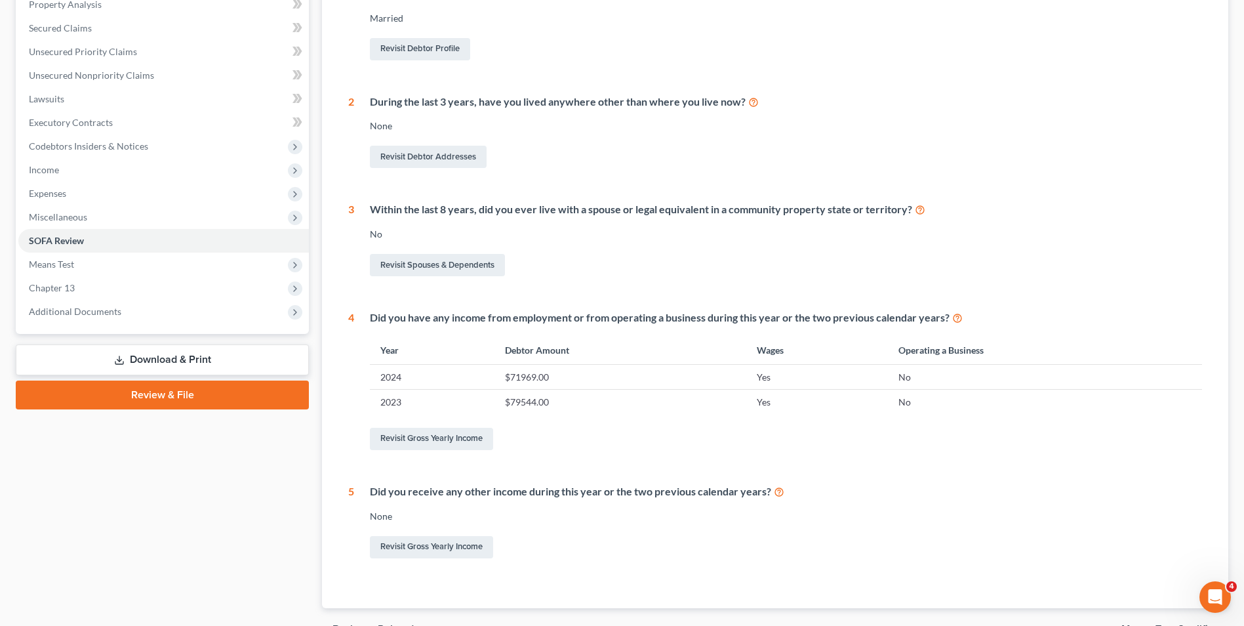
scroll to position [262, 0]
click at [89, 267] on span "Means Test" at bounding box center [163, 264] width 291 height 24
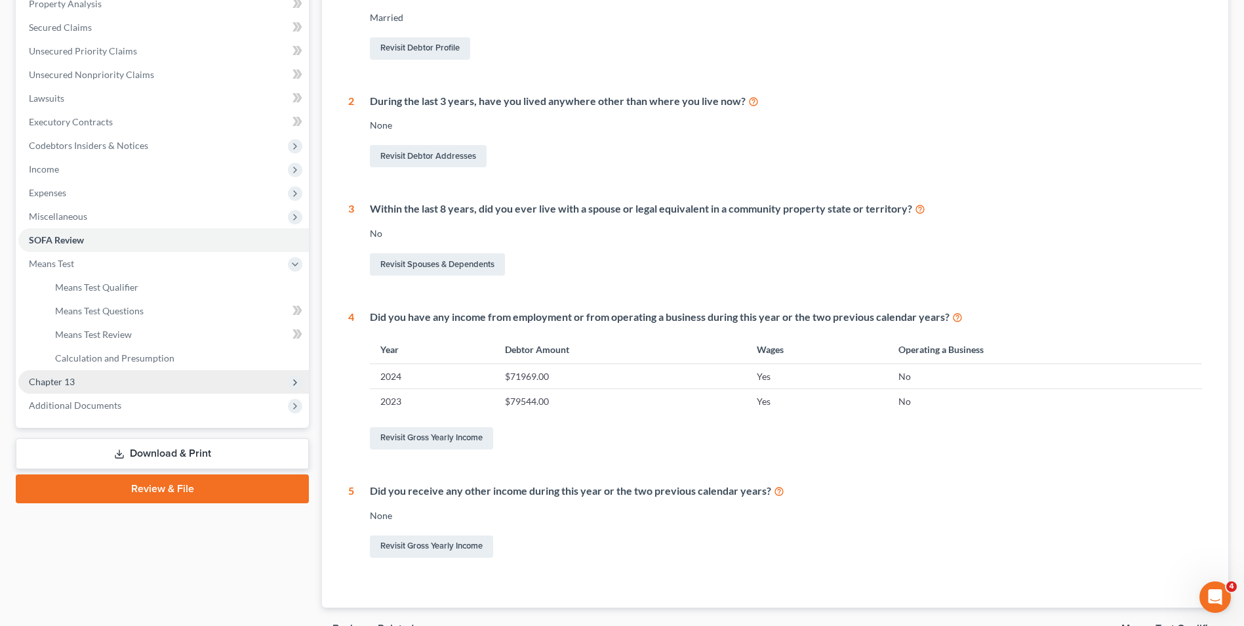
click at [133, 384] on span "Chapter 13" at bounding box center [163, 382] width 291 height 24
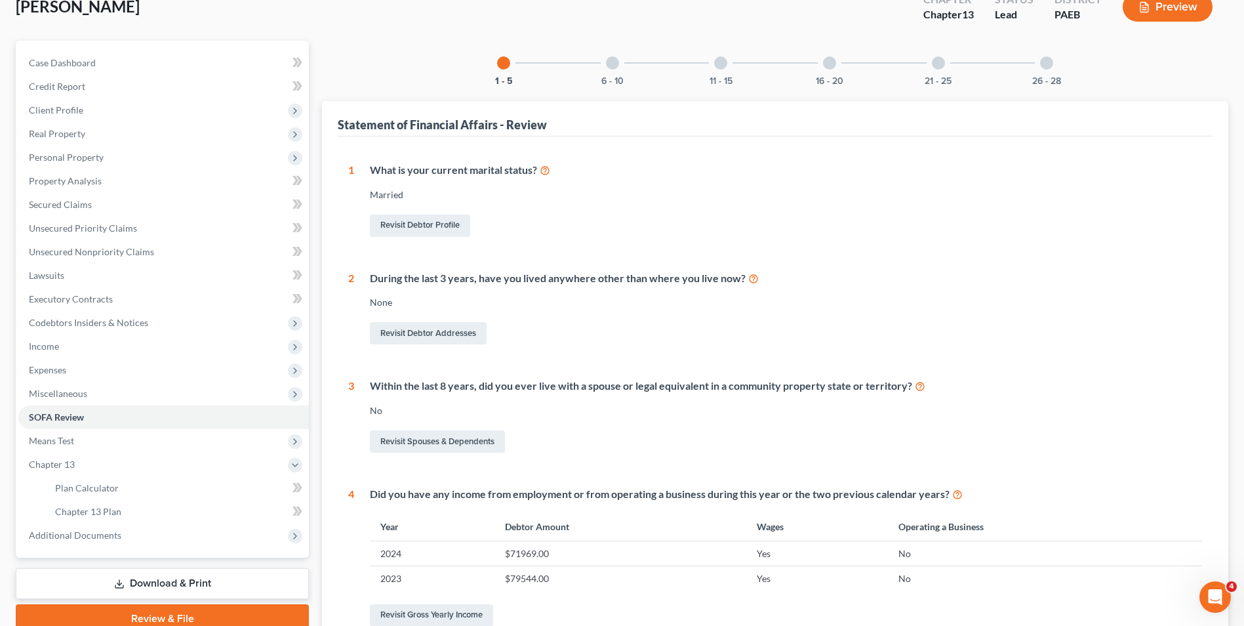
scroll to position [328, 0]
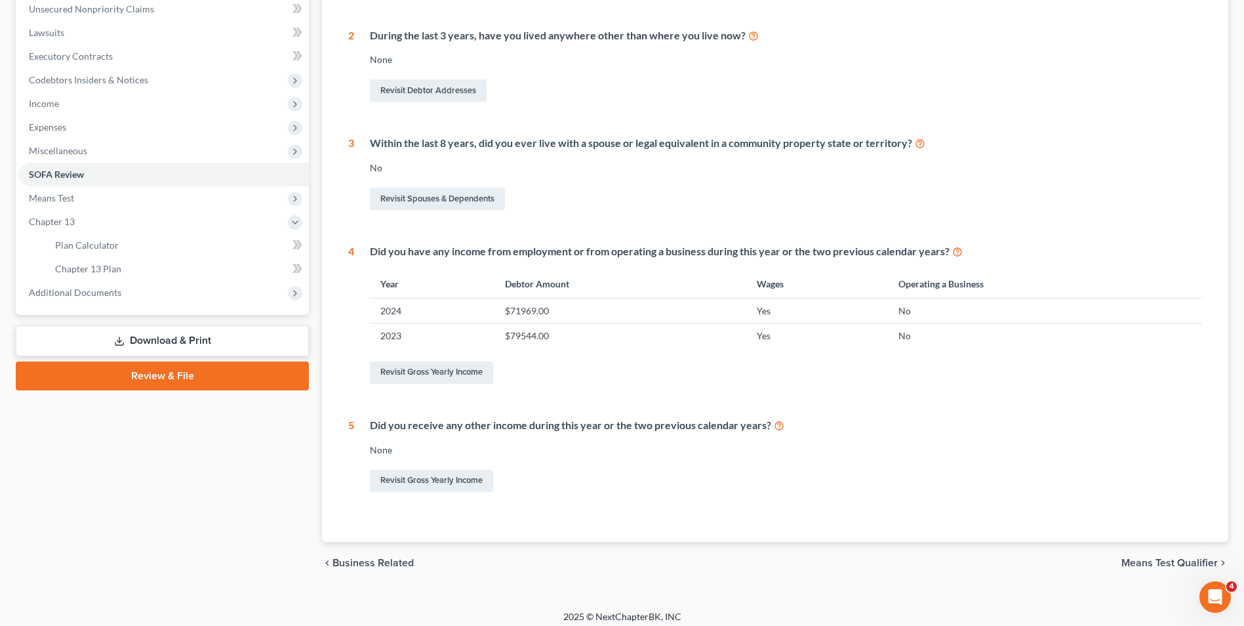
click at [1171, 566] on span "Means Test Qualifier" at bounding box center [1170, 563] width 96 height 10
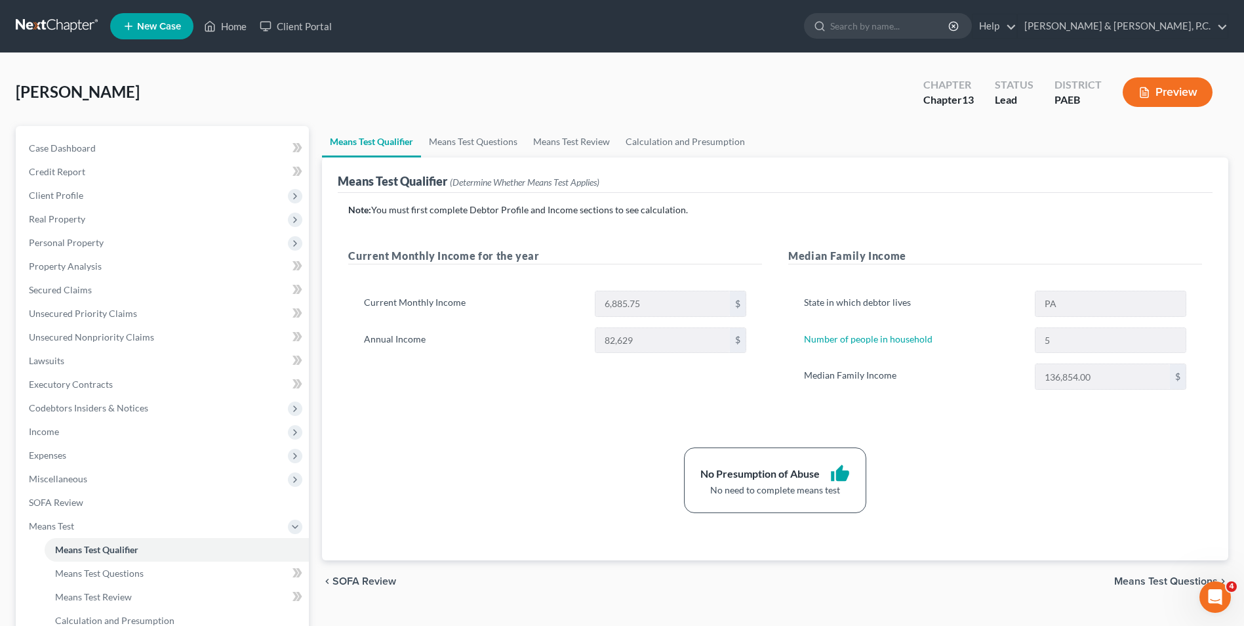
click at [1166, 581] on span "Means Test Questions" at bounding box center [1167, 581] width 104 height 10
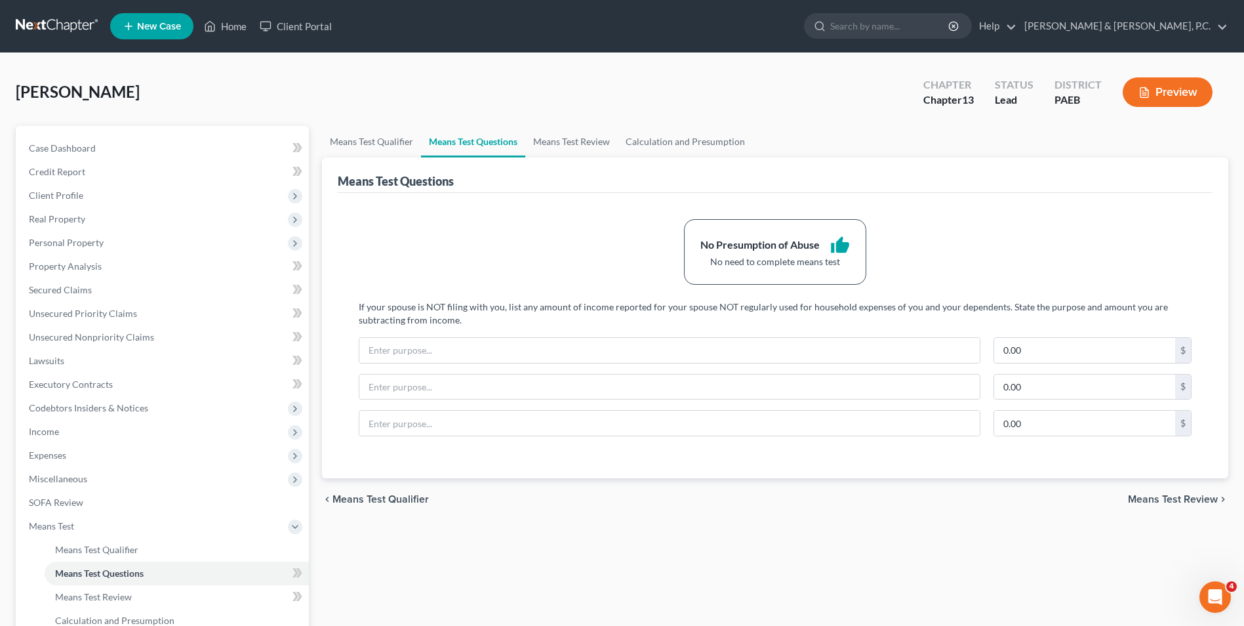
click at [1200, 501] on span "Means Test Review" at bounding box center [1173, 499] width 90 height 10
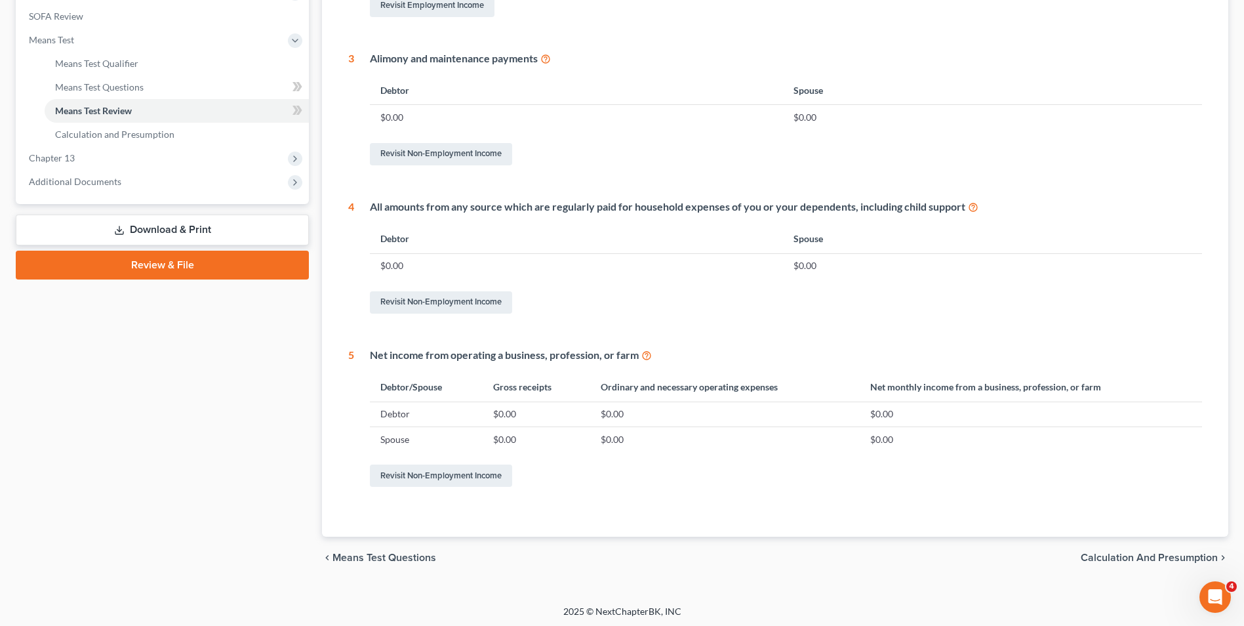
scroll to position [489, 0]
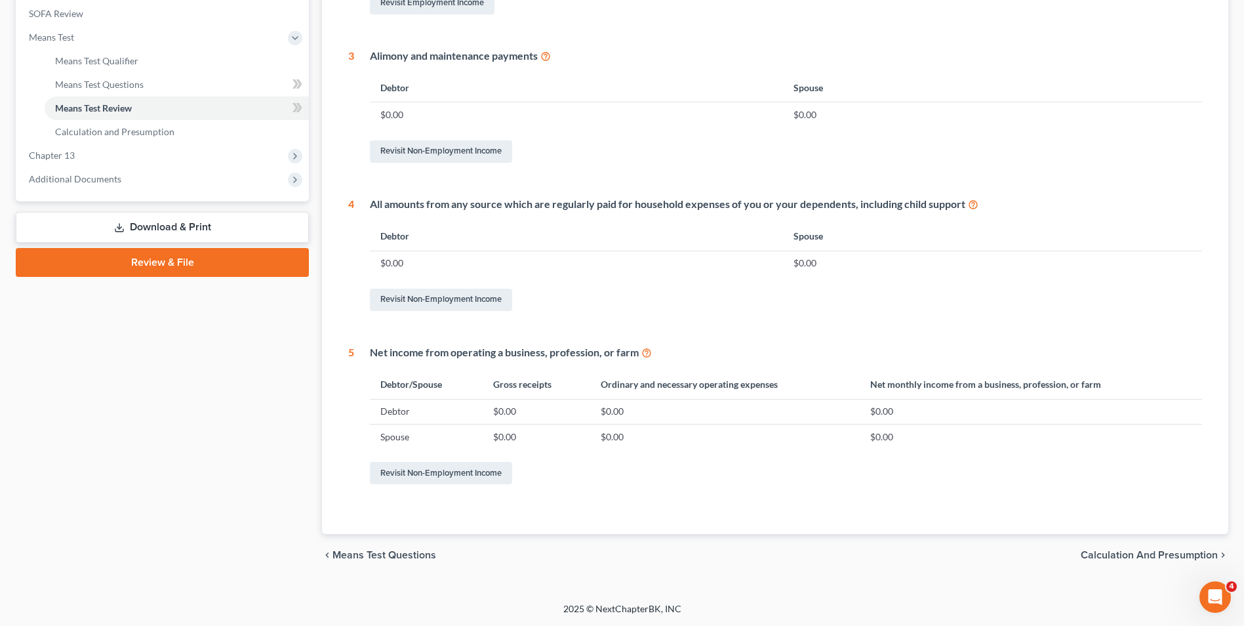
click at [1164, 555] on span "Calculation and Presumption" at bounding box center [1149, 555] width 137 height 10
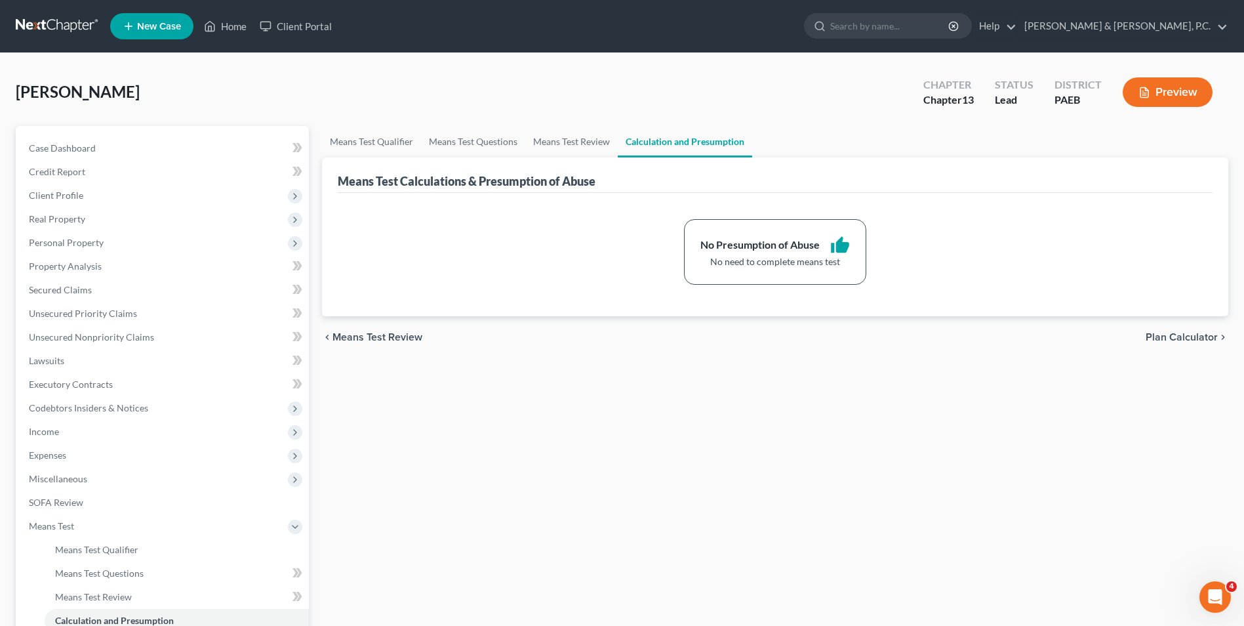
click at [1194, 336] on span "Plan Calculator" at bounding box center [1182, 337] width 72 height 10
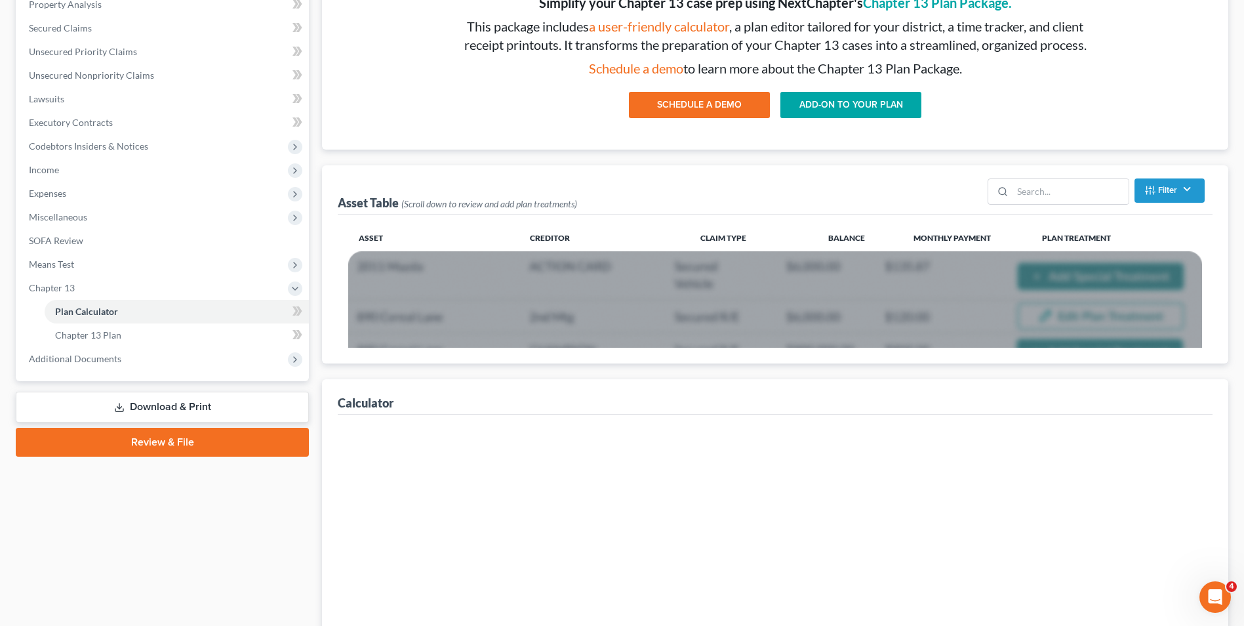
scroll to position [262, 0]
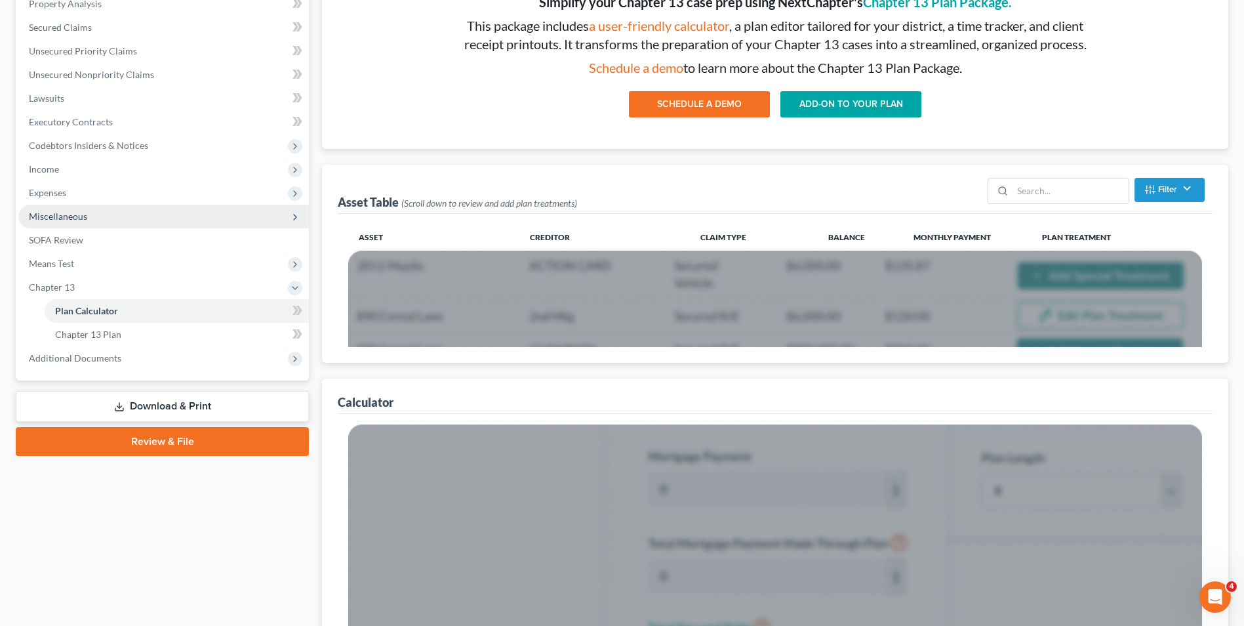
click at [76, 218] on span "Miscellaneous" at bounding box center [58, 216] width 58 height 11
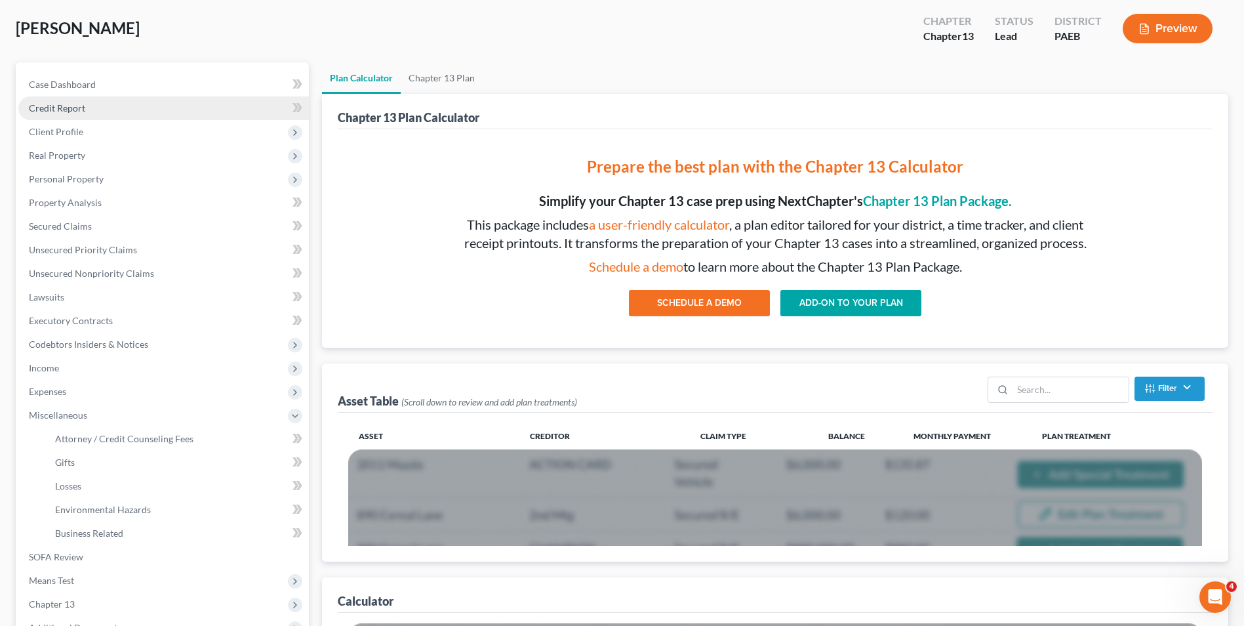
scroll to position [0, 0]
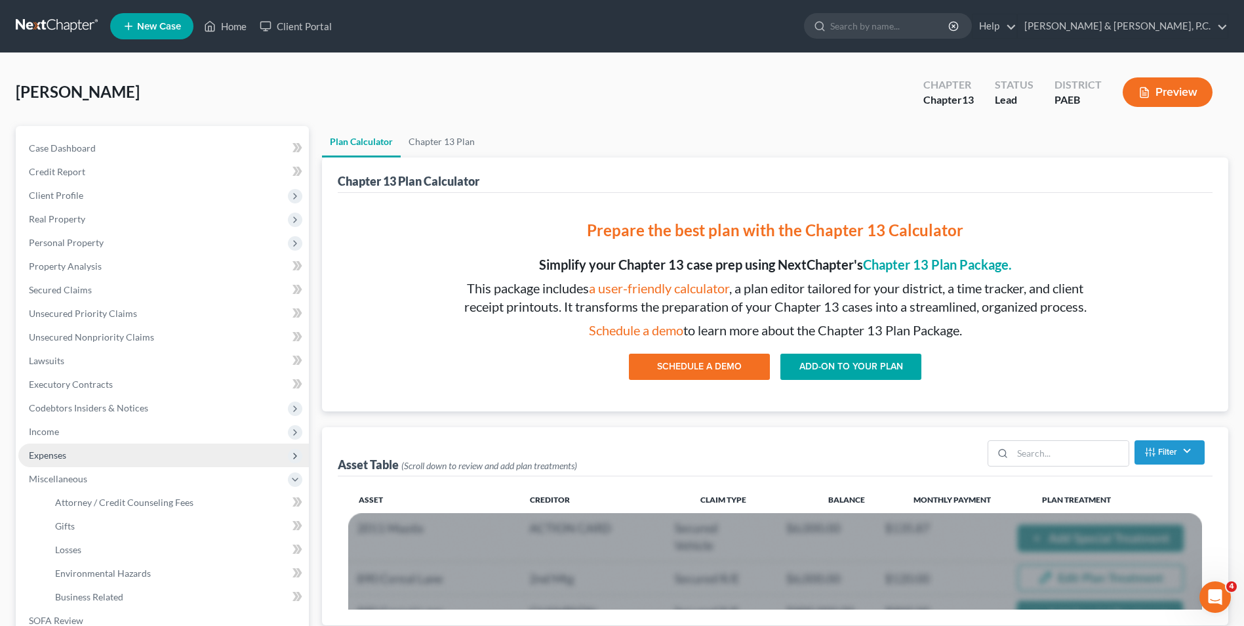
click at [81, 460] on span "Expenses" at bounding box center [163, 455] width 291 height 24
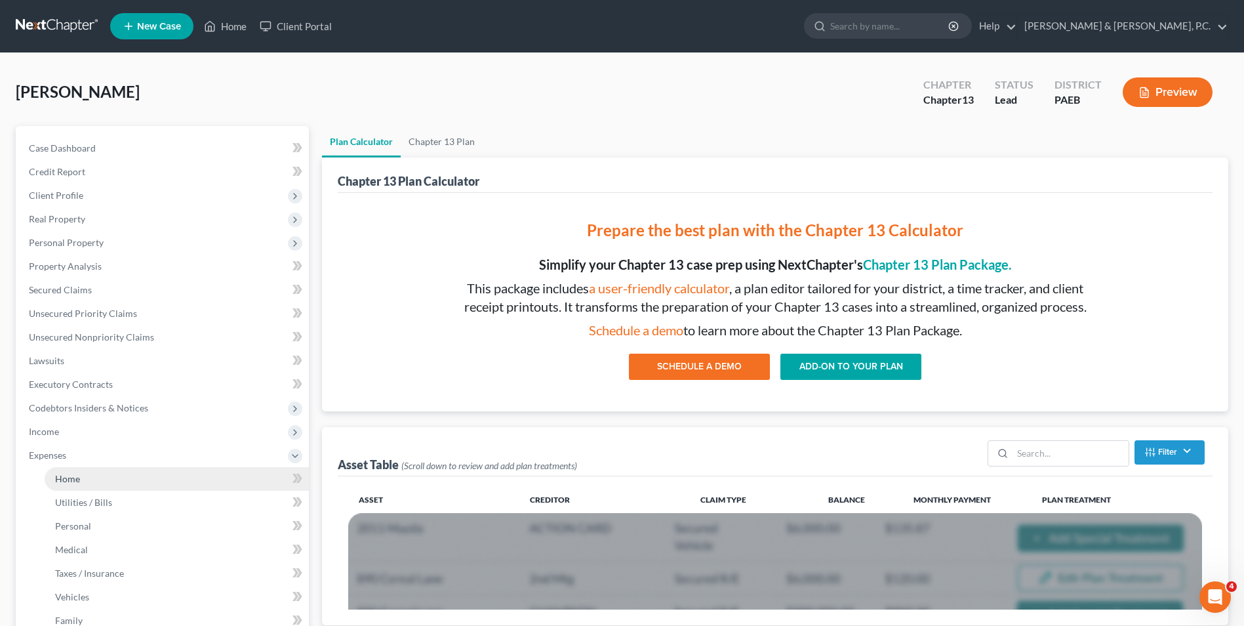
click at [117, 480] on link "Home" at bounding box center [177, 479] width 264 height 24
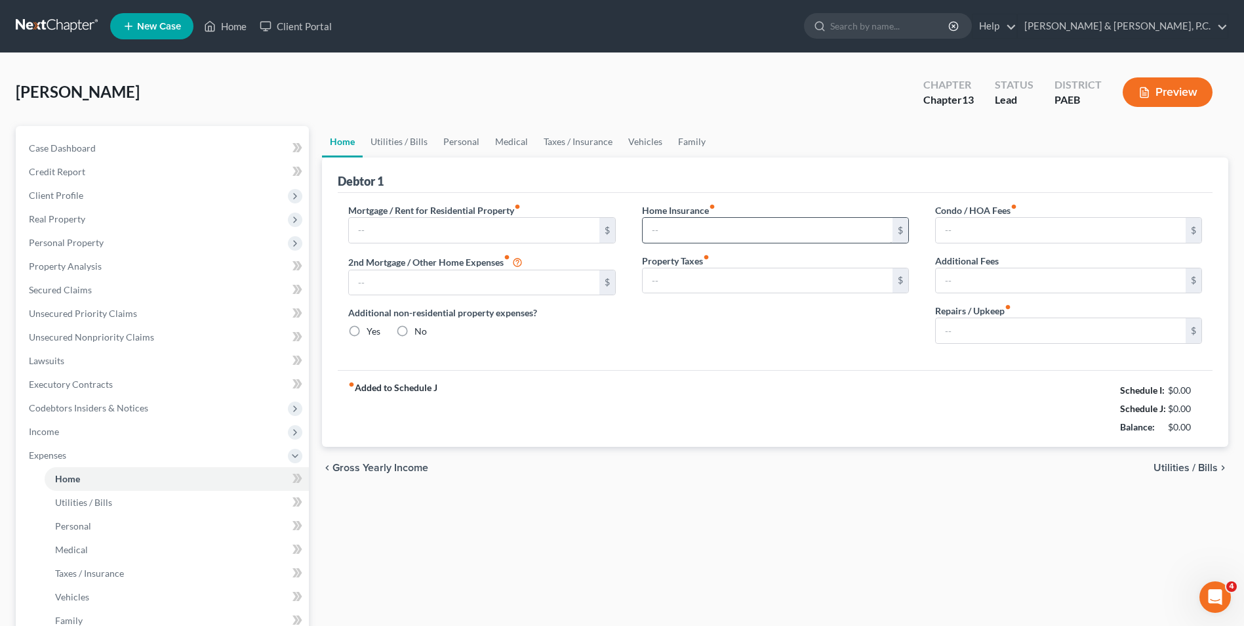
type input "1,546.03"
type input "0.00"
radio input "true"
type input "0.00"
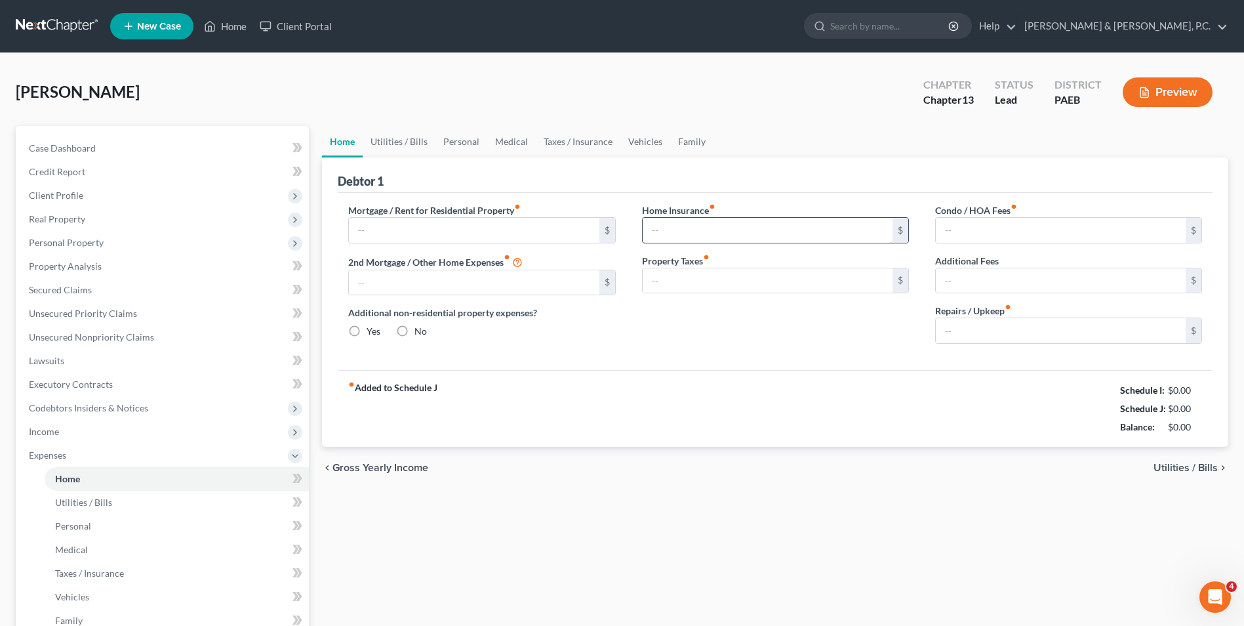
type input "0.00"
type input "100.00"
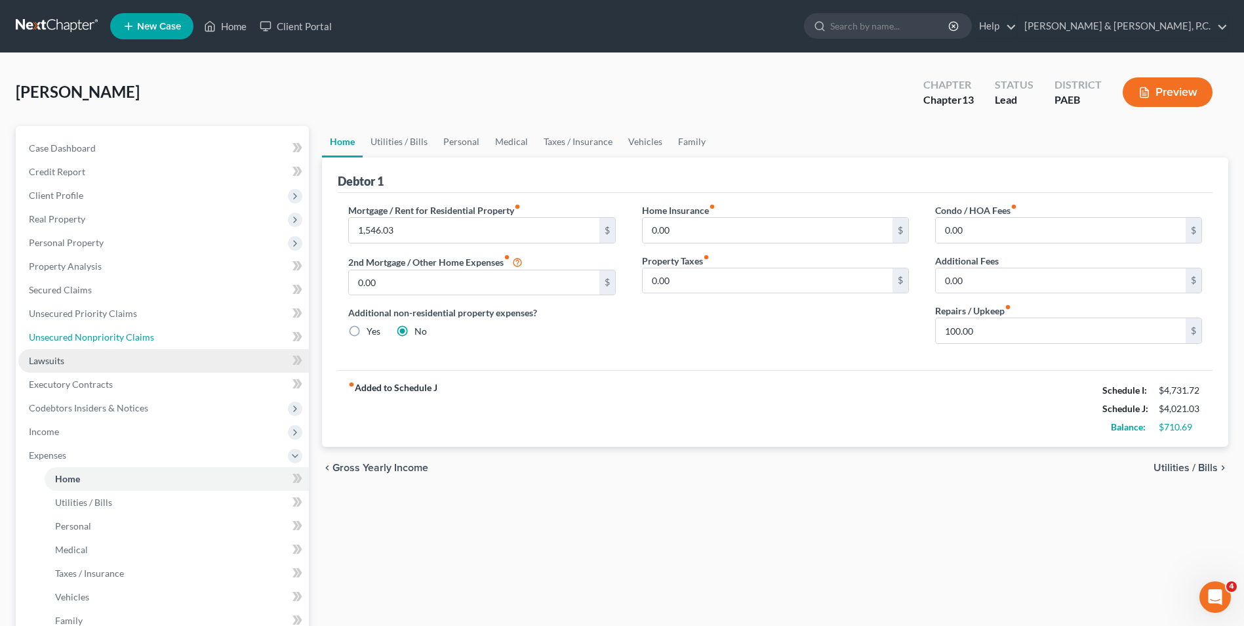
drag, startPoint x: 95, startPoint y: 340, endPoint x: 164, endPoint y: 366, distance: 73.7
click at [95, 340] on span "Unsecured Nonpriority Claims" at bounding box center [91, 336] width 125 height 11
